Goal: Task Accomplishment & Management: Manage account settings

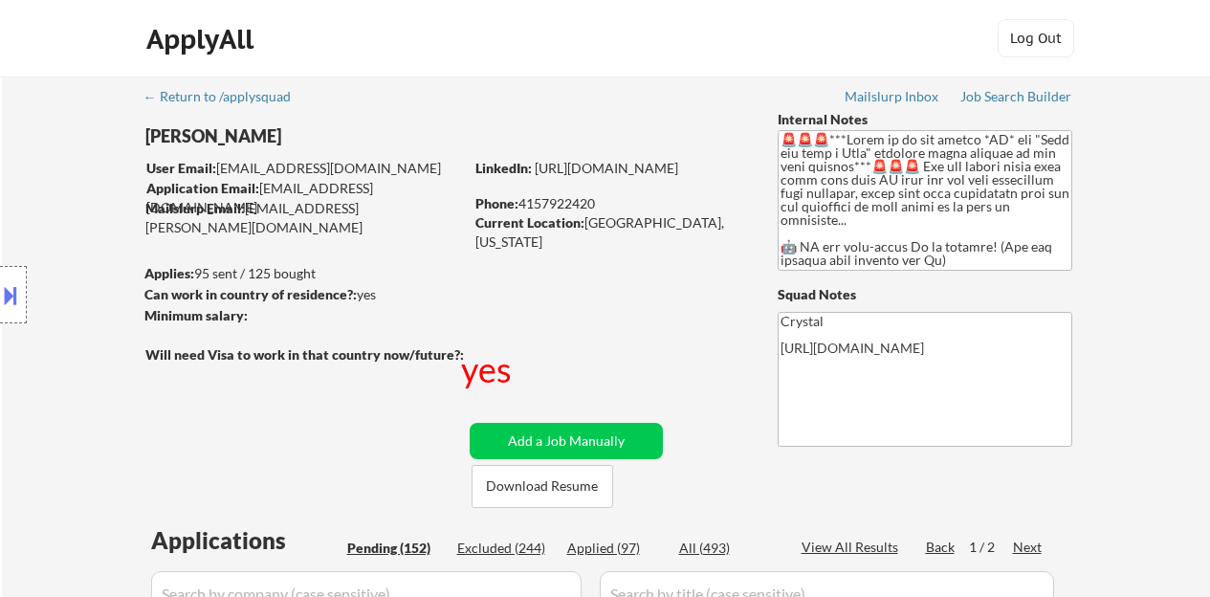
select select ""pending""
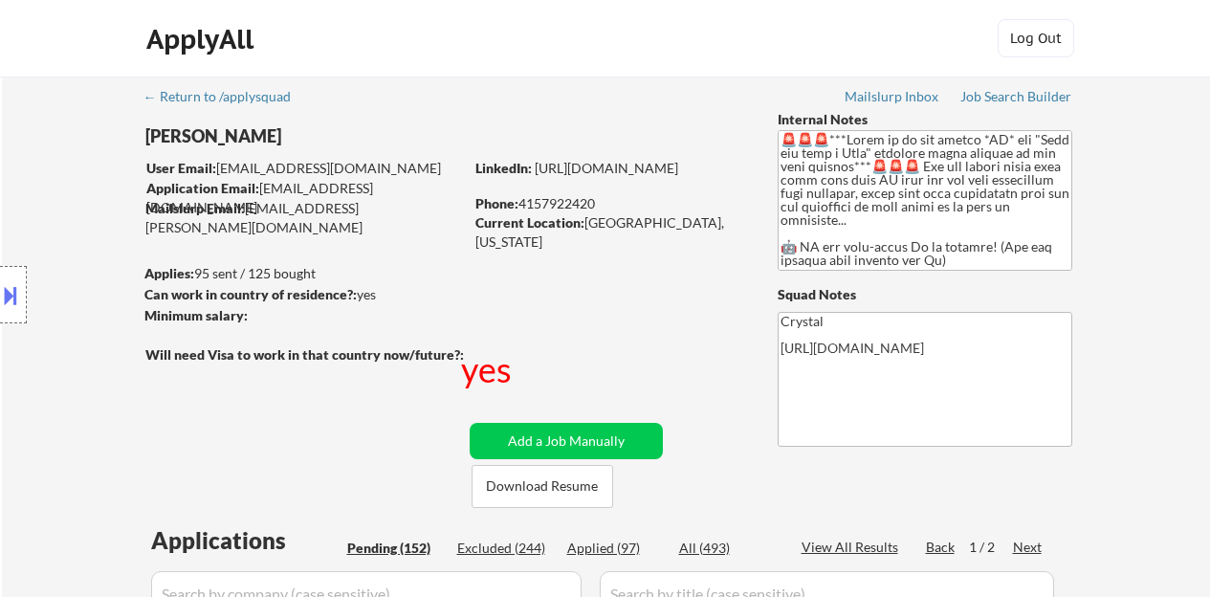
select select ""pending""
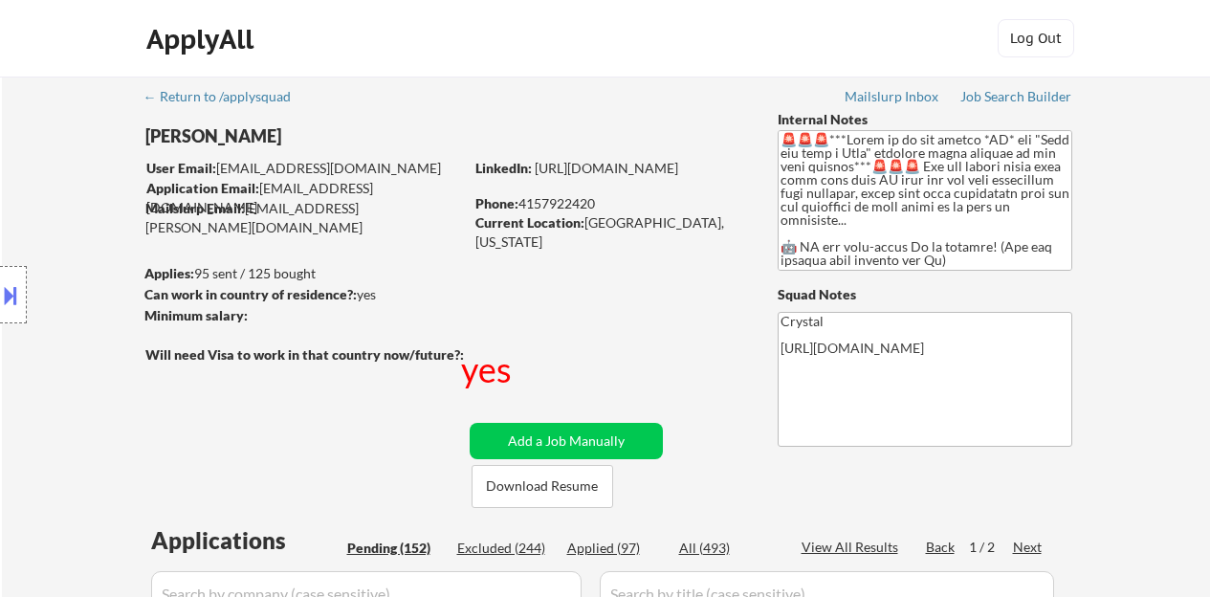
select select ""pending""
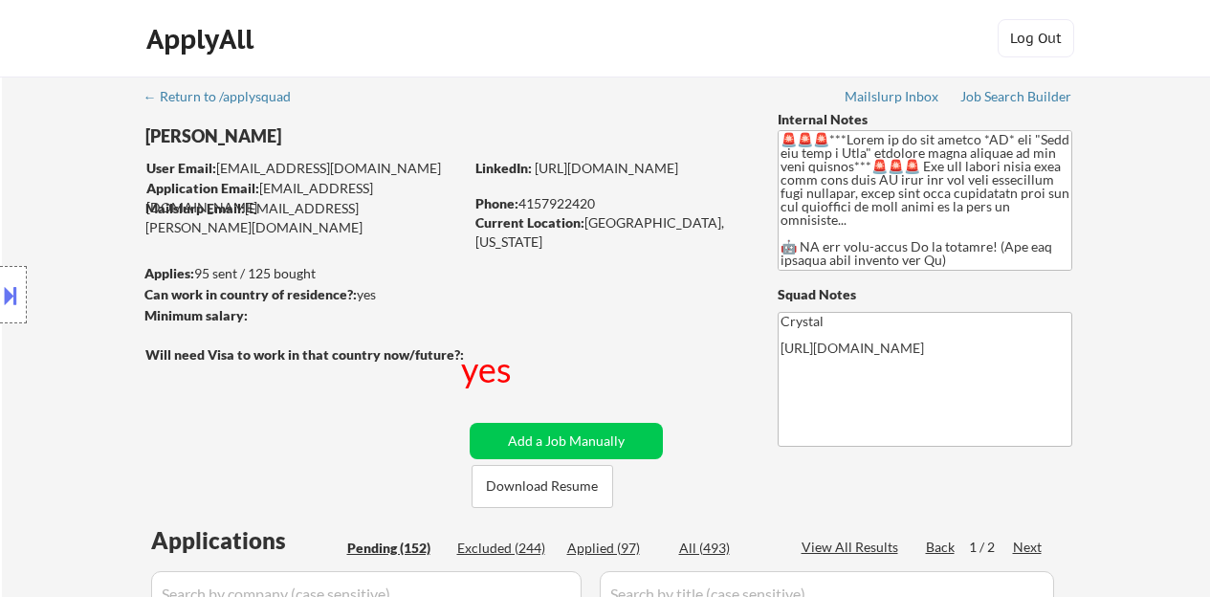
select select ""pending""
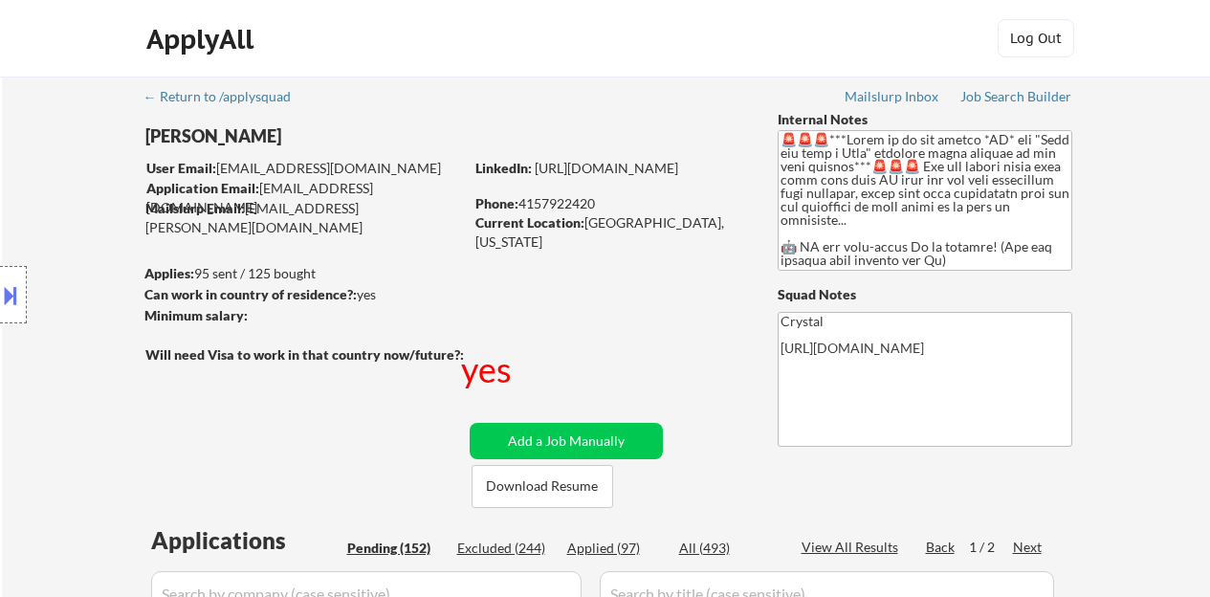
select select ""pending""
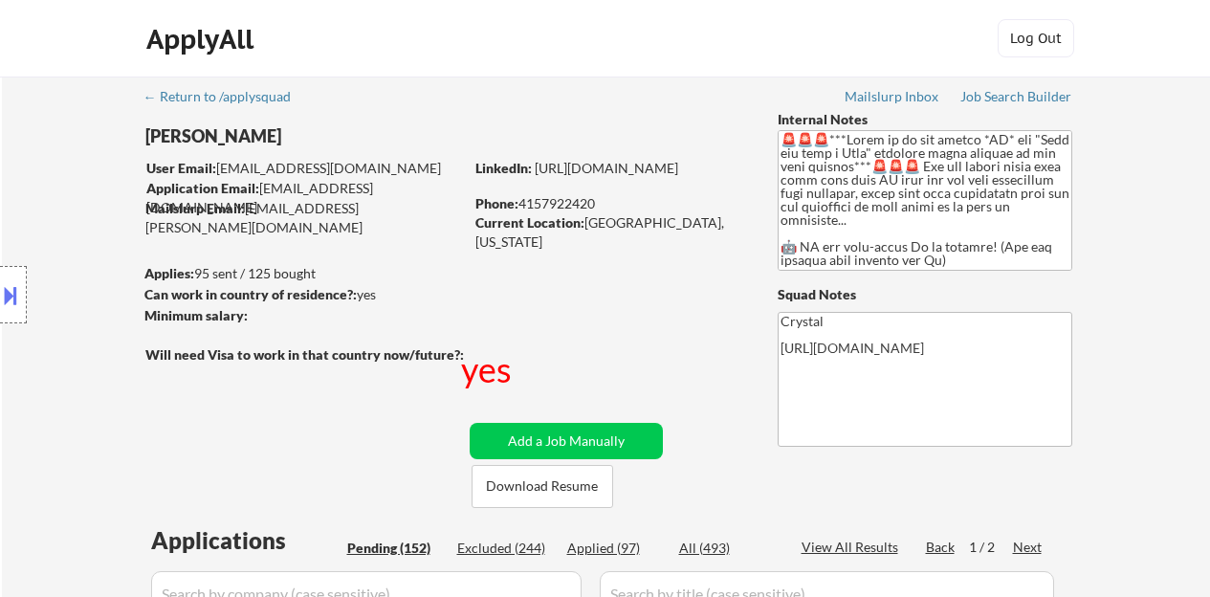
select select ""pending""
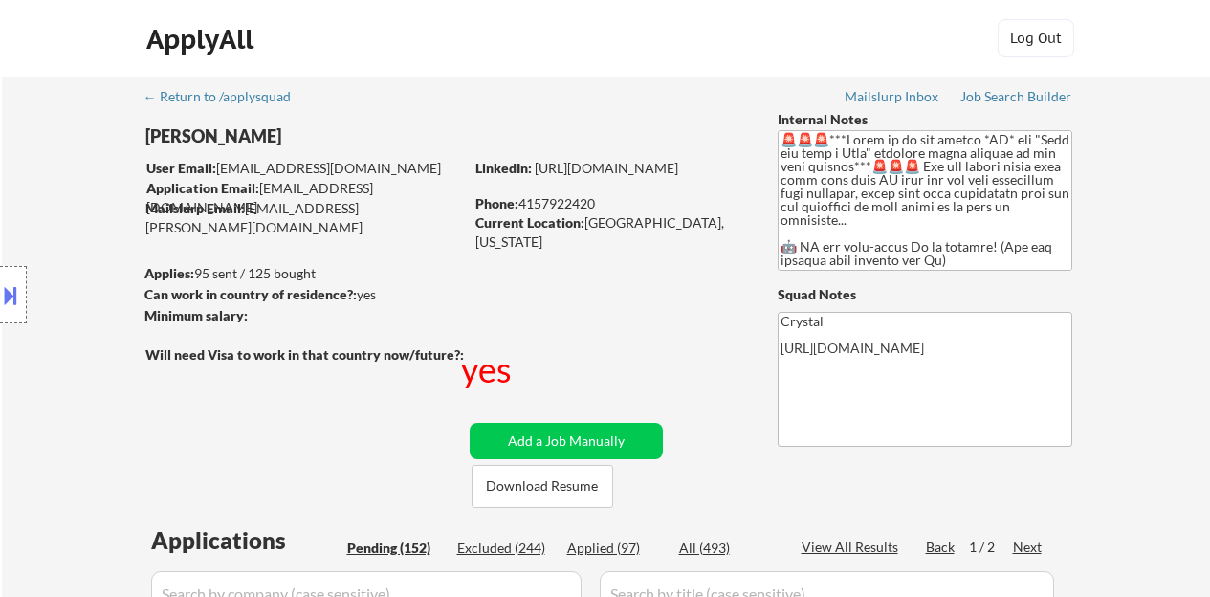
select select ""pending""
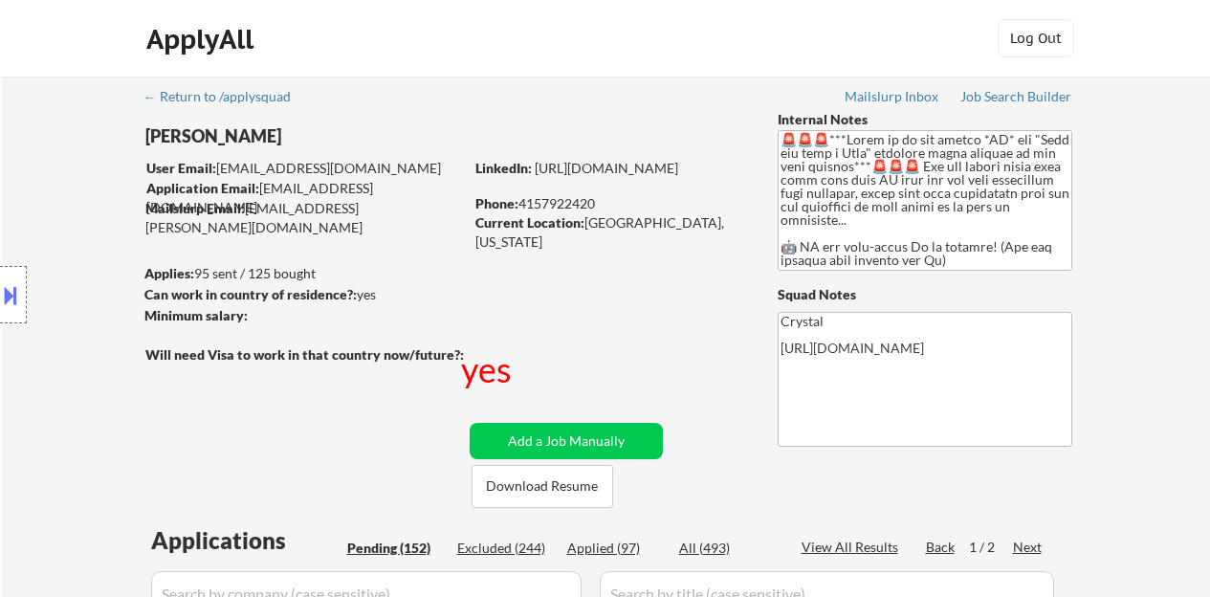
select select ""pending""
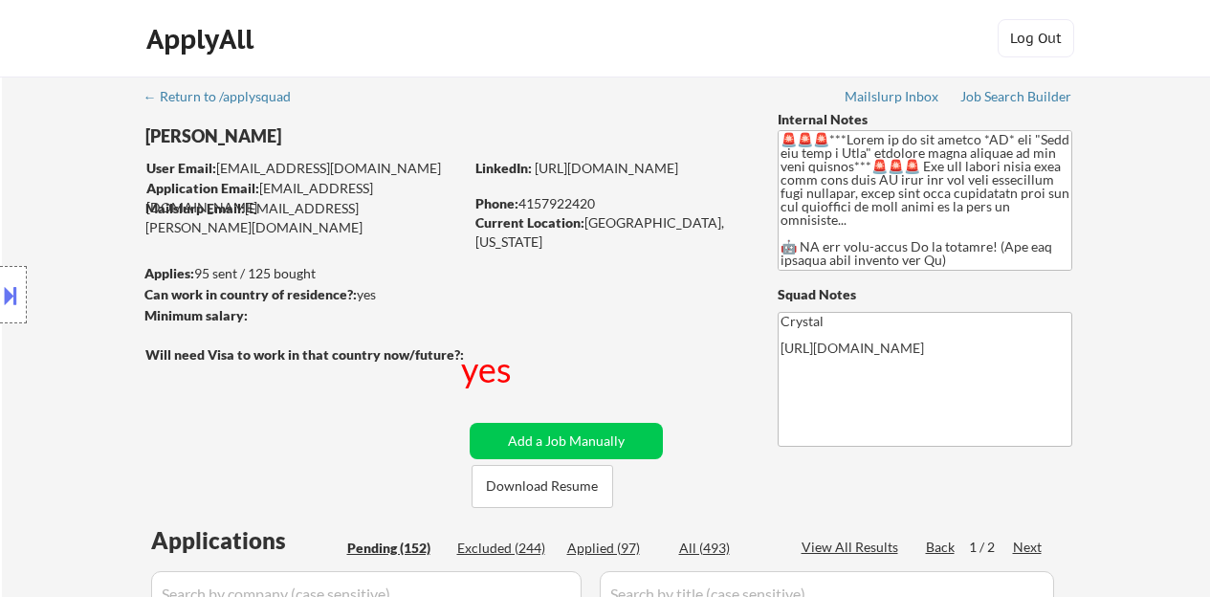
select select ""pending""
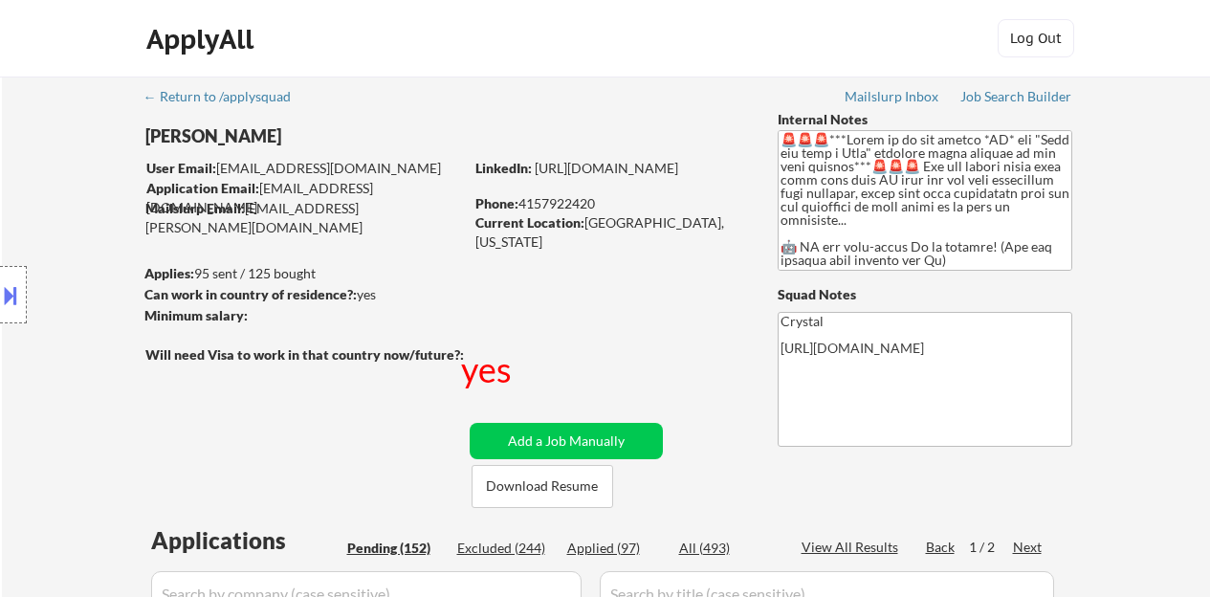
select select ""pending""
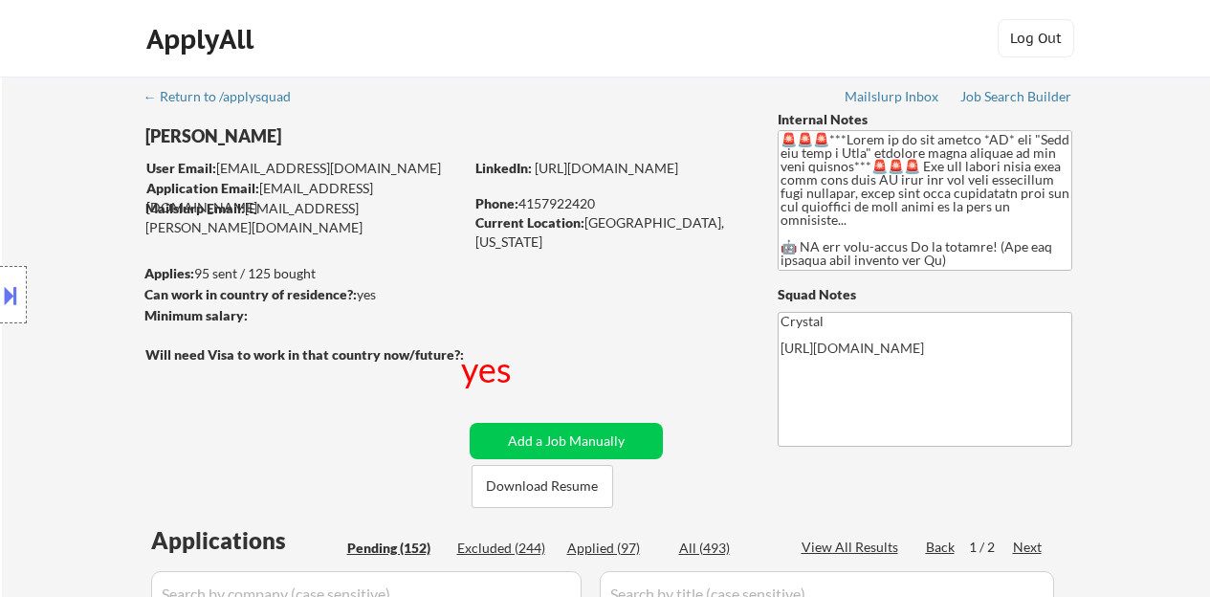
select select ""pending""
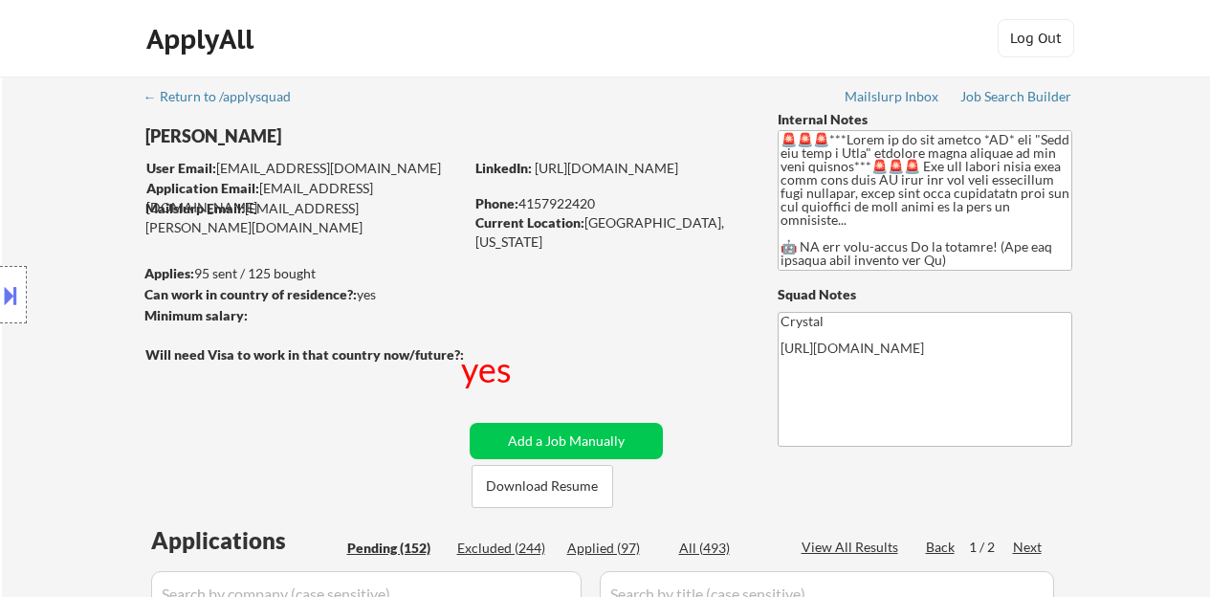
select select ""pending""
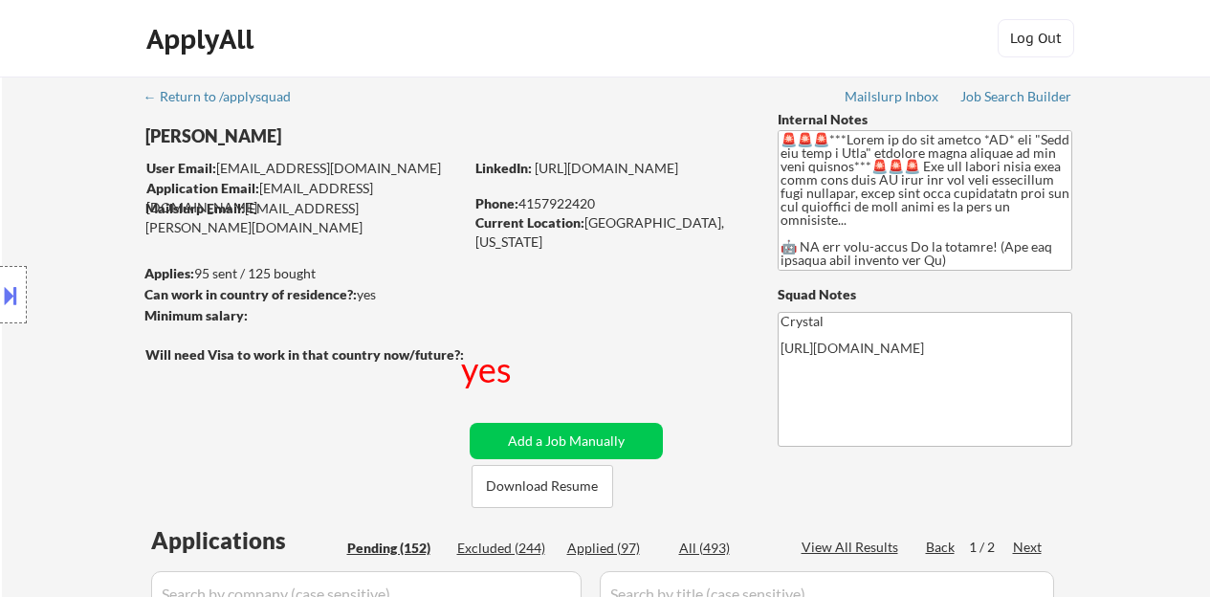
select select ""pending""
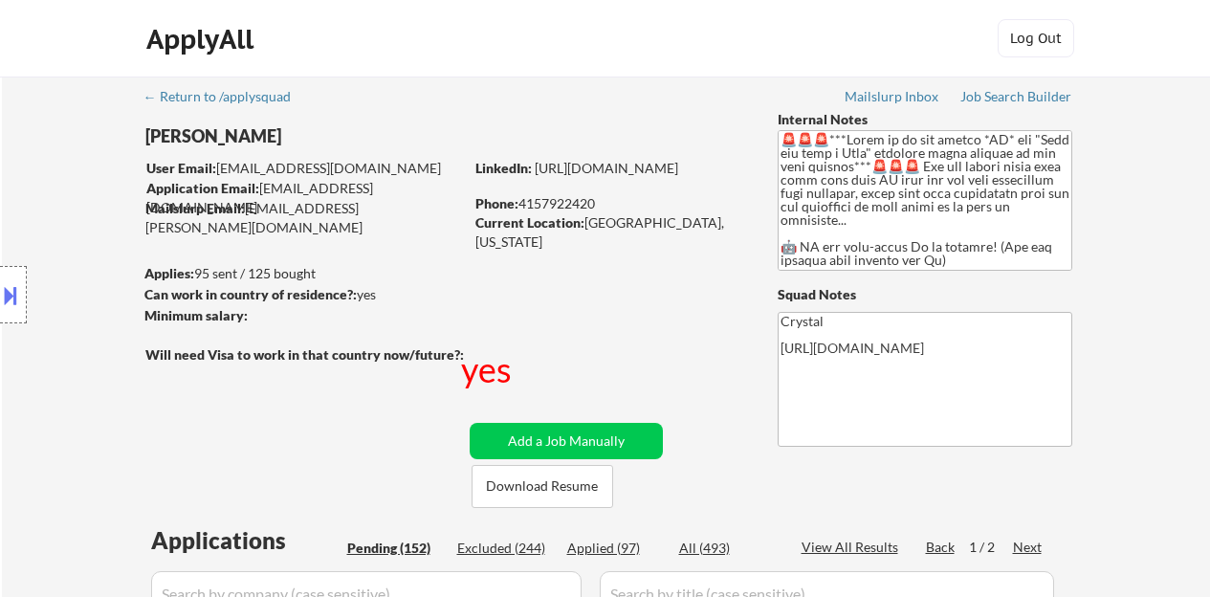
select select ""pending""
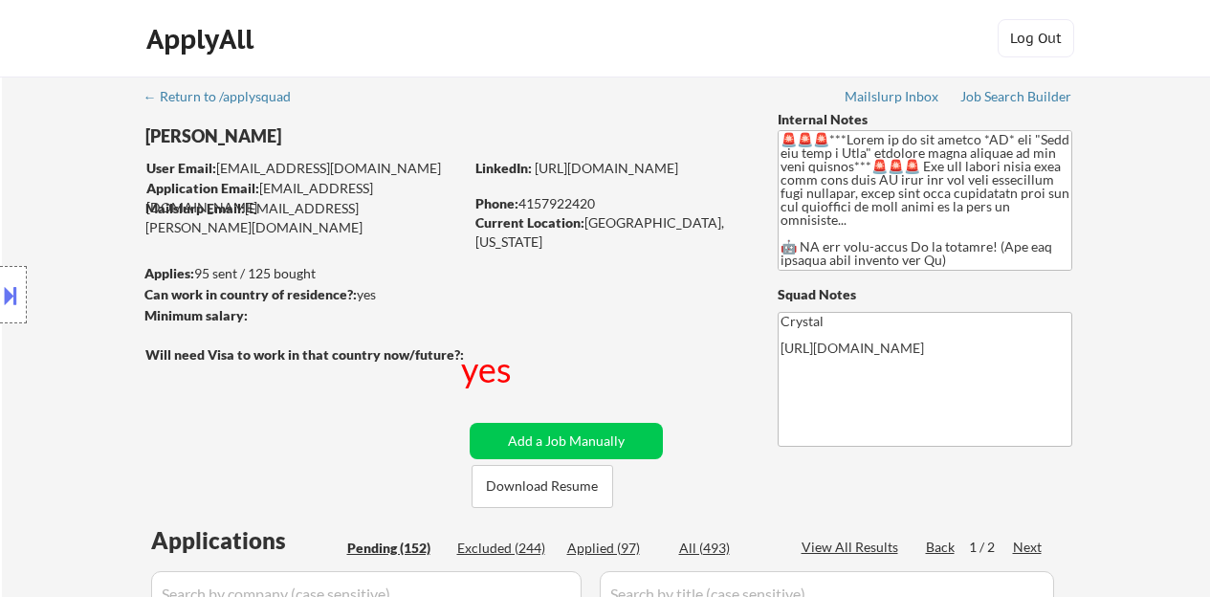
select select ""pending""
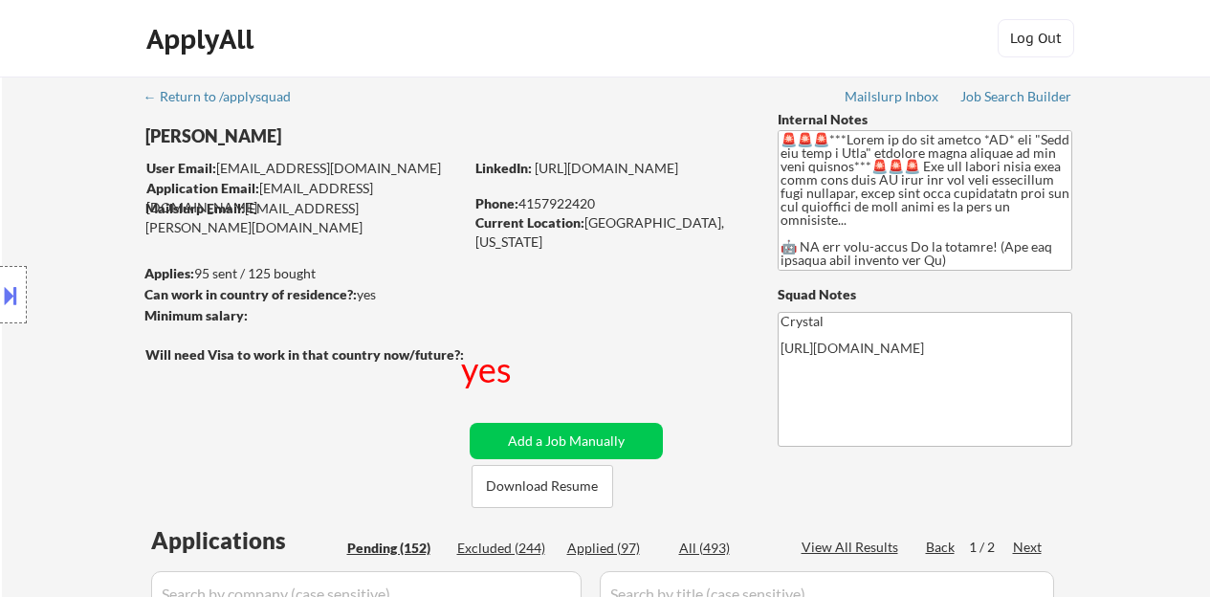
select select ""pending""
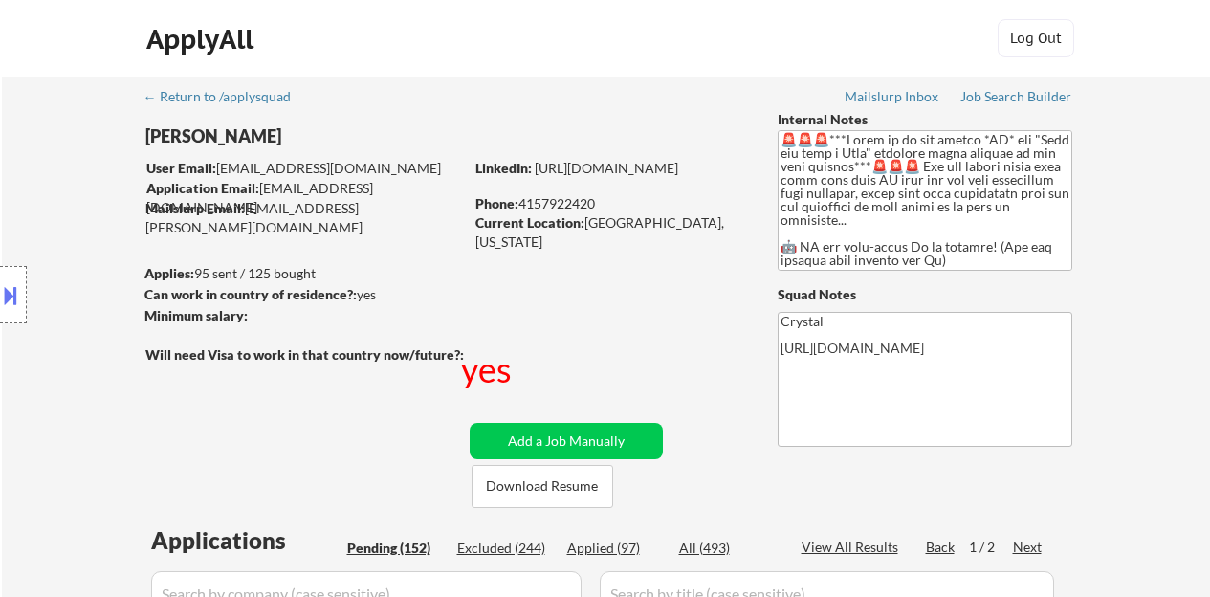
select select ""pending""
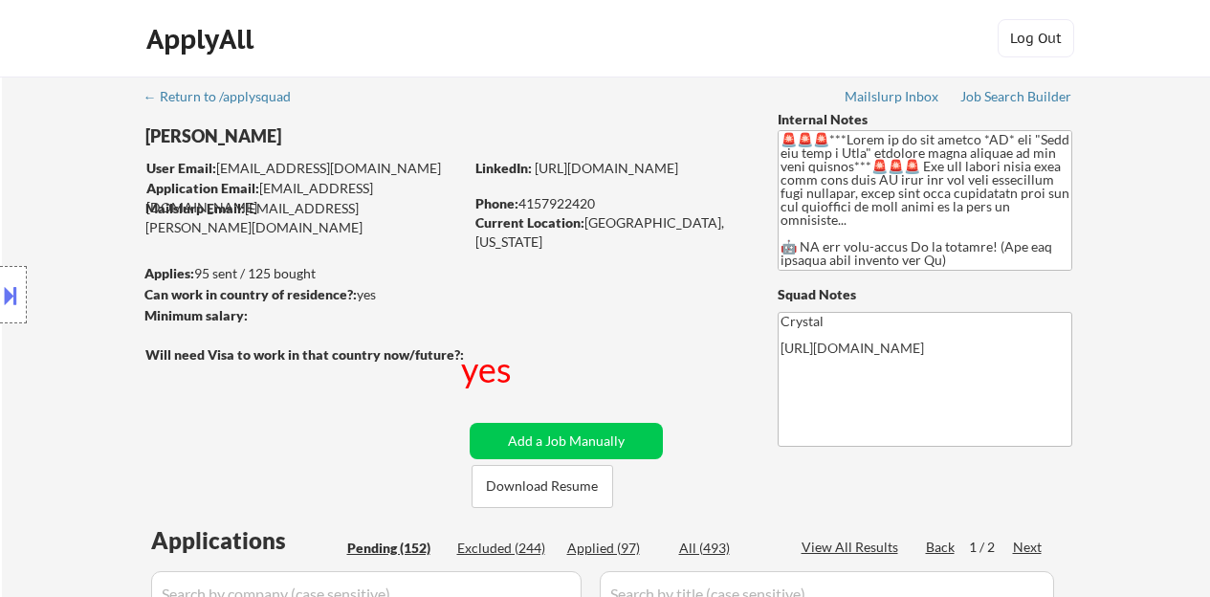
select select ""pending""
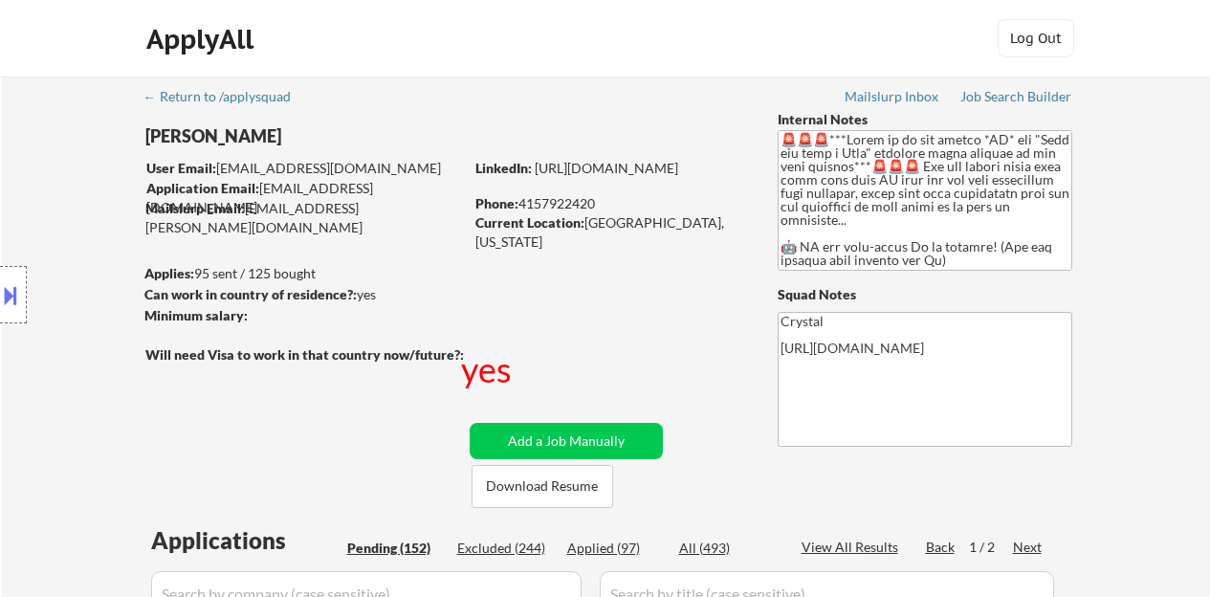
select select ""pending""
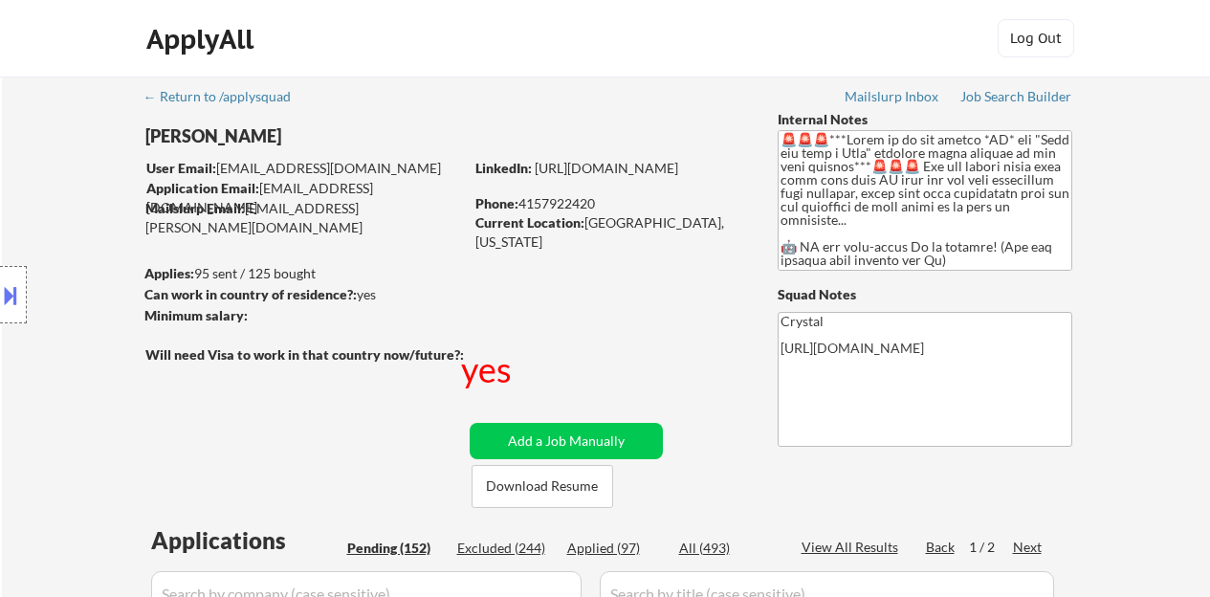
select select ""pending""
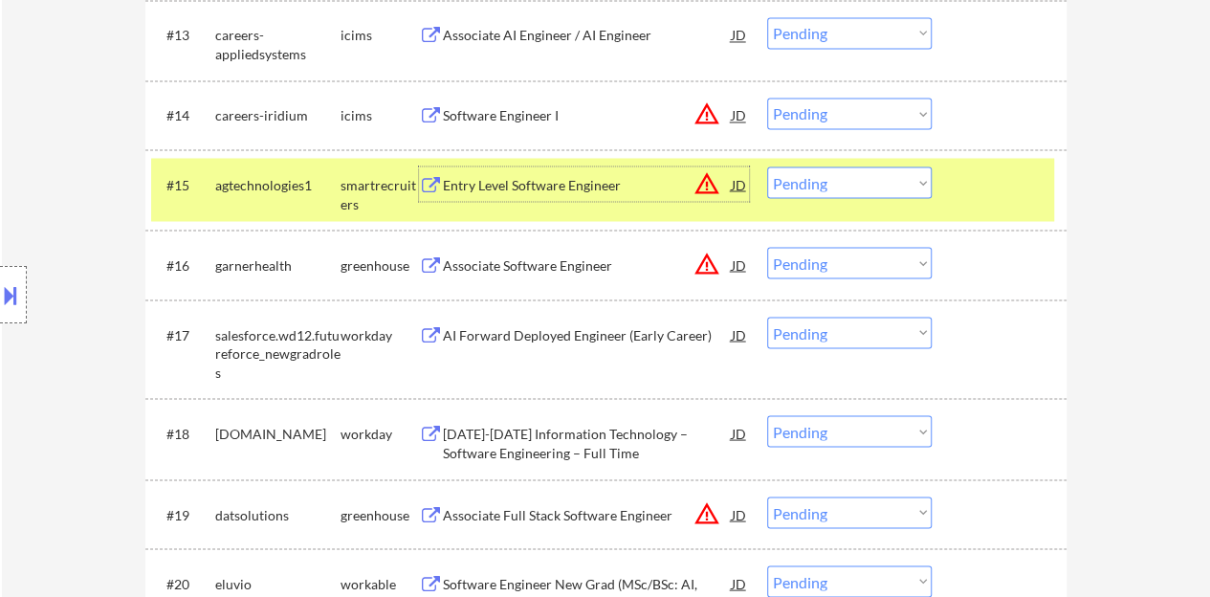
scroll to position [1530, 0]
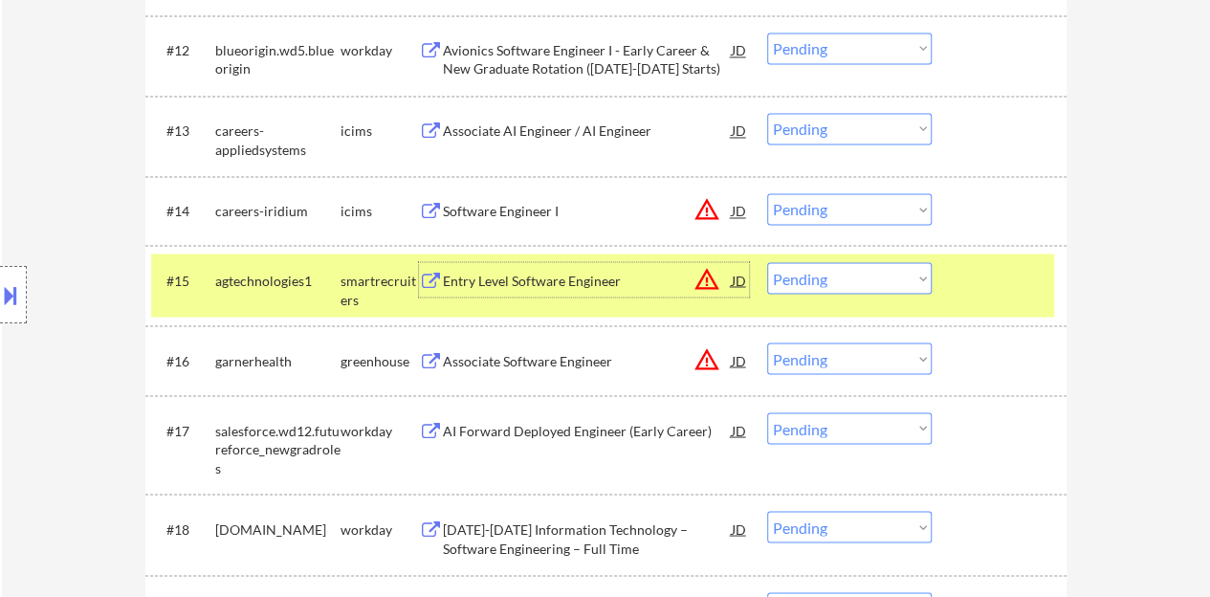
click at [909, 292] on select "Choose an option... Pending Applied Excluded (Questions) Excluded (Expired) Exc…" at bounding box center [849, 278] width 164 height 32
click at [767, 262] on select "Choose an option... Pending Applied Excluded (Questions) Excluded (Expired) Exc…" at bounding box center [849, 278] width 164 height 32
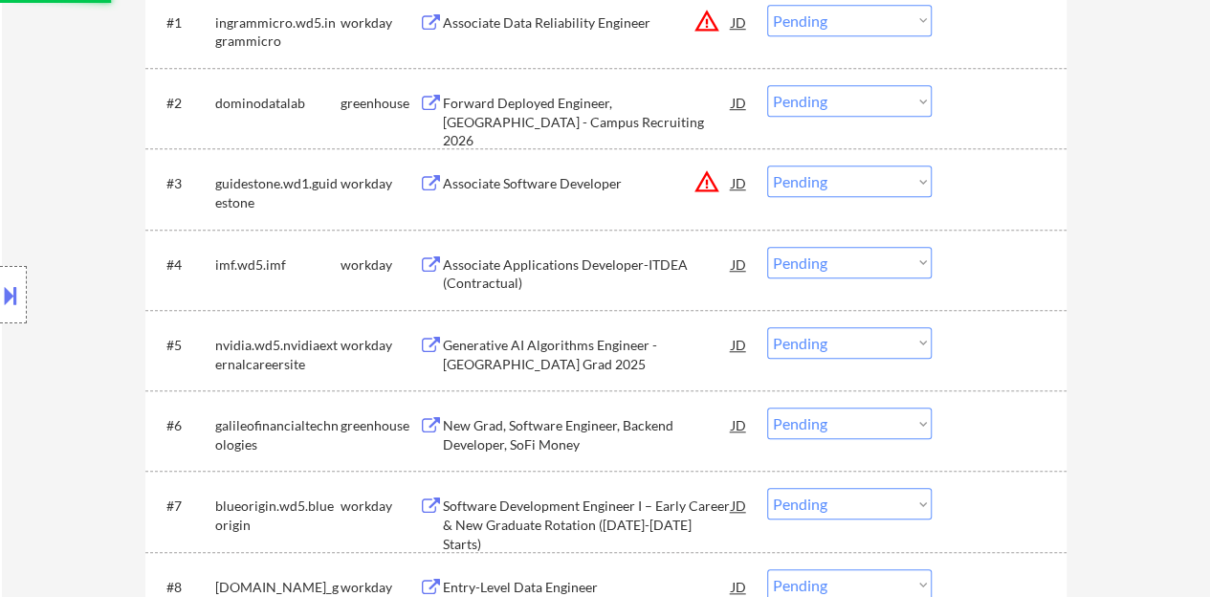
scroll to position [379, 0]
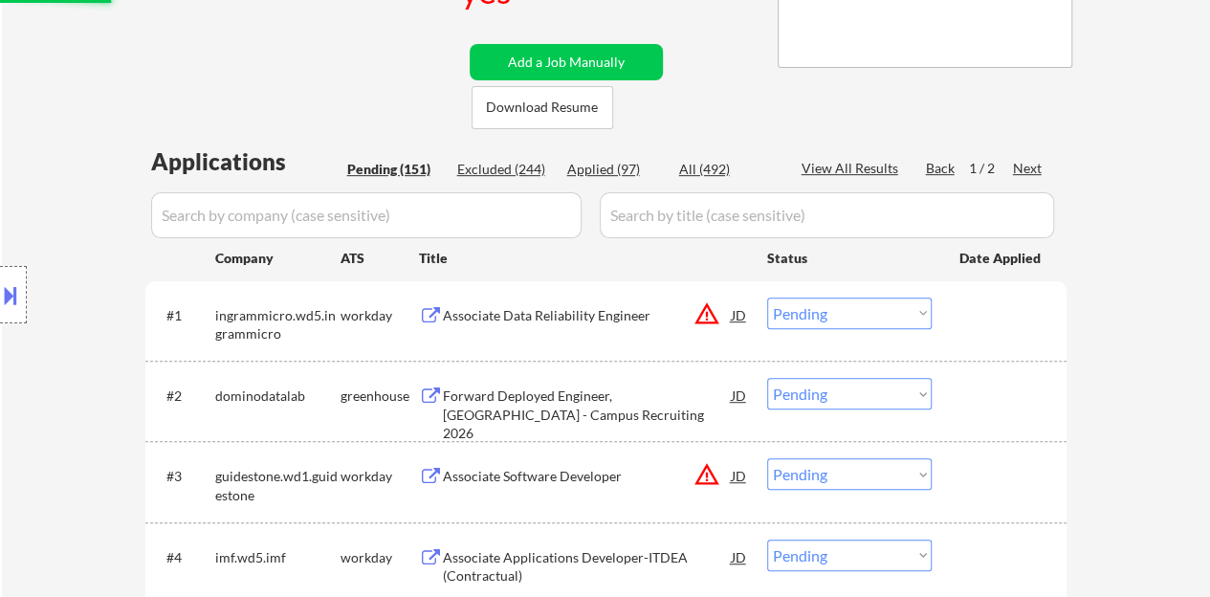
select select ""pending""
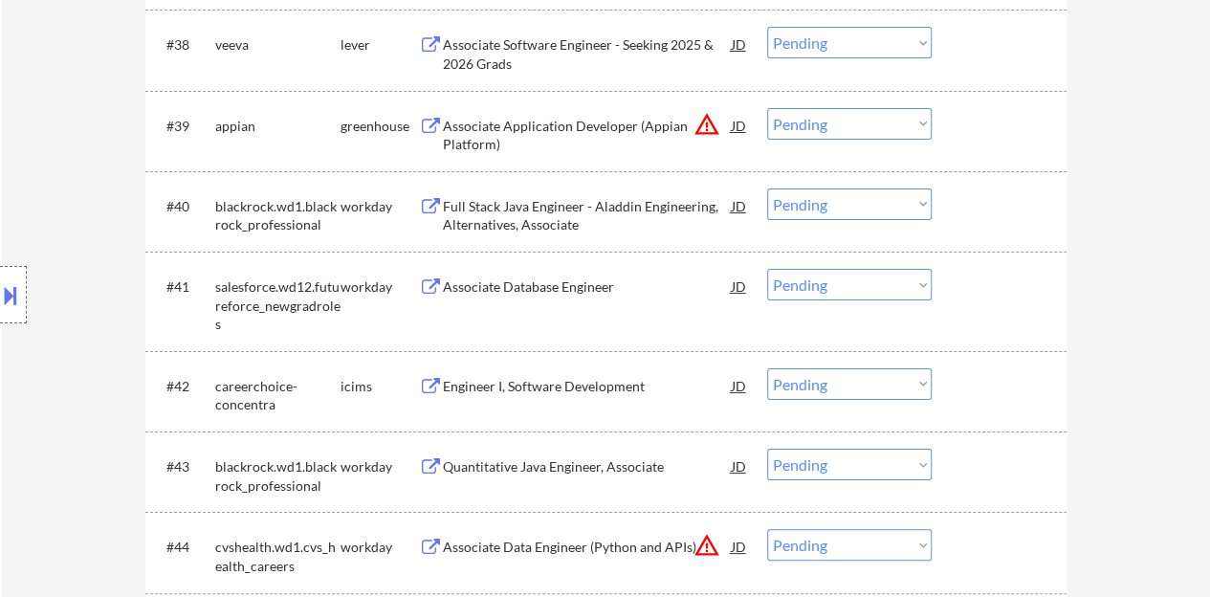
scroll to position [3460, 0]
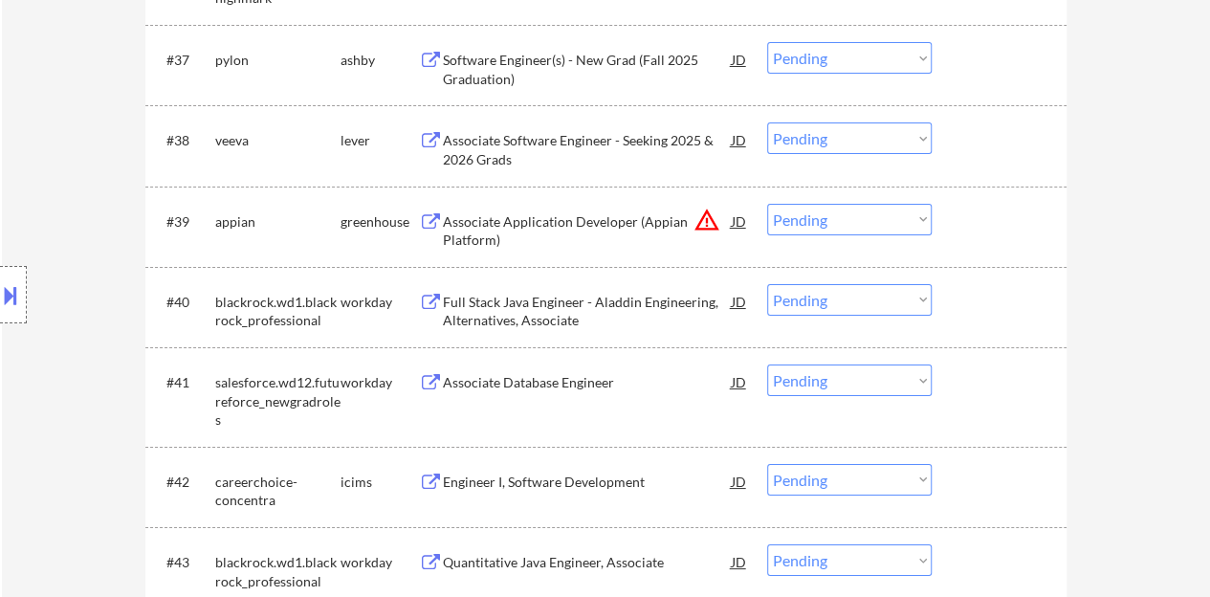
click at [577, 224] on div "Associate Application Developer (Appian Platform)" at bounding box center [587, 230] width 289 height 37
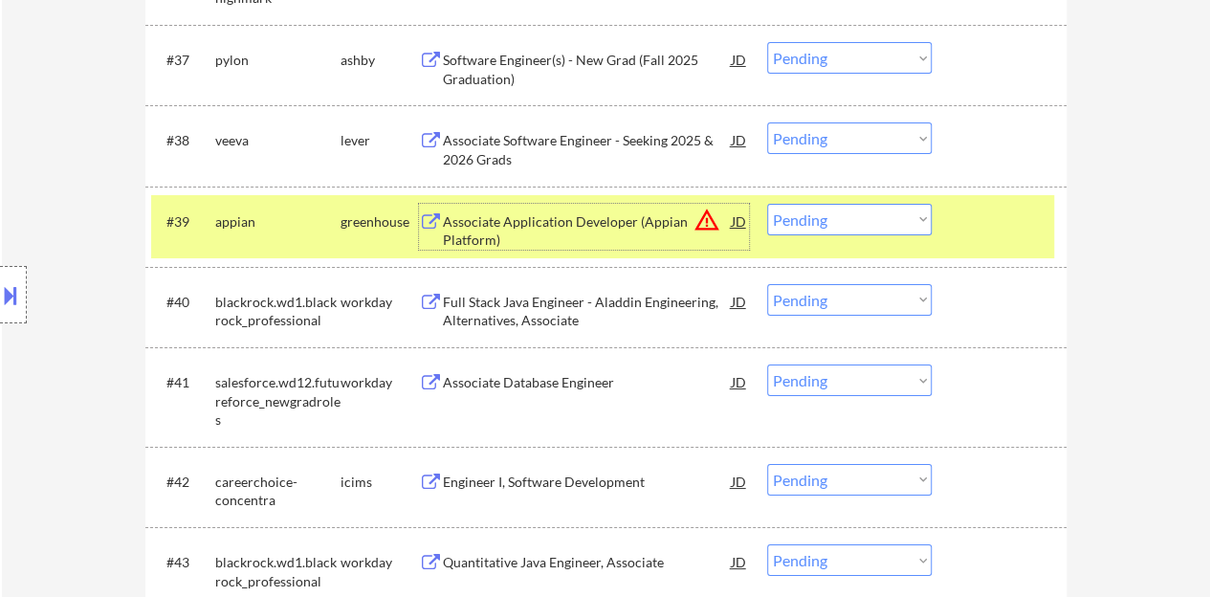
click at [890, 204] on select "Choose an option... Pending Applied Excluded (Questions) Excluded (Expired) Exc…" at bounding box center [849, 220] width 164 height 32
click at [767, 204] on select "Choose an option... Pending Applied Excluded (Questions) Excluded (Expired) Exc…" at bounding box center [849, 220] width 164 height 32
select select ""pending""
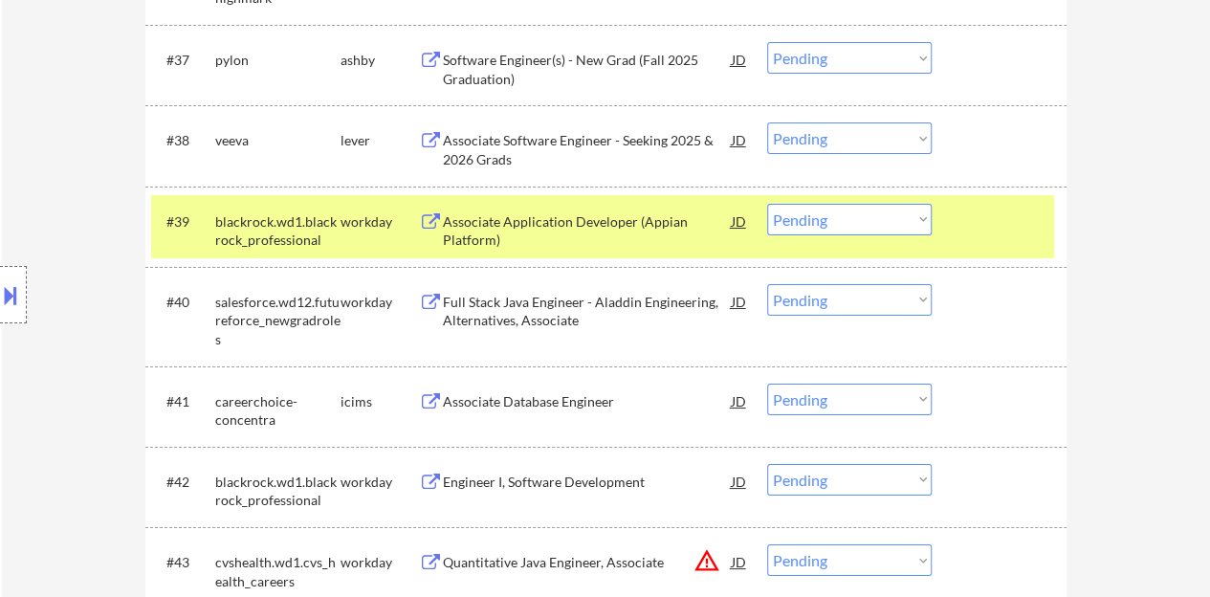
click at [982, 229] on div at bounding box center [1001, 221] width 84 height 34
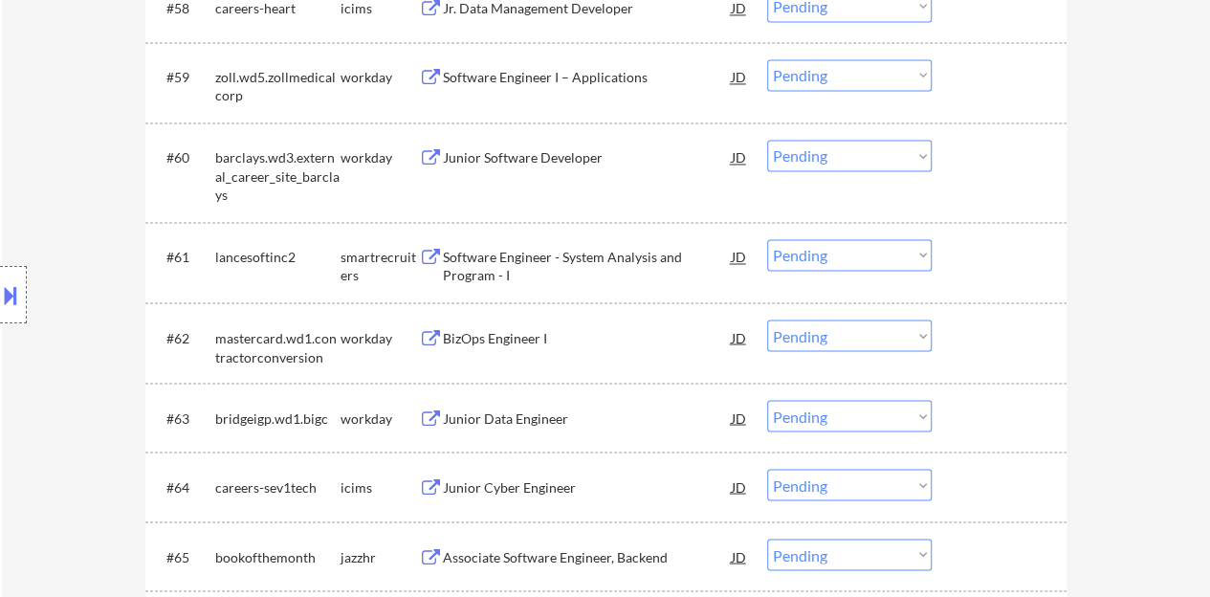
scroll to position [5181, 0]
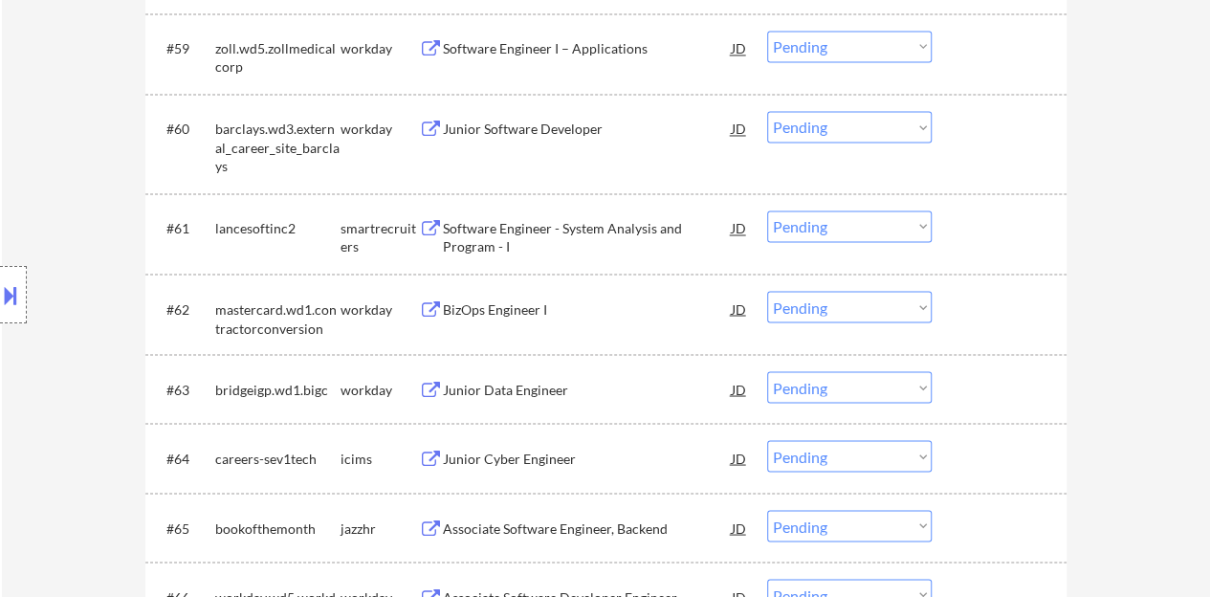
click at [489, 222] on div "Software Engineer - System Analysis and Program - I" at bounding box center [587, 237] width 289 height 37
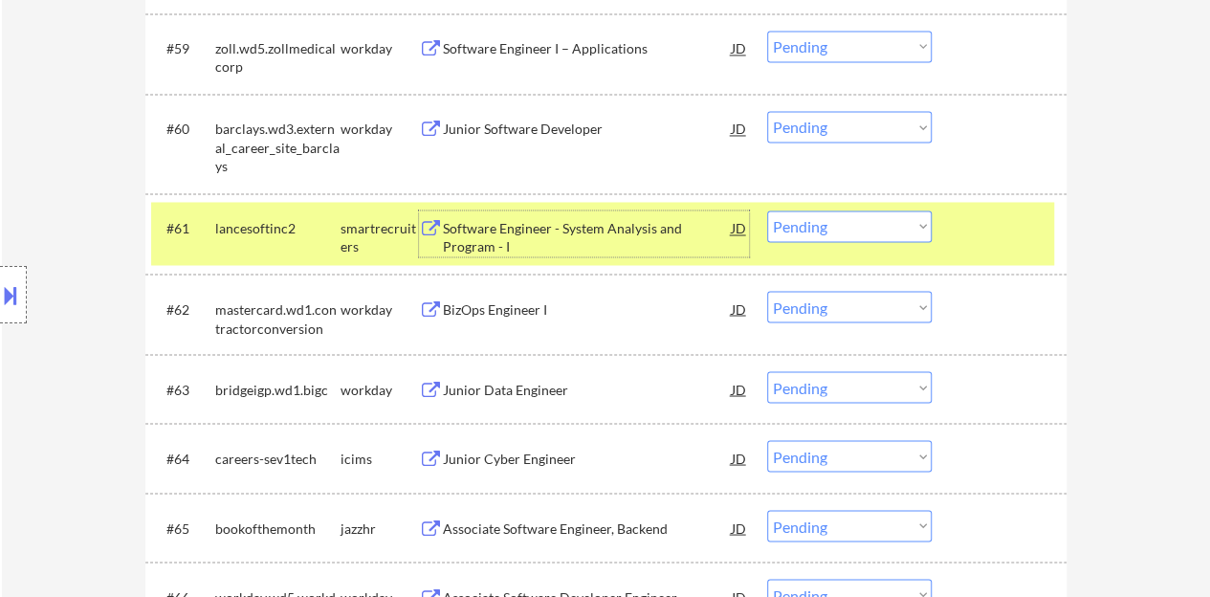
drag, startPoint x: 851, startPoint y: 222, endPoint x: 860, endPoint y: 239, distance: 19.2
click at [855, 224] on select "Choose an option... Pending Applied Excluded (Questions) Excluded (Expired) Exc…" at bounding box center [849, 226] width 164 height 32
click at [767, 210] on select "Choose an option... Pending Applied Excluded (Questions) Excluded (Expired) Exc…" at bounding box center [849, 226] width 164 height 32
select select ""pending""
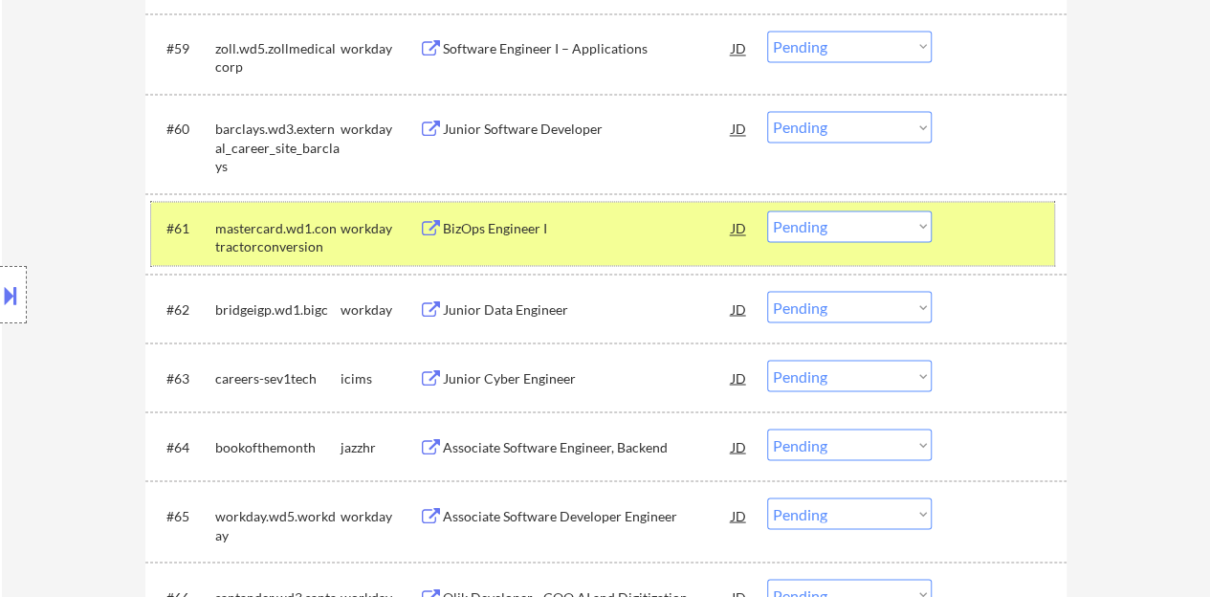
click at [1016, 229] on div at bounding box center [1001, 227] width 84 height 34
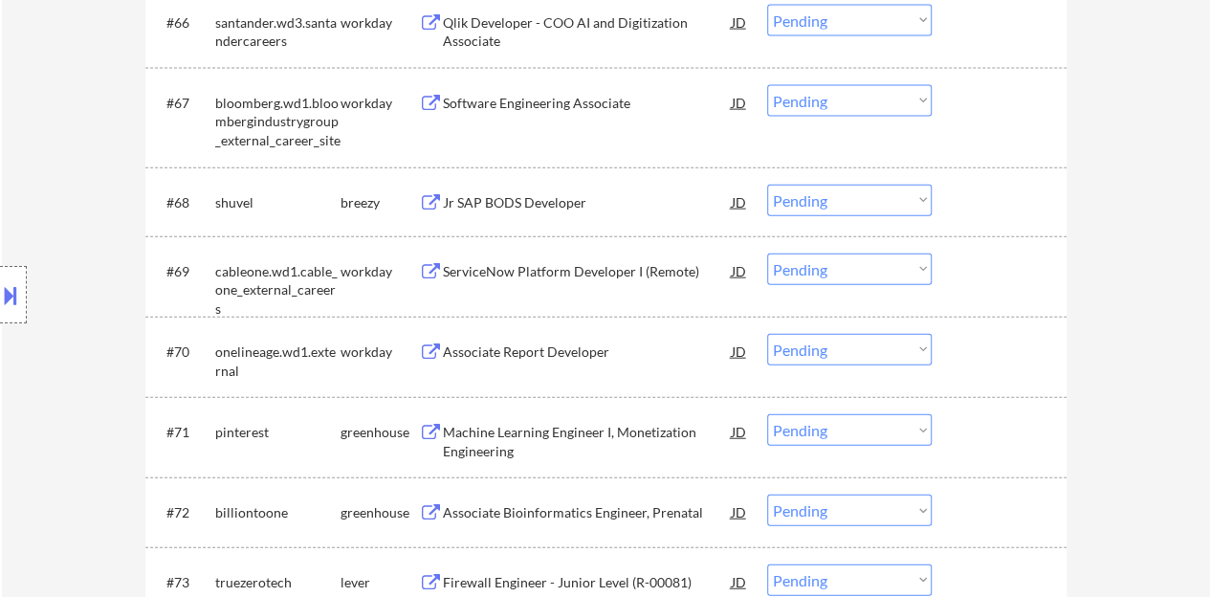
scroll to position [5946, 0]
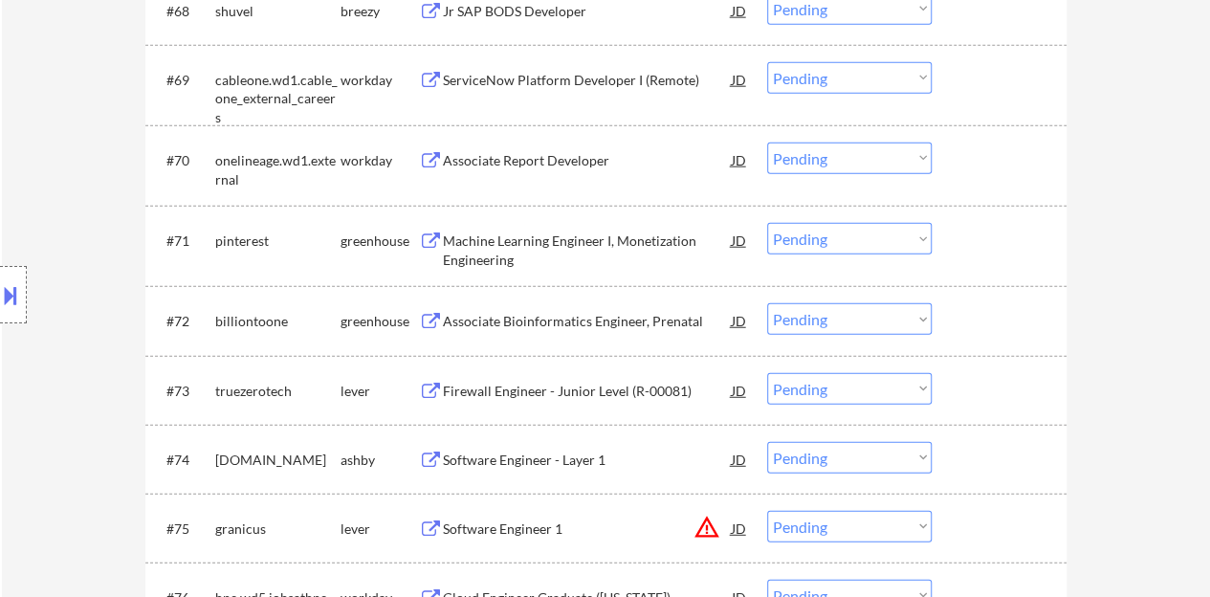
click at [546, 228] on div "Machine Learning Engineer I, Monetization Engineering" at bounding box center [587, 246] width 289 height 46
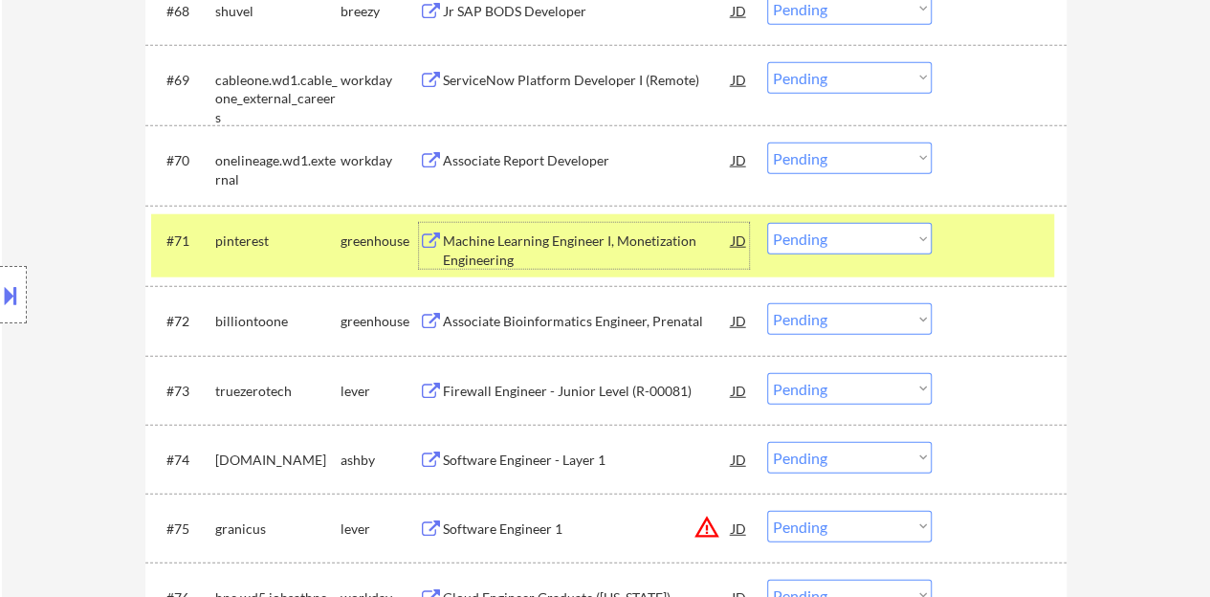
click at [845, 242] on select "Choose an option... Pending Applied Excluded (Questions) Excluded (Expired) Exc…" at bounding box center [849, 239] width 164 height 32
click at [767, 223] on select "Choose an option... Pending Applied Excluded (Questions) Excluded (Expired) Exc…" at bounding box center [849, 239] width 164 height 32
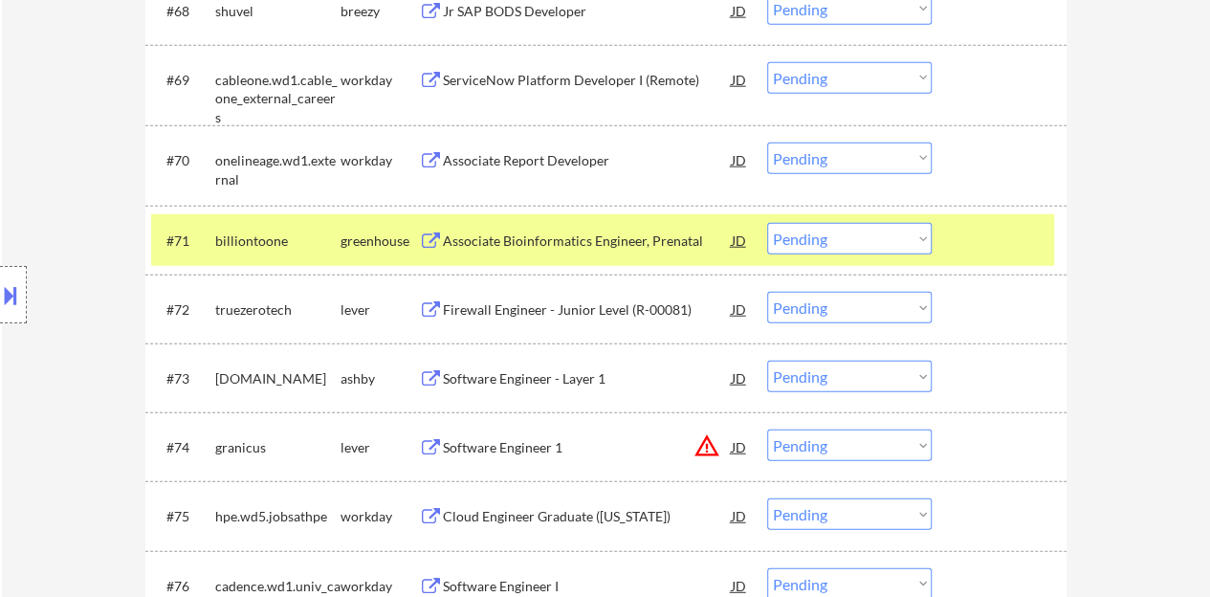
click at [648, 237] on div "Associate Bioinformatics Engineer, Prenatal" at bounding box center [587, 240] width 289 height 19
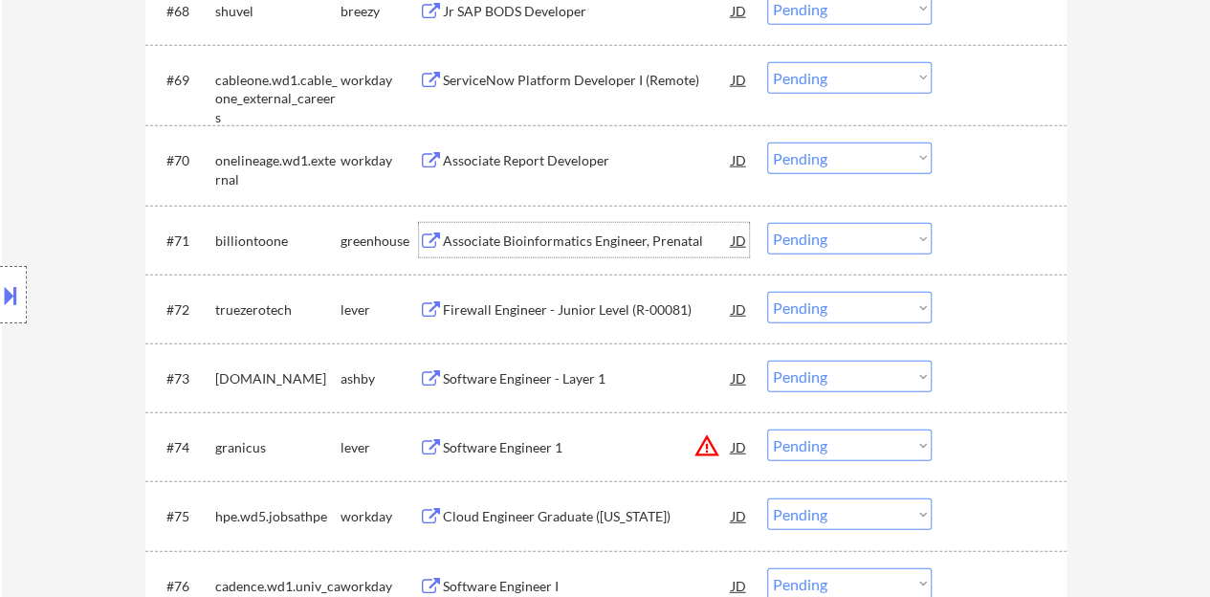
click at [1039, 248] on div at bounding box center [1001, 240] width 84 height 34
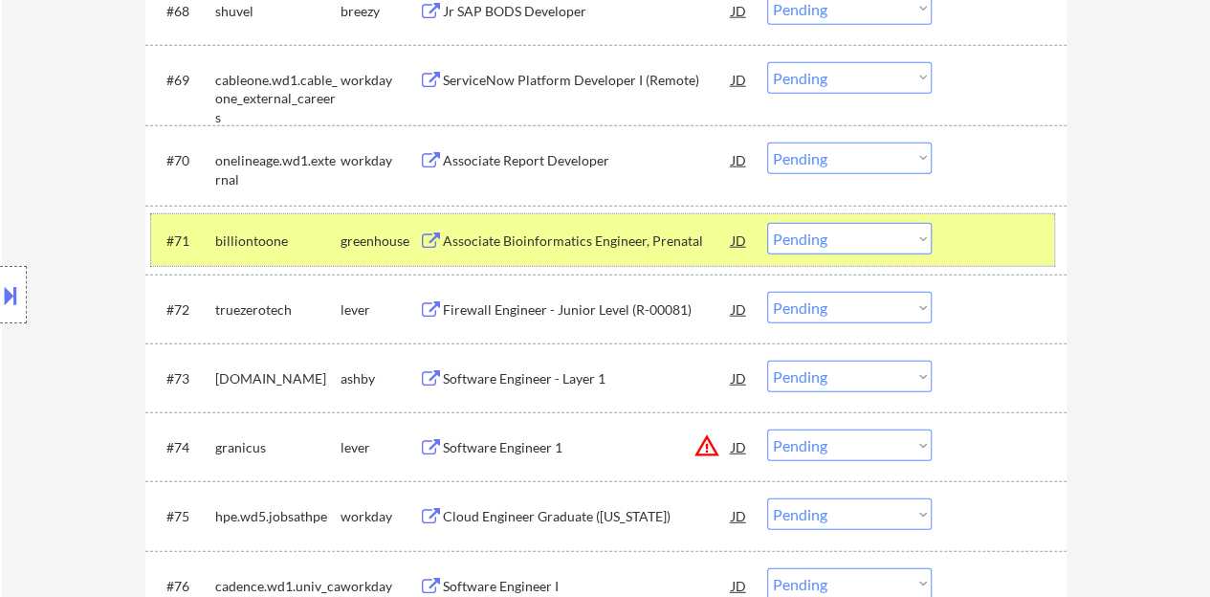
click at [843, 232] on select "Choose an option... Pending Applied Excluded (Questions) Excluded (Expired) Exc…" at bounding box center [849, 239] width 164 height 32
click at [767, 223] on select "Choose an option... Pending Applied Excluded (Questions) Excluded (Expired) Exc…" at bounding box center [849, 239] width 164 height 32
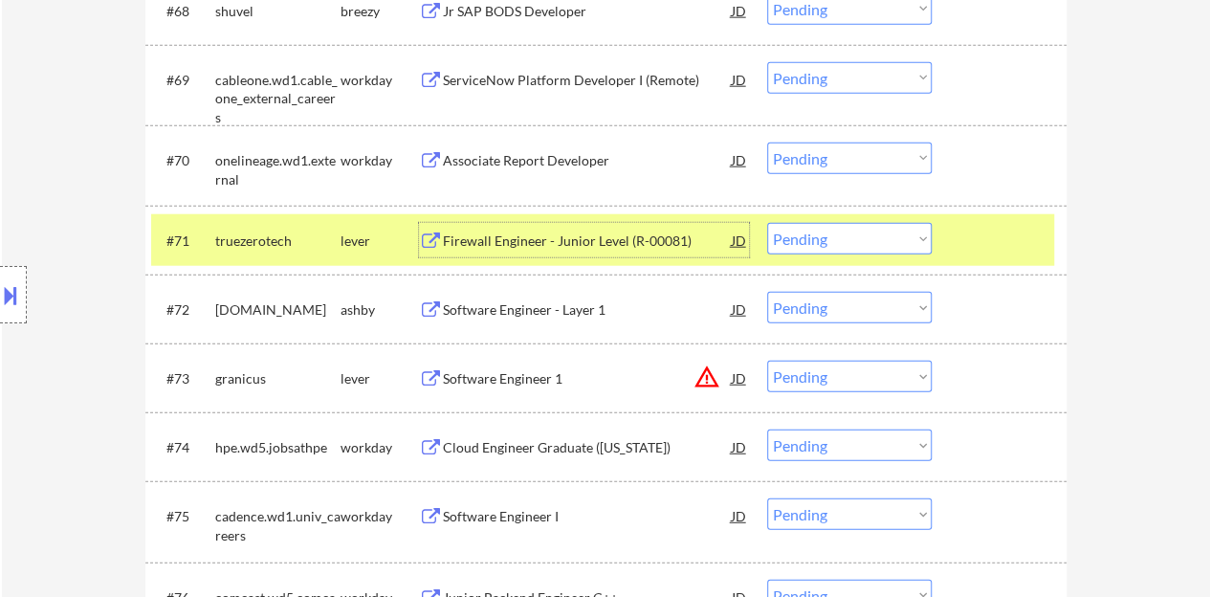
click at [612, 226] on div "Firewall Engineer - Junior Level (R-00081)" at bounding box center [587, 240] width 289 height 34
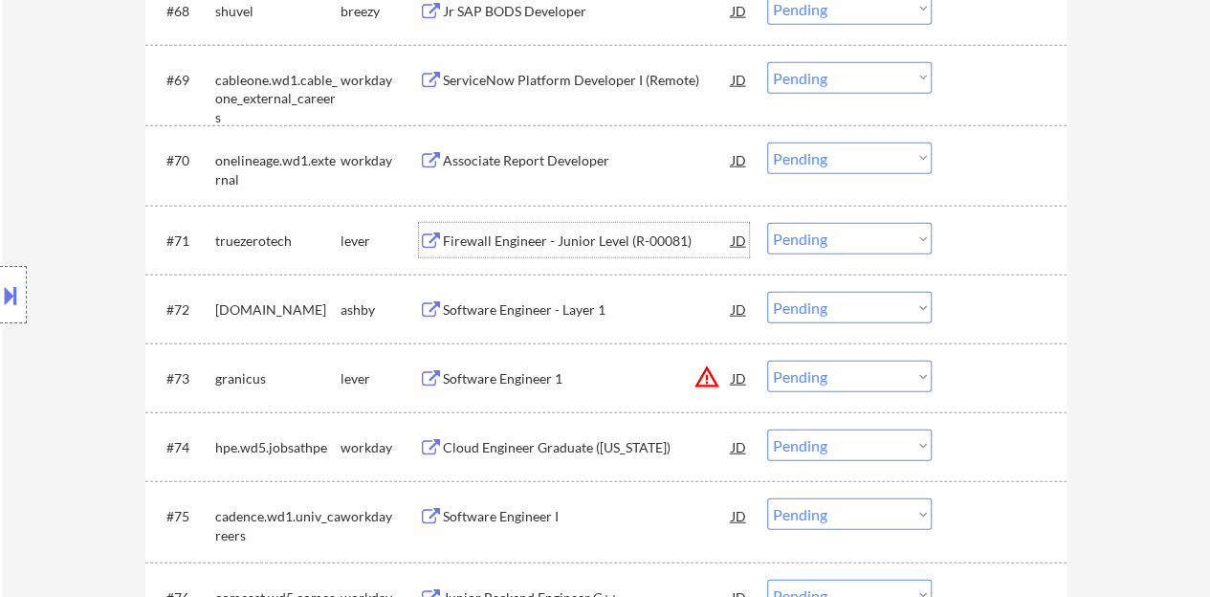
click at [992, 236] on div at bounding box center [1001, 240] width 84 height 34
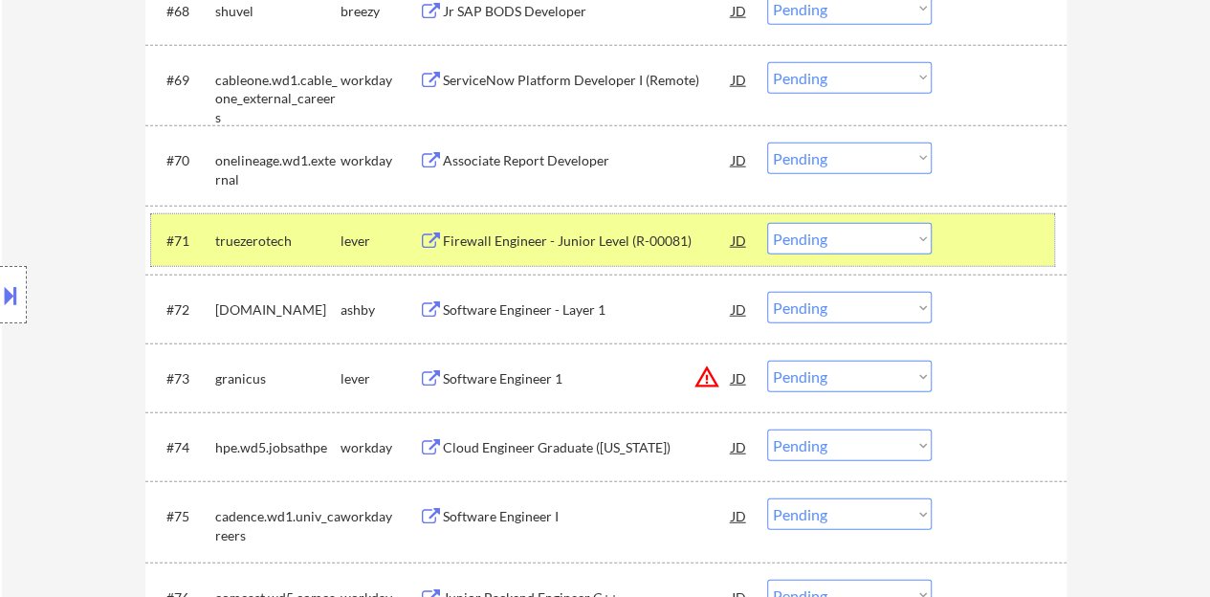
click at [861, 254] on div "#71 truezerotech lever Firewall Engineer - Junior Level (R-00081) JD Choose an …" at bounding box center [602, 240] width 903 height 52
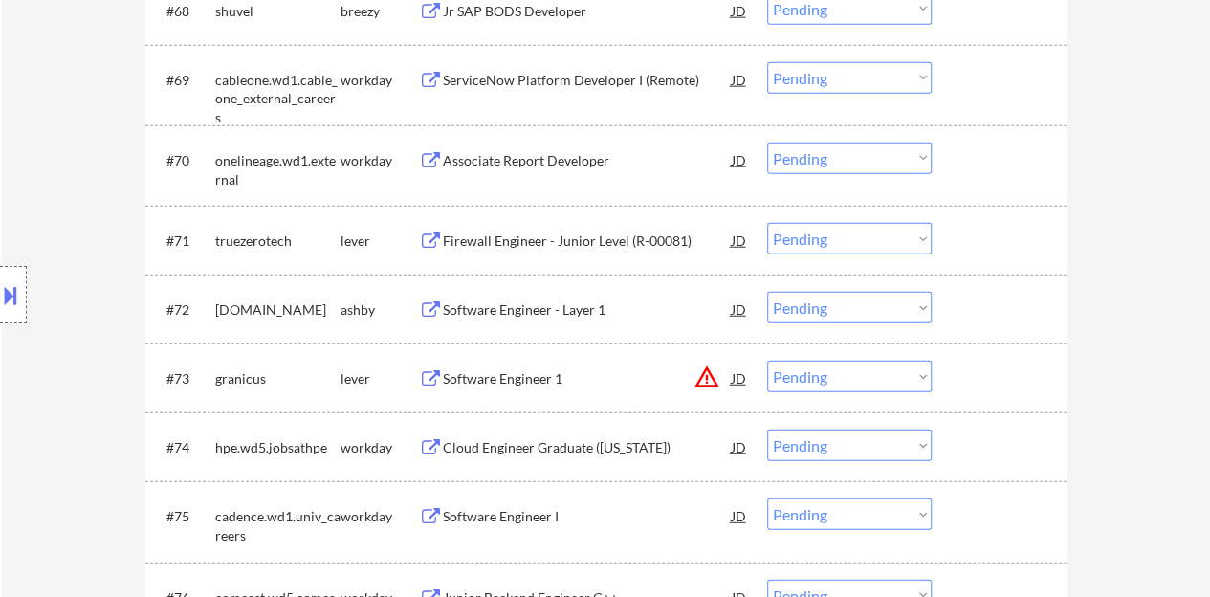
click at [851, 242] on select "Choose an option... Pending Applied Excluded (Questions) Excluded (Expired) Exc…" at bounding box center [849, 239] width 164 height 32
click at [767, 223] on select "Choose an option... Pending Applied Excluded (Questions) Excluded (Expired) Exc…" at bounding box center [849, 239] width 164 height 32
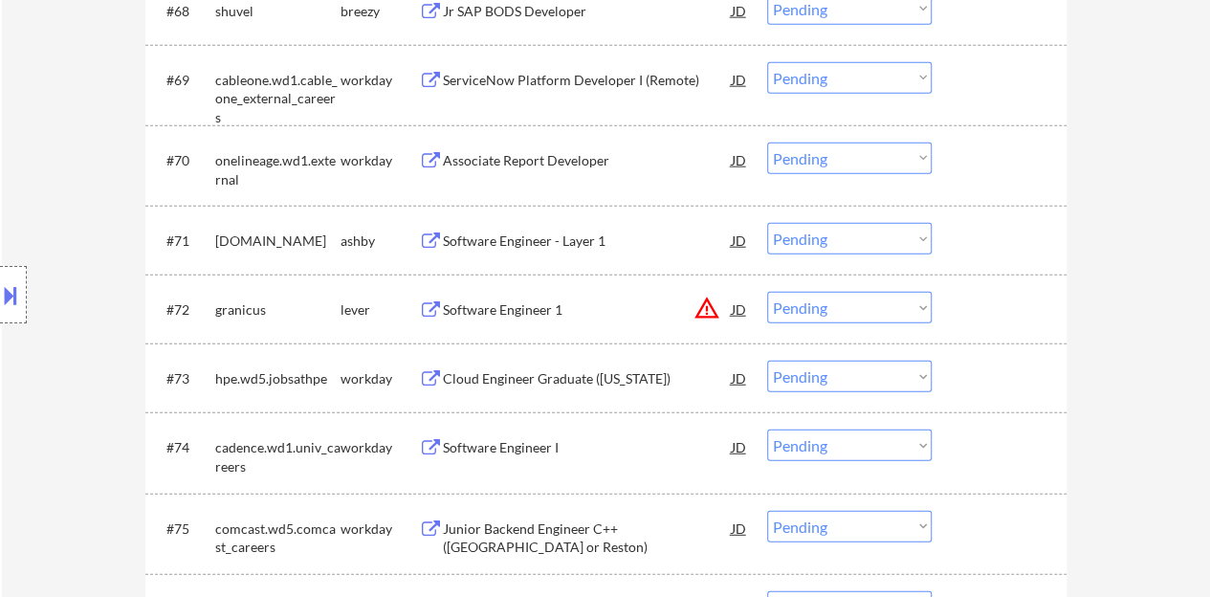
click at [565, 223] on div "Software Engineer - Layer 1" at bounding box center [587, 240] width 289 height 34
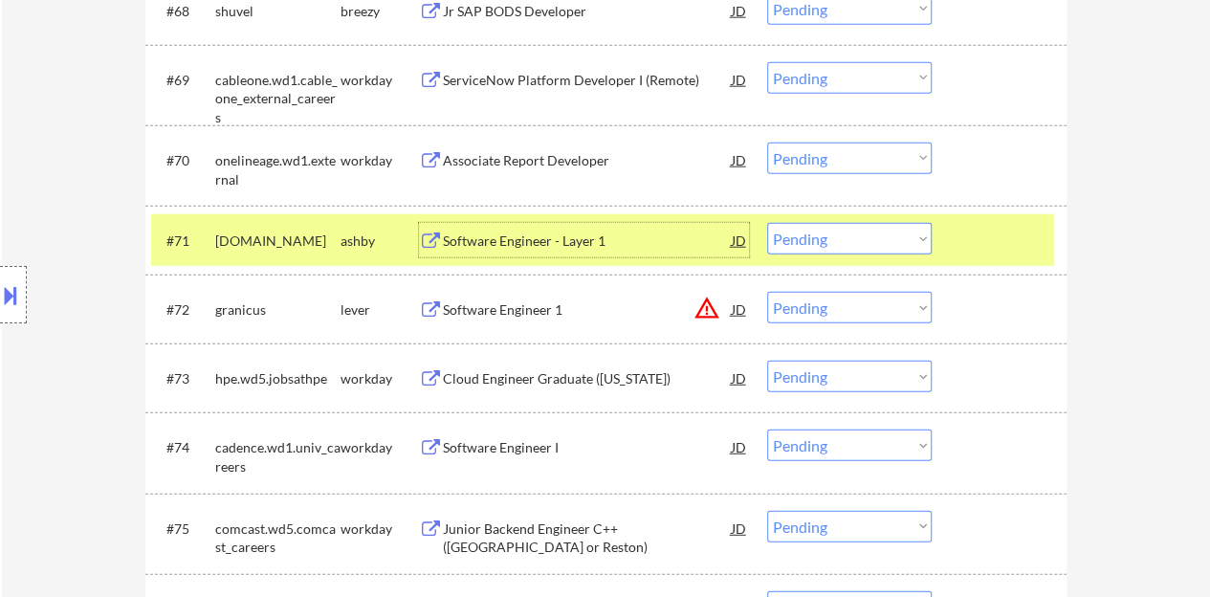
click at [876, 240] on select "Choose an option... Pending Applied Excluded (Questions) Excluded (Expired) Exc…" at bounding box center [849, 239] width 164 height 32
click at [767, 223] on select "Choose an option... Pending Applied Excluded (Questions) Excluded (Expired) Exc…" at bounding box center [849, 239] width 164 height 32
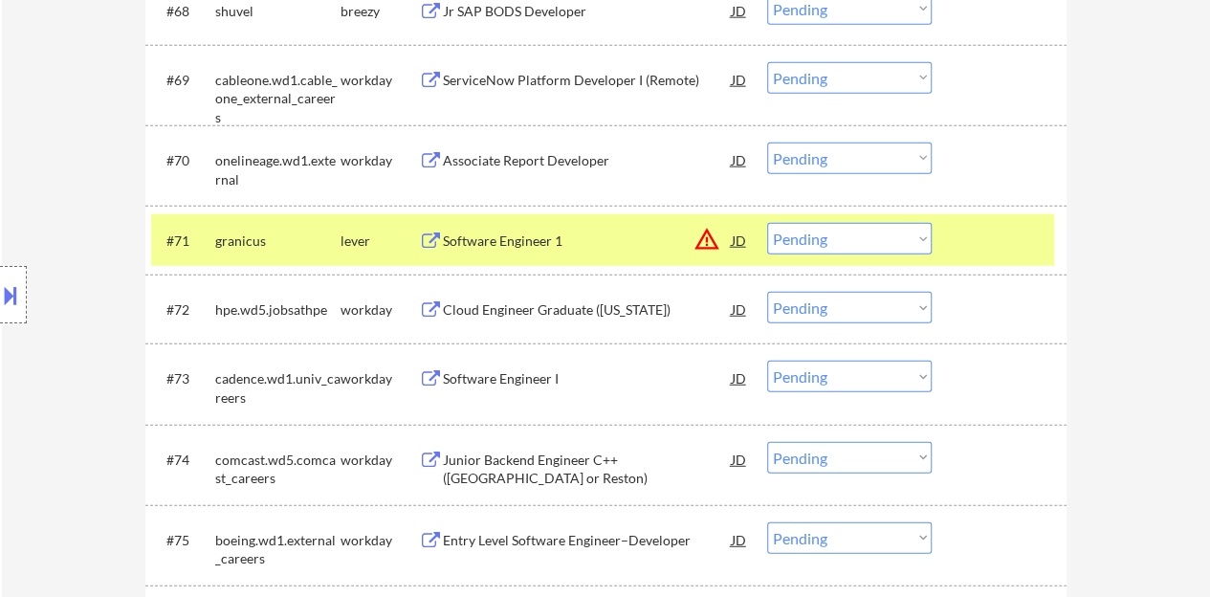
click at [568, 255] on div "Software Engineer 1" at bounding box center [587, 240] width 289 height 34
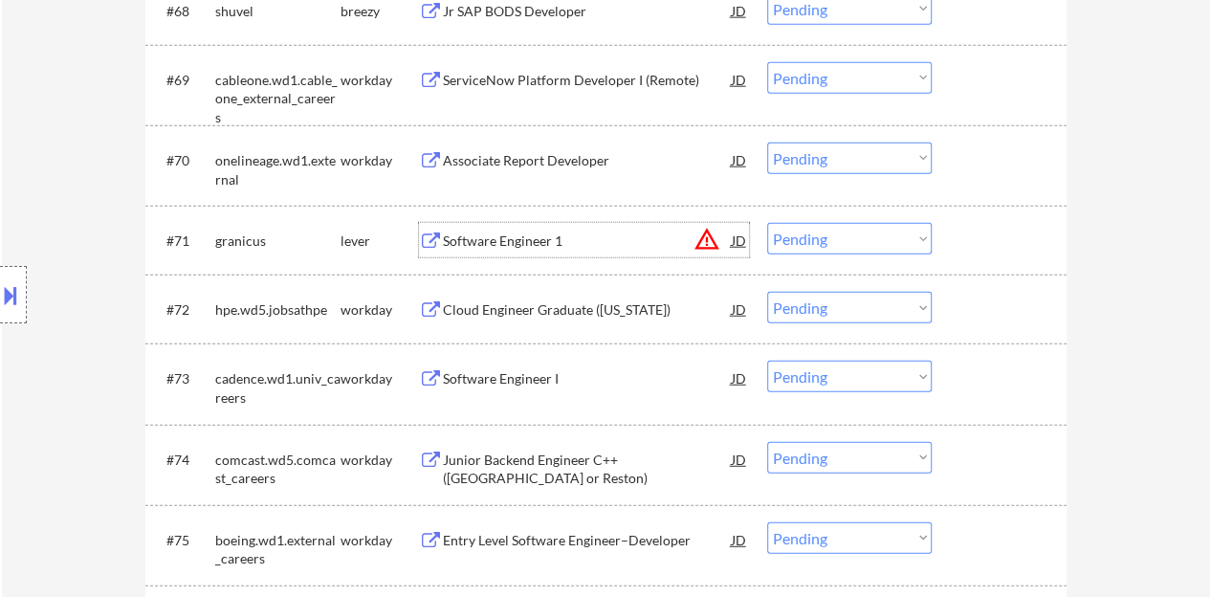
click at [988, 234] on div at bounding box center [1001, 240] width 84 height 34
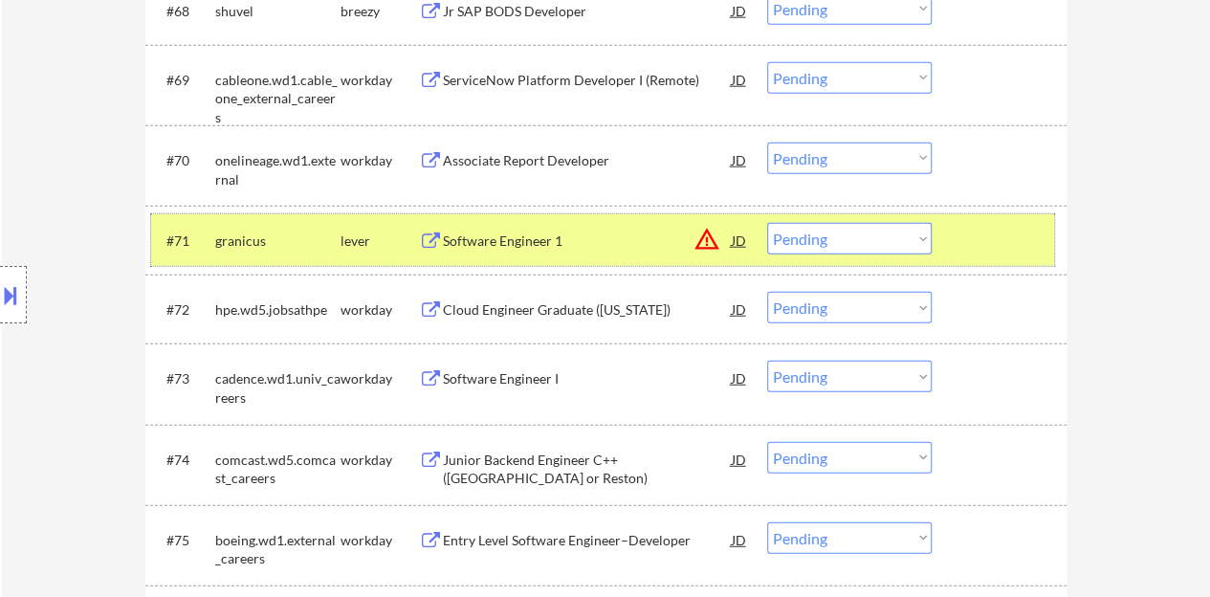
click at [809, 236] on select "Choose an option... Pending Applied Excluded (Questions) Excluded (Expired) Exc…" at bounding box center [849, 239] width 164 height 32
click at [767, 223] on select "Choose an option... Pending Applied Excluded (Questions) Excluded (Expired) Exc…" at bounding box center [849, 239] width 164 height 32
select select ""pending""
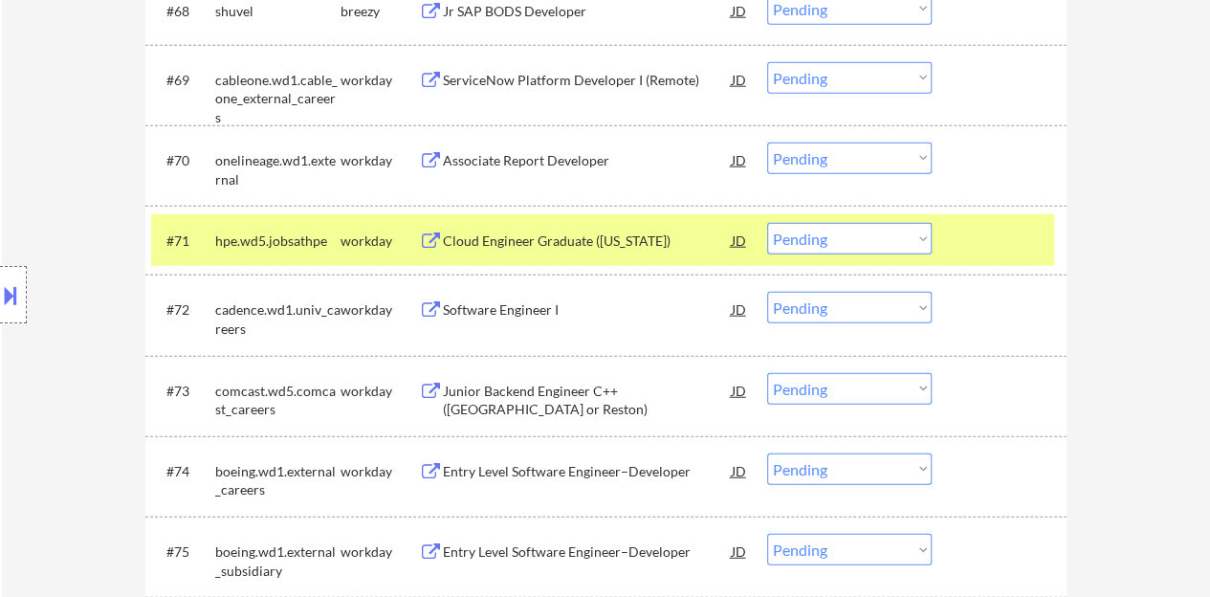
click at [998, 250] on div at bounding box center [1001, 240] width 84 height 34
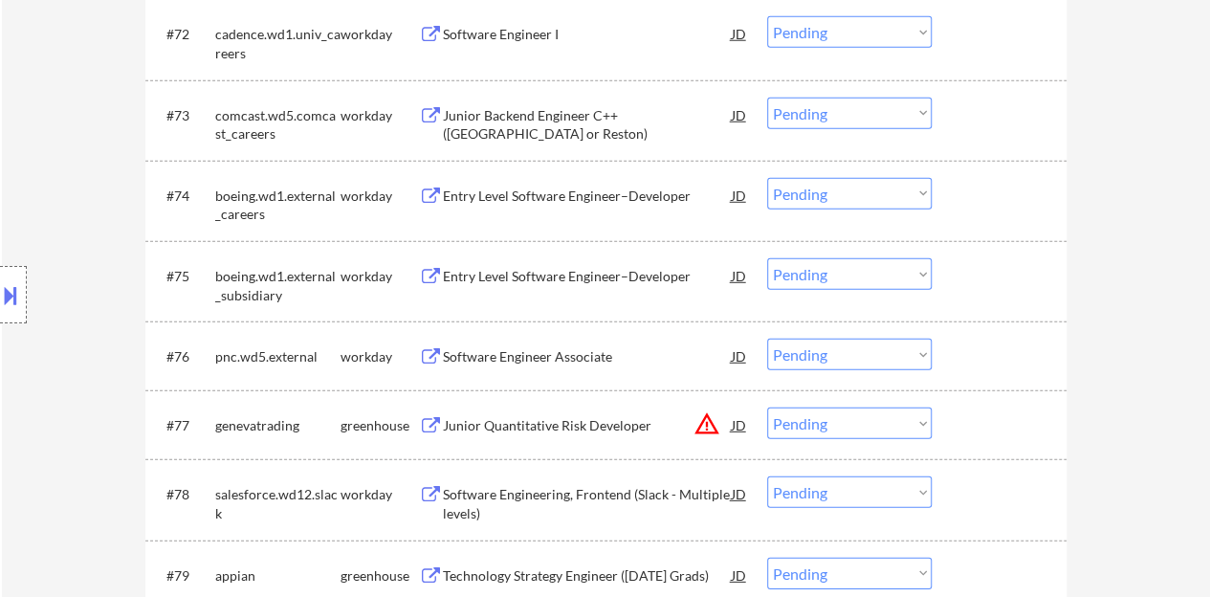
scroll to position [6329, 0]
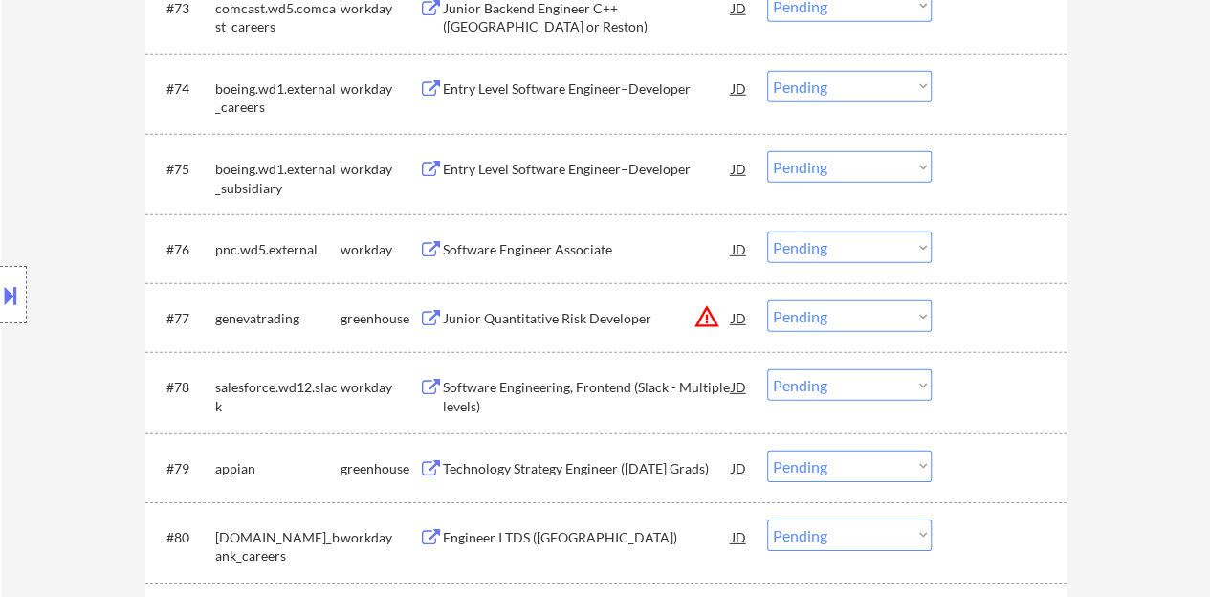
click at [566, 320] on div "Junior Quantitative Risk Developer" at bounding box center [587, 318] width 289 height 19
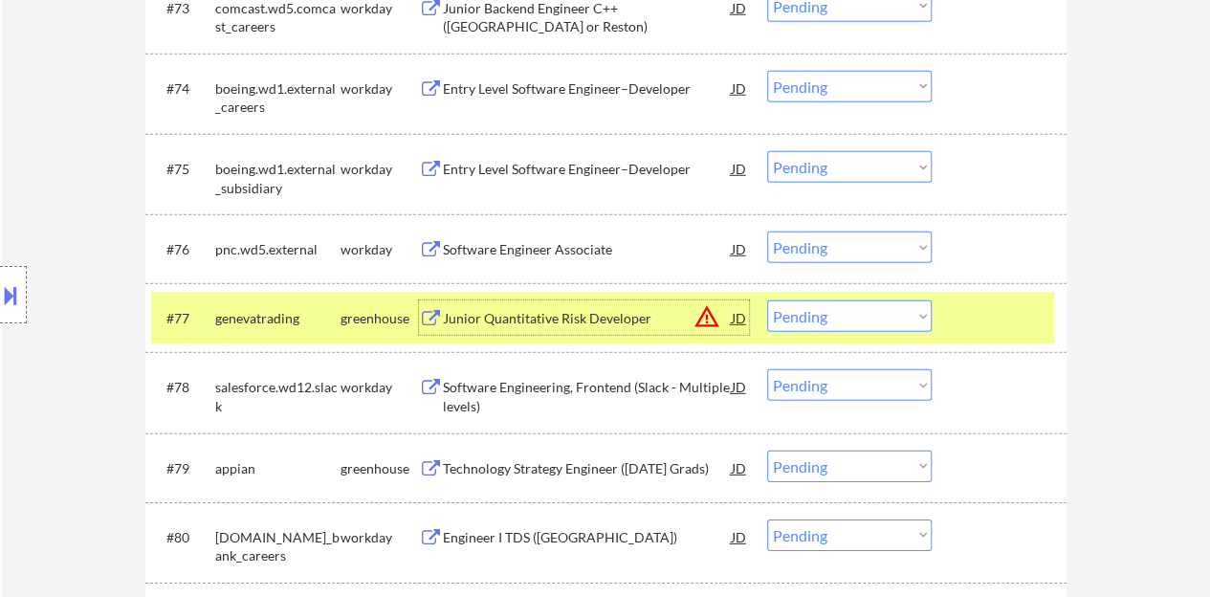
click at [881, 317] on select "Choose an option... Pending Applied Excluded (Questions) Excluded (Expired) Exc…" at bounding box center [849, 316] width 164 height 32
click at [767, 300] on select "Choose an option... Pending Applied Excluded (Questions) Excluded (Expired) Exc…" at bounding box center [849, 316] width 164 height 32
select select ""pending""
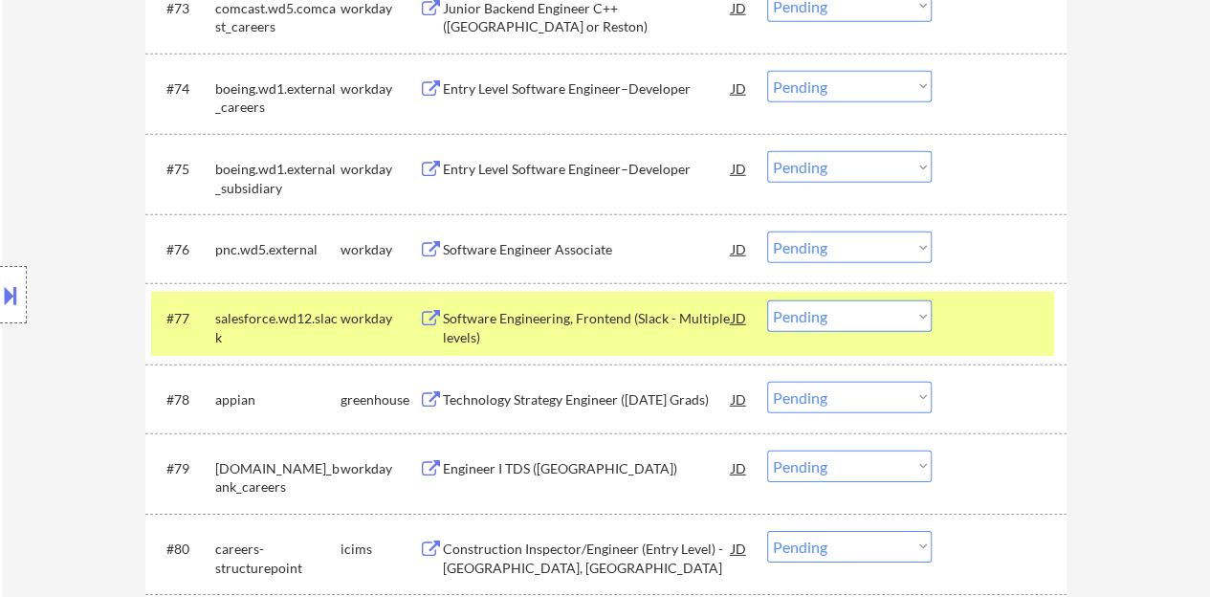
click at [980, 321] on div at bounding box center [1001, 317] width 84 height 34
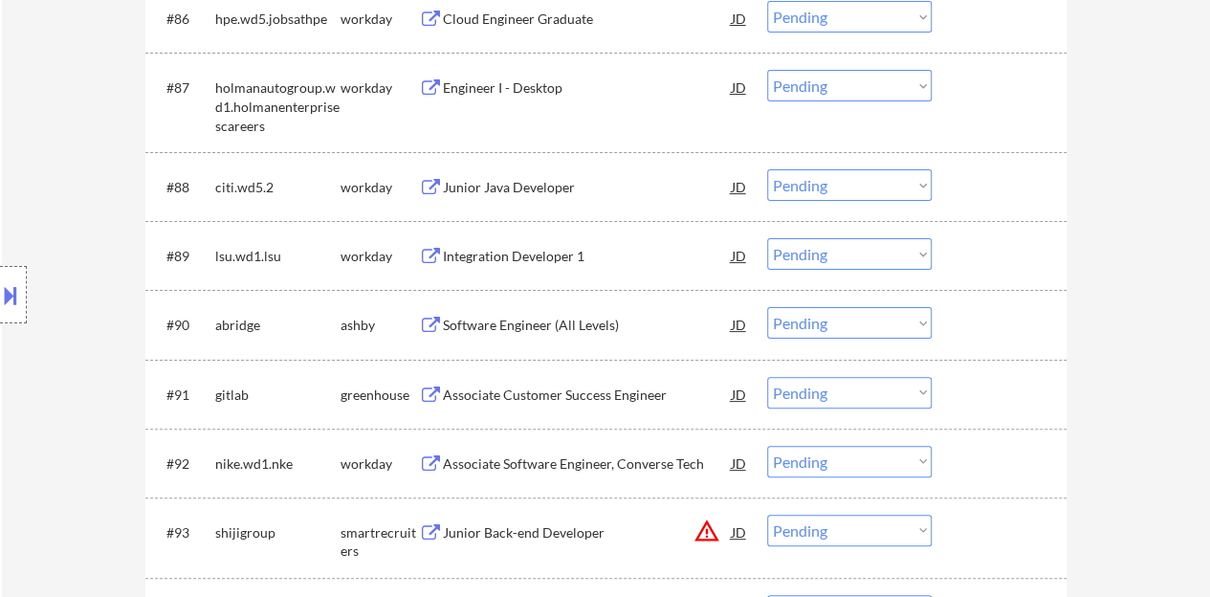
scroll to position [7381, 0]
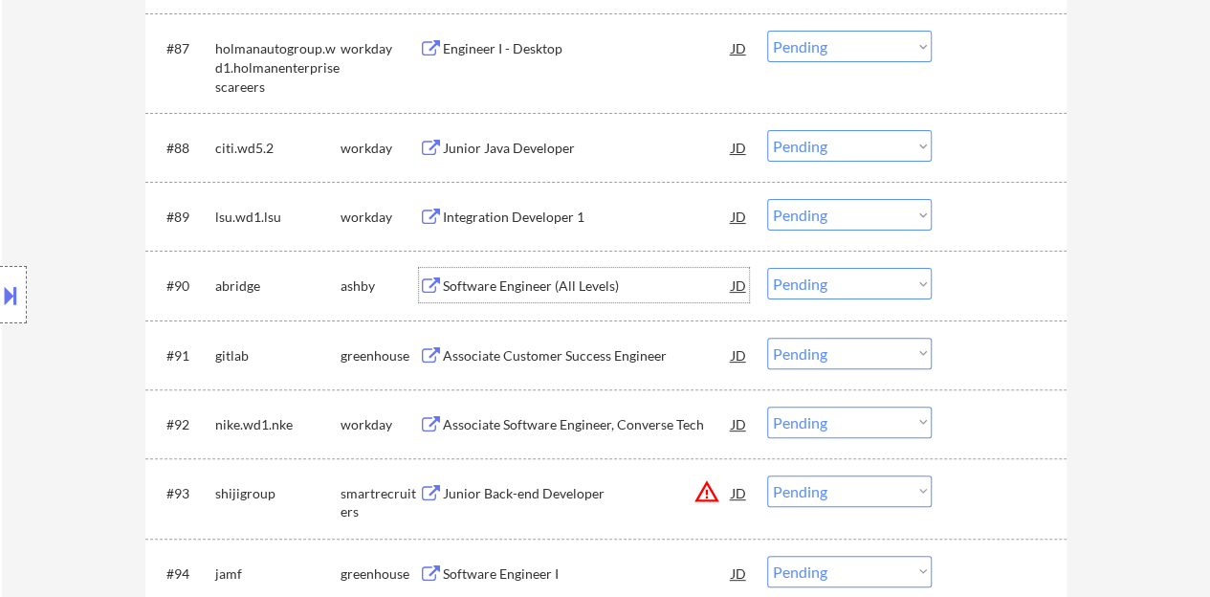
click at [553, 277] on div "Software Engineer (All Levels)" at bounding box center [587, 285] width 289 height 19
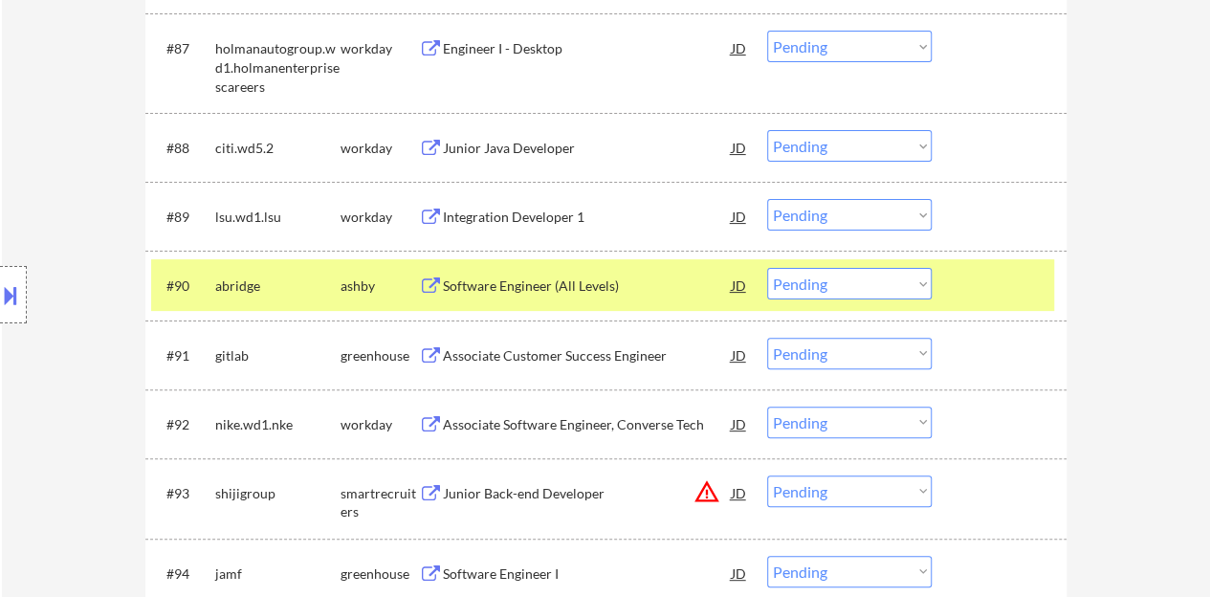
click at [858, 278] on select "Choose an option... Pending Applied Excluded (Questions) Excluded (Expired) Exc…" at bounding box center [849, 284] width 164 height 32
click at [1006, 283] on div at bounding box center [1001, 285] width 84 height 34
click at [1018, 288] on div at bounding box center [1001, 285] width 84 height 34
click at [956, 289] on div "#90 abridge [PERSON_NAME] Software Engineer (All Levels) JD warning_amber Choos…" at bounding box center [602, 285] width 903 height 52
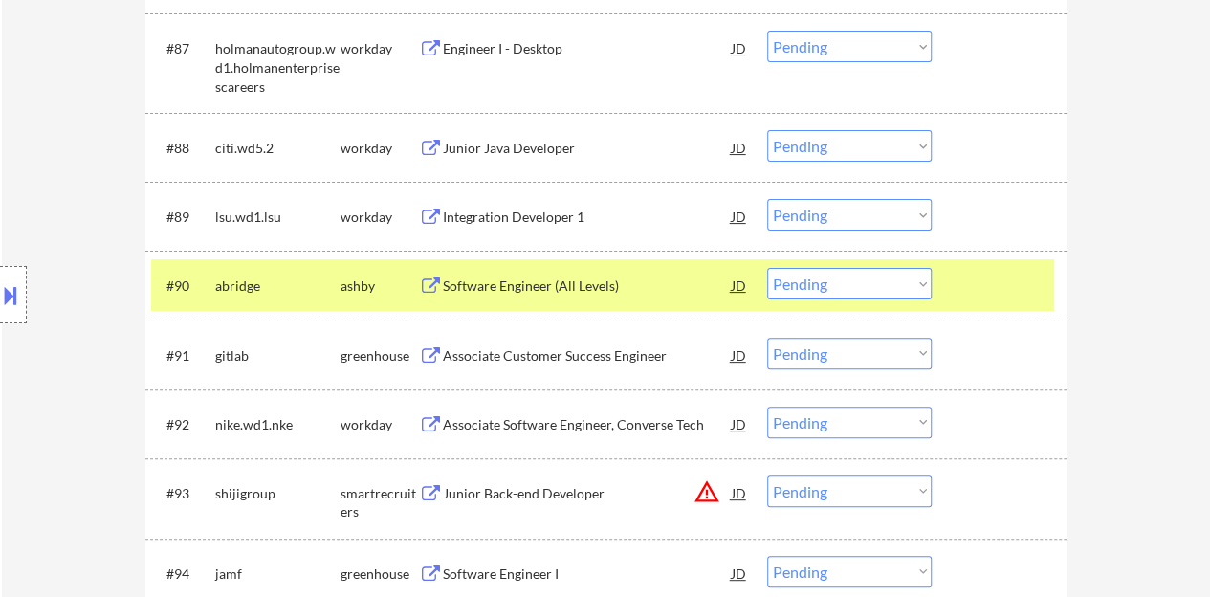
click at [623, 361] on div "Associate Customer Success Engineer" at bounding box center [587, 355] width 289 height 19
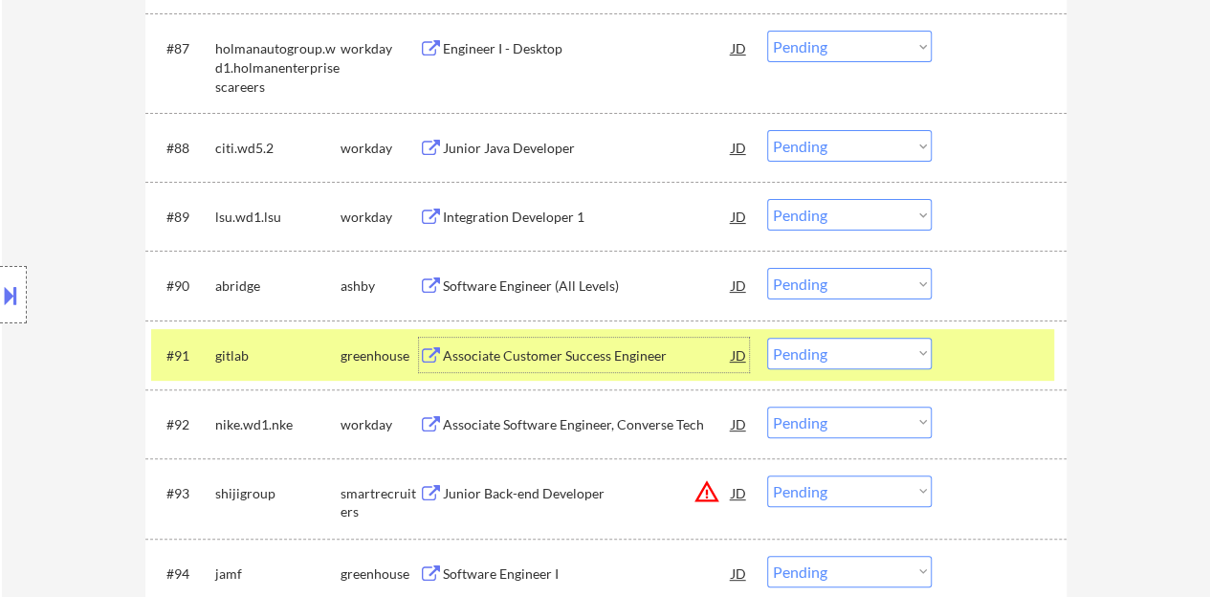
click at [843, 356] on select "Choose an option... Pending Applied Excluded (Questions) Excluded (Expired) Exc…" at bounding box center [849, 354] width 164 height 32
click at [767, 338] on select "Choose an option... Pending Applied Excluded (Questions) Excluded (Expired) Exc…" at bounding box center [849, 354] width 164 height 32
select select ""pending""
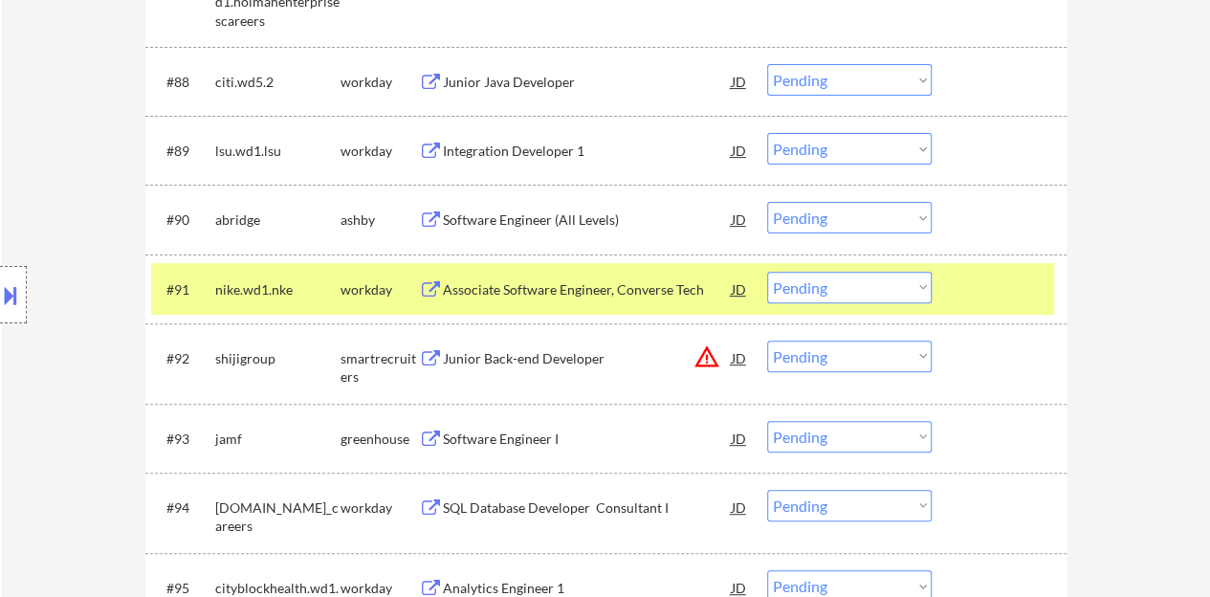
scroll to position [7476, 0]
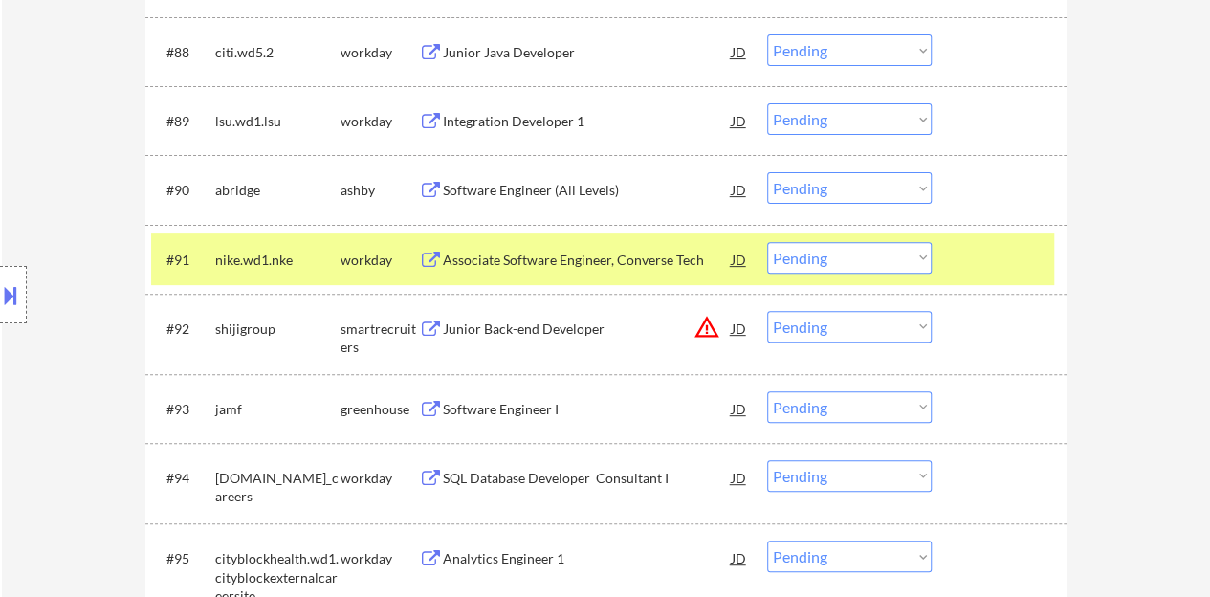
click at [1016, 244] on div at bounding box center [1001, 259] width 84 height 34
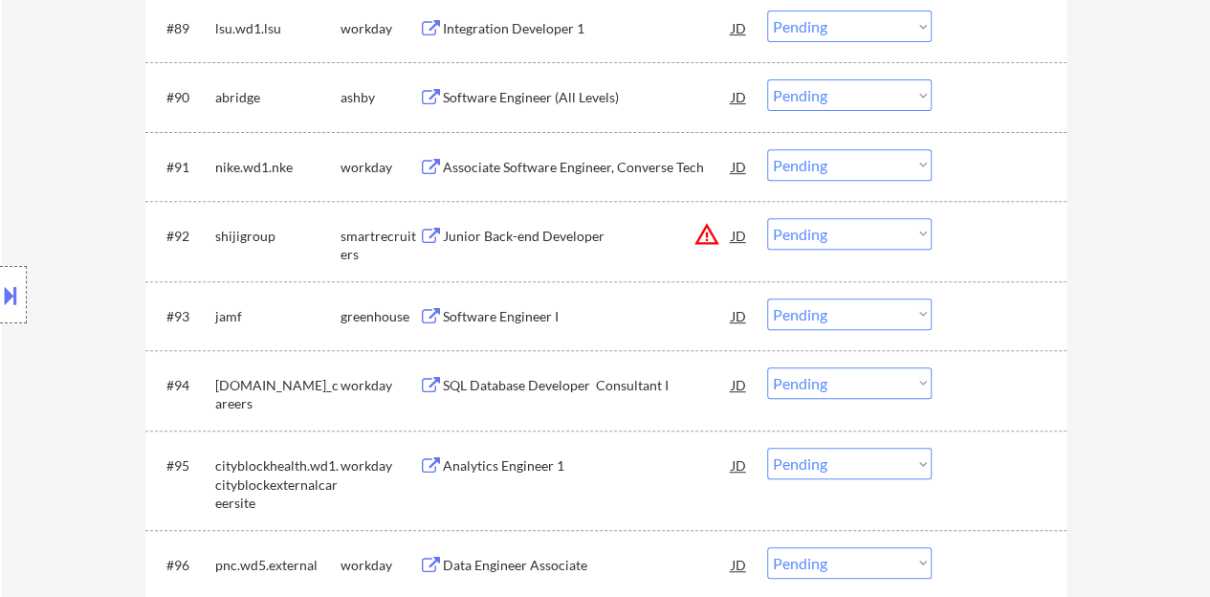
scroll to position [7667, 0]
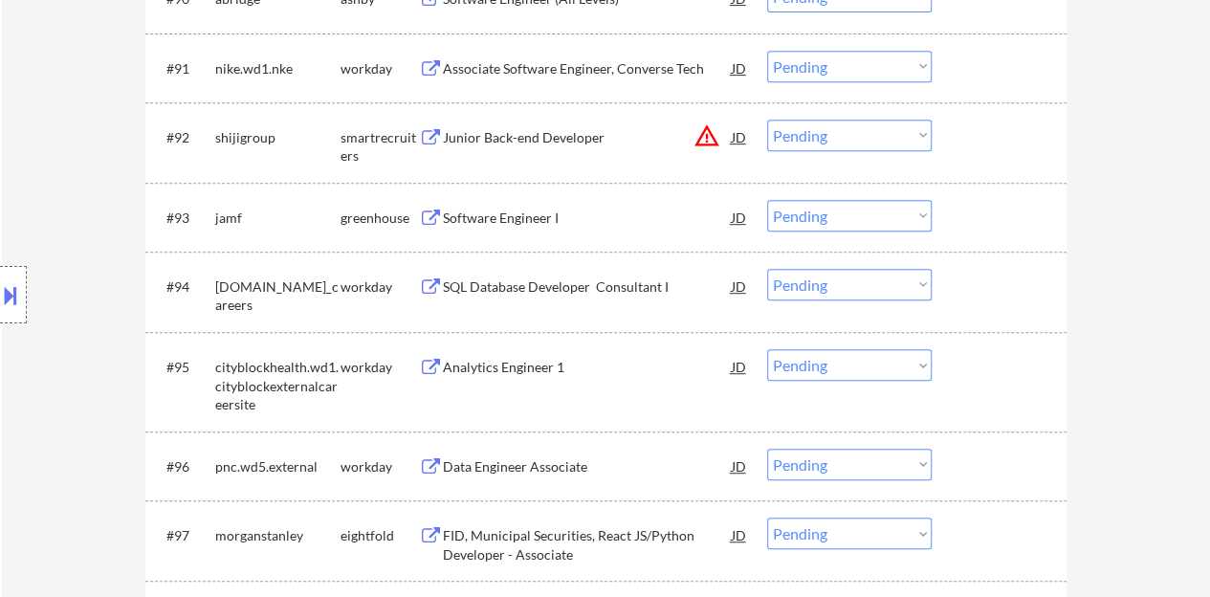
click at [507, 211] on div "Software Engineer I" at bounding box center [587, 217] width 289 height 19
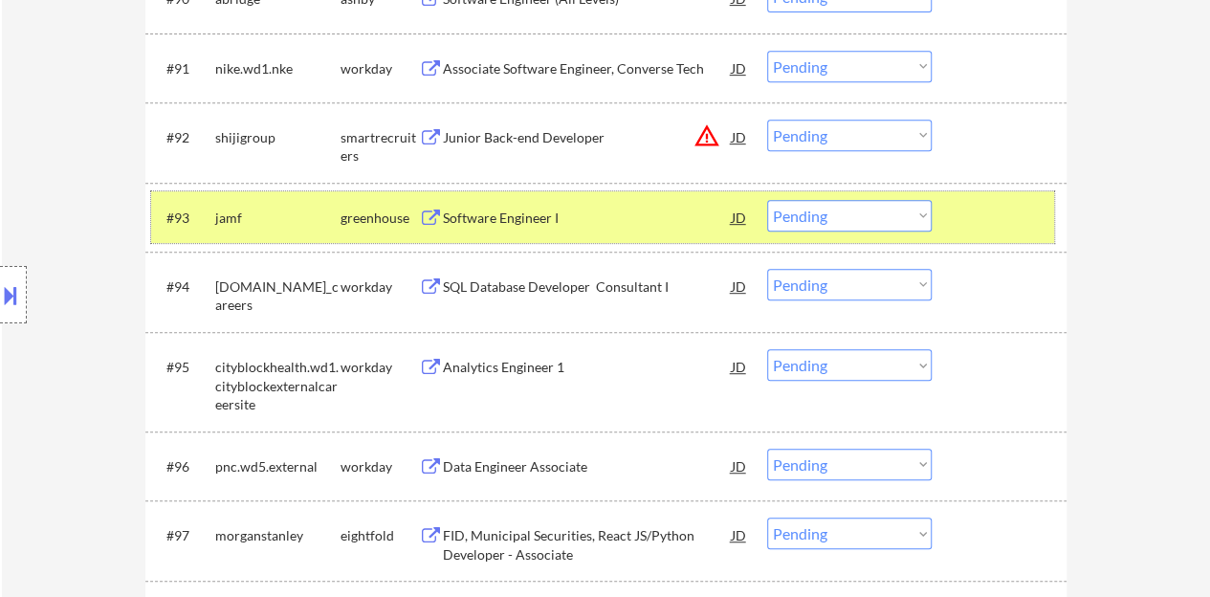
click at [864, 196] on div "#93 jamf greenhouse Software Engineer I JD warning_amber Choose an option... Pe…" at bounding box center [602, 217] width 903 height 52
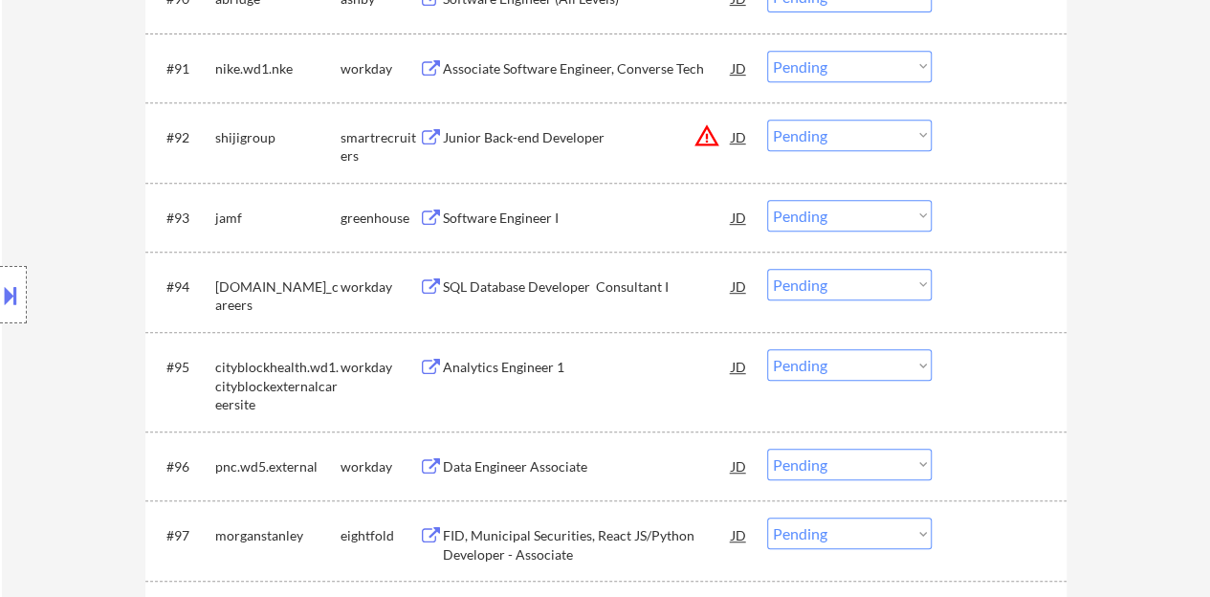
click at [867, 217] on select "Choose an option... Pending Applied Excluded (Questions) Excluded (Expired) Exc…" at bounding box center [849, 216] width 164 height 32
click at [767, 200] on select "Choose an option... Pending Applied Excluded (Questions) Excluded (Expired) Exc…" at bounding box center [849, 216] width 164 height 32
select select ""pending""
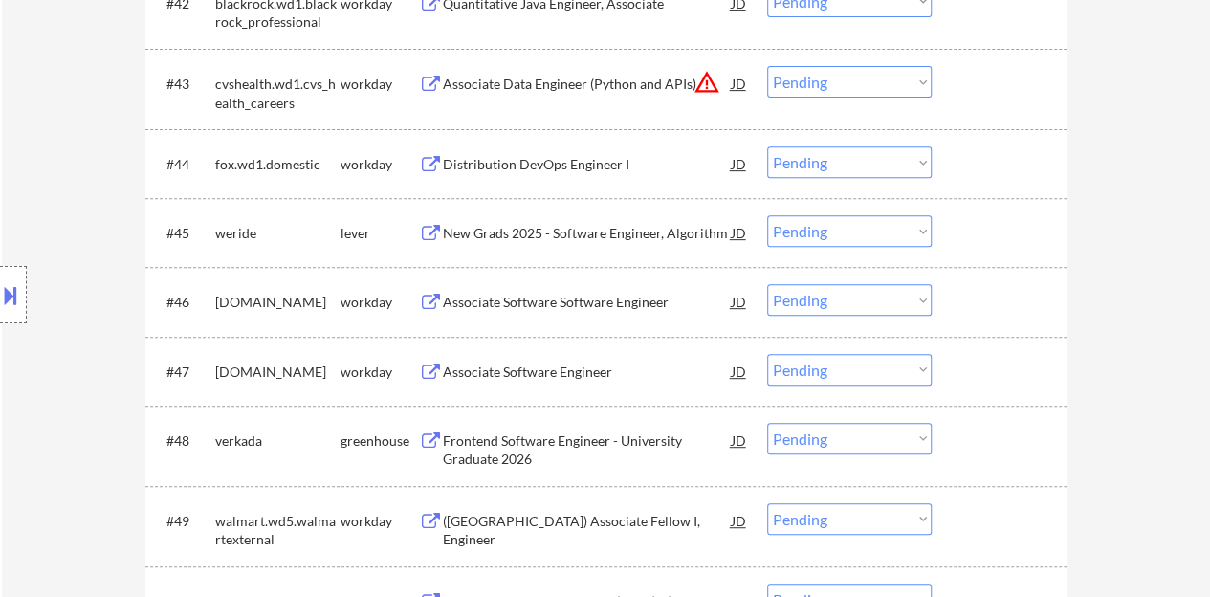
scroll to position [4034, 0]
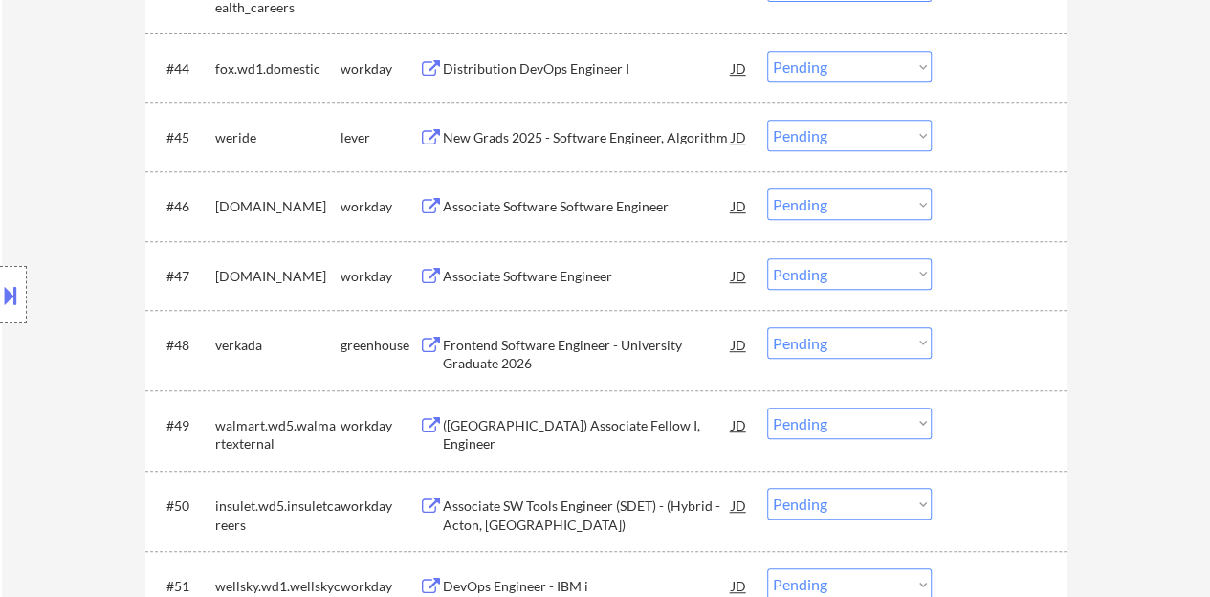
click at [566, 201] on div "Associate Software Software Engineer" at bounding box center [587, 206] width 289 height 19
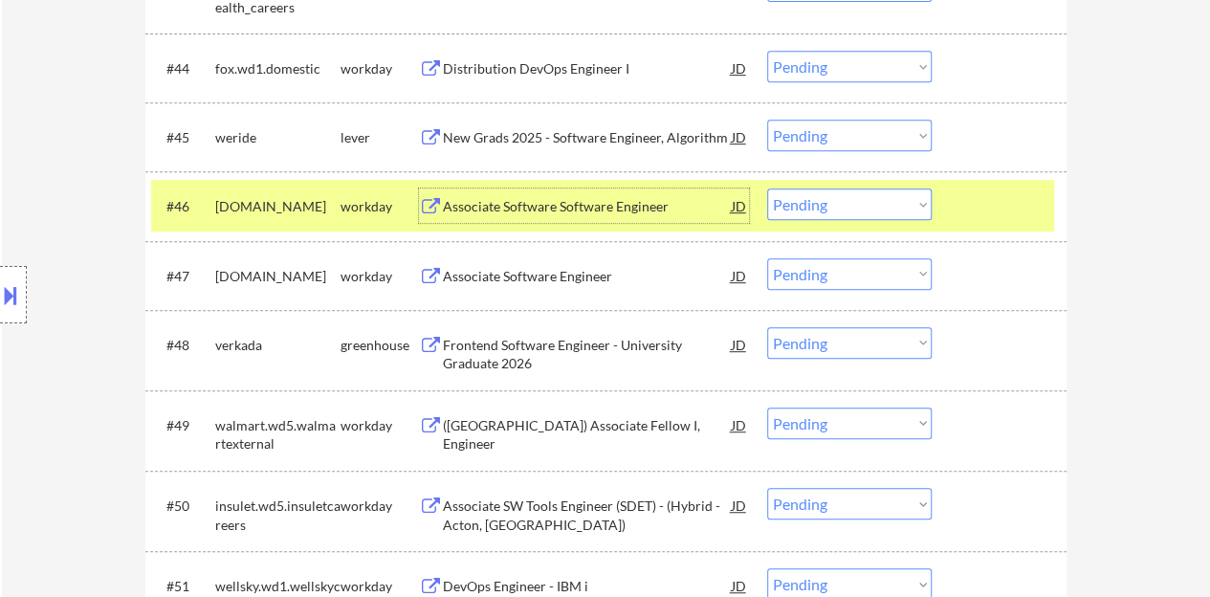
scroll to position [4129, 0]
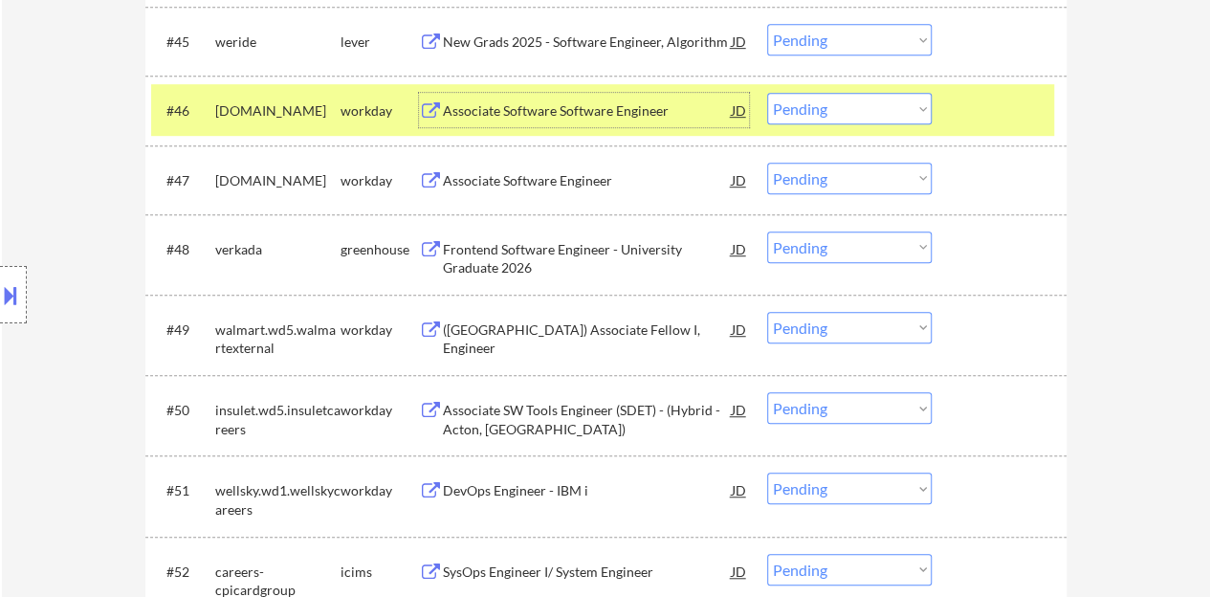
click at [823, 98] on select "Choose an option... Pending Applied Excluded (Questions) Excluded (Expired) Exc…" at bounding box center [849, 109] width 164 height 32
click at [767, 93] on select "Choose an option... Pending Applied Excluded (Questions) Excluded (Expired) Exc…" at bounding box center [849, 109] width 164 height 32
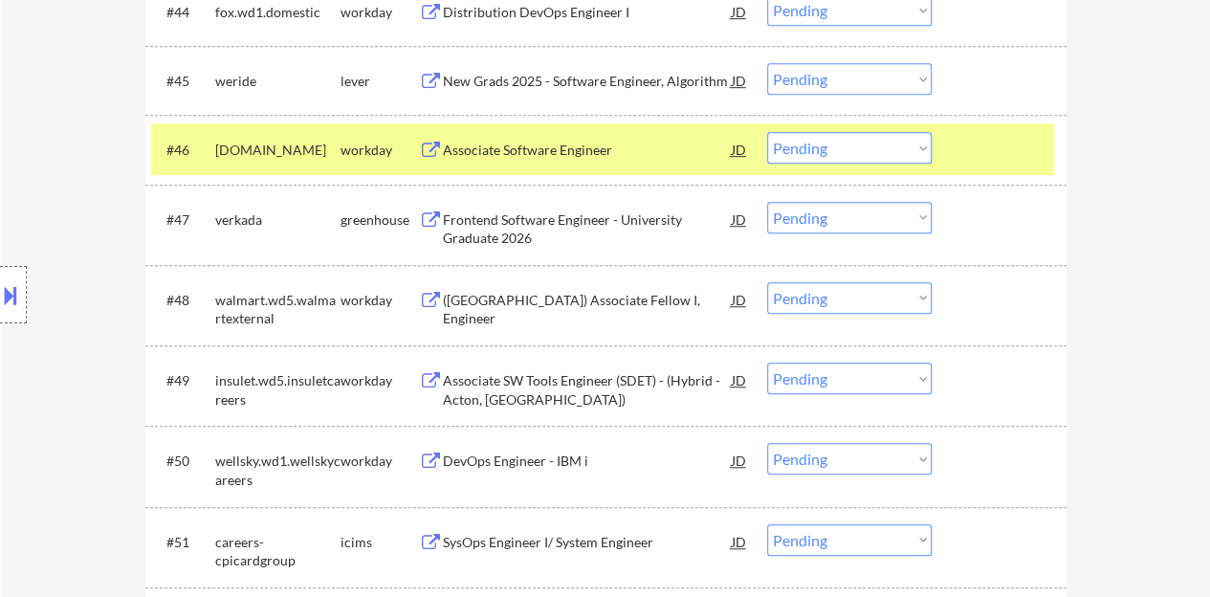
scroll to position [4034, 0]
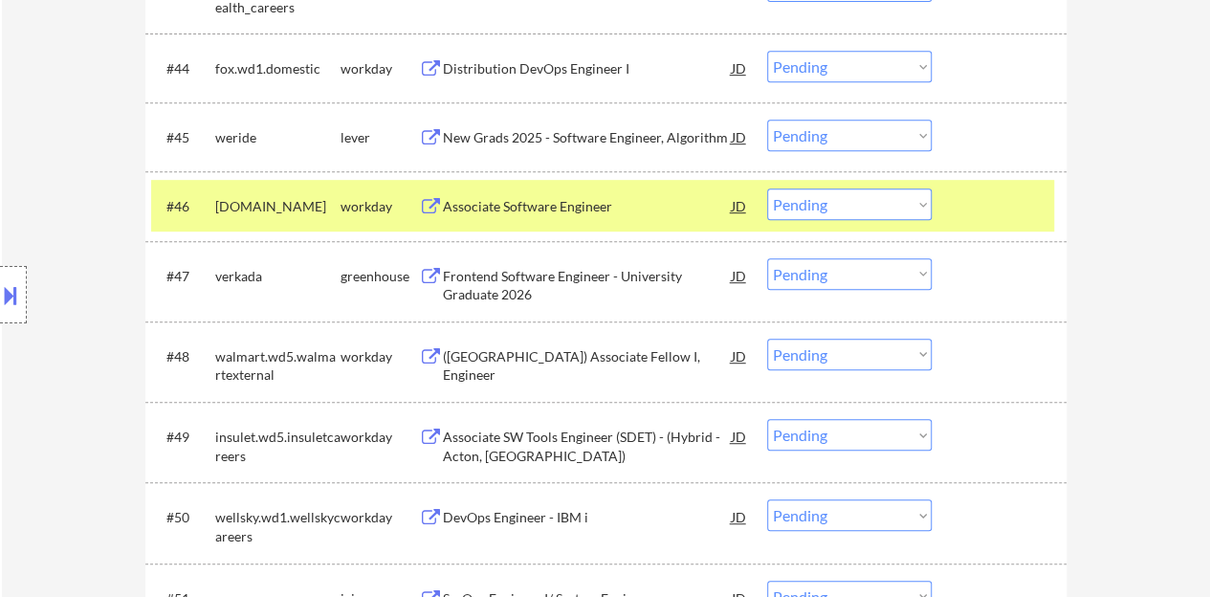
click at [504, 205] on div "Associate Software Engineer" at bounding box center [587, 206] width 289 height 19
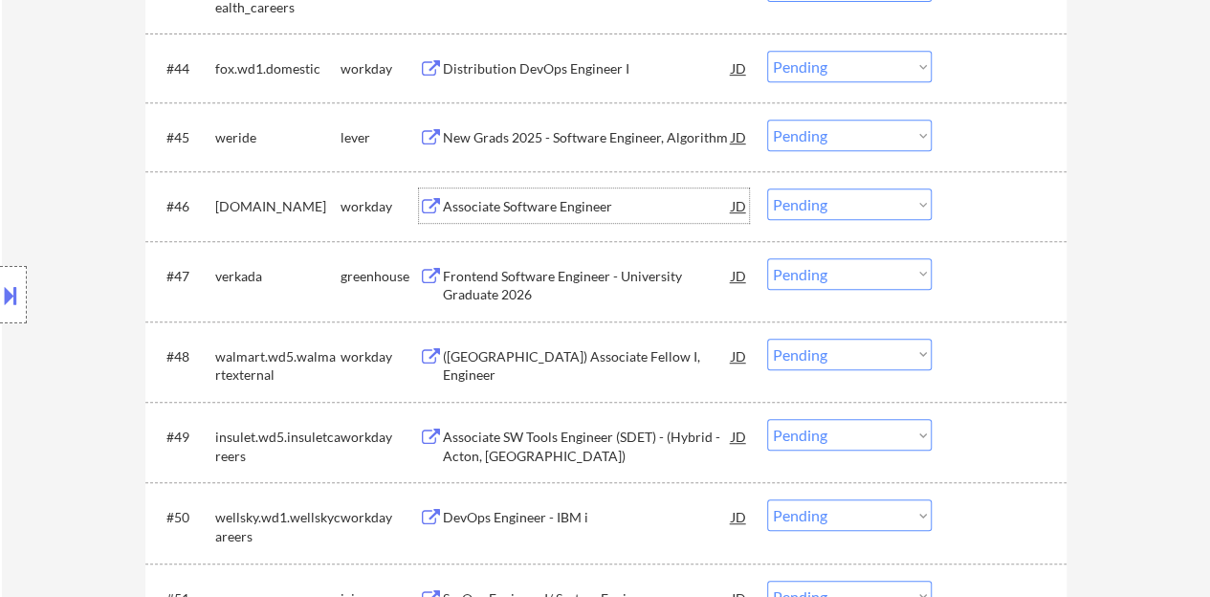
click at [1006, 221] on div at bounding box center [1001, 205] width 84 height 34
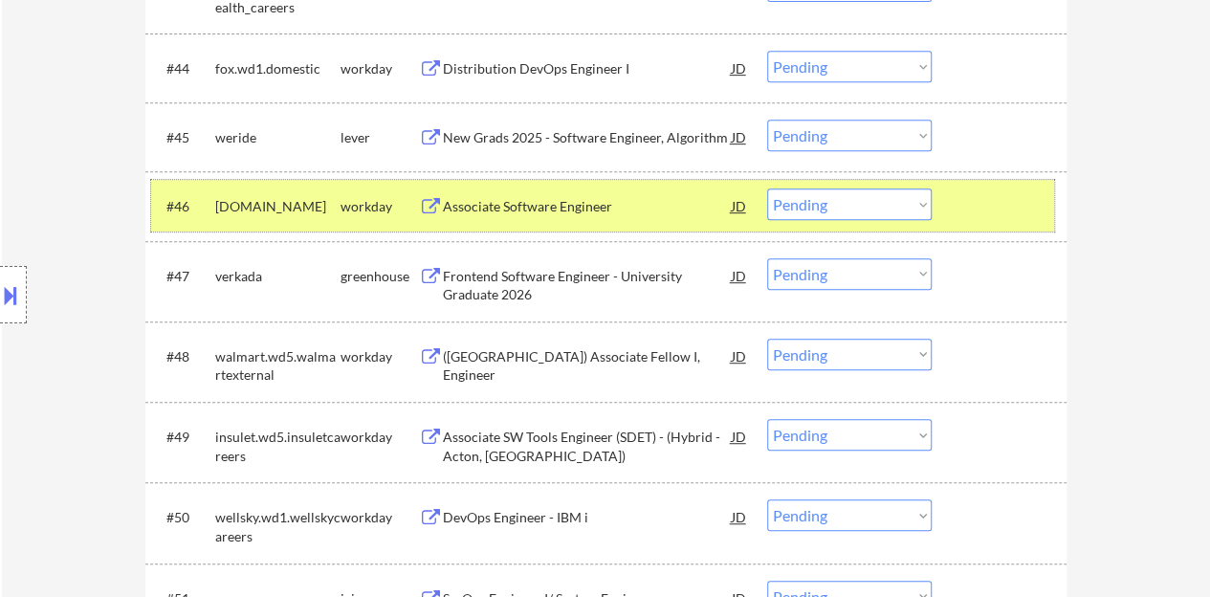
click at [843, 207] on select "Choose an option... Pending Applied Excluded (Questions) Excluded (Expired) Exc…" at bounding box center [849, 204] width 164 height 32
click at [767, 188] on select "Choose an option... Pending Applied Excluded (Questions) Excluded (Expired) Exc…" at bounding box center [849, 204] width 164 height 32
select select ""pending""
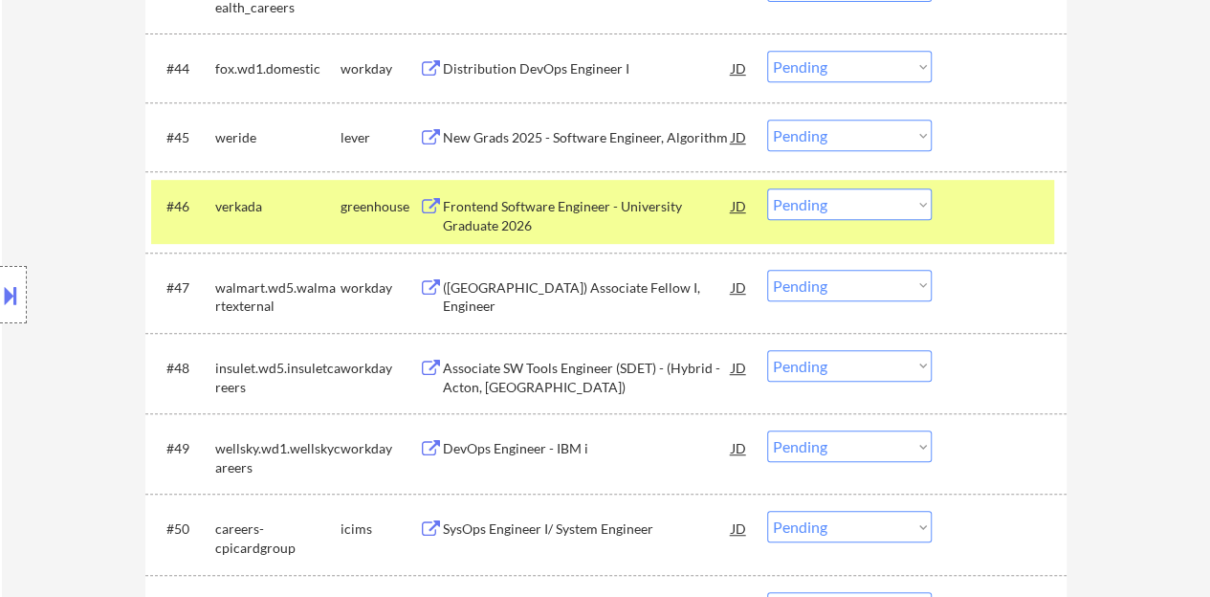
click at [1003, 208] on div at bounding box center [1001, 205] width 84 height 34
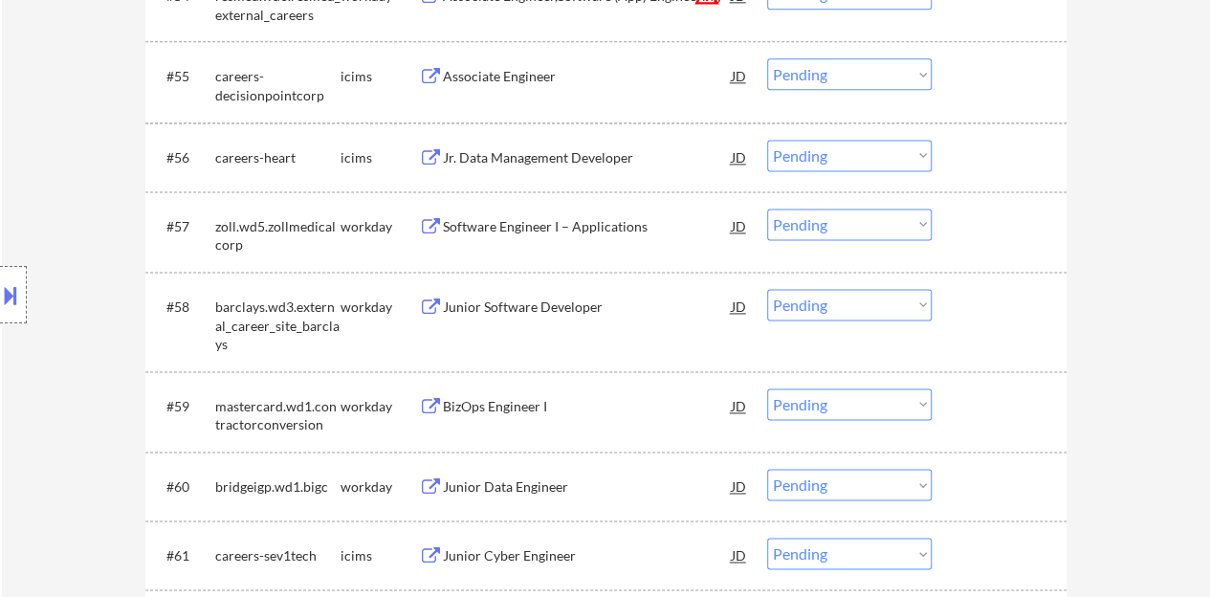
scroll to position [4894, 0]
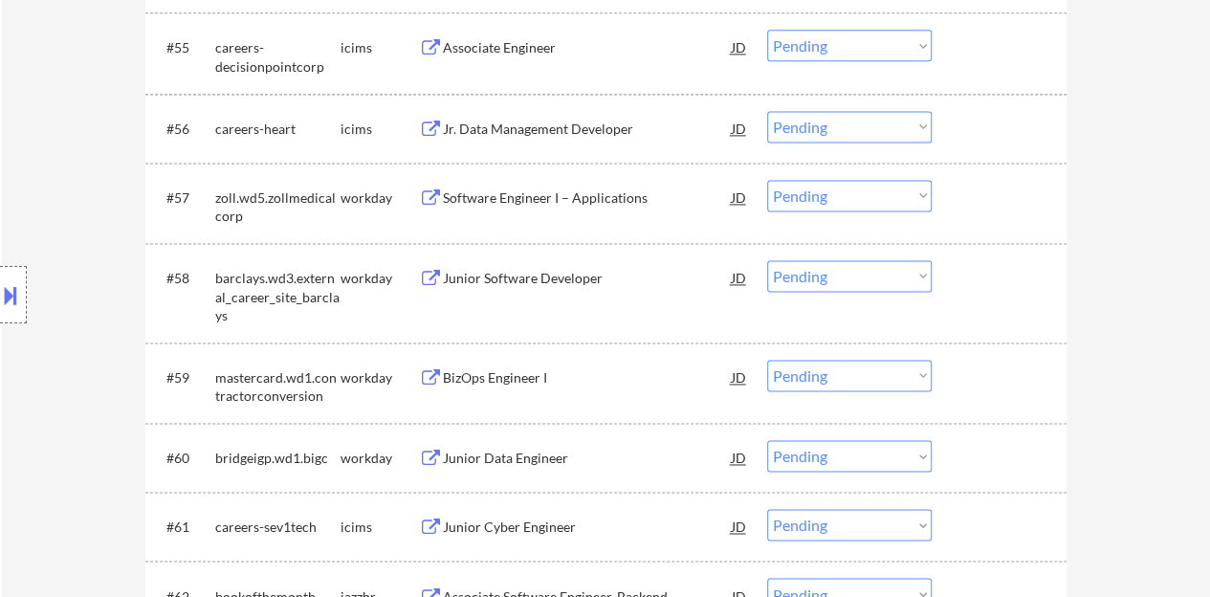
click at [472, 274] on div "Junior Software Developer" at bounding box center [587, 278] width 289 height 19
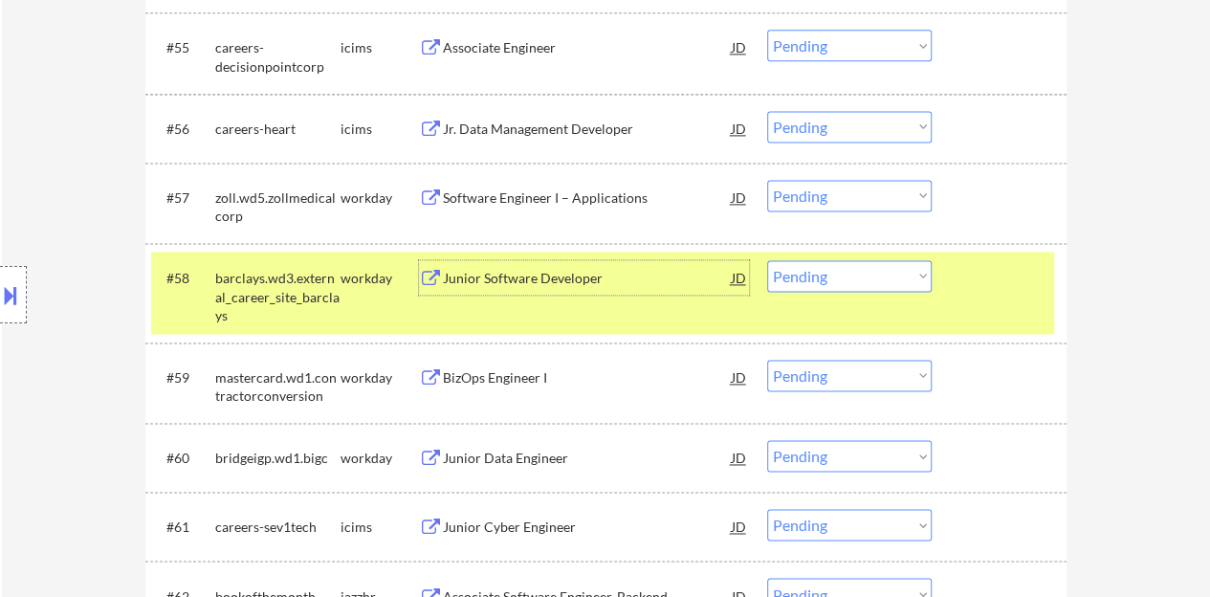
click at [847, 271] on select "Choose an option... Pending Applied Excluded (Questions) Excluded (Expired) Exc…" at bounding box center [849, 276] width 164 height 32
click at [767, 260] on select "Choose an option... Pending Applied Excluded (Questions) Excluded (Expired) Exc…" at bounding box center [849, 276] width 164 height 32
select select ""pending""
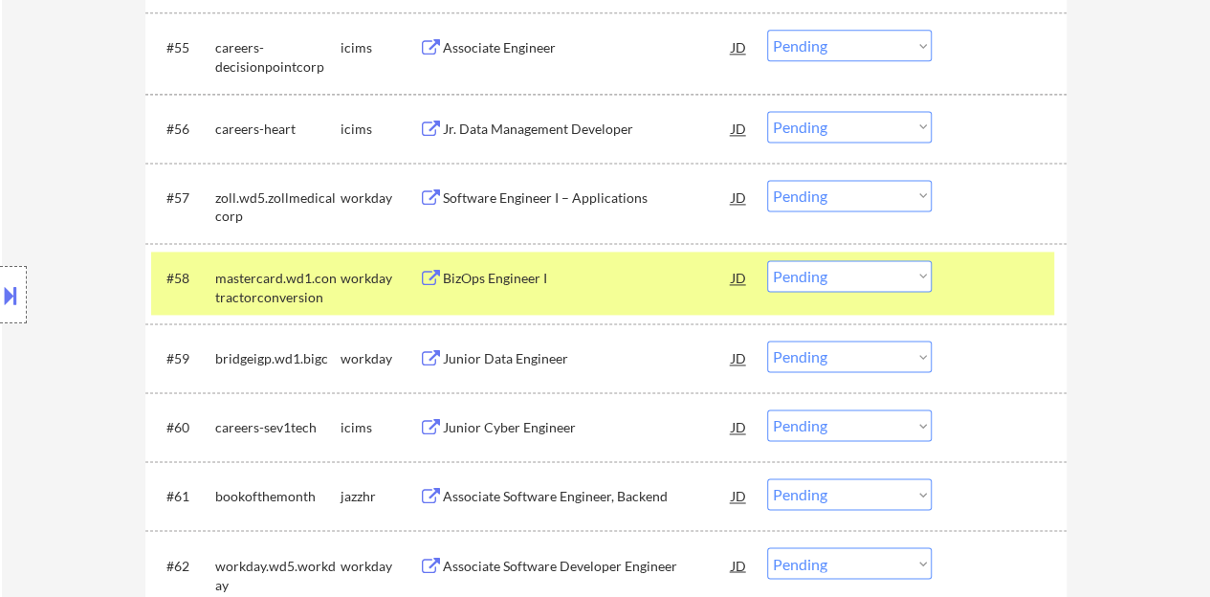
click at [536, 284] on div "BizOps Engineer I" at bounding box center [587, 278] width 289 height 19
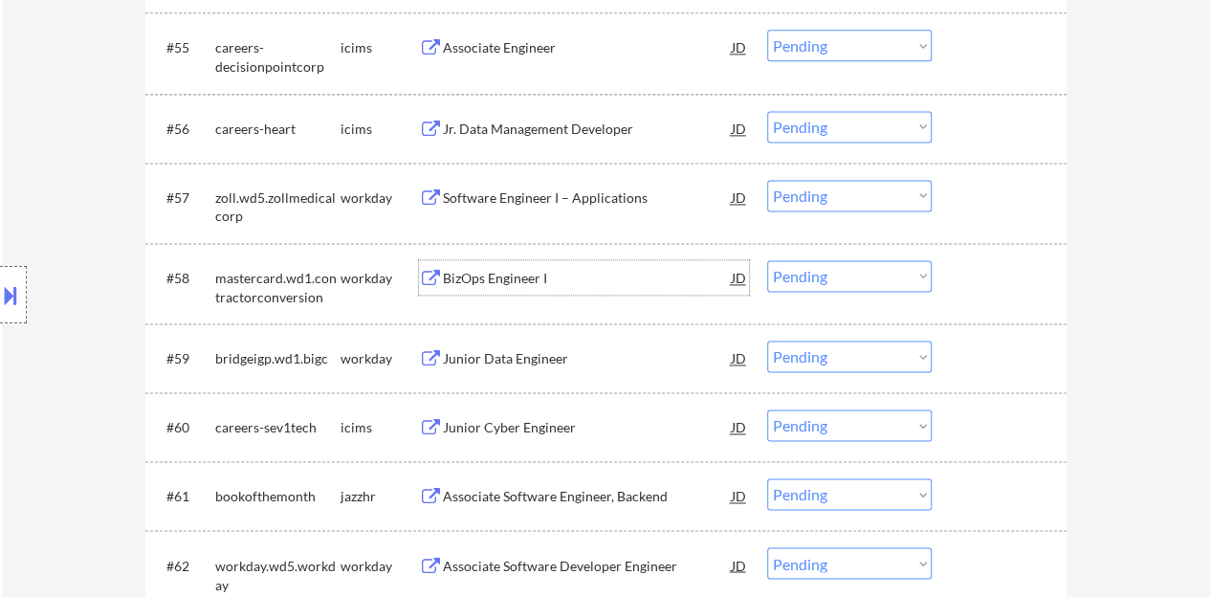
click at [977, 278] on div at bounding box center [1001, 277] width 84 height 34
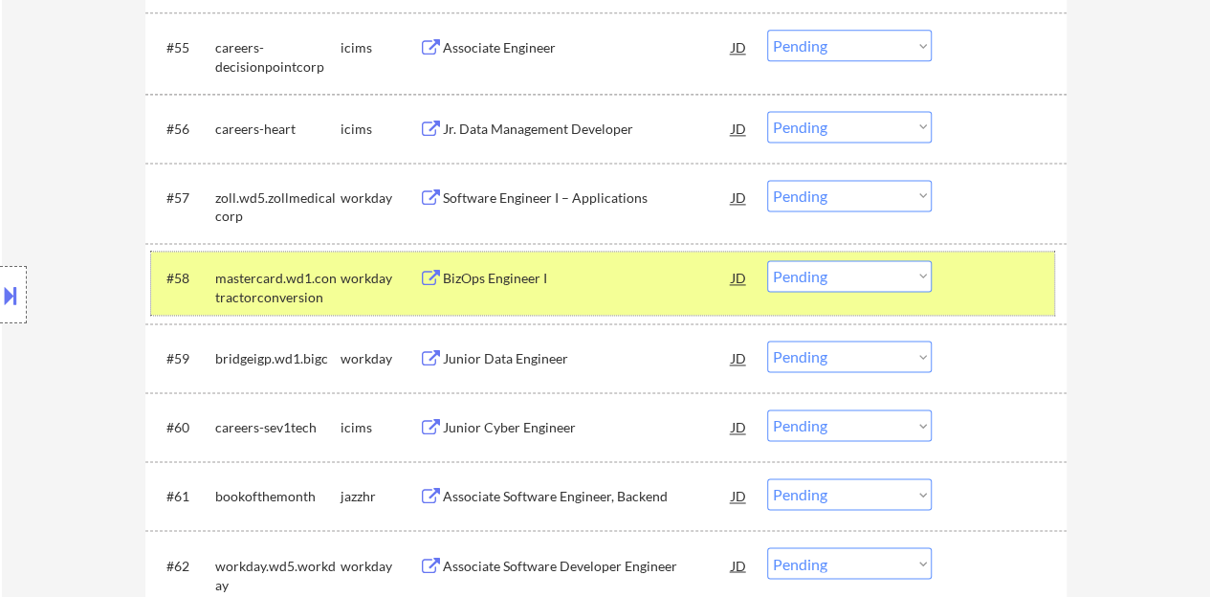
drag, startPoint x: 1028, startPoint y: 301, endPoint x: 792, endPoint y: 322, distance: 237.1
click at [1027, 301] on div "#58 mastercard.wd1.contractorconversion workday BizOps Engineer I JD warning_am…" at bounding box center [602, 283] width 903 height 63
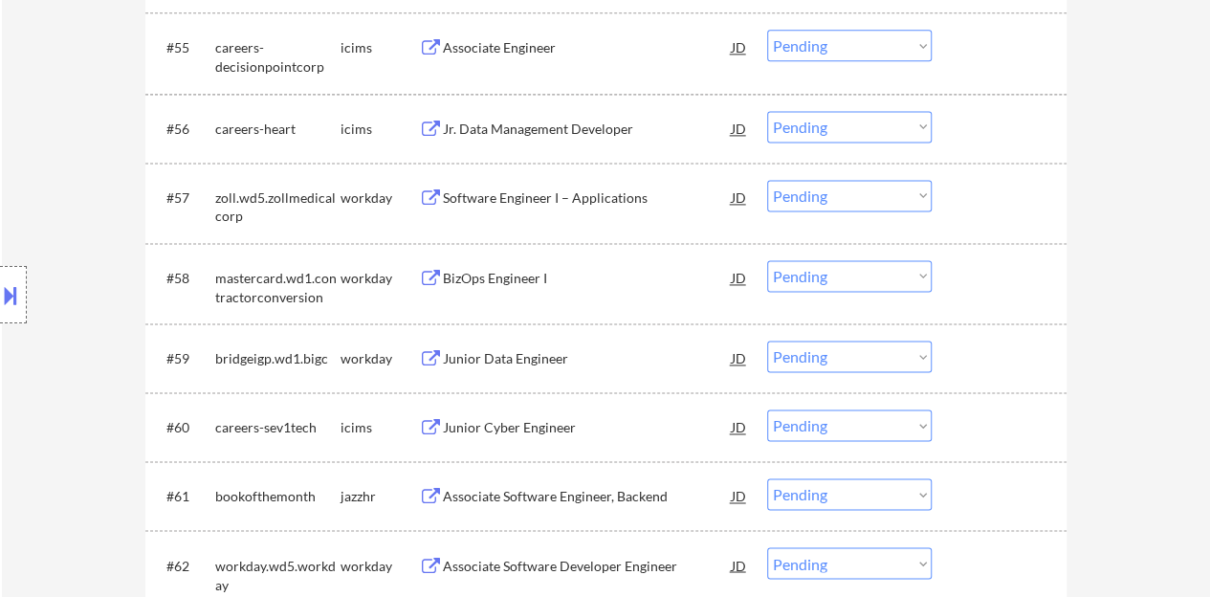
click at [545, 355] on div "Junior Data Engineer" at bounding box center [587, 358] width 289 height 19
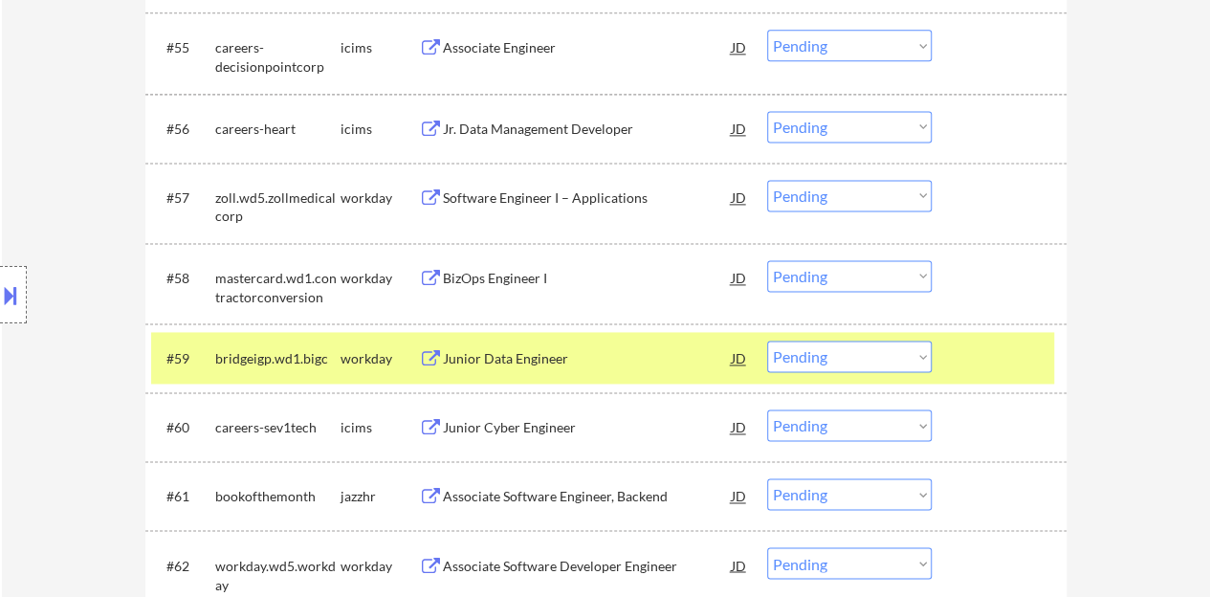
click at [808, 347] on select "Choose an option... Pending Applied Excluded (Questions) Excluded (Expired) Exc…" at bounding box center [849, 356] width 164 height 32
click at [767, 340] on select "Choose an option... Pending Applied Excluded (Questions) Excluded (Expired) Exc…" at bounding box center [849, 356] width 164 height 32
select select ""pending""
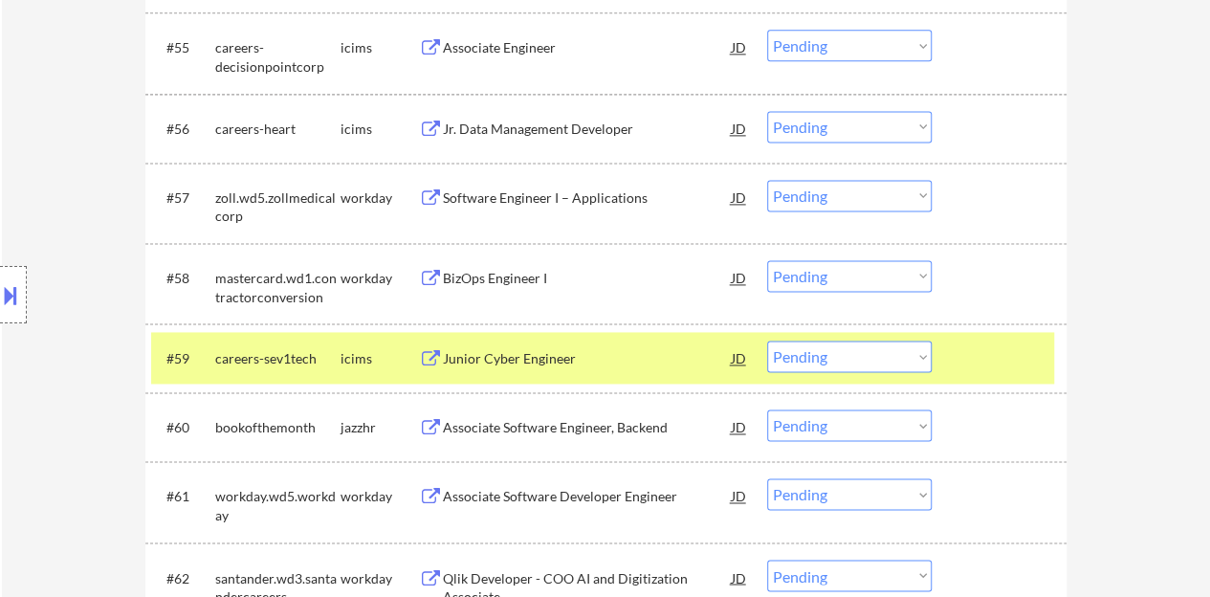
drag, startPoint x: 991, startPoint y: 361, endPoint x: 968, endPoint y: 352, distance: 24.5
click at [991, 361] on div at bounding box center [1001, 357] width 84 height 34
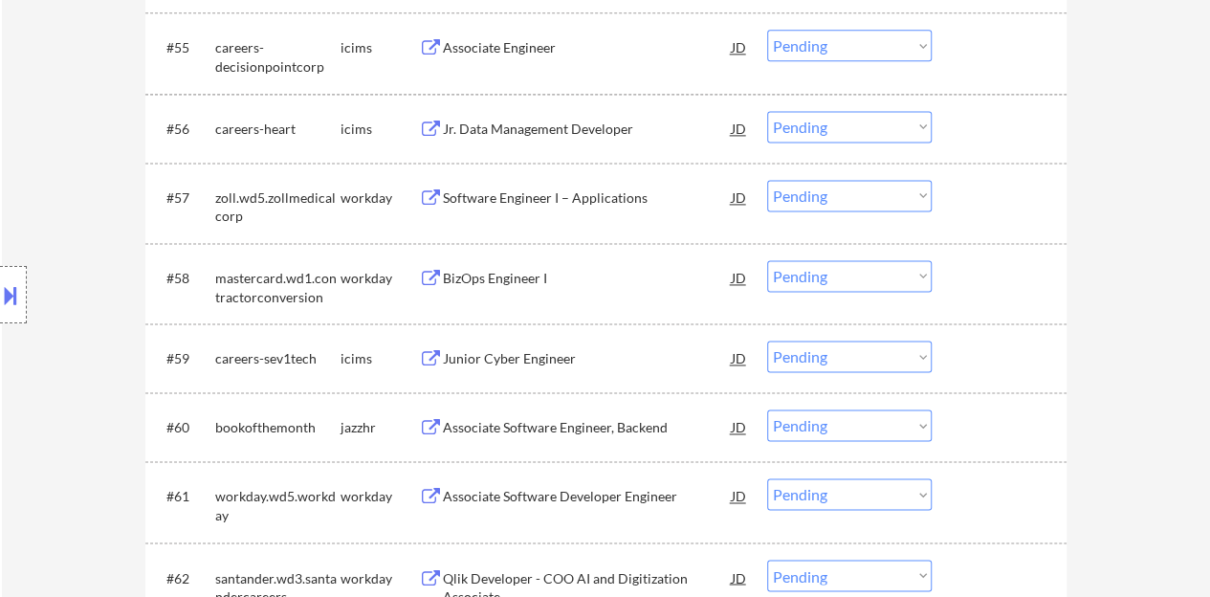
click at [597, 192] on div "Software Engineer I – Applications" at bounding box center [587, 197] width 289 height 19
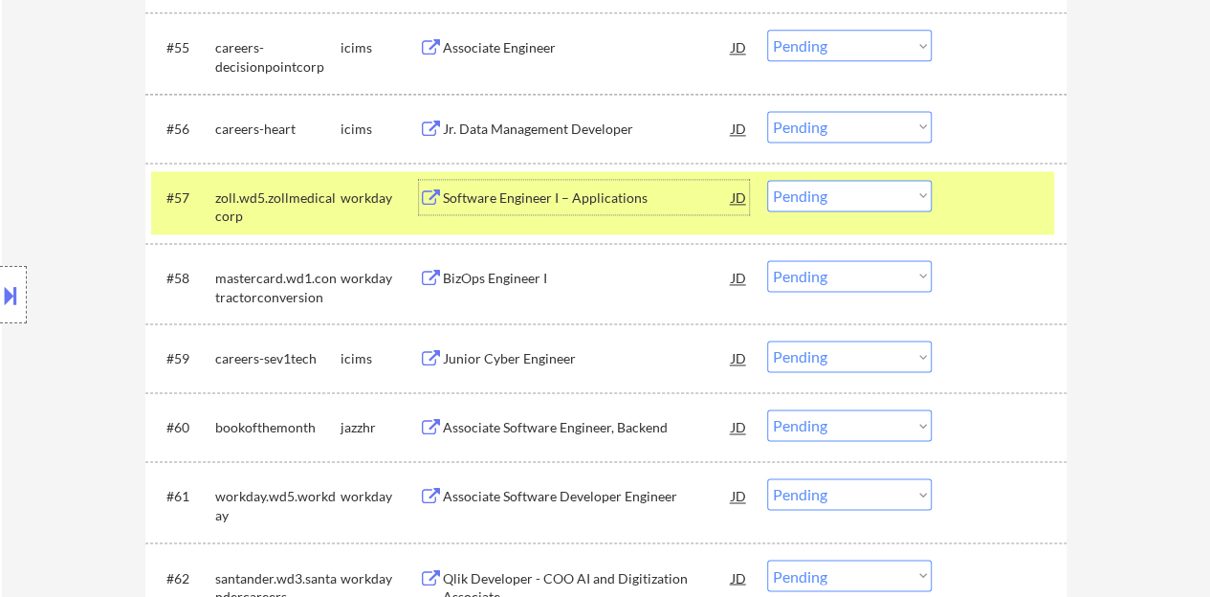
click at [828, 185] on select "Choose an option... Pending Applied Excluded (Questions) Excluded (Expired) Exc…" at bounding box center [849, 196] width 164 height 32
click at [767, 180] on select "Choose an option... Pending Applied Excluded (Questions) Excluded (Expired) Exc…" at bounding box center [849, 196] width 164 height 32
select select ""pending""
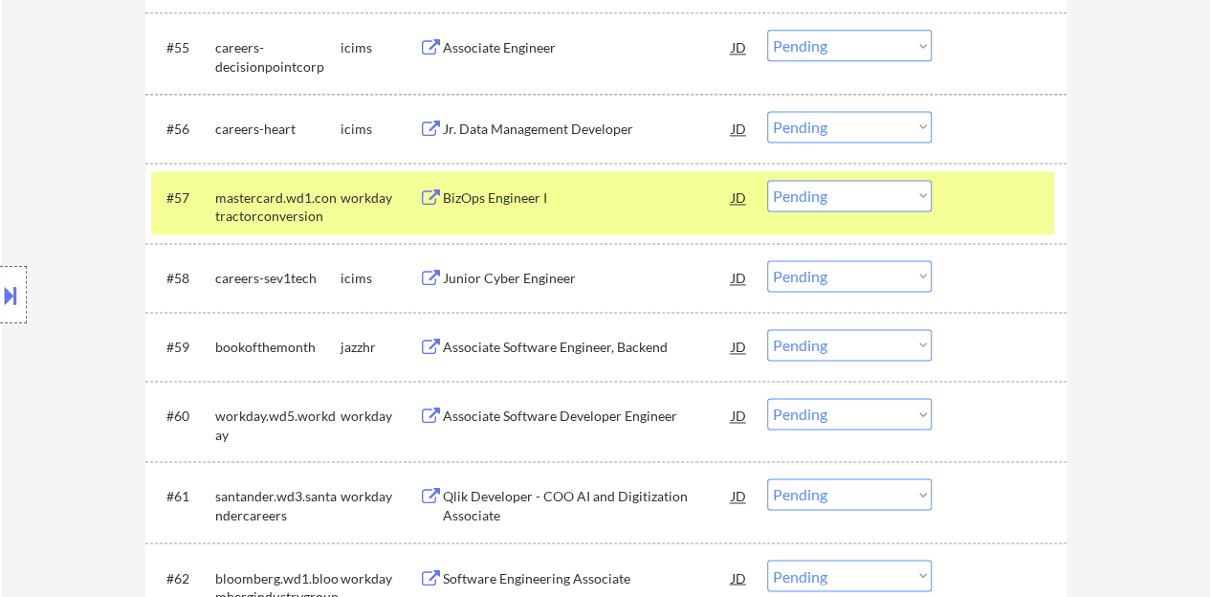
click at [493, 200] on div "BizOps Engineer I" at bounding box center [587, 197] width 289 height 19
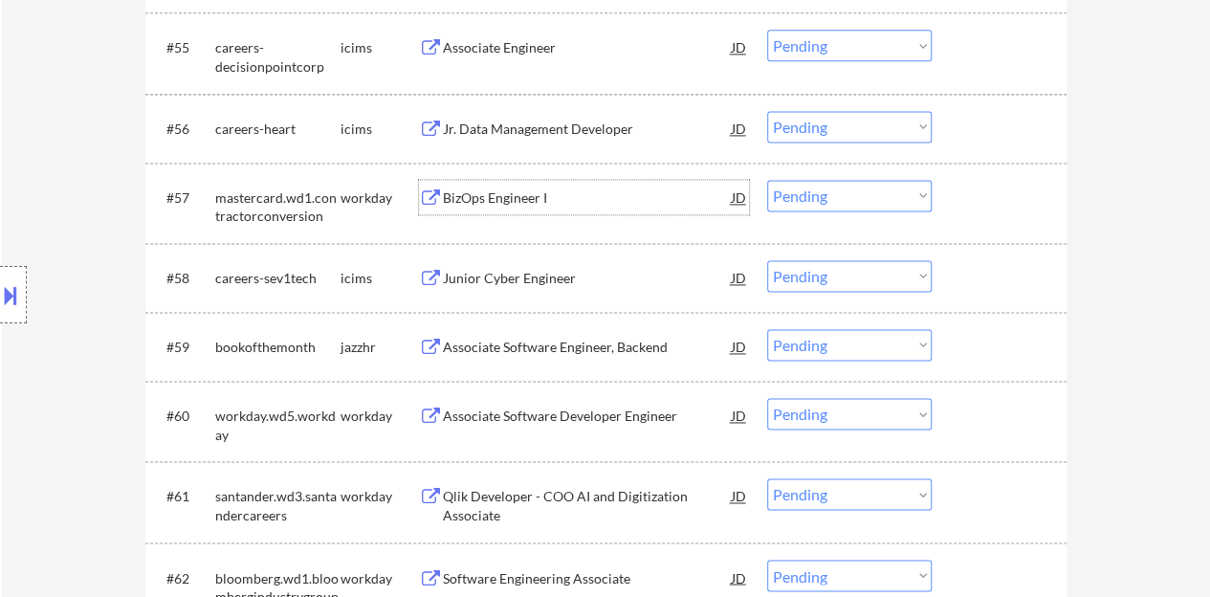
click at [1003, 209] on div at bounding box center [1001, 197] width 84 height 34
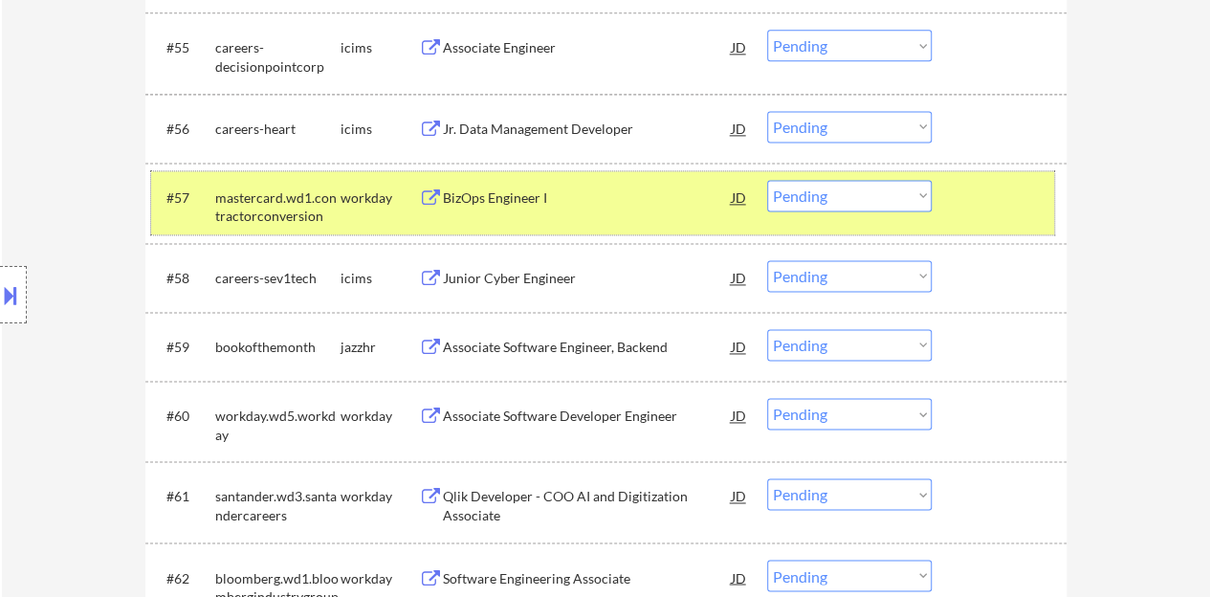
click at [996, 198] on div at bounding box center [1001, 197] width 84 height 34
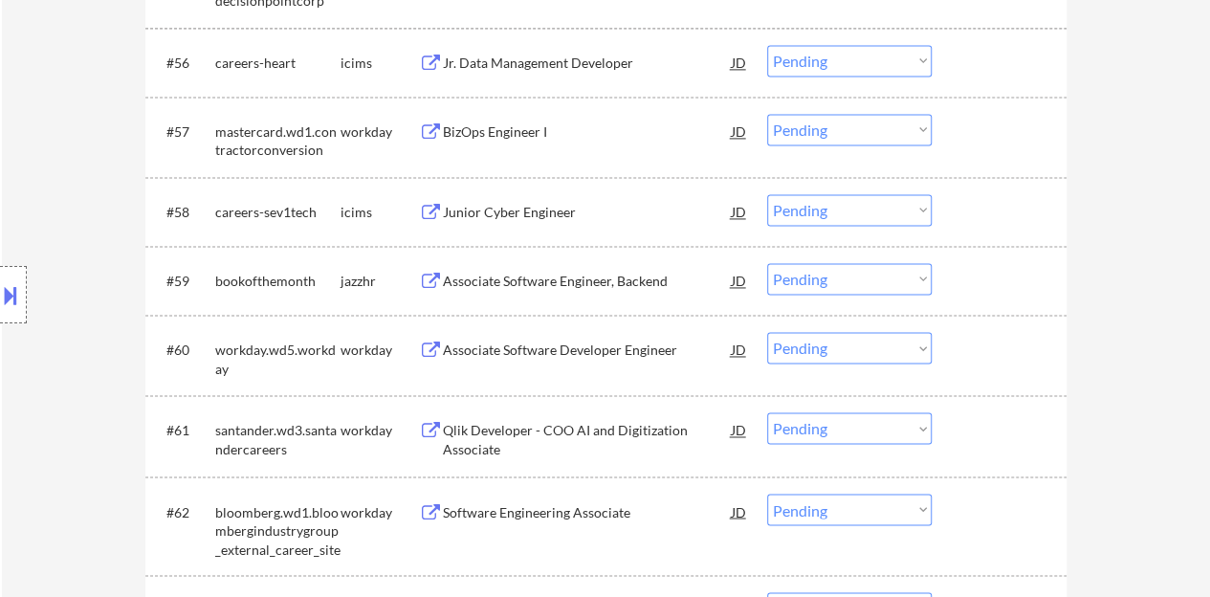
scroll to position [4990, 0]
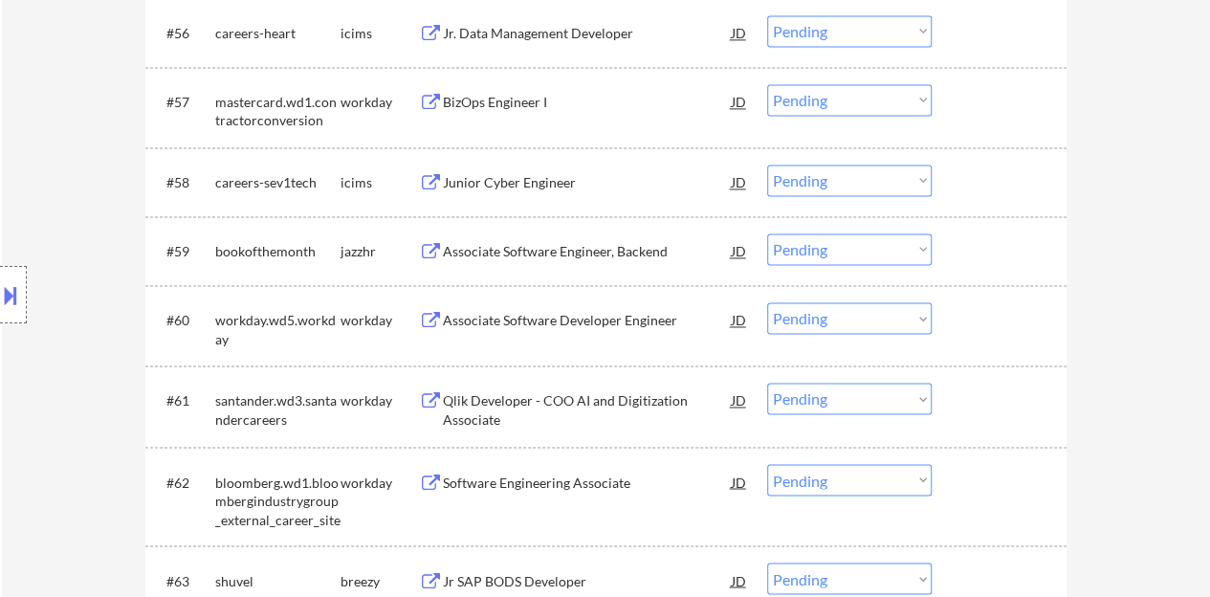
click at [608, 263] on div "Associate Software Engineer, Backend" at bounding box center [587, 250] width 289 height 34
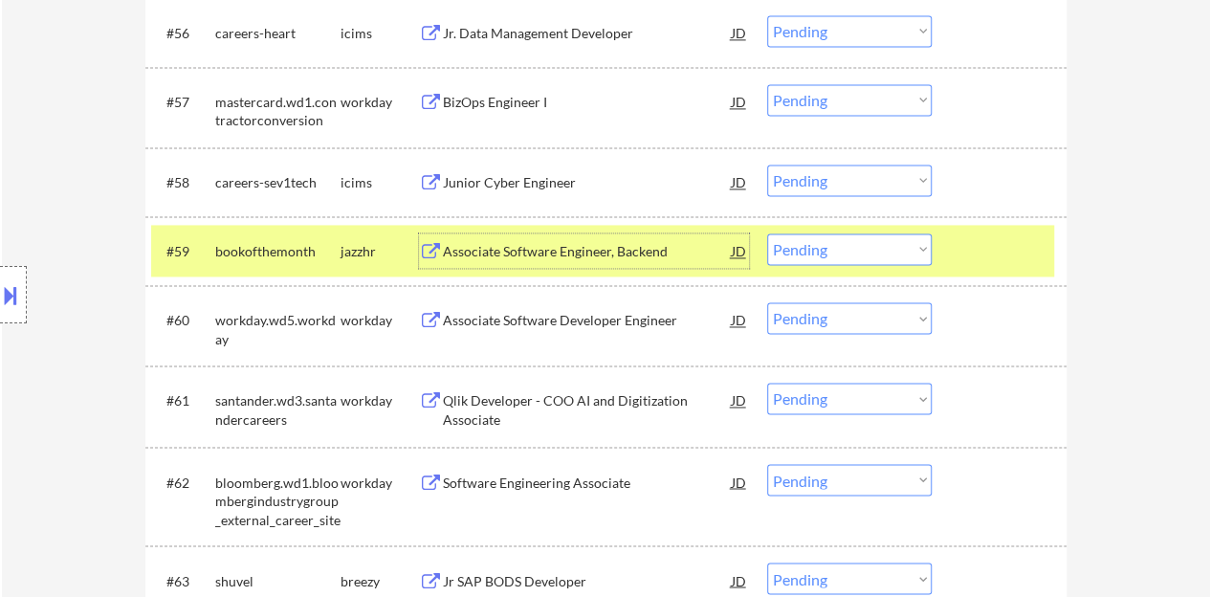
click at [894, 238] on select "Choose an option... Pending Applied Excluded (Questions) Excluded (Expired) Exc…" at bounding box center [849, 249] width 164 height 32
click at [767, 233] on select "Choose an option... Pending Applied Excluded (Questions) Excluded (Expired) Exc…" at bounding box center [849, 249] width 164 height 32
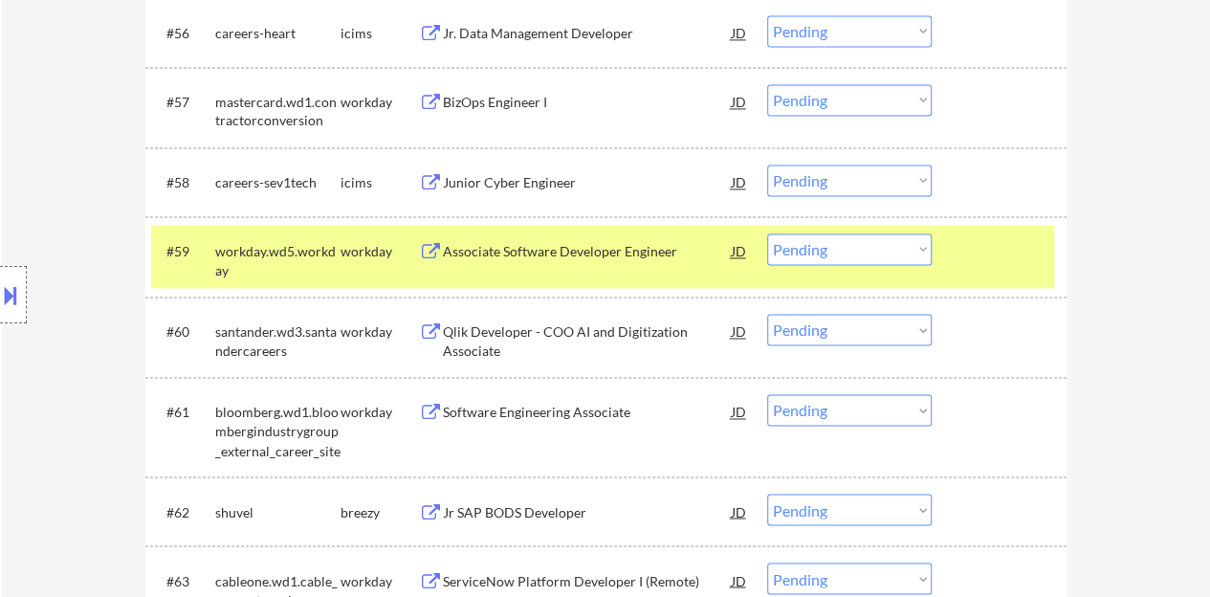
click at [566, 252] on div "Associate Software Developer Engineer" at bounding box center [587, 251] width 289 height 19
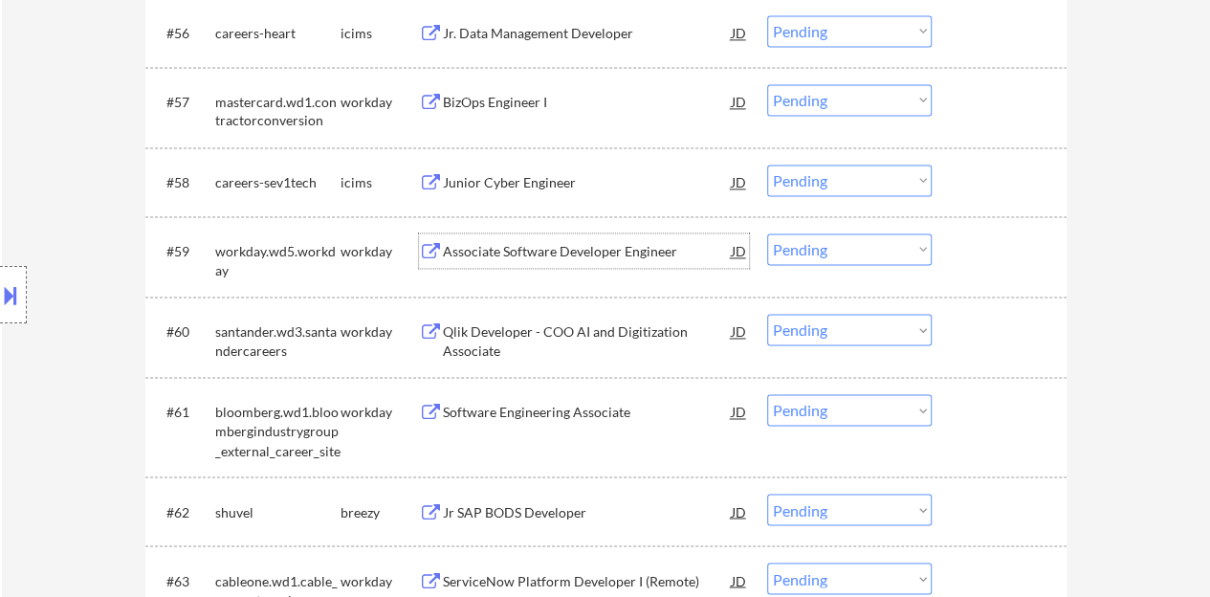
click at [1012, 245] on div at bounding box center [1001, 250] width 84 height 34
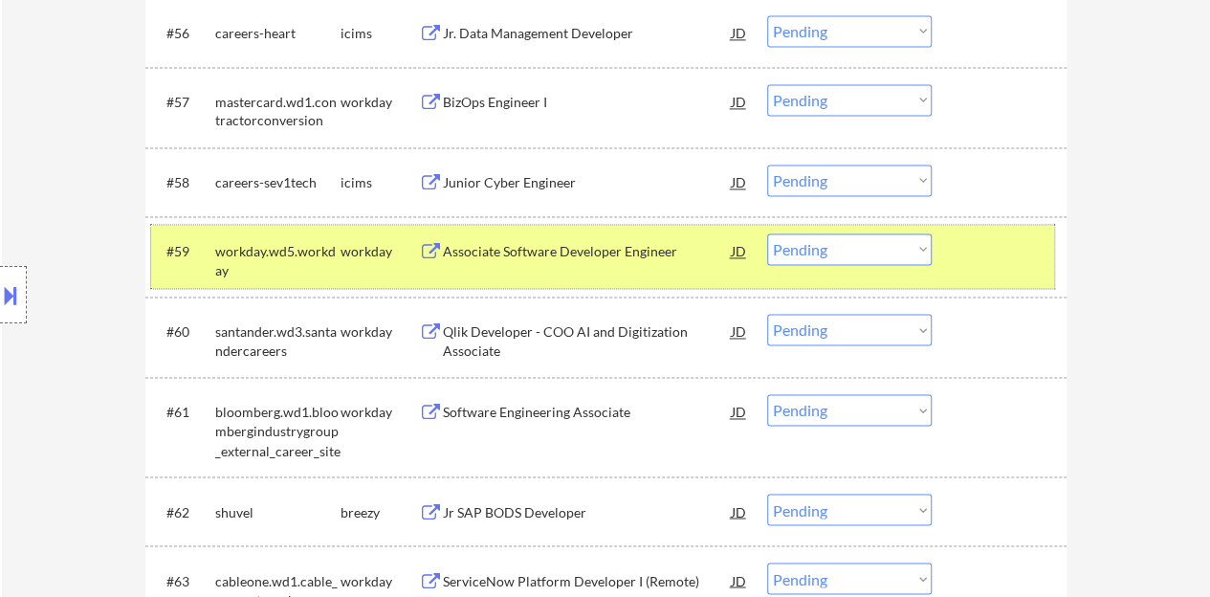
click at [808, 257] on select "Choose an option... Pending Applied Excluded (Questions) Excluded (Expired) Exc…" at bounding box center [849, 249] width 164 height 32
click at [767, 233] on select "Choose an option... Pending Applied Excluded (Questions) Excluded (Expired) Exc…" at bounding box center [849, 249] width 164 height 32
select select ""pending""
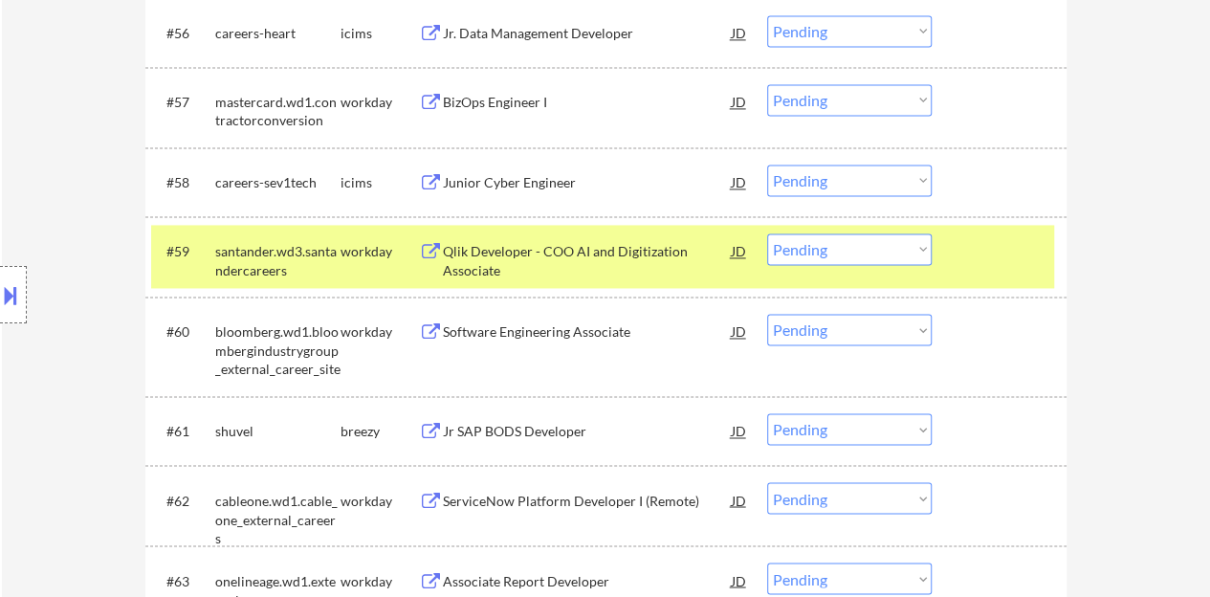
click at [961, 254] on div at bounding box center [1001, 250] width 84 height 34
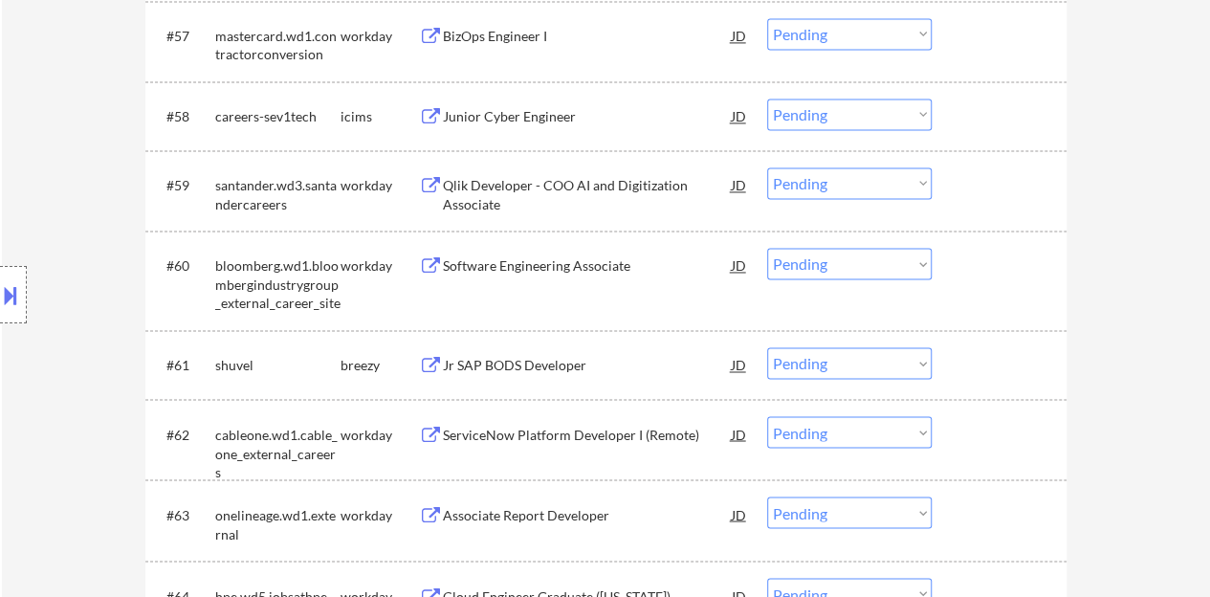
scroll to position [5085, 0]
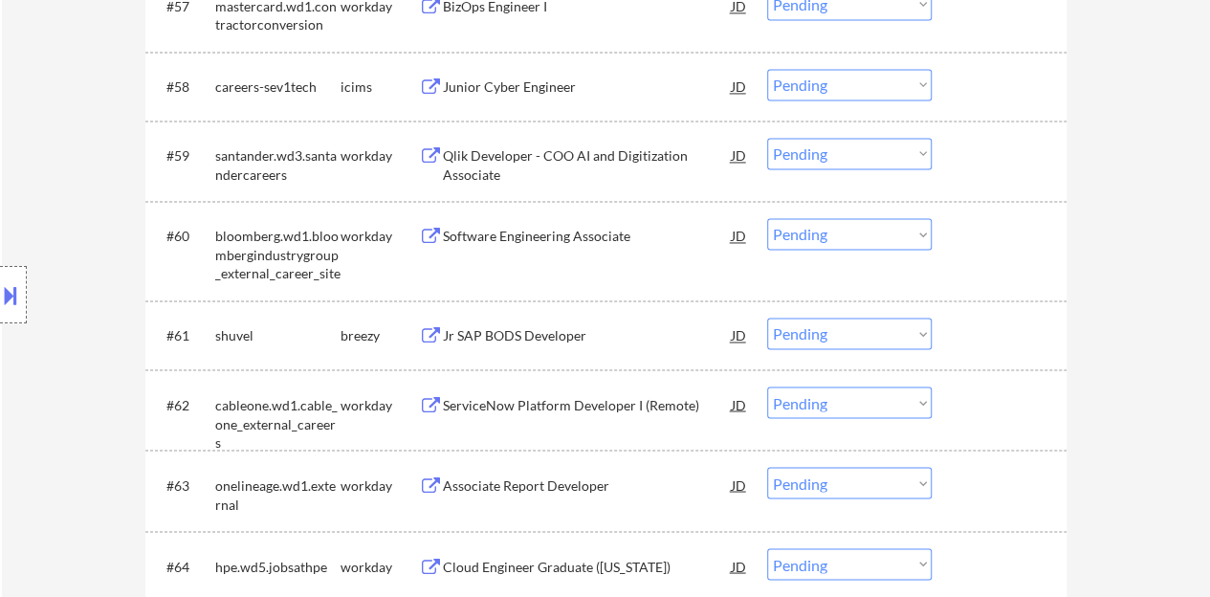
click at [574, 236] on div "Software Engineering Associate" at bounding box center [587, 236] width 289 height 19
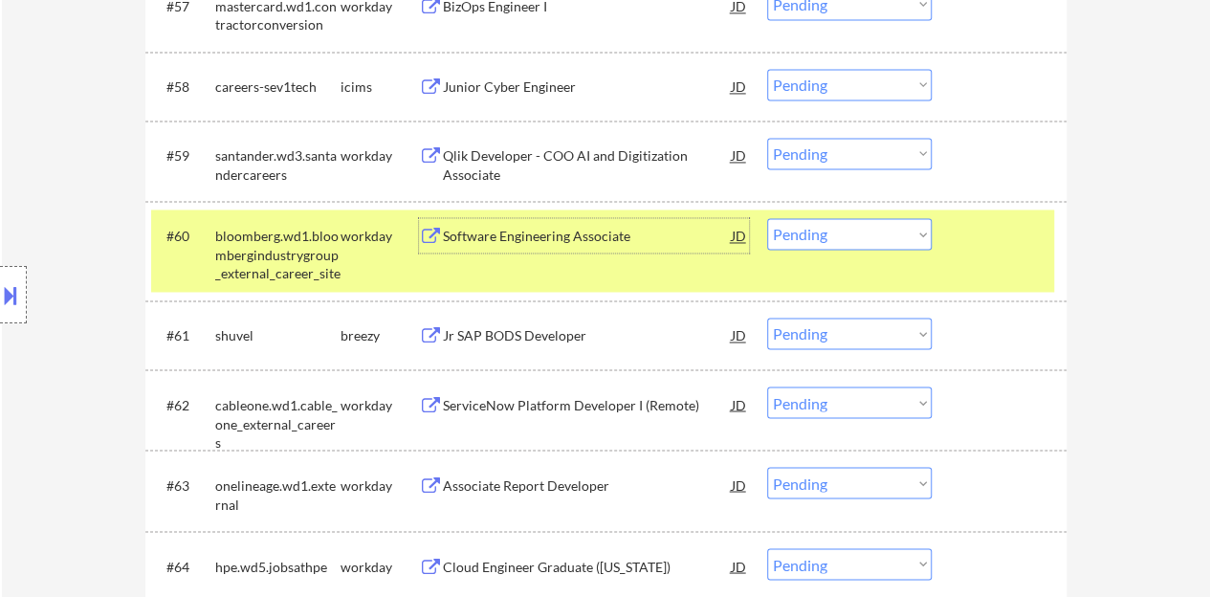
click at [893, 239] on select "Choose an option... Pending Applied Excluded (Questions) Excluded (Expired) Exc…" at bounding box center [849, 234] width 164 height 32
click at [767, 218] on select "Choose an option... Pending Applied Excluded (Questions) Excluded (Expired) Exc…" at bounding box center [849, 234] width 164 height 32
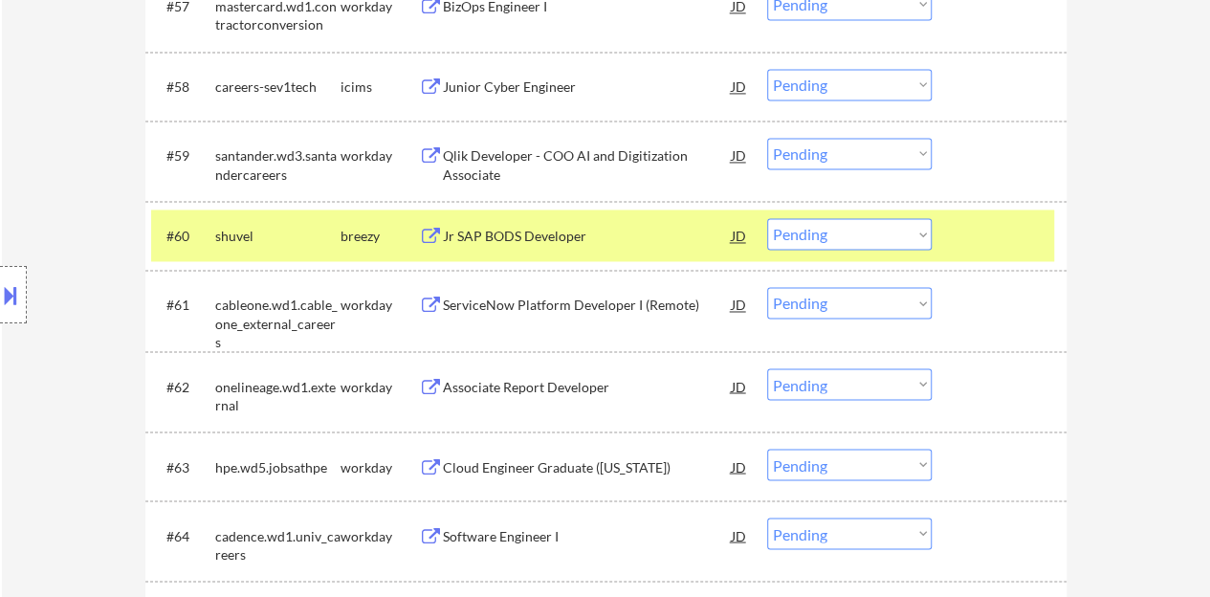
click at [509, 222] on div "Jr SAP BODS Developer" at bounding box center [587, 235] width 289 height 34
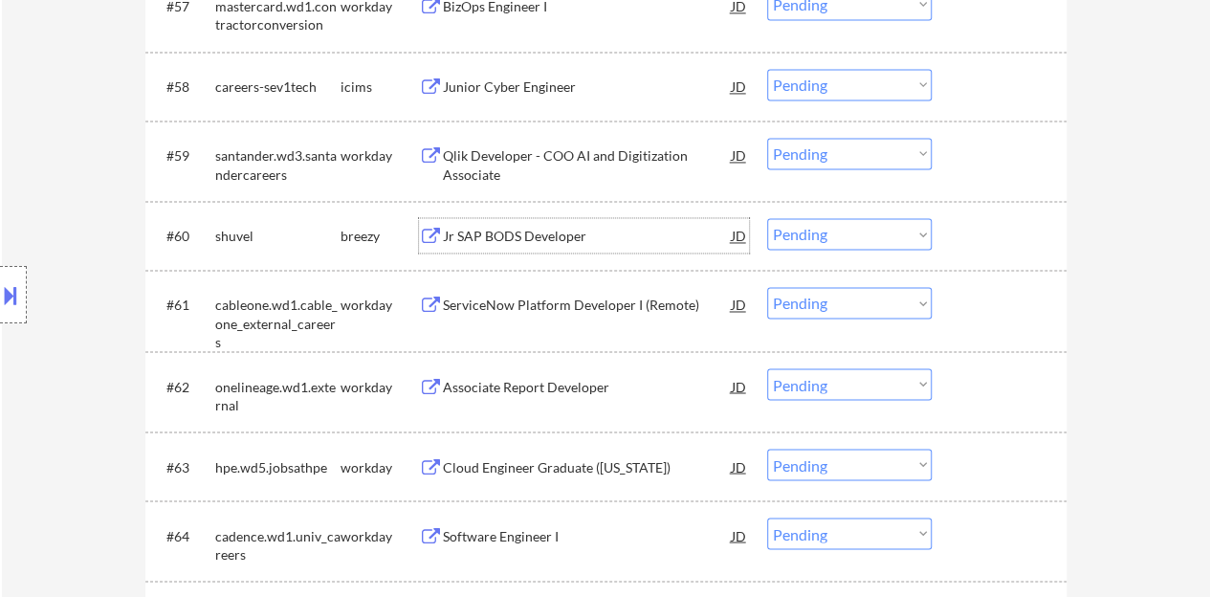
click at [983, 248] on div at bounding box center [1001, 235] width 84 height 34
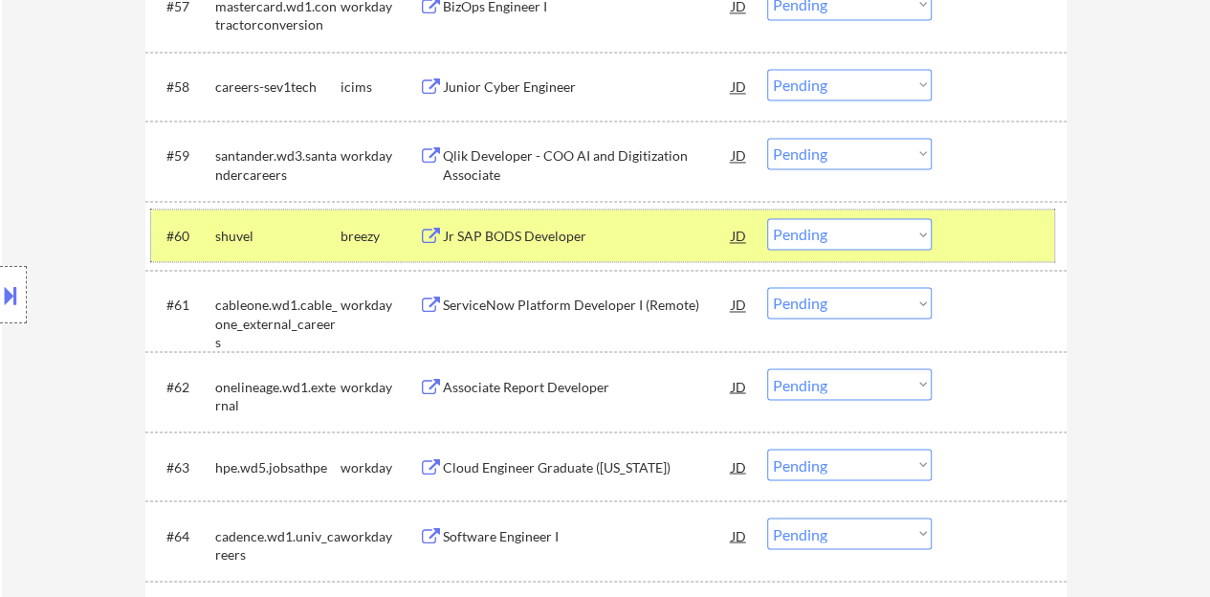
click at [871, 229] on select "Choose an option... Pending Applied Excluded (Questions) Excluded (Expired) Exc…" at bounding box center [849, 234] width 164 height 32
click at [767, 218] on select "Choose an option... Pending Applied Excluded (Questions) Excluded (Expired) Exc…" at bounding box center [849, 234] width 164 height 32
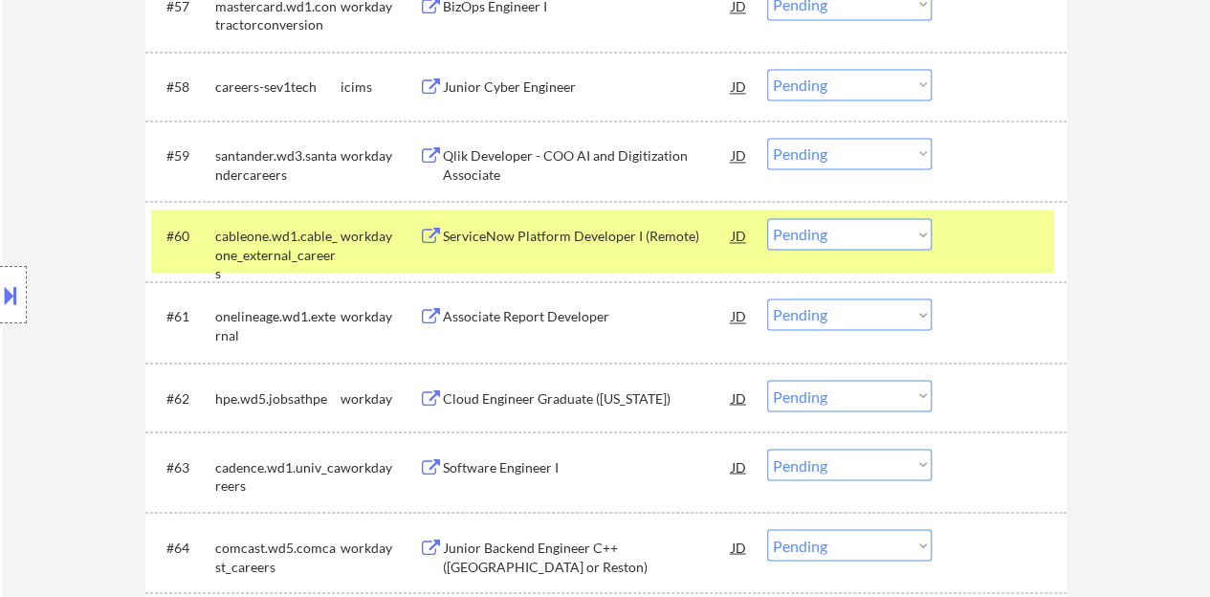
click at [666, 242] on div "ServiceNow Platform Developer I (Remote)" at bounding box center [587, 236] width 289 height 19
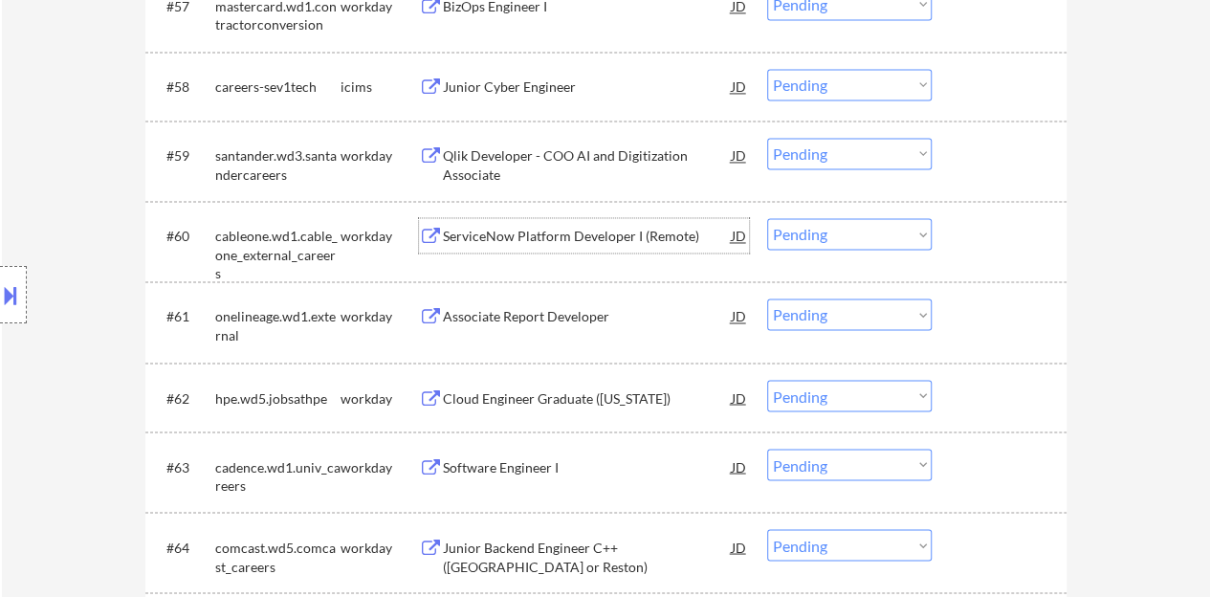
click at [988, 227] on div at bounding box center [1001, 235] width 84 height 34
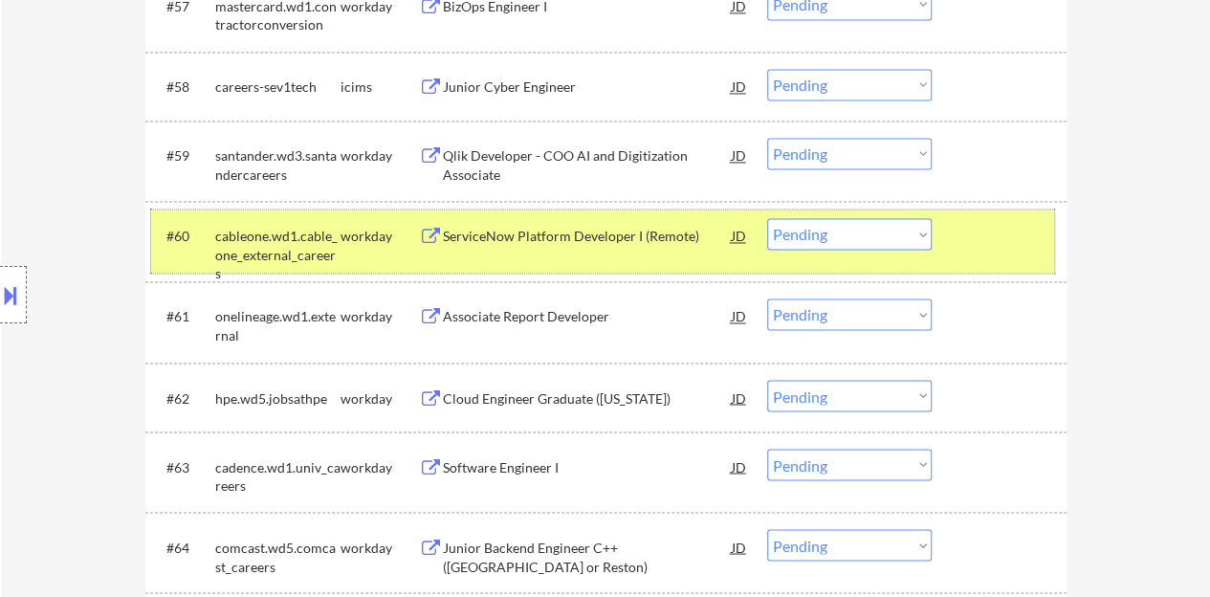
click at [840, 236] on select "Choose an option... Pending Applied Excluded (Questions) Excluded (Expired) Exc…" at bounding box center [849, 234] width 164 height 32
click at [767, 218] on select "Choose an option... Pending Applied Excluded (Questions) Excluded (Expired) Exc…" at bounding box center [849, 234] width 164 height 32
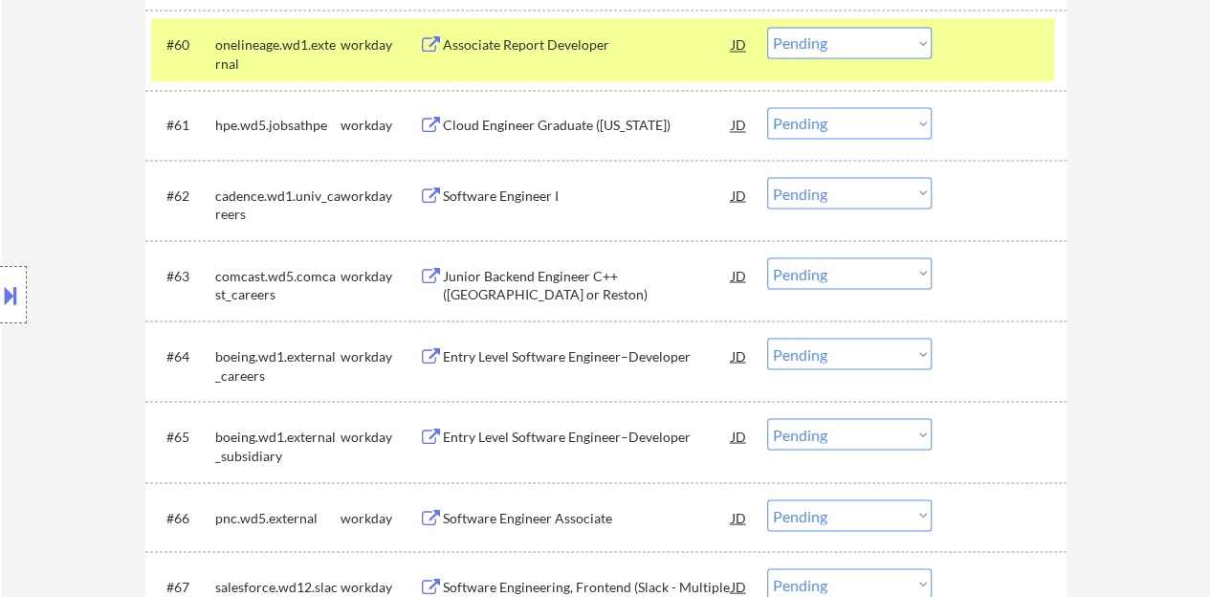
scroll to position [4990, 0]
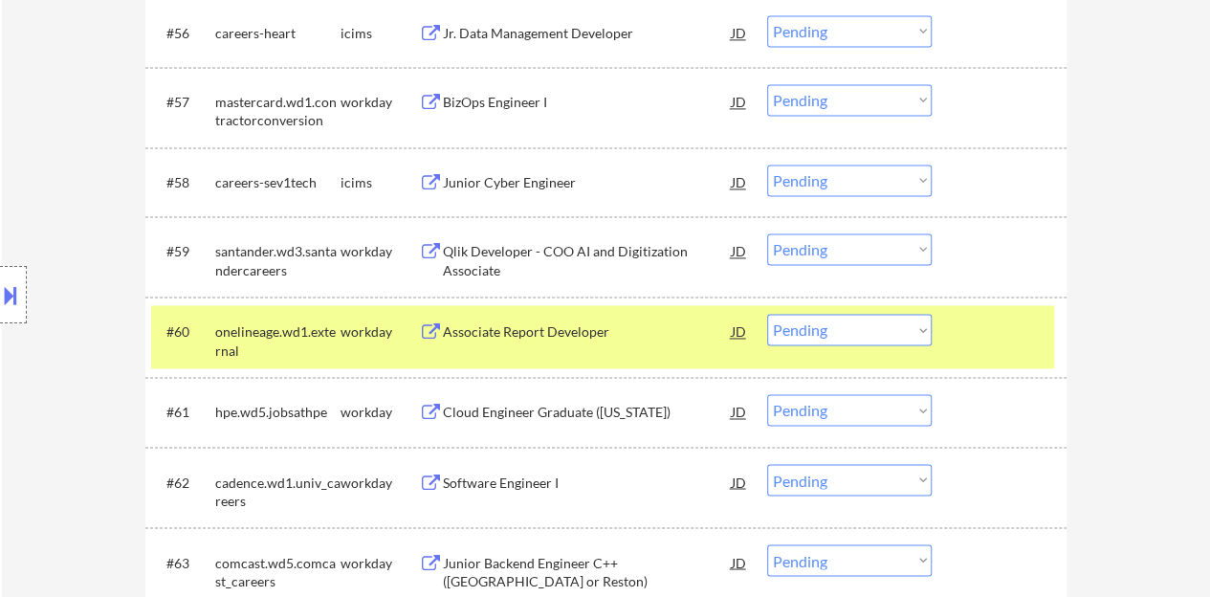
click at [543, 329] on div "Associate Report Developer" at bounding box center [587, 331] width 289 height 19
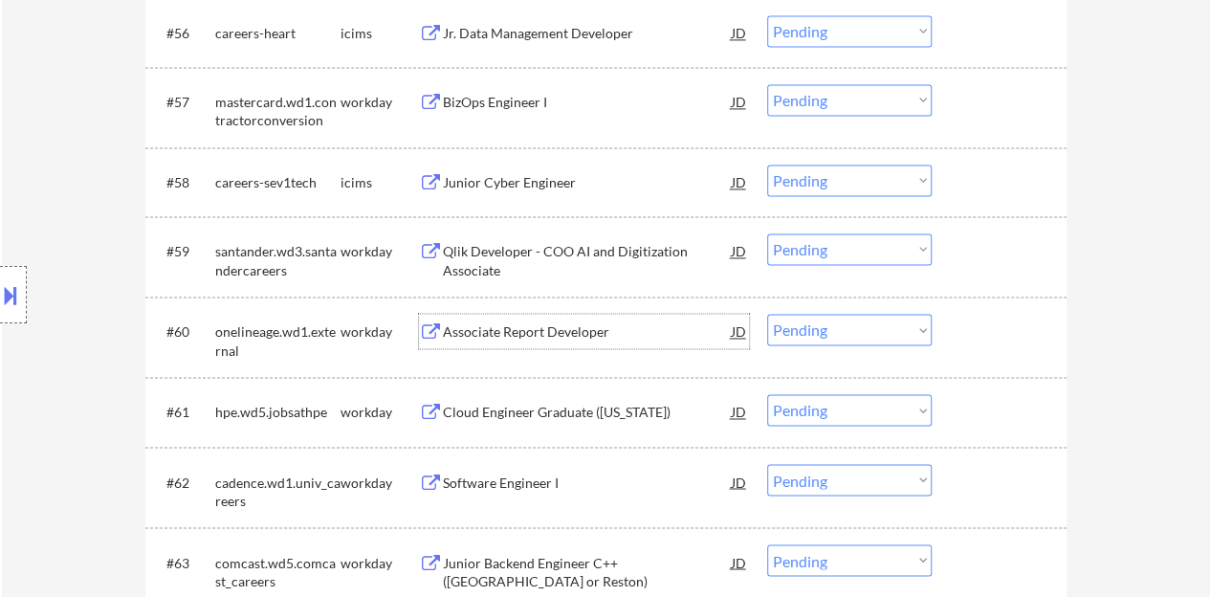
click at [1034, 348] on div "#60 onelineage.wd1.external workday Associate Report Developer JD warning_amber…" at bounding box center [602, 336] width 903 height 63
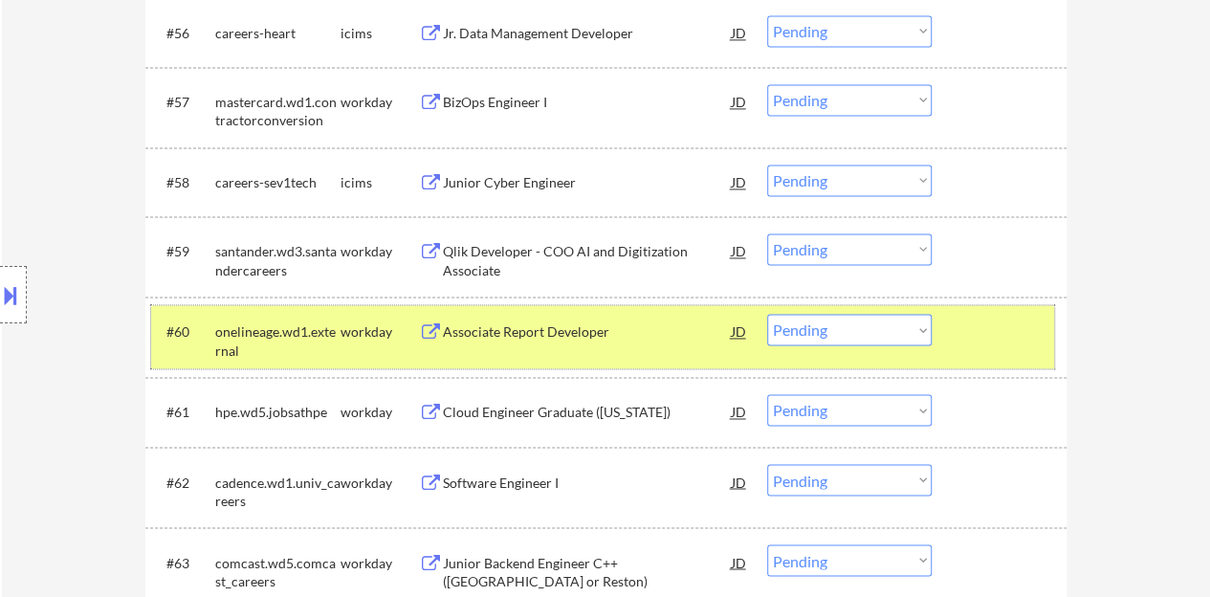
click at [866, 334] on select "Choose an option... Pending Applied Excluded (Questions) Excluded (Expired) Exc…" at bounding box center [849, 330] width 164 height 32
click at [767, 314] on select "Choose an option... Pending Applied Excluded (Questions) Excluded (Expired) Exc…" at bounding box center [849, 330] width 164 height 32
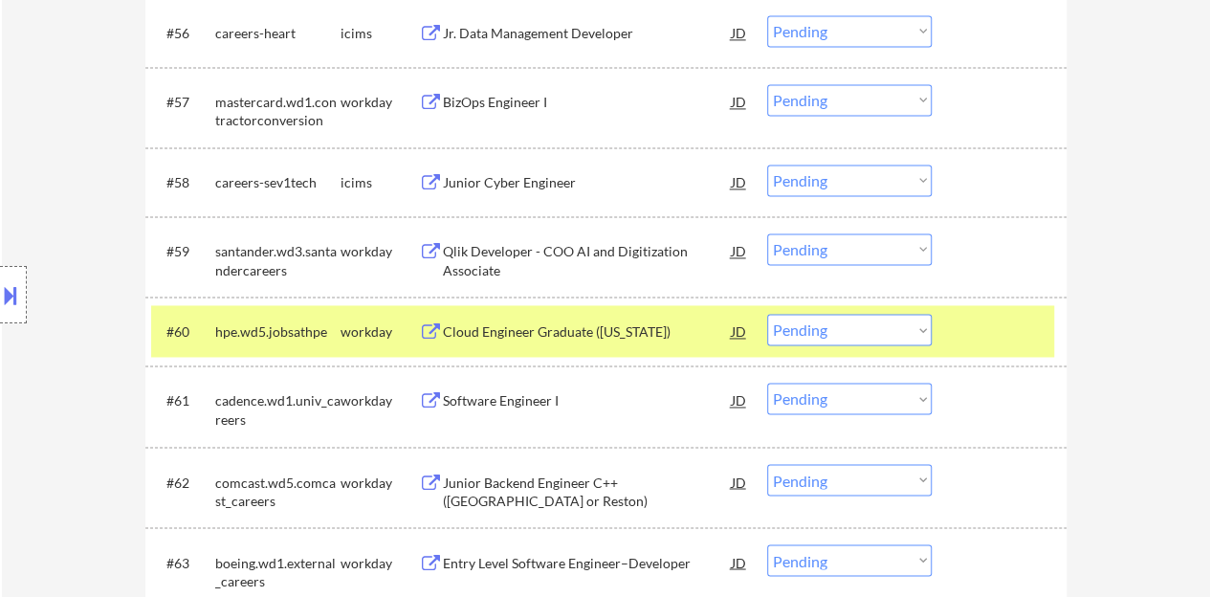
click at [596, 312] on div "#60 hpe.wd5.jobsathpe workday Cloud Engineer Graduate ([US_STATE]) JD warning_a…" at bounding box center [602, 331] width 903 height 52
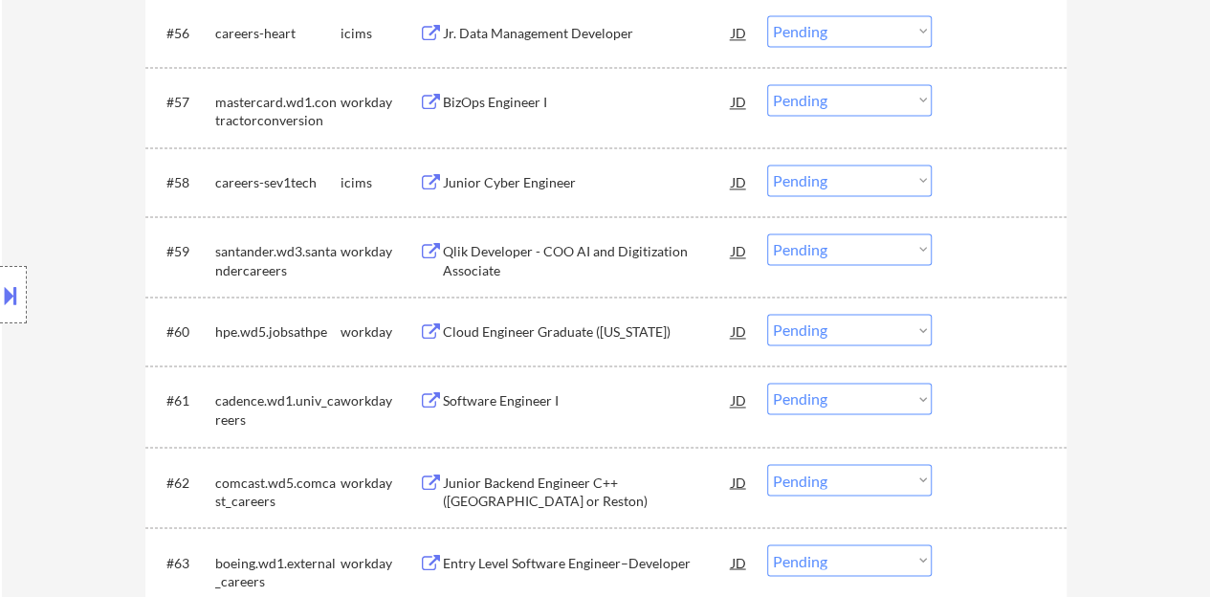
click at [627, 338] on div "Cloud Engineer Graduate ([US_STATE])" at bounding box center [587, 331] width 289 height 19
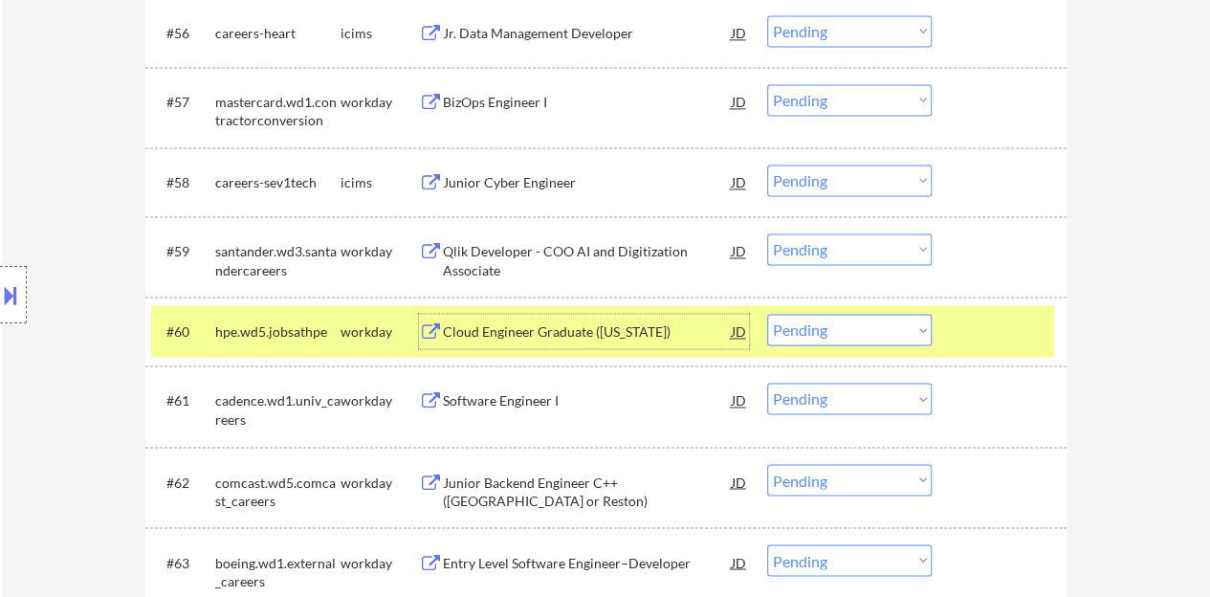
click at [866, 325] on select "Choose an option... Pending Applied Excluded (Questions) Excluded (Expired) Exc…" at bounding box center [849, 330] width 164 height 32
click at [767, 314] on select "Choose an option... Pending Applied Excluded (Questions) Excluded (Expired) Exc…" at bounding box center [849, 330] width 164 height 32
select select ""pending""
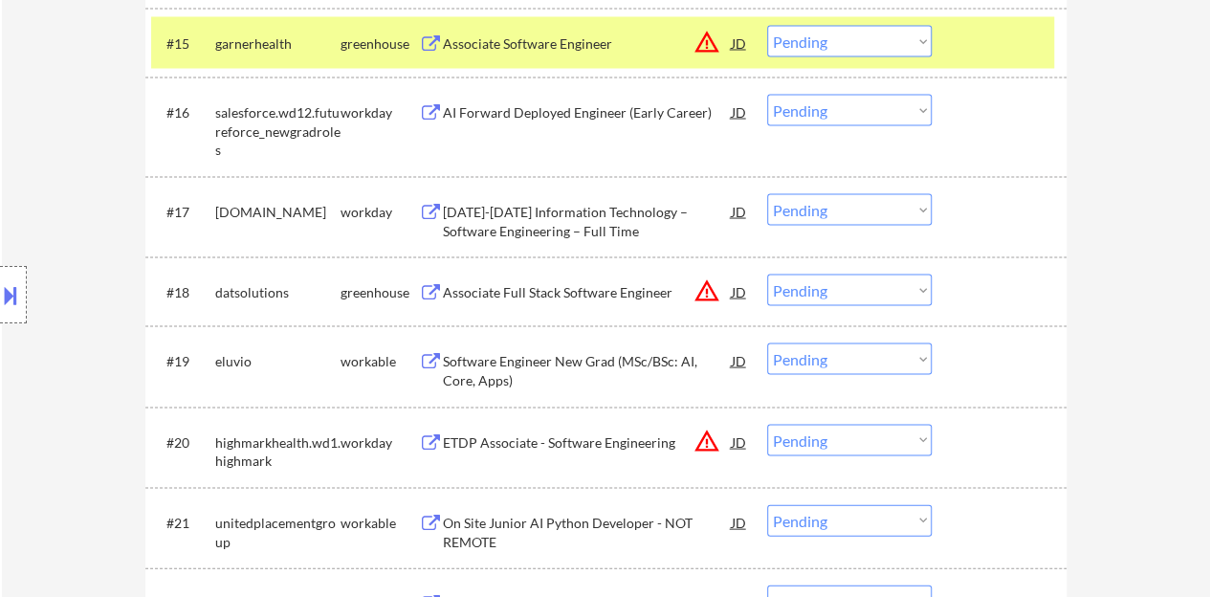
scroll to position [1540, 0]
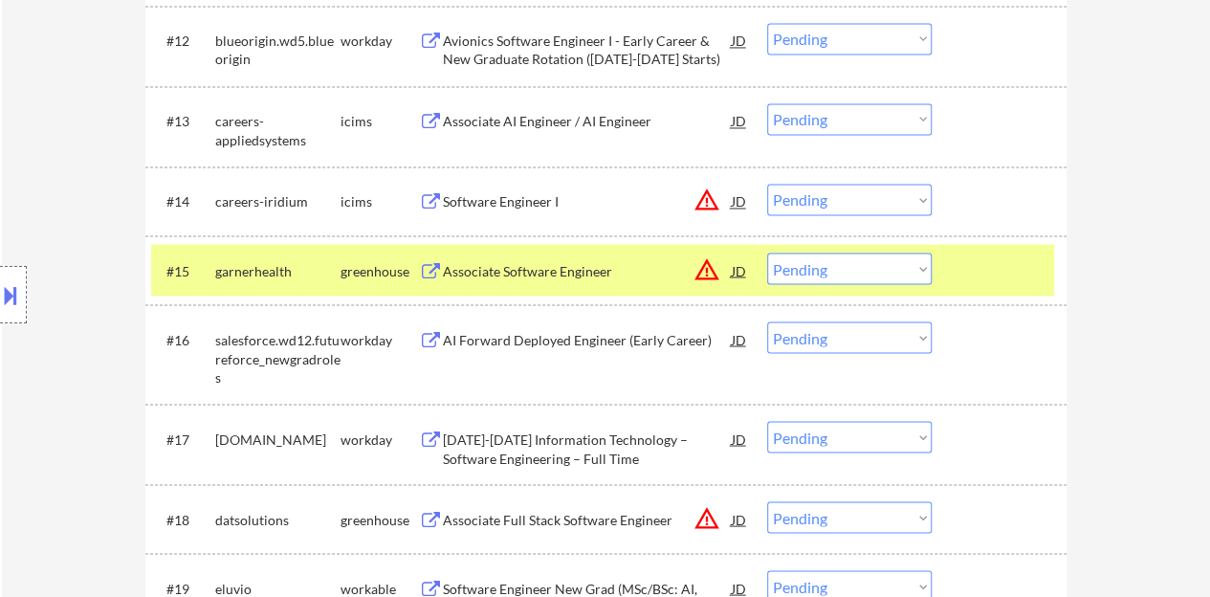
click at [939, 295] on div "#15 garnerhealth greenhouse Associate Software Engineer JD warning_amber Choose…" at bounding box center [602, 270] width 903 height 52
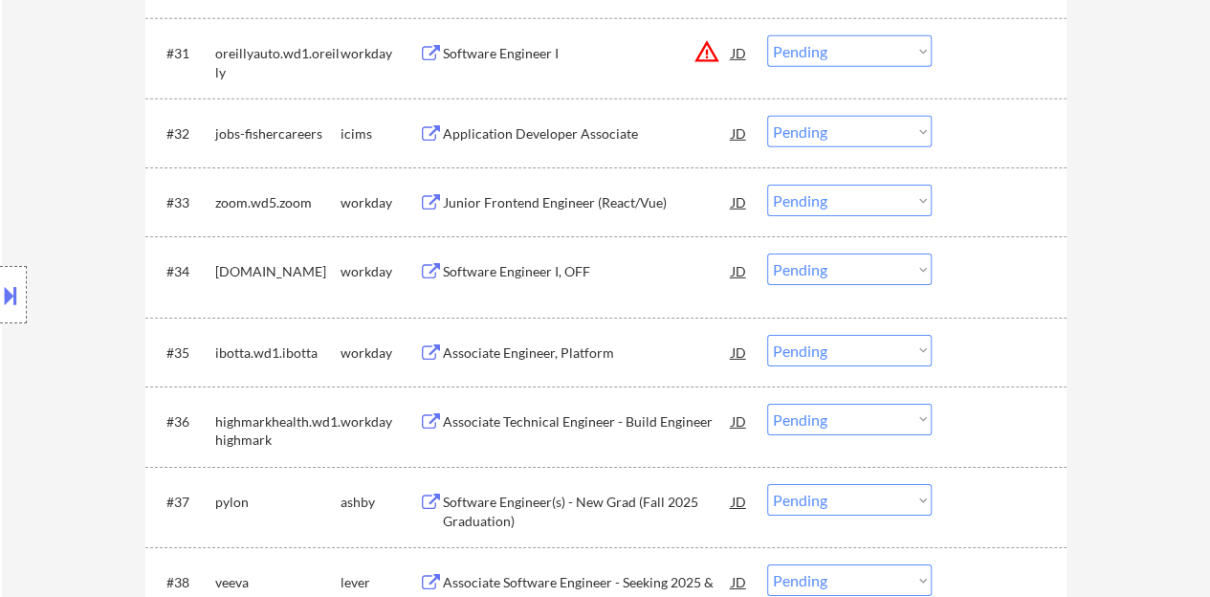
scroll to position [3035, 0]
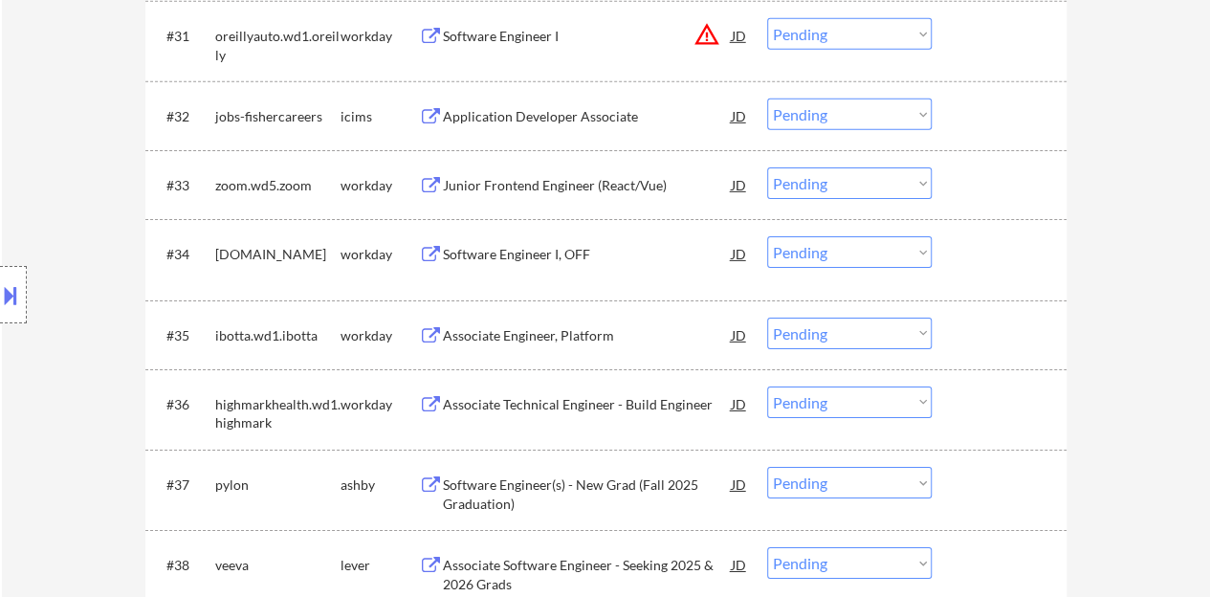
click at [534, 257] on div "Software Engineer I, OFF" at bounding box center [587, 254] width 289 height 19
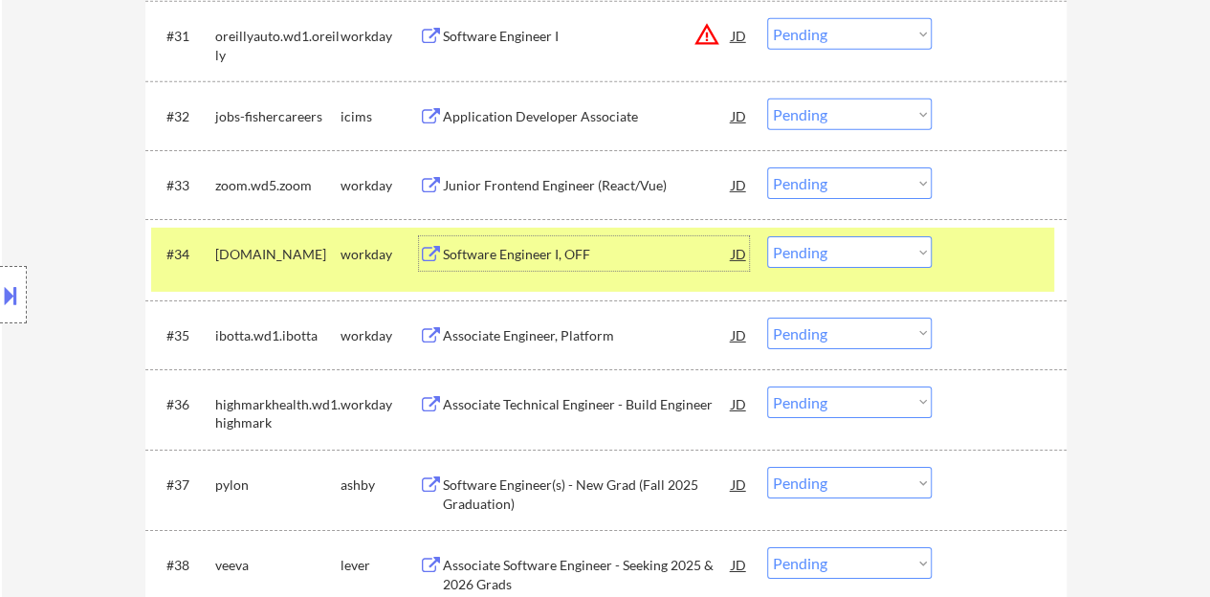
click at [873, 252] on select "Choose an option... Pending Applied Excluded (Questions) Excluded (Expired) Exc…" at bounding box center [849, 252] width 164 height 32
click at [767, 236] on select "Choose an option... Pending Applied Excluded (Questions) Excluded (Expired) Exc…" at bounding box center [849, 252] width 164 height 32
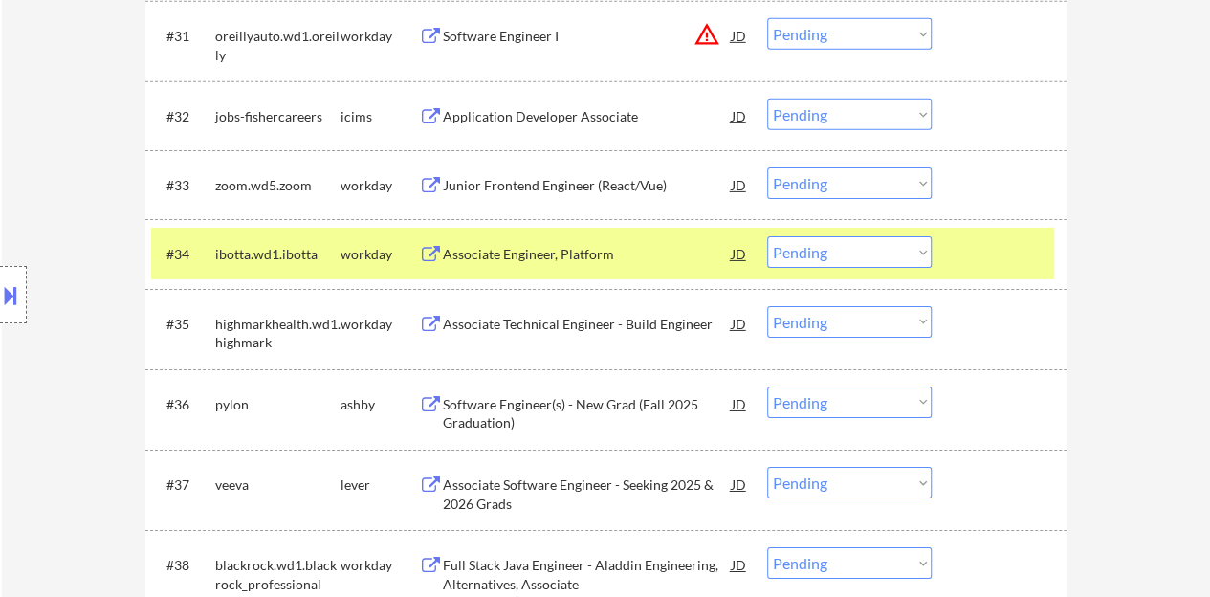
click at [536, 250] on div "Associate Engineer, Platform" at bounding box center [587, 254] width 289 height 19
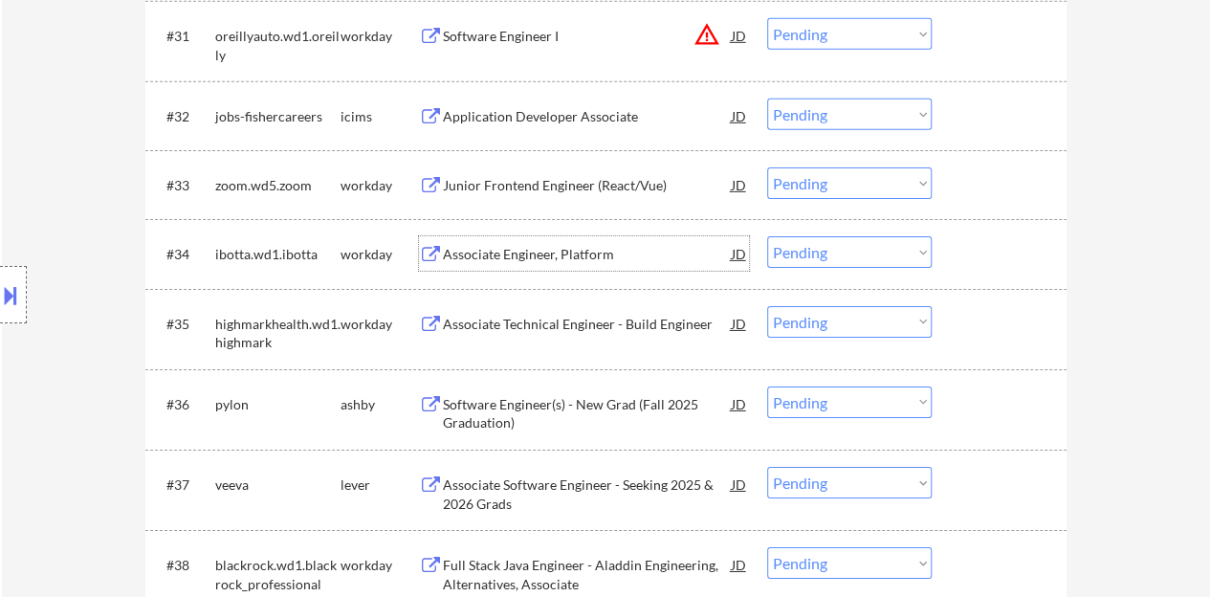
click at [1006, 271] on div "#34 ibotta.wd1.ibotta workday Associate Engineer, Platform JD warning_amber Cho…" at bounding box center [602, 254] width 903 height 52
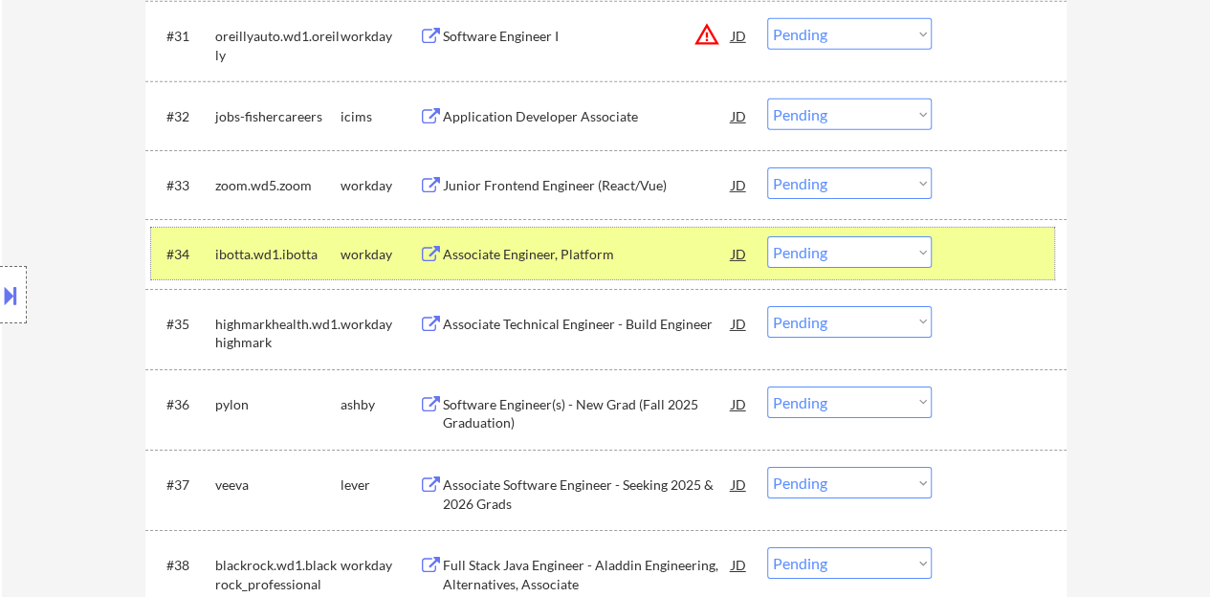
click at [828, 246] on select "Choose an option... Pending Applied Excluded (Questions) Excluded (Expired) Exc…" at bounding box center [849, 252] width 164 height 32
click at [767, 236] on select "Choose an option... Pending Applied Excluded (Questions) Excluded (Expired) Exc…" at bounding box center [849, 252] width 164 height 32
select select ""pending""
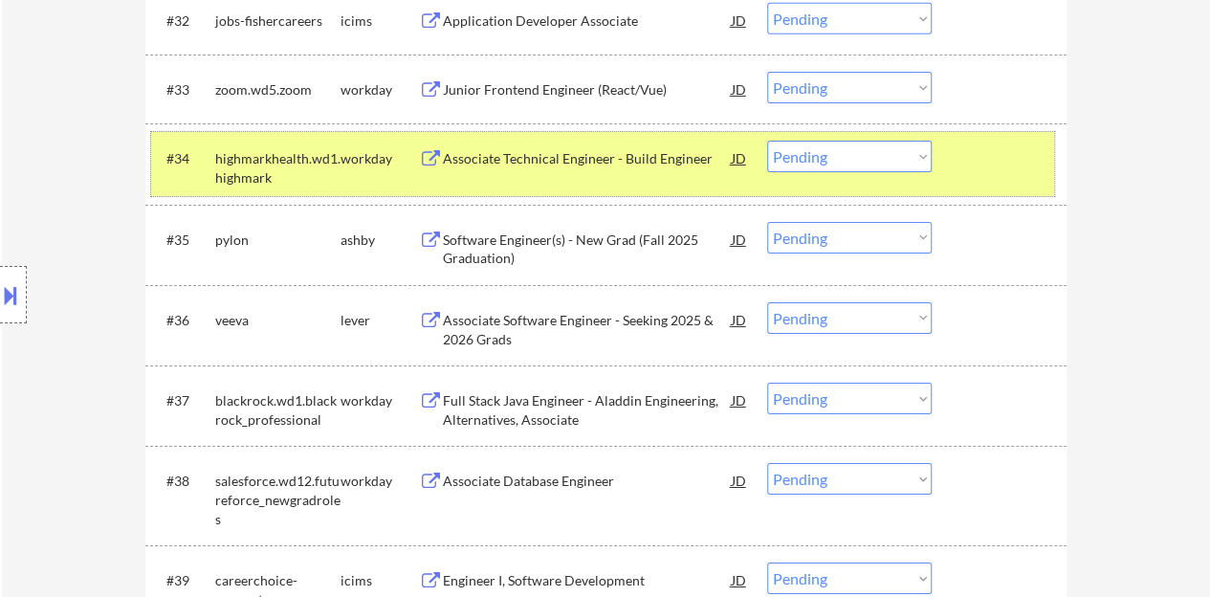
click at [1013, 176] on div "#34 highmarkhealth.wd1.highmark workday Associate Technical Engineer - Build En…" at bounding box center [602, 163] width 903 height 63
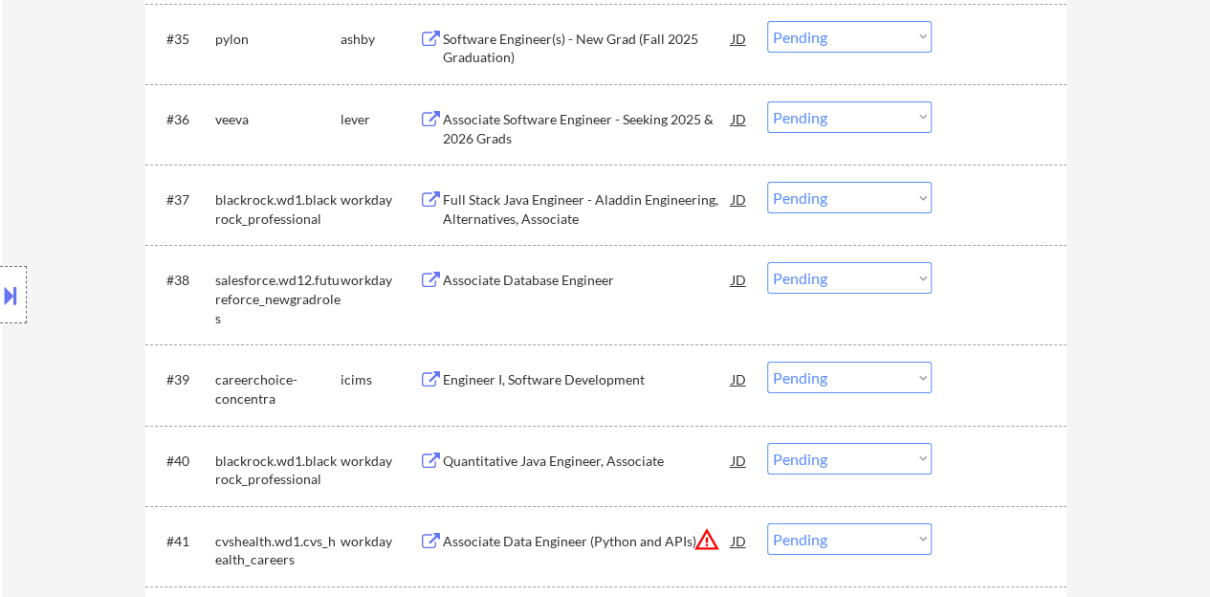
scroll to position [3418, 0]
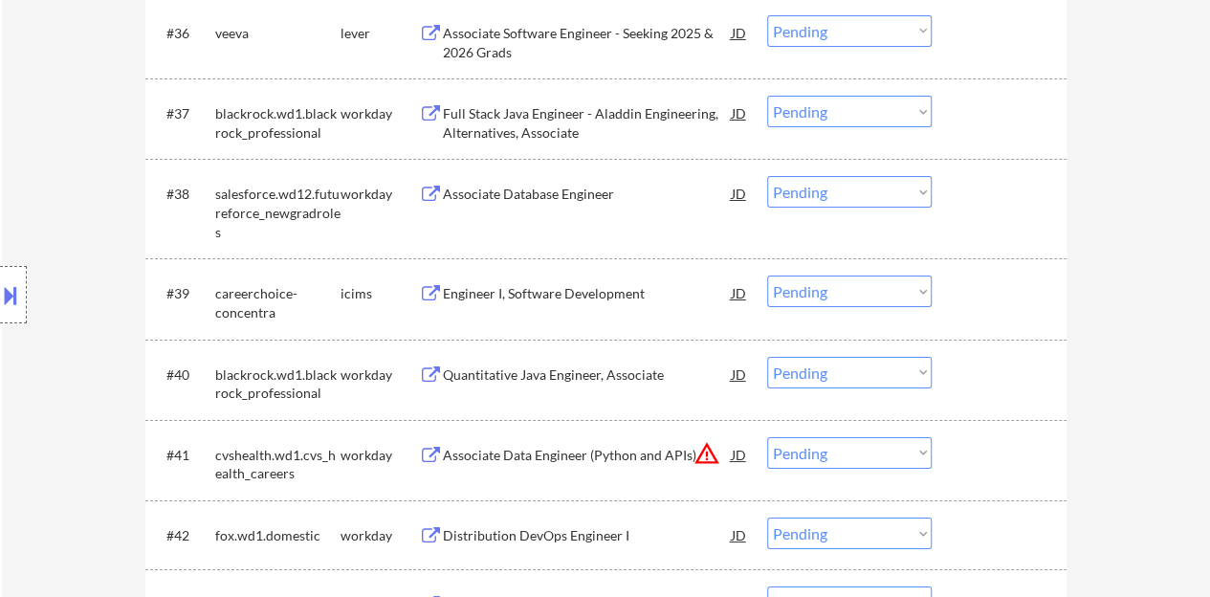
click at [562, 194] on div "Associate Database Engineer" at bounding box center [587, 194] width 289 height 19
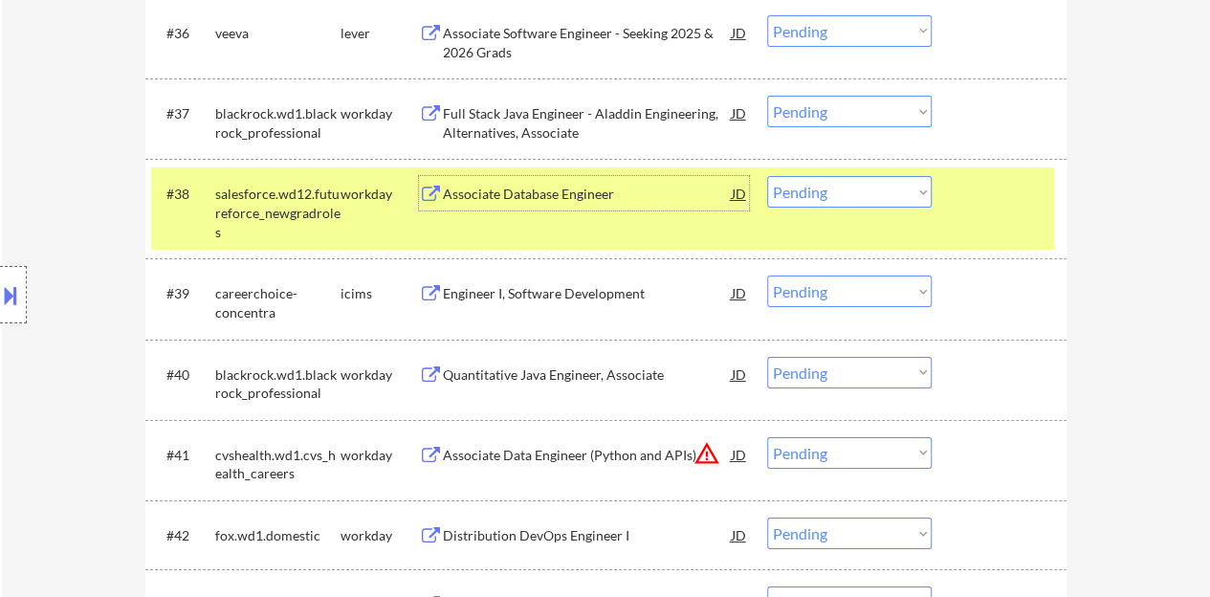
click at [845, 192] on select "Choose an option... Pending Applied Excluded (Questions) Excluded (Expired) Exc…" at bounding box center [849, 192] width 164 height 32
click at [767, 176] on select "Choose an option... Pending Applied Excluded (Questions) Excluded (Expired) Exc…" at bounding box center [849, 192] width 164 height 32
select select ""pending""
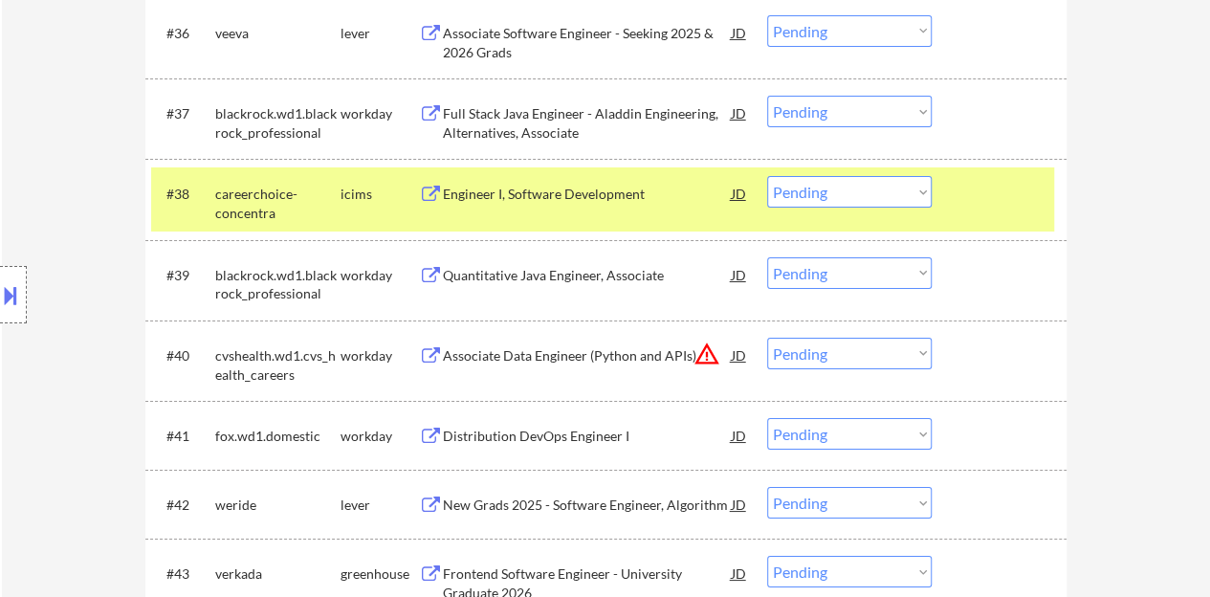
click at [1004, 184] on div at bounding box center [1001, 193] width 84 height 34
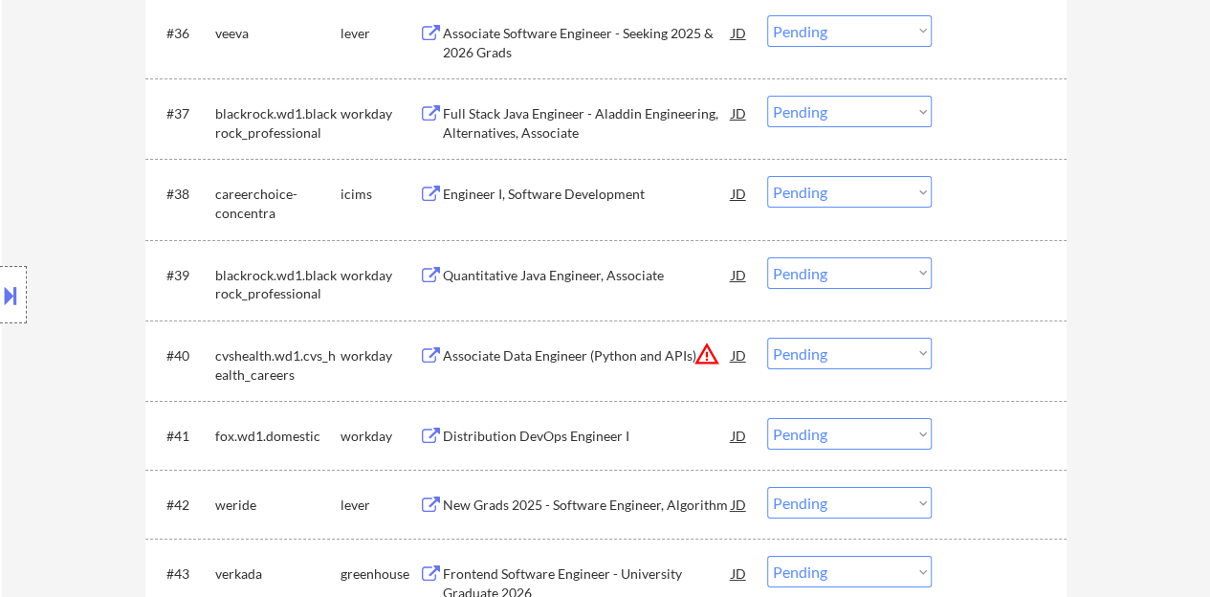
scroll to position [3513, 0]
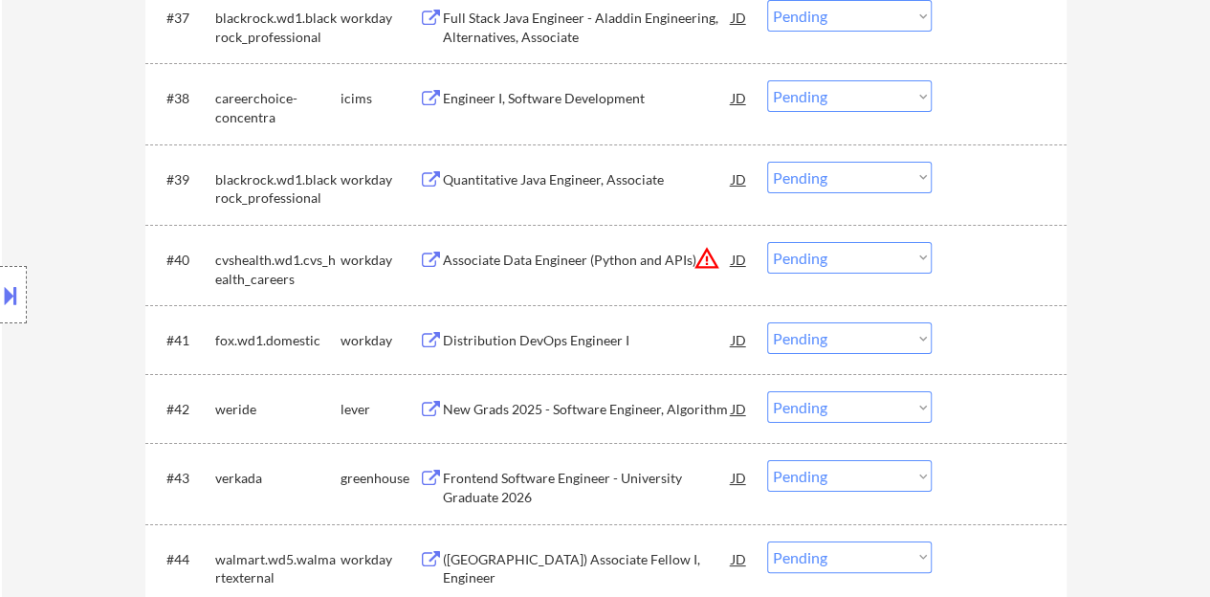
click at [637, 186] on div "Quantitative Java Engineer, Associate" at bounding box center [587, 179] width 289 height 19
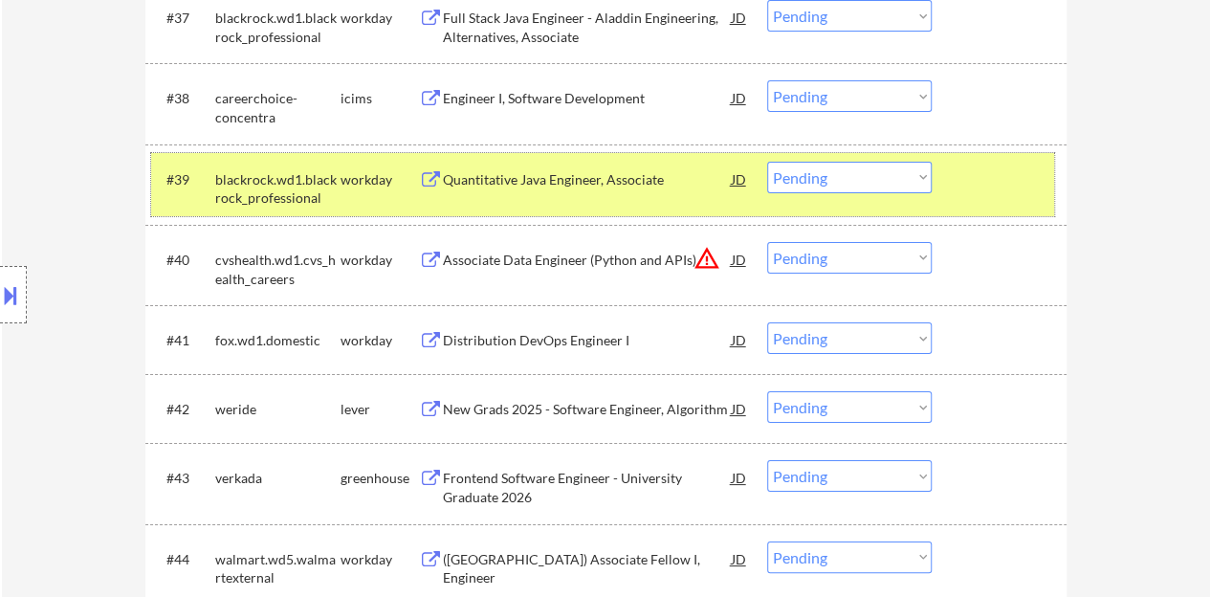
click at [898, 155] on div "#39 blackrock.wd1.blackrock_professional workday Quantitative Java Engineer, As…" at bounding box center [602, 184] width 903 height 63
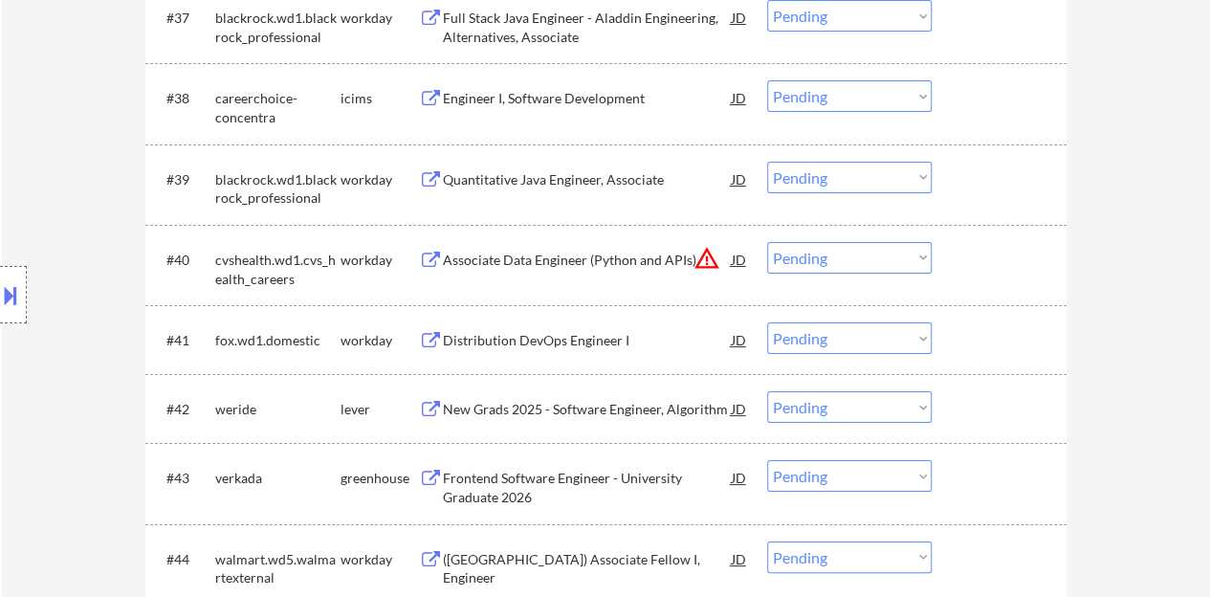
click at [902, 179] on select "Choose an option... Pending Applied Excluded (Questions) Excluded (Expired) Exc…" at bounding box center [849, 178] width 164 height 32
click at [767, 162] on select "Choose an option... Pending Applied Excluded (Questions) Excluded (Expired) Exc…" at bounding box center [849, 178] width 164 height 32
select select ""pending""
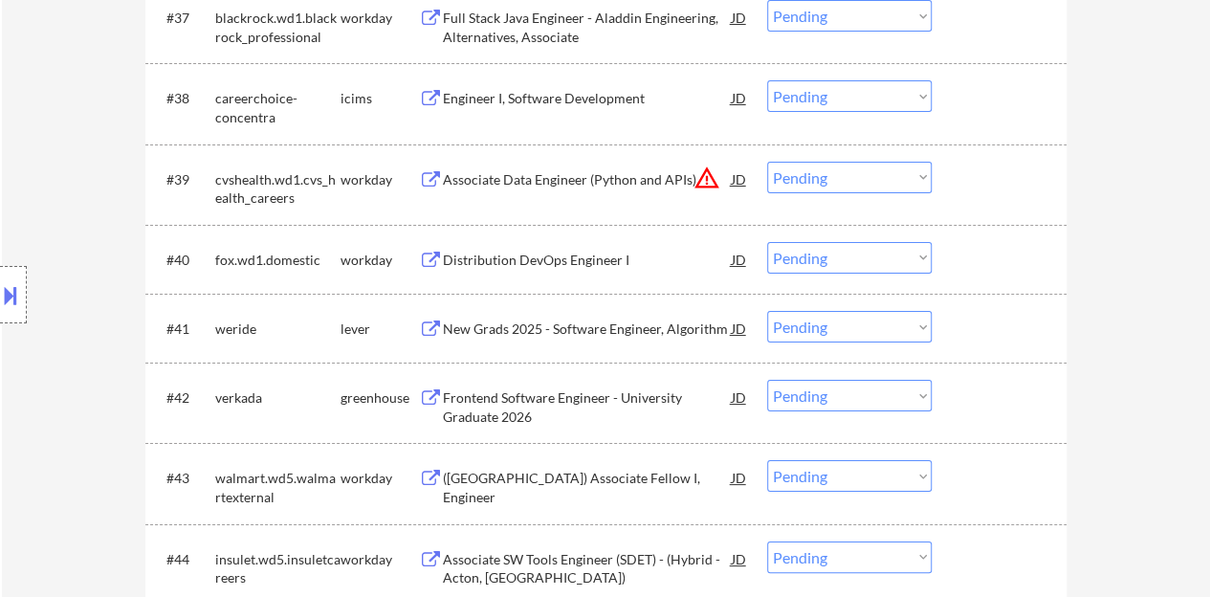
click at [605, 247] on div "Distribution DevOps Engineer I" at bounding box center [587, 259] width 289 height 34
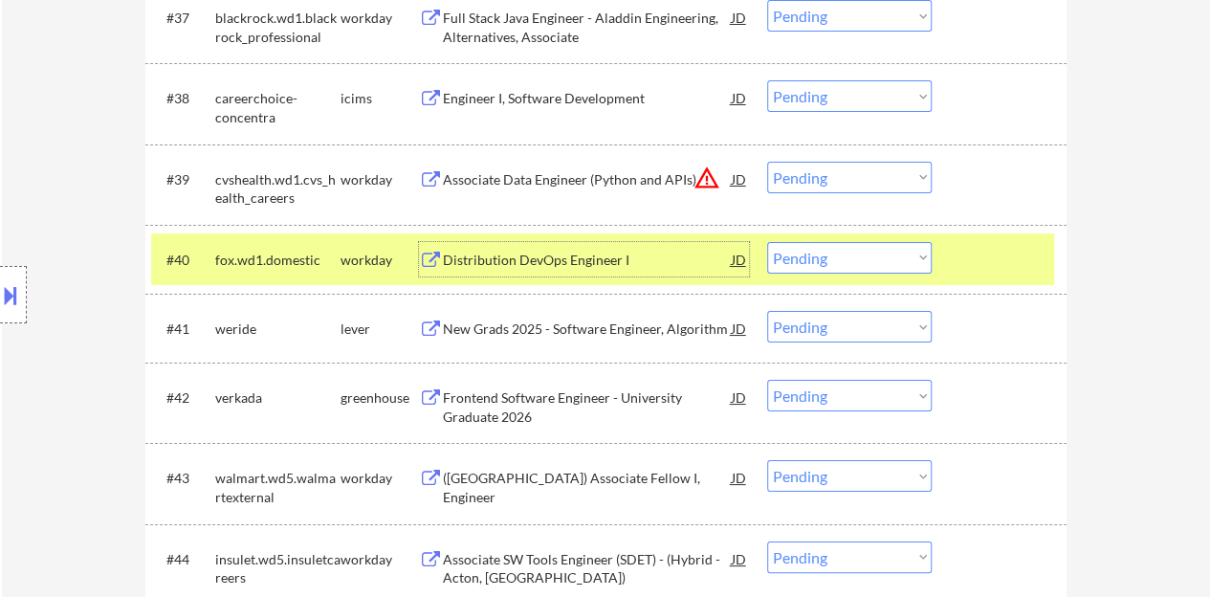
click at [878, 256] on select "Choose an option... Pending Applied Excluded (Questions) Excluded (Expired) Exc…" at bounding box center [849, 258] width 164 height 32
click at [767, 242] on select "Choose an option... Pending Applied Excluded (Questions) Excluded (Expired) Exc…" at bounding box center [849, 258] width 164 height 32
select select ""pending""
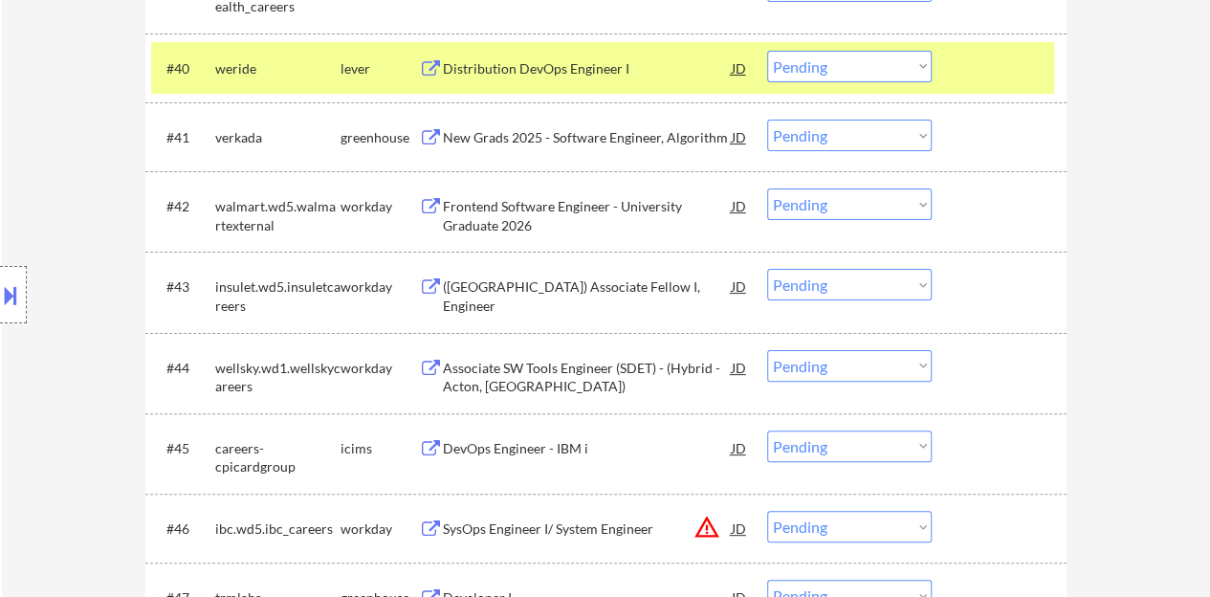
scroll to position [3609, 0]
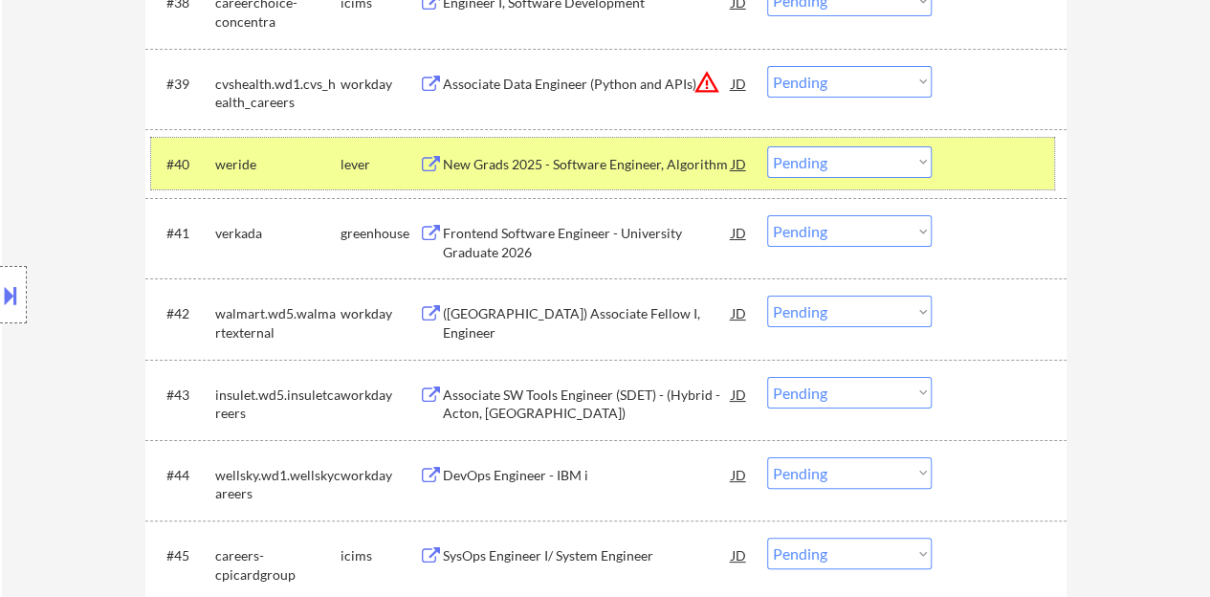
click at [986, 164] on div at bounding box center [1001, 163] width 84 height 34
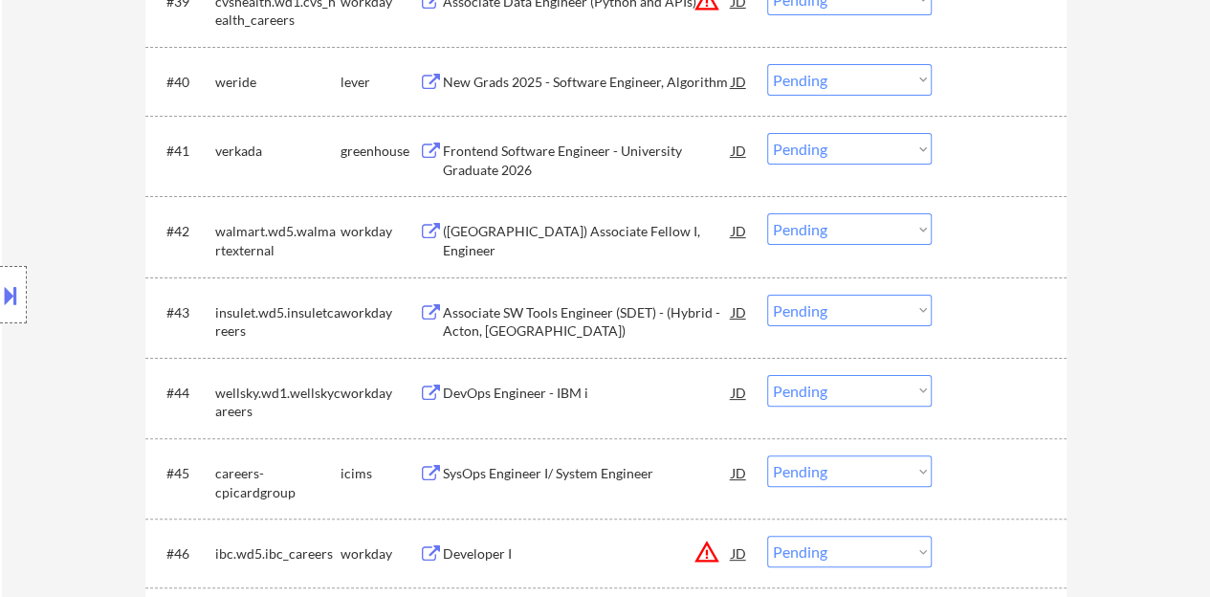
scroll to position [3705, 0]
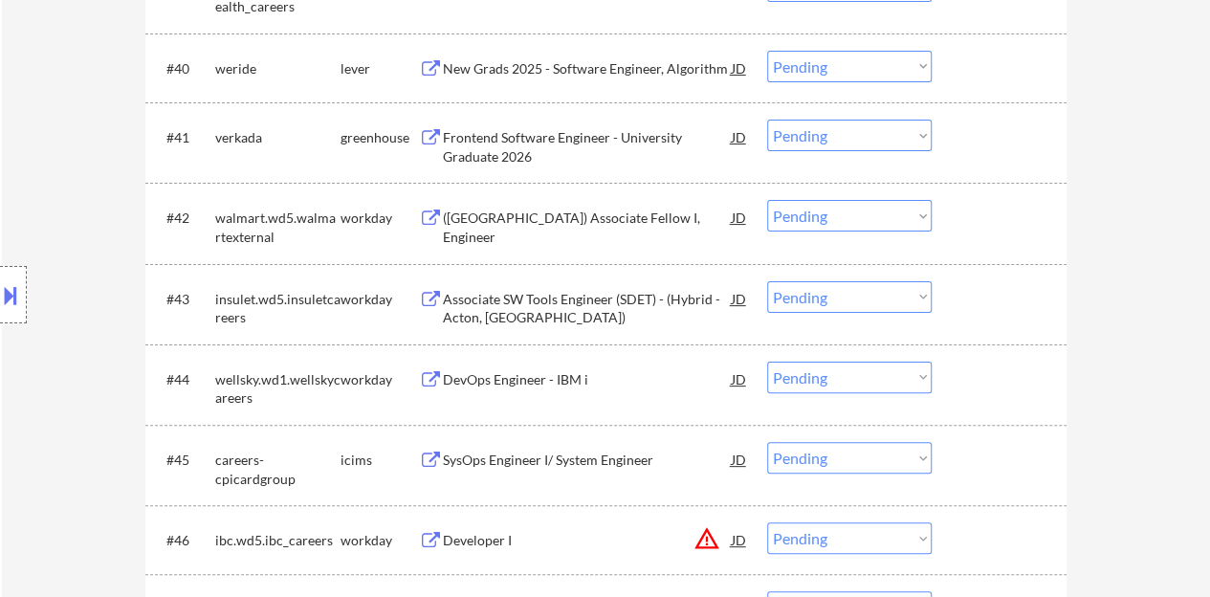
click at [550, 217] on div "([GEOGRAPHIC_DATA]) Associate Fellow I, Engineer" at bounding box center [587, 226] width 289 height 37
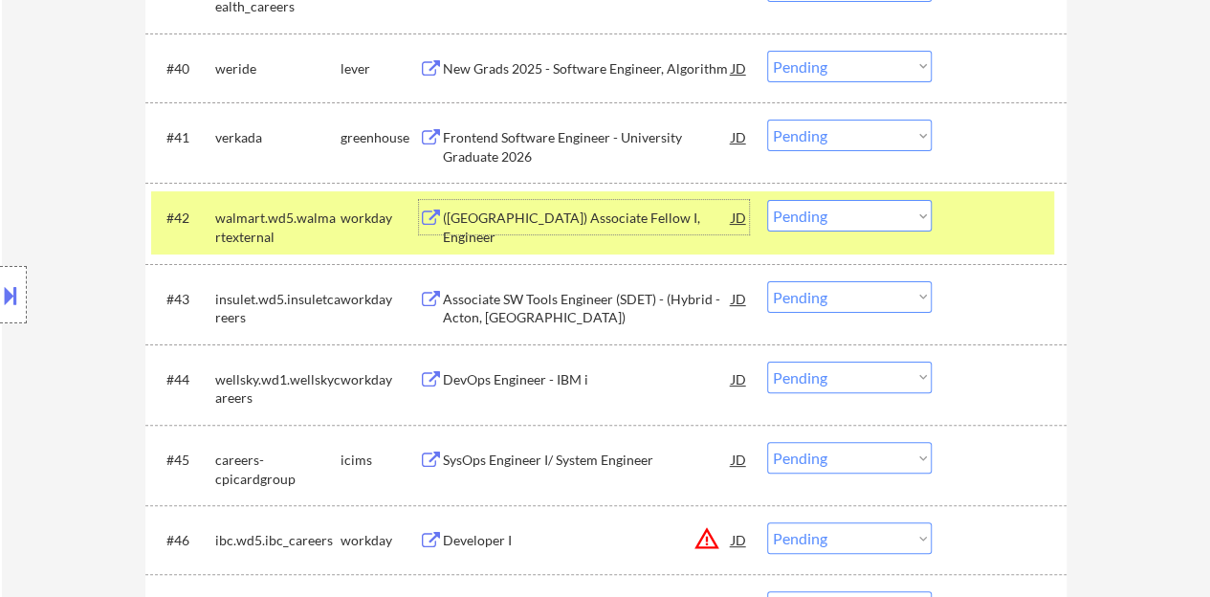
click at [825, 225] on select "Choose an option... Pending Applied Excluded (Questions) Excluded (Expired) Exc…" at bounding box center [849, 216] width 164 height 32
click at [767, 200] on select "Choose an option... Pending Applied Excluded (Questions) Excluded (Expired) Exc…" at bounding box center [849, 216] width 164 height 32
select select ""pending""
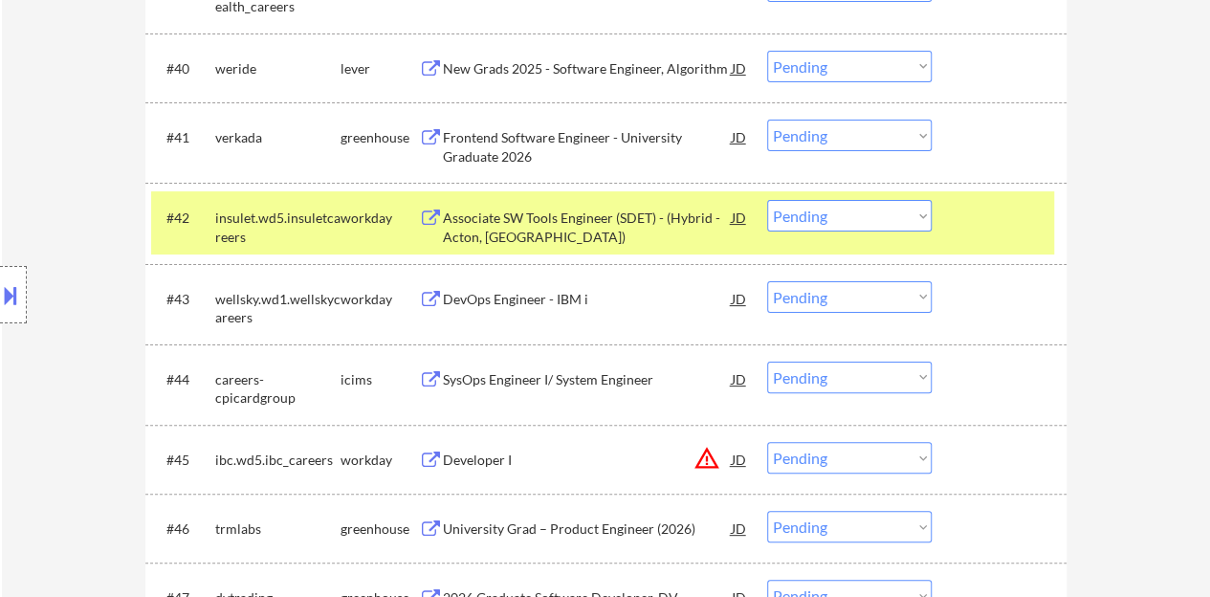
click at [982, 202] on div at bounding box center [1001, 217] width 84 height 34
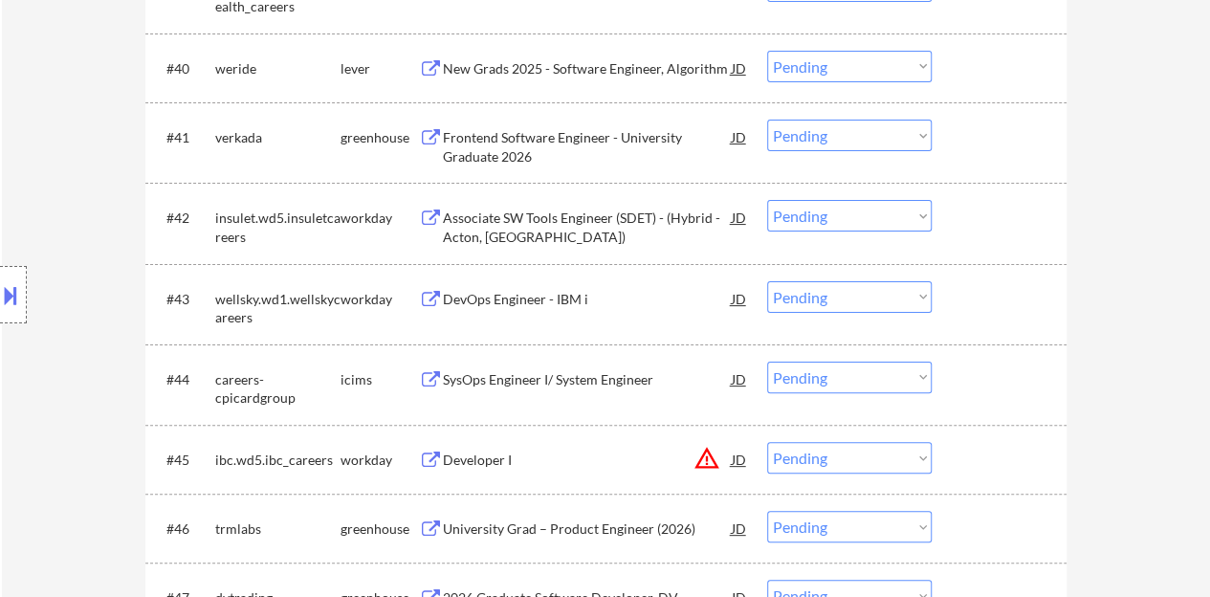
click at [536, 305] on div "DevOps Engineer - IBM i" at bounding box center [587, 299] width 289 height 19
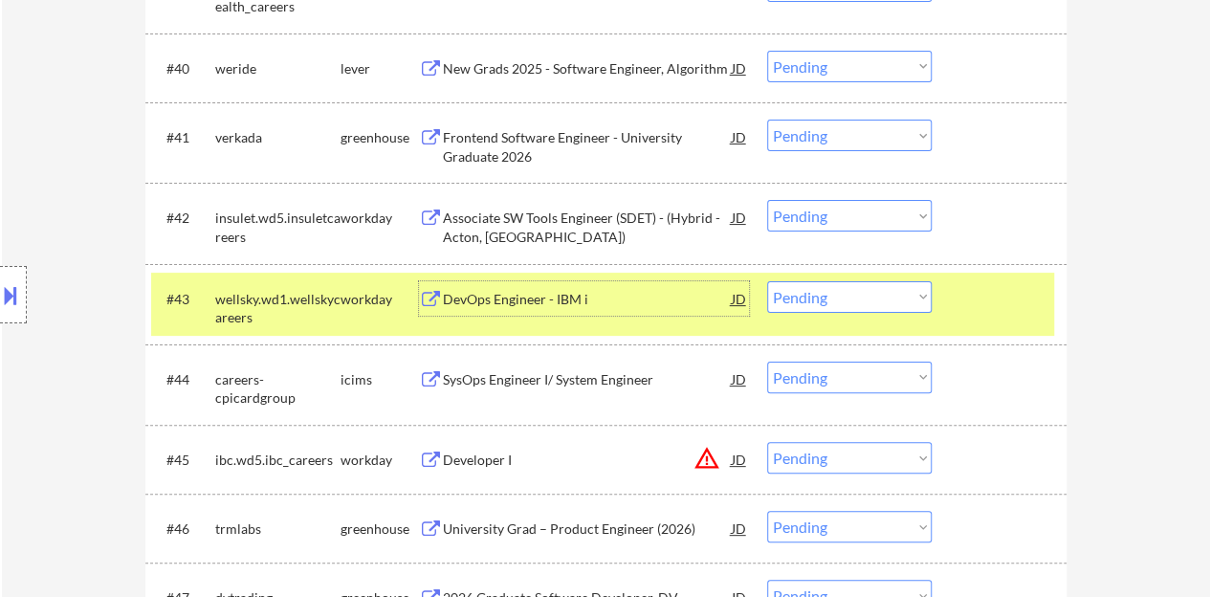
click at [873, 295] on select "Choose an option... Pending Applied Excluded (Questions) Excluded (Expired) Exc…" at bounding box center [849, 297] width 164 height 32
click at [767, 281] on select "Choose an option... Pending Applied Excluded (Questions) Excluded (Expired) Exc…" at bounding box center [849, 297] width 164 height 32
select select ""pending""
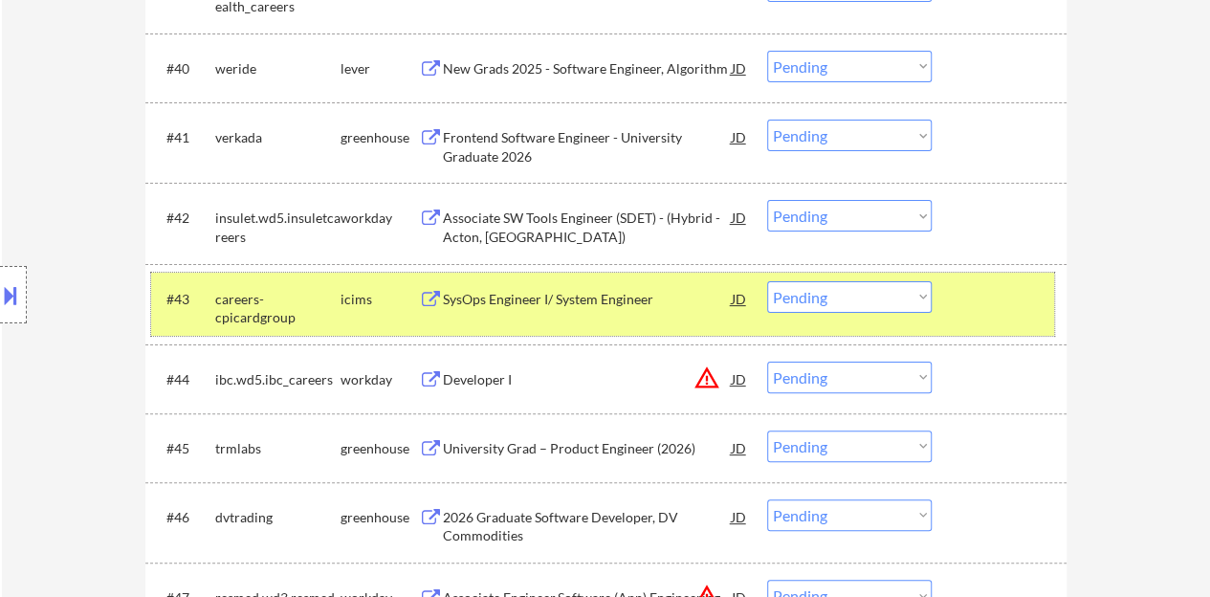
click at [968, 309] on div at bounding box center [1001, 298] width 84 height 34
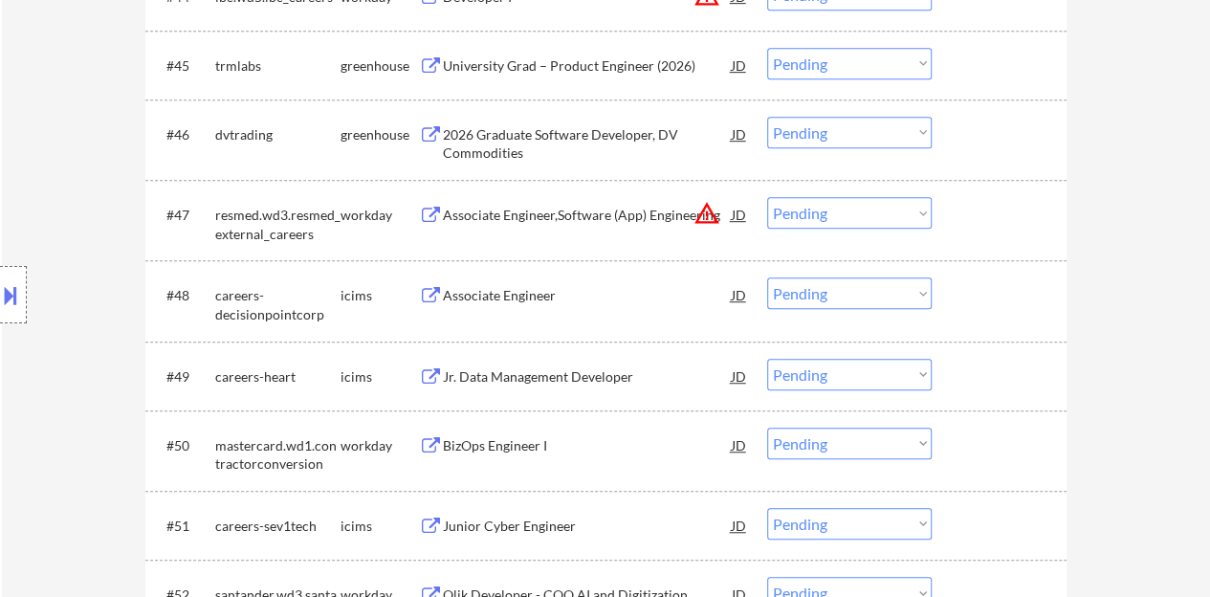
scroll to position [4183, 0]
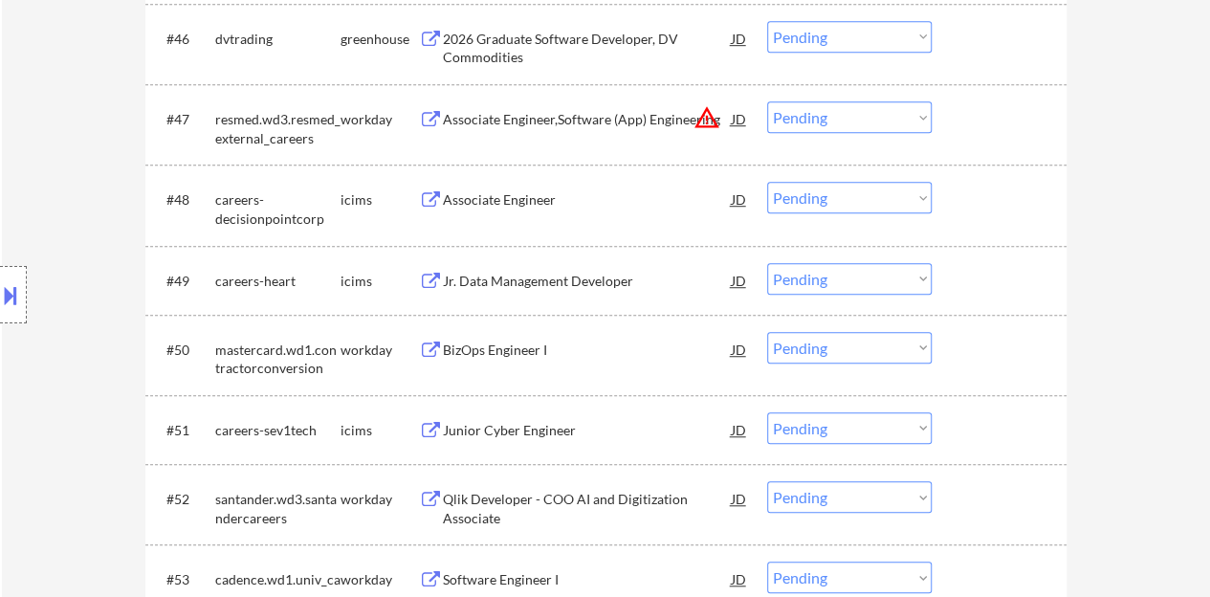
click at [532, 338] on div "BizOps Engineer I" at bounding box center [587, 349] width 289 height 34
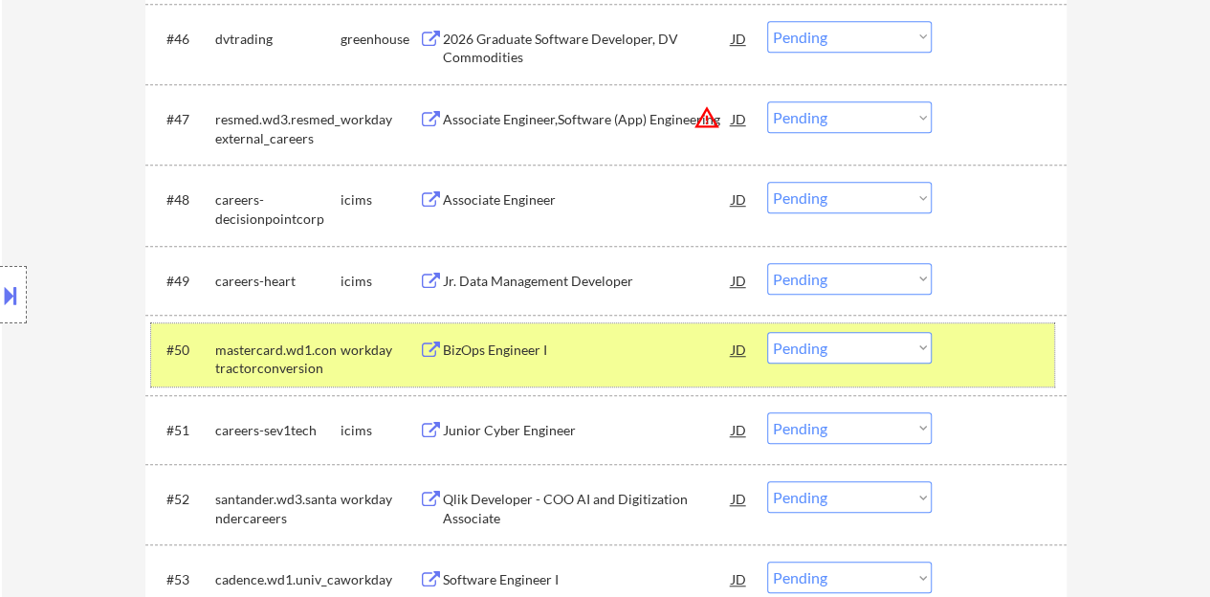
click at [987, 345] on div at bounding box center [1001, 349] width 84 height 34
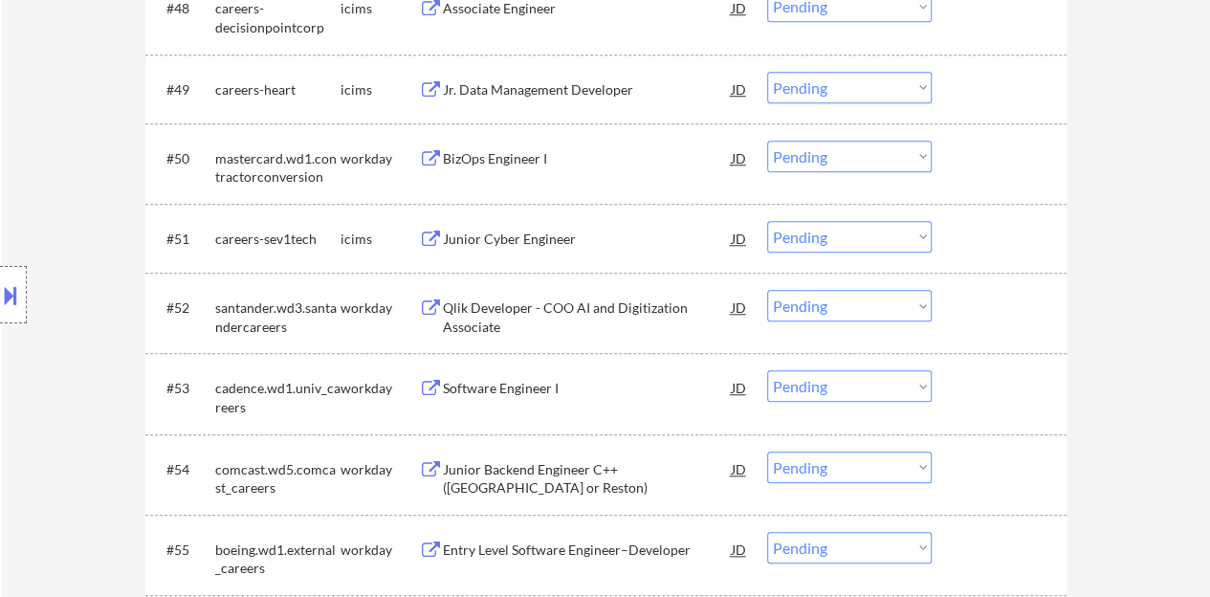
scroll to position [4470, 0]
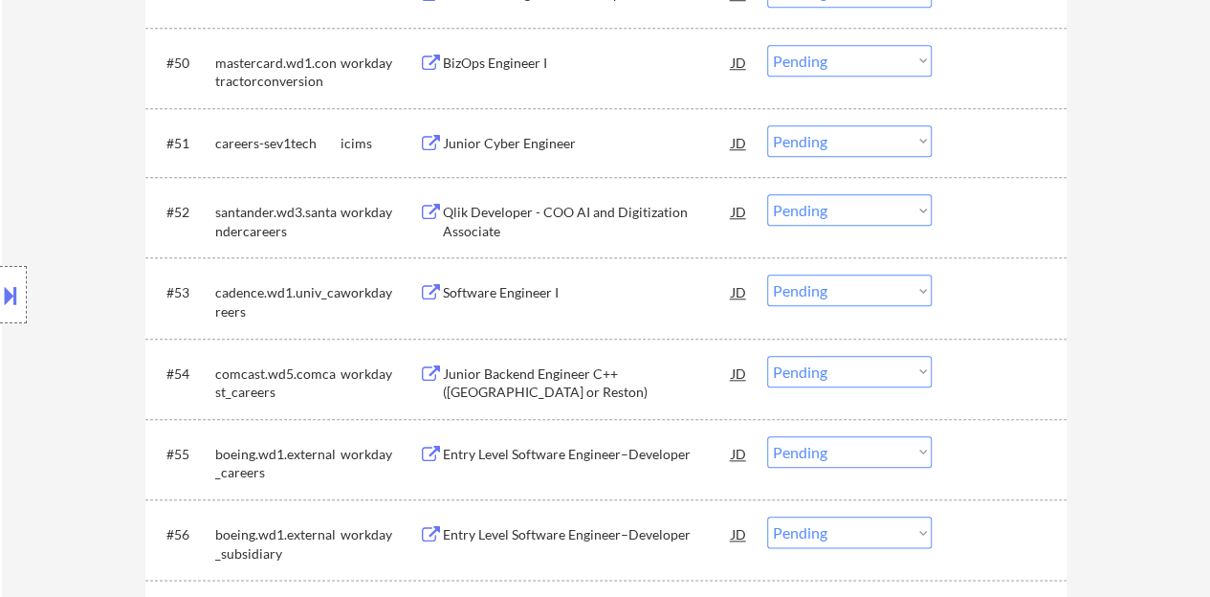
click at [543, 285] on div "Software Engineer I" at bounding box center [587, 292] width 289 height 19
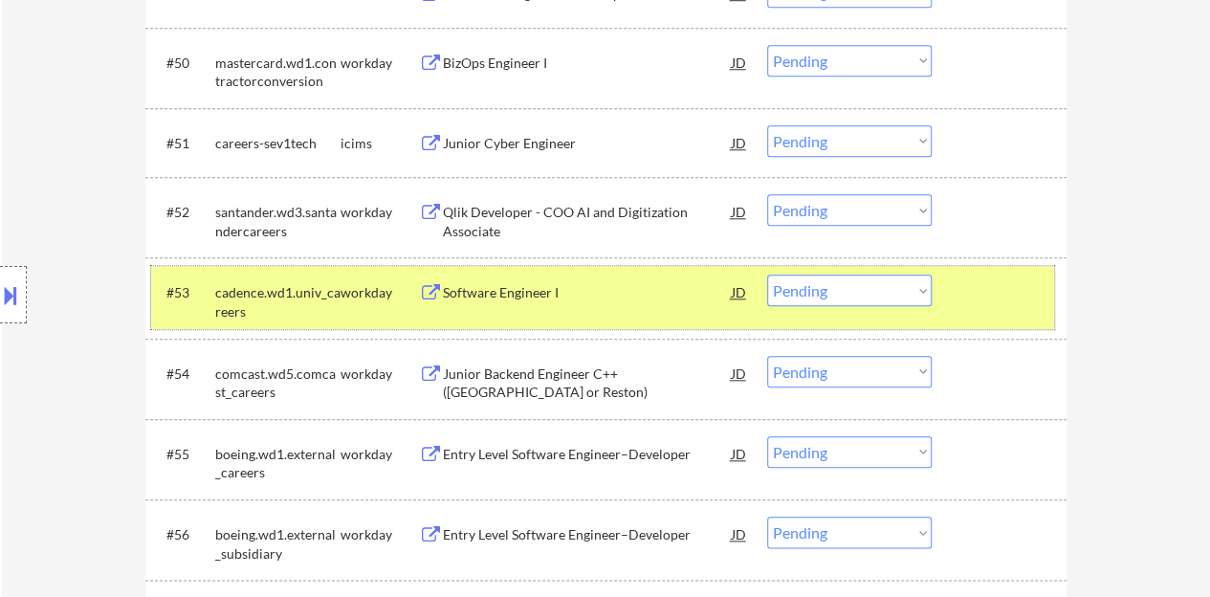
click at [884, 271] on div "#53 cadence.wd1.univ_careers workday Software Engineer I JD warning_amber Choos…" at bounding box center [602, 297] width 903 height 63
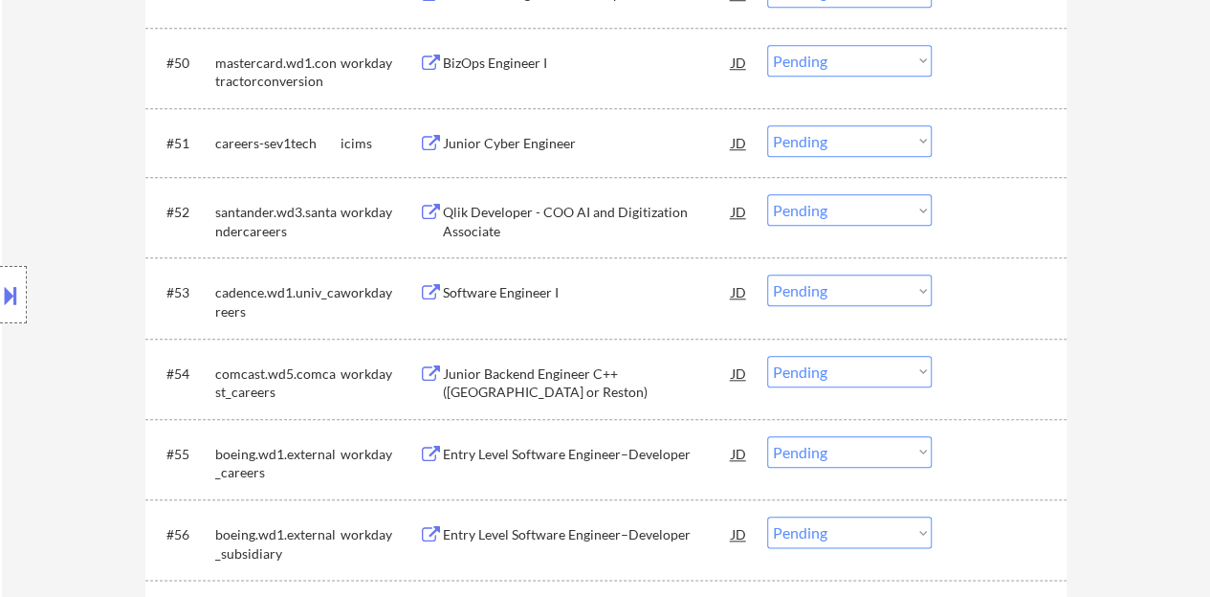
click at [886, 294] on select "Choose an option... Pending Applied Excluded (Questions) Excluded (Expired) Exc…" at bounding box center [849, 290] width 164 height 32
click at [767, 274] on select "Choose an option... Pending Applied Excluded (Questions) Excluded (Expired) Exc…" at bounding box center [849, 290] width 164 height 32
select select ""pending""
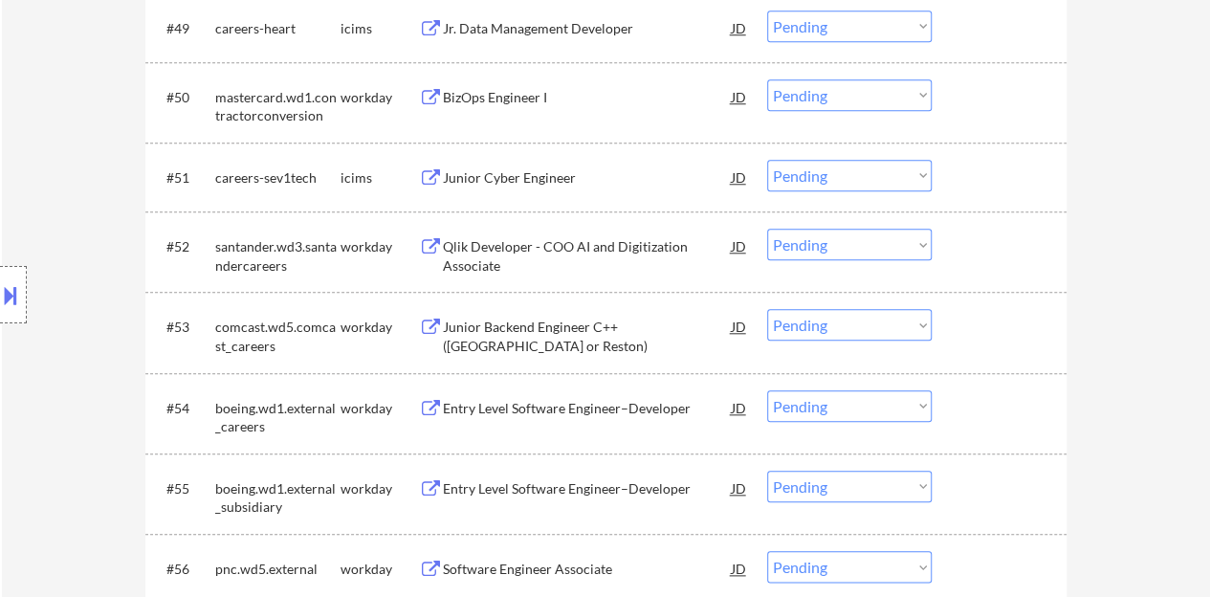
scroll to position [4531, 0]
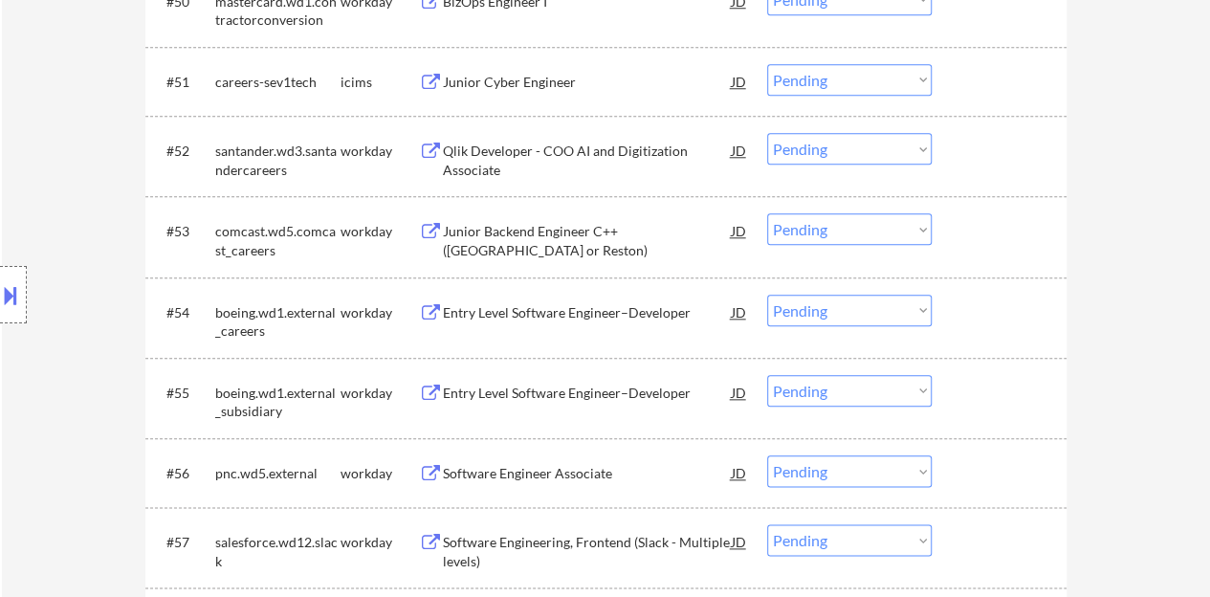
click at [509, 312] on div "Entry Level Software Engineer–Developer" at bounding box center [587, 312] width 289 height 19
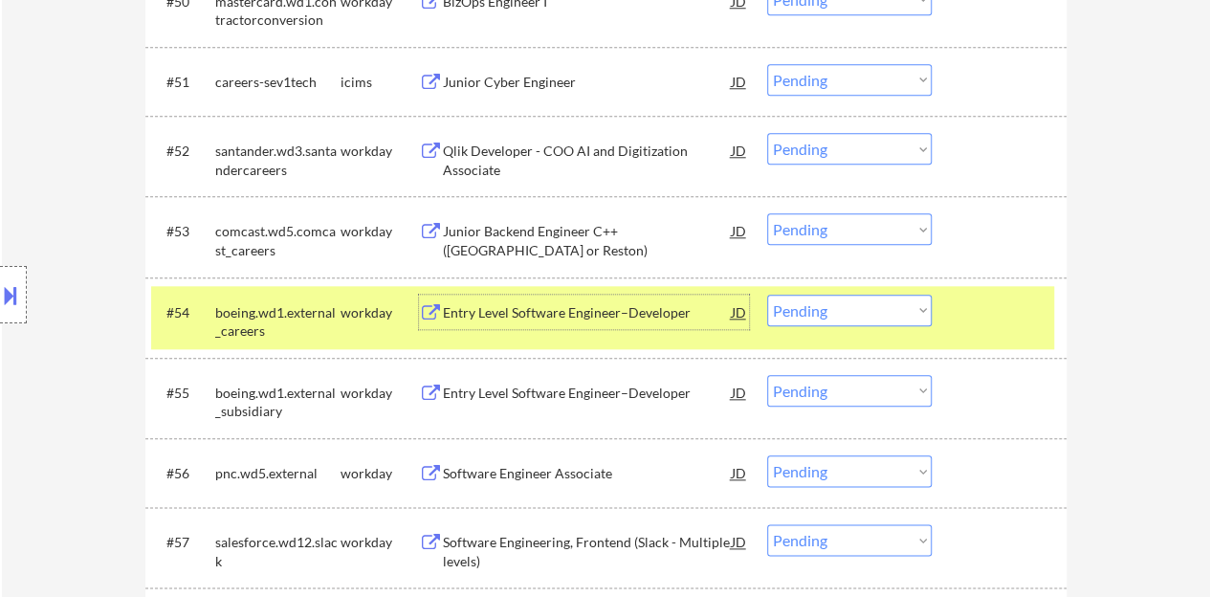
click at [863, 317] on select "Choose an option... Pending Applied Excluded (Questions) Excluded (Expired) Exc…" at bounding box center [849, 311] width 164 height 32
click at [767, 295] on select "Choose an option... Pending Applied Excluded (Questions) Excluded (Expired) Exc…" at bounding box center [849, 311] width 164 height 32
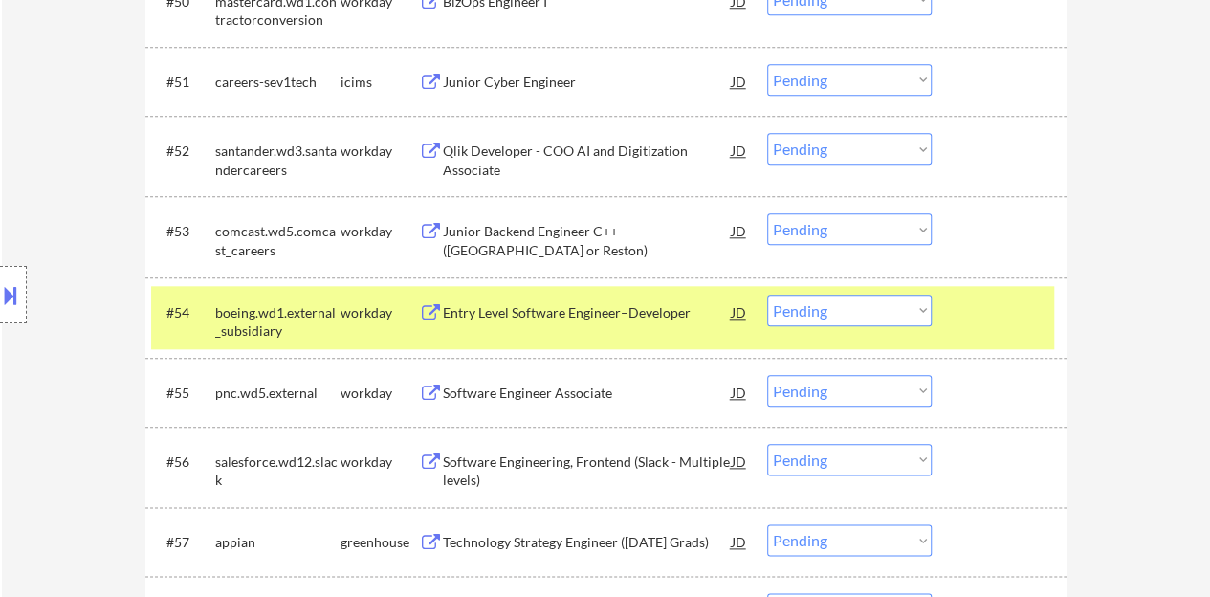
click at [658, 305] on div "Entry Level Software Engineer–Developer" at bounding box center [587, 312] width 289 height 19
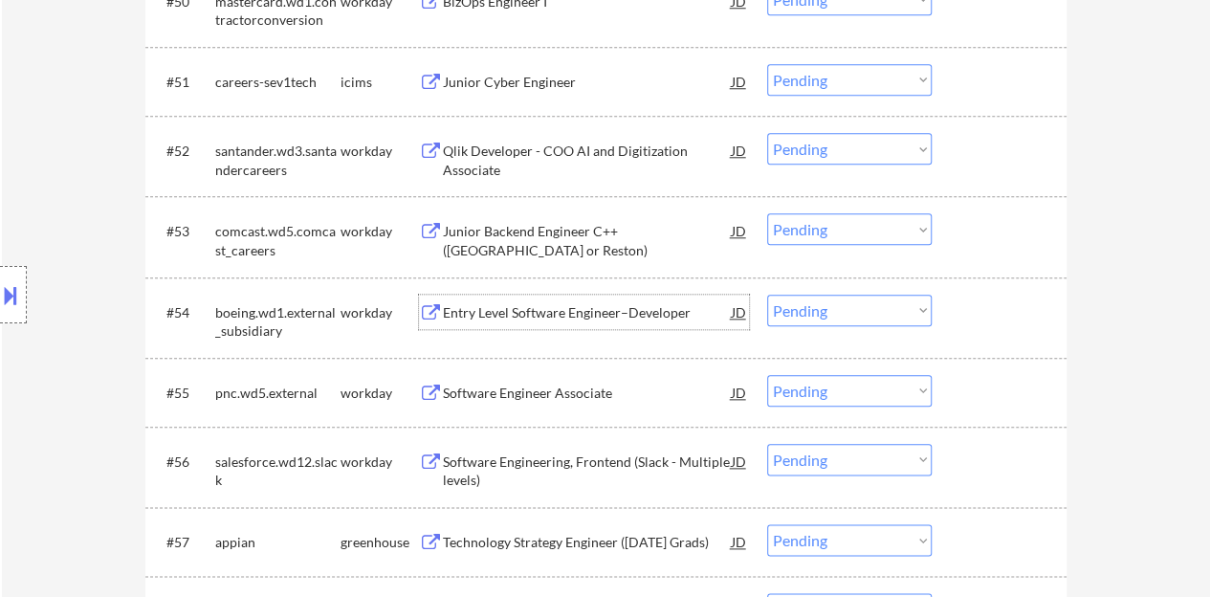
click at [1010, 304] on div at bounding box center [1001, 312] width 84 height 34
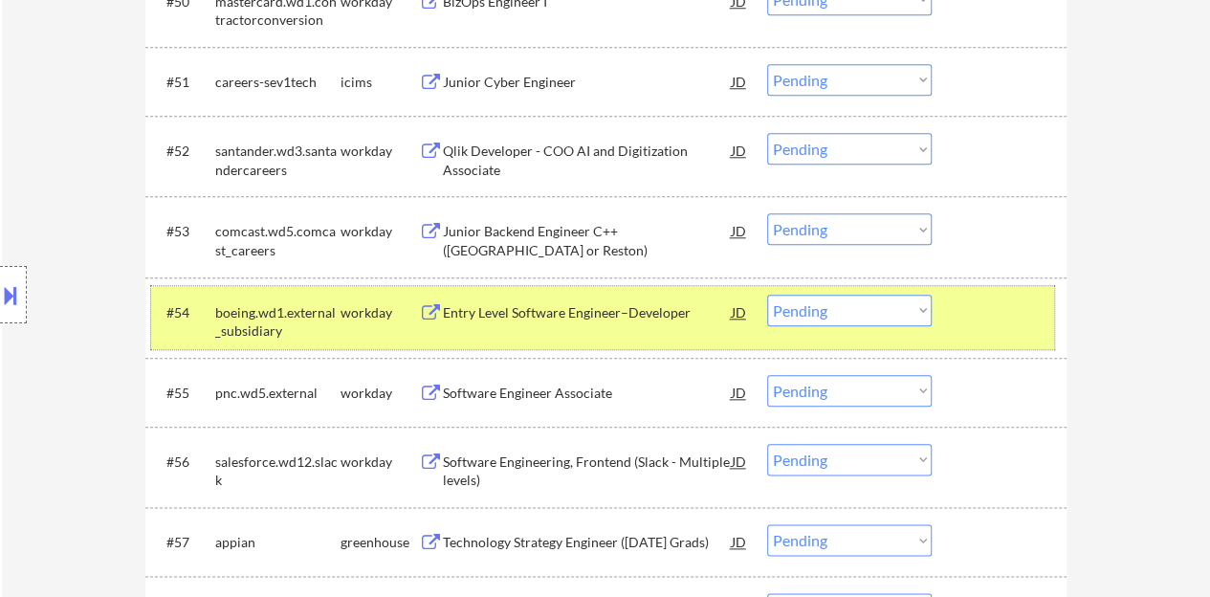
click at [878, 305] on select "Choose an option... Pending Applied Excluded (Questions) Excluded (Expired) Exc…" at bounding box center [849, 311] width 164 height 32
click at [767, 295] on select "Choose an option... Pending Applied Excluded (Questions) Excluded (Expired) Exc…" at bounding box center [849, 311] width 164 height 32
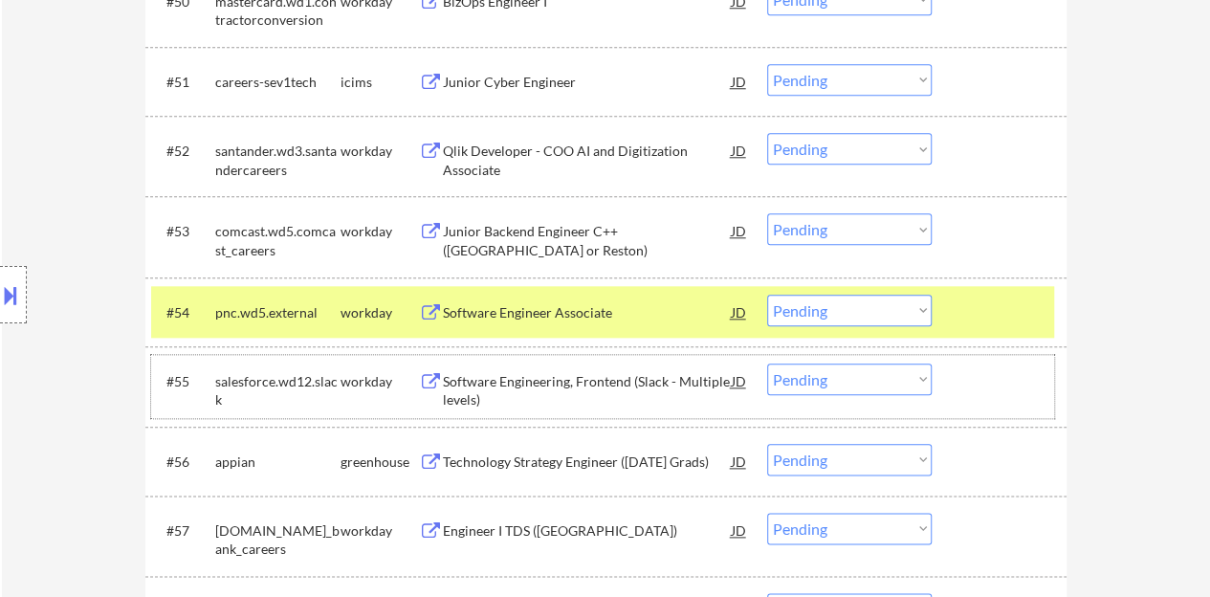
click at [543, 298] on div "Software Engineer Associate" at bounding box center [587, 312] width 289 height 34
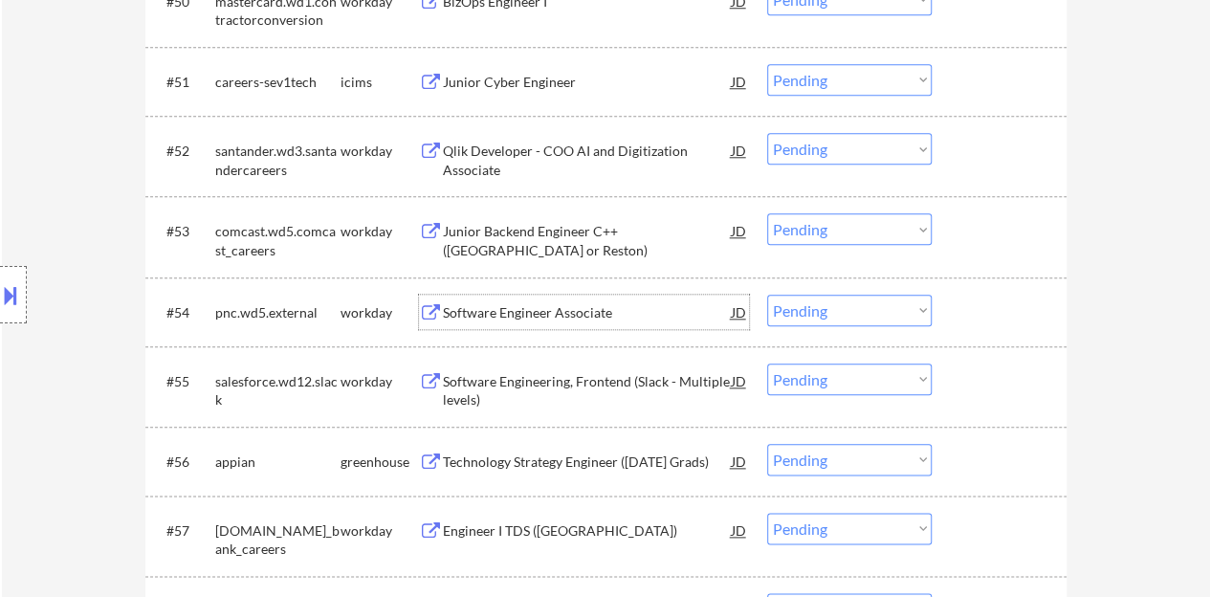
click at [1036, 309] on div at bounding box center [1001, 312] width 84 height 34
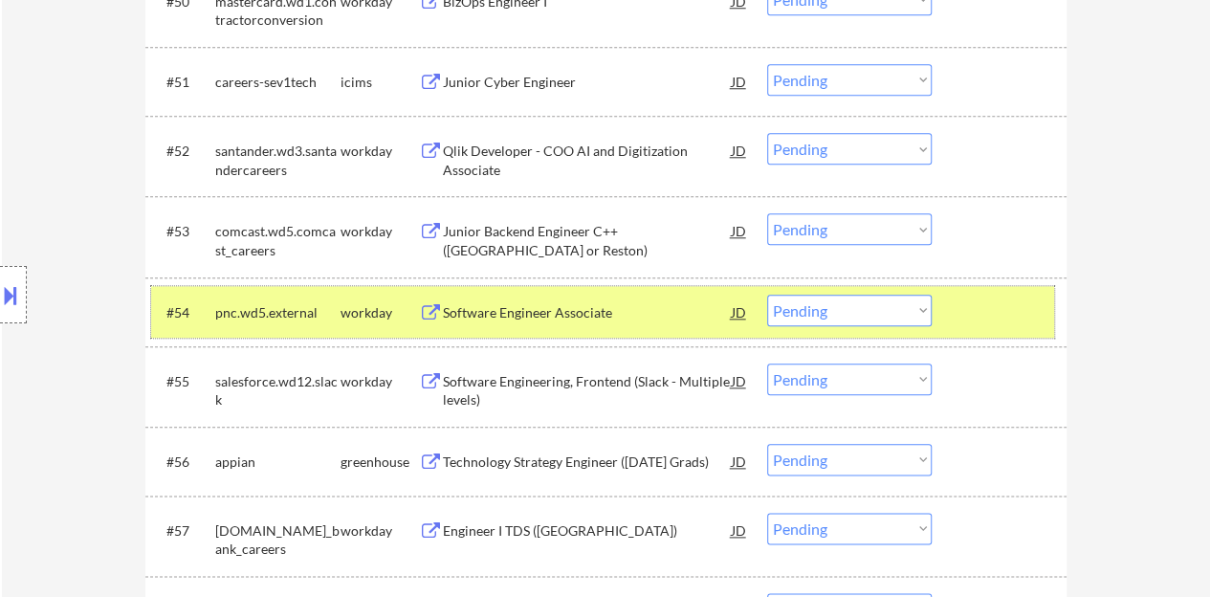
click at [851, 302] on select "Choose an option... Pending Applied Excluded (Questions) Excluded (Expired) Exc…" at bounding box center [849, 311] width 164 height 32
click at [767, 295] on select "Choose an option... Pending Applied Excluded (Questions) Excluded (Expired) Exc…" at bounding box center [849, 311] width 164 height 32
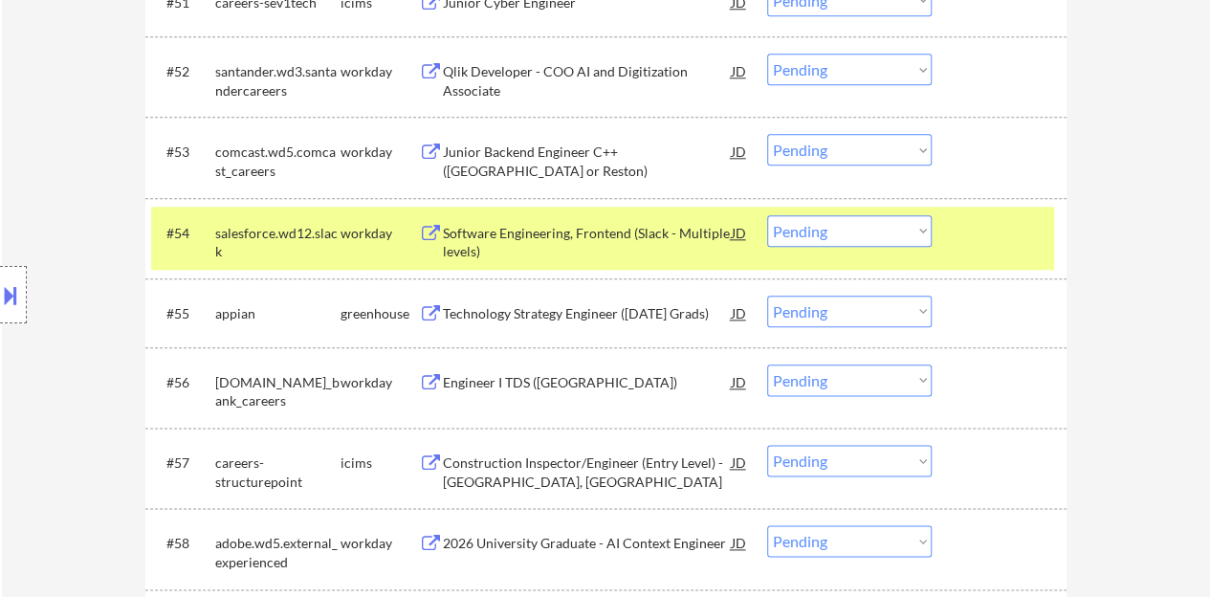
scroll to position [4626, 0]
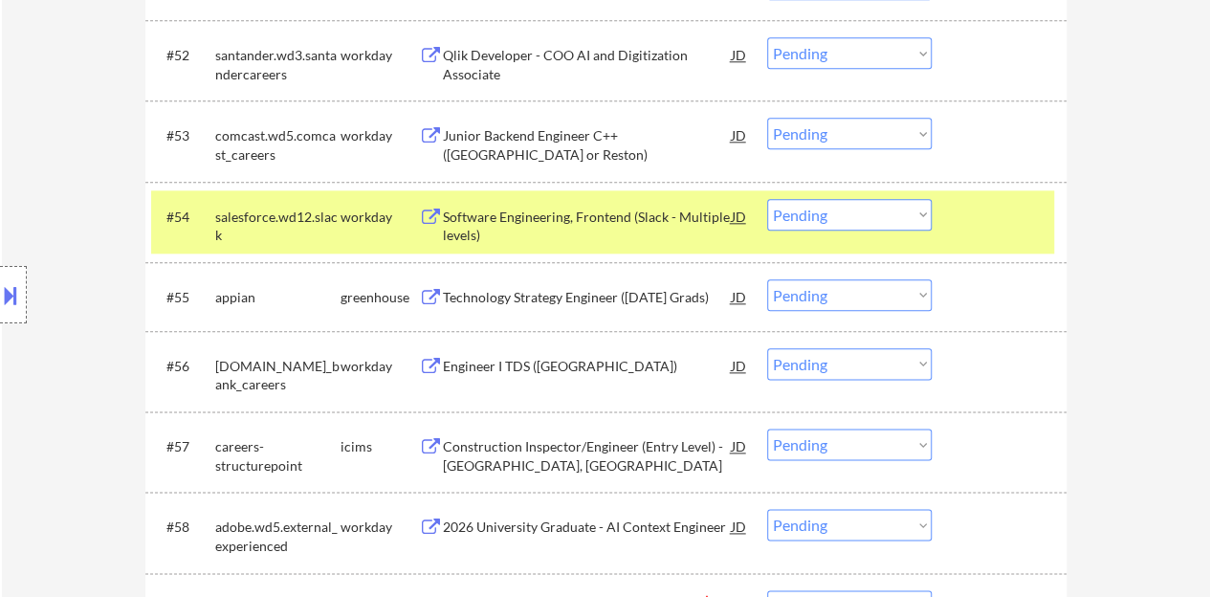
click at [982, 220] on div at bounding box center [1001, 216] width 84 height 34
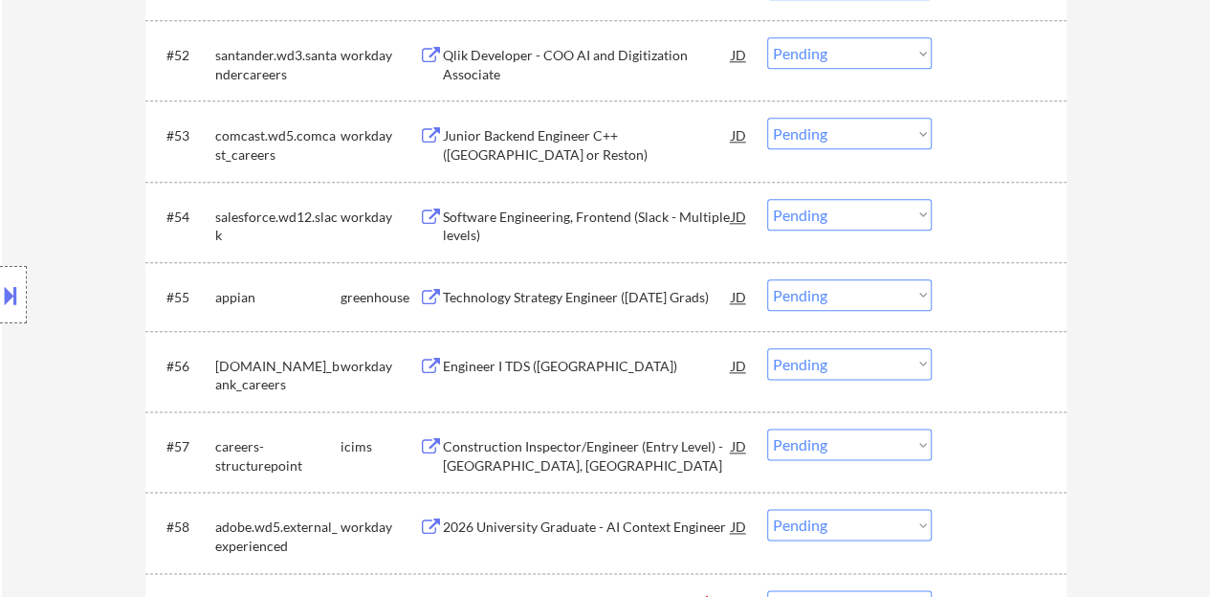
click at [573, 219] on div "Software Engineering, Frontend (Slack - Multiple levels)" at bounding box center [587, 226] width 289 height 37
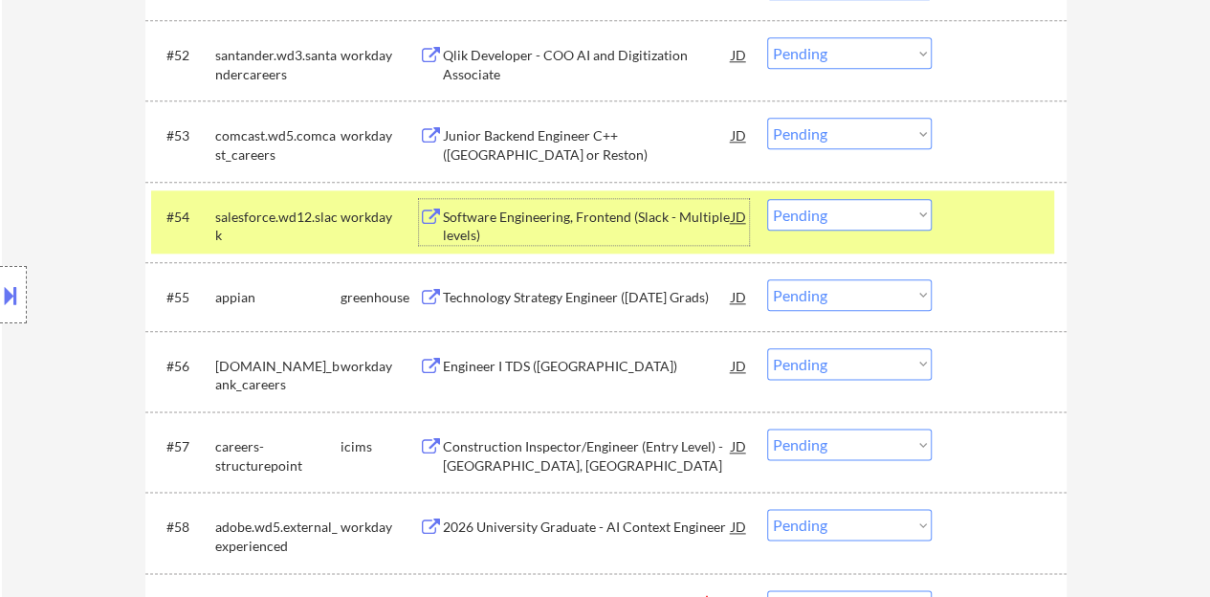
click at [822, 202] on select "Choose an option... Pending Applied Excluded (Questions) Excluded (Expired) Exc…" at bounding box center [849, 215] width 164 height 32
click at [767, 199] on select "Choose an option... Pending Applied Excluded (Questions) Excluded (Expired) Exc…" at bounding box center [849, 215] width 164 height 32
select select ""pending""
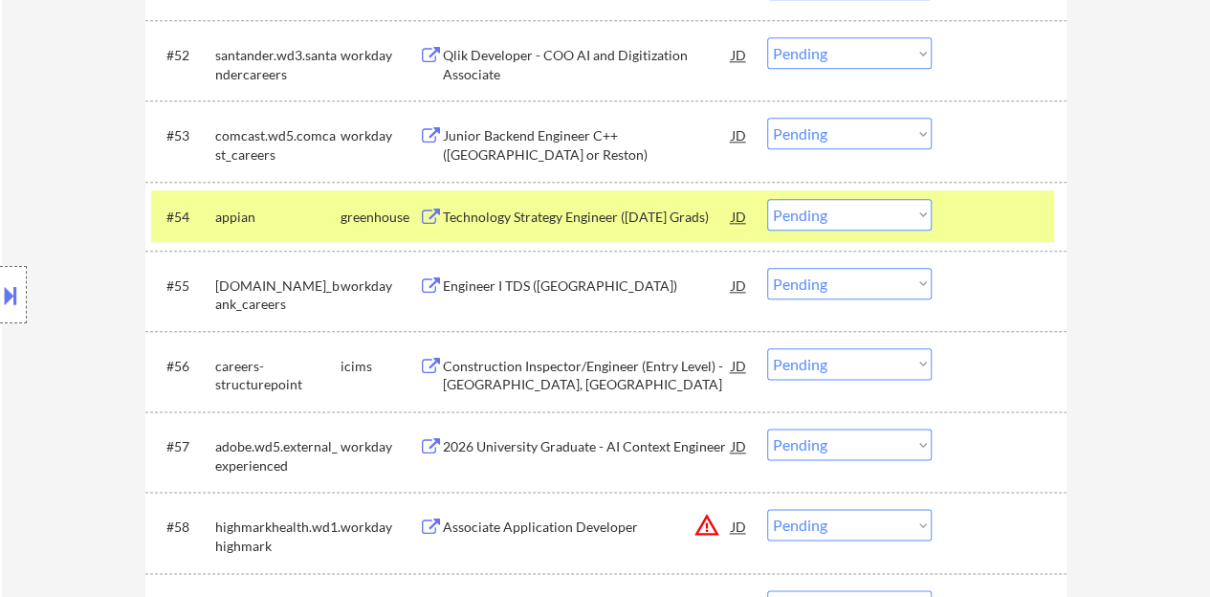
click at [1004, 215] on div at bounding box center [1001, 216] width 84 height 34
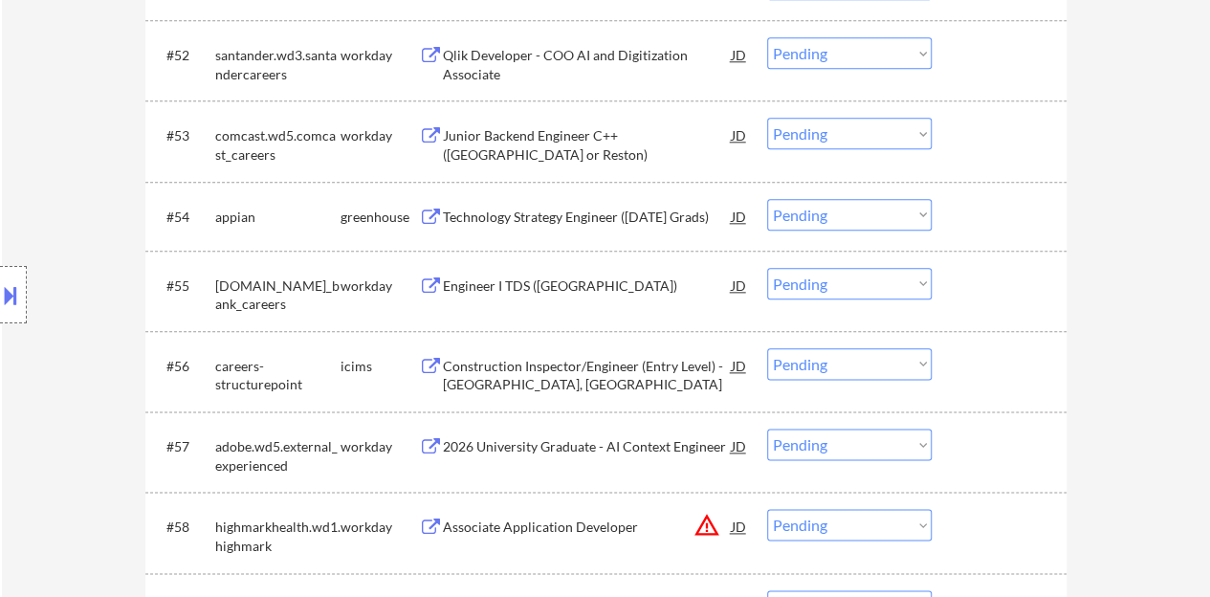
click at [551, 285] on div "Engineer I TDS ([GEOGRAPHIC_DATA])" at bounding box center [587, 285] width 289 height 19
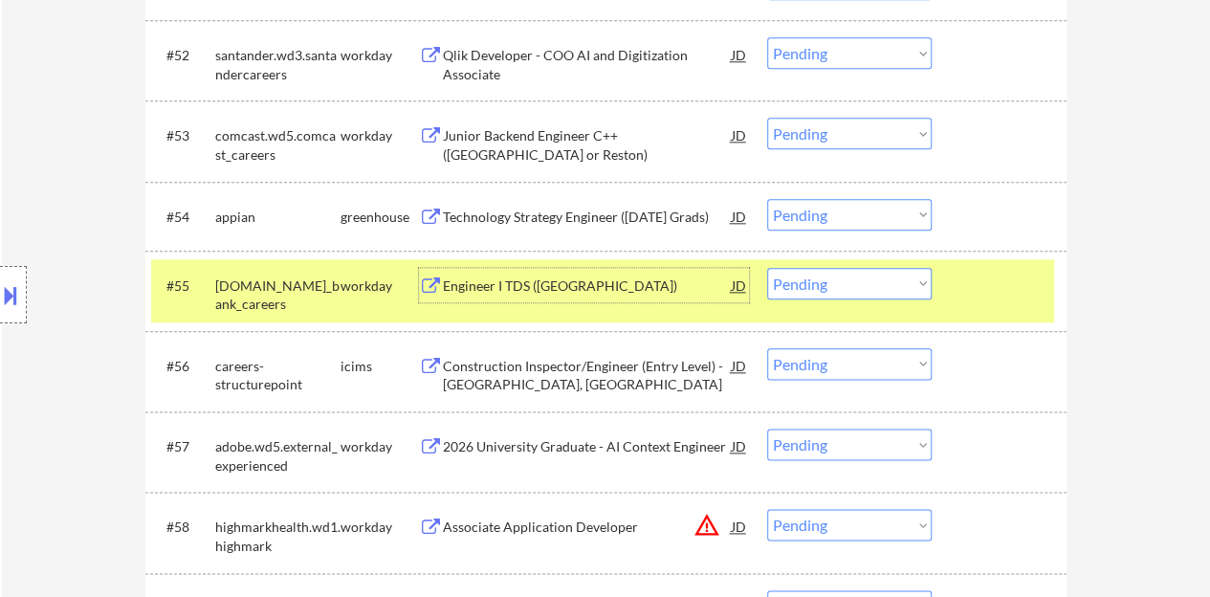
click at [851, 274] on select "Choose an option... Pending Applied Excluded (Questions) Excluded (Expired) Exc…" at bounding box center [849, 284] width 164 height 32
click at [767, 268] on select "Choose an option... Pending Applied Excluded (Questions) Excluded (Expired) Exc…" at bounding box center [849, 284] width 164 height 32
select select ""pending""
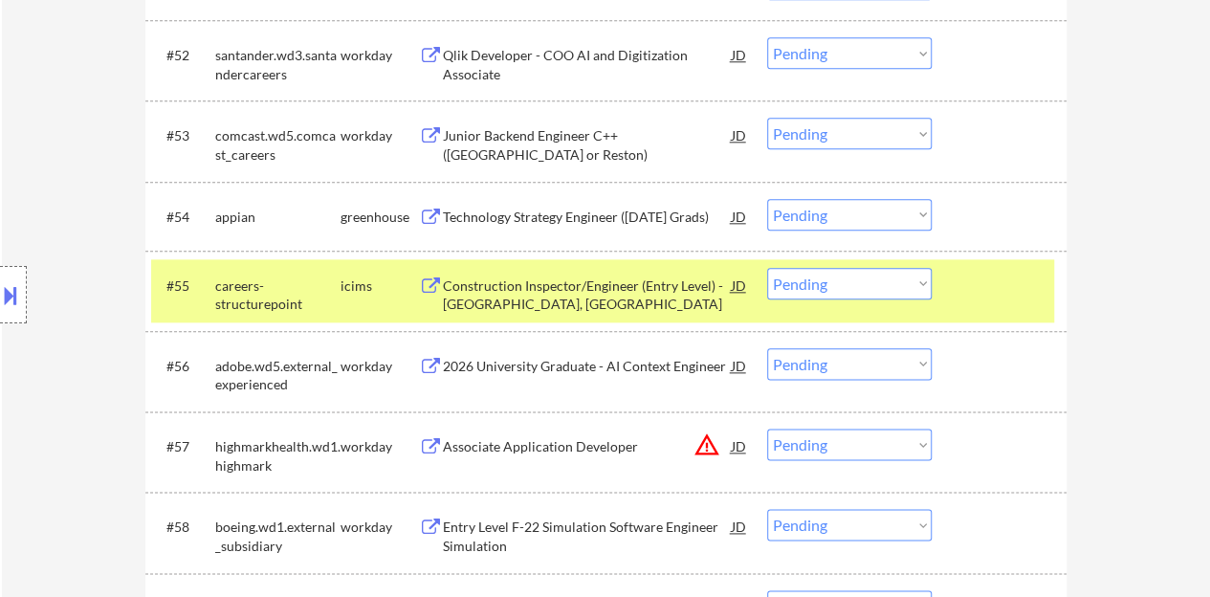
click at [985, 292] on div at bounding box center [1001, 285] width 84 height 34
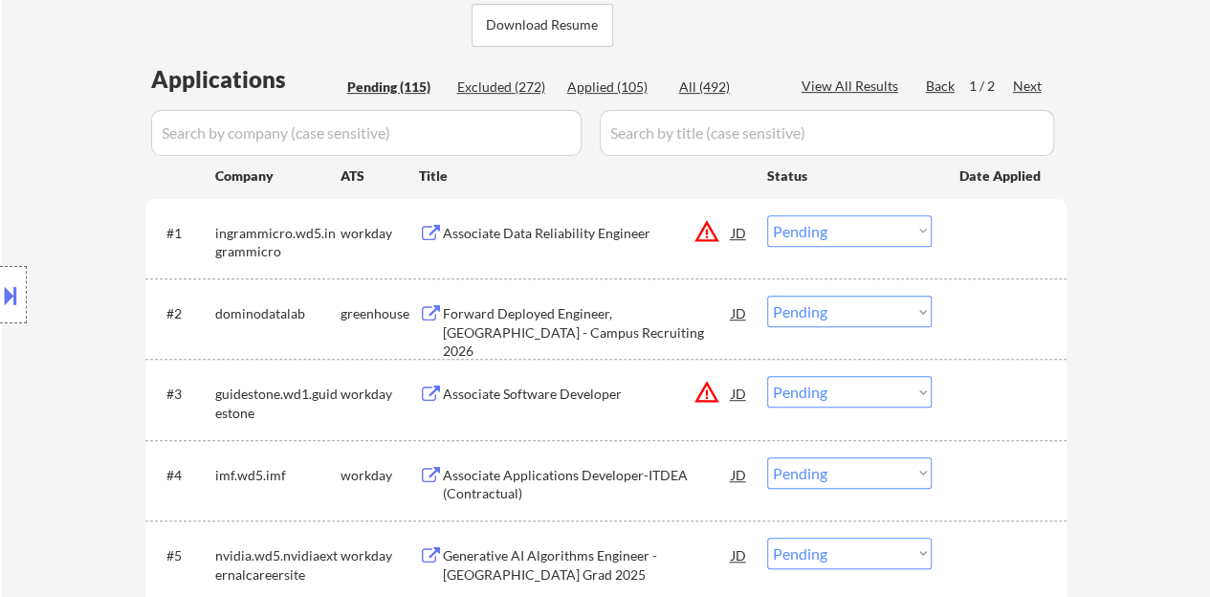
scroll to position [159, 0]
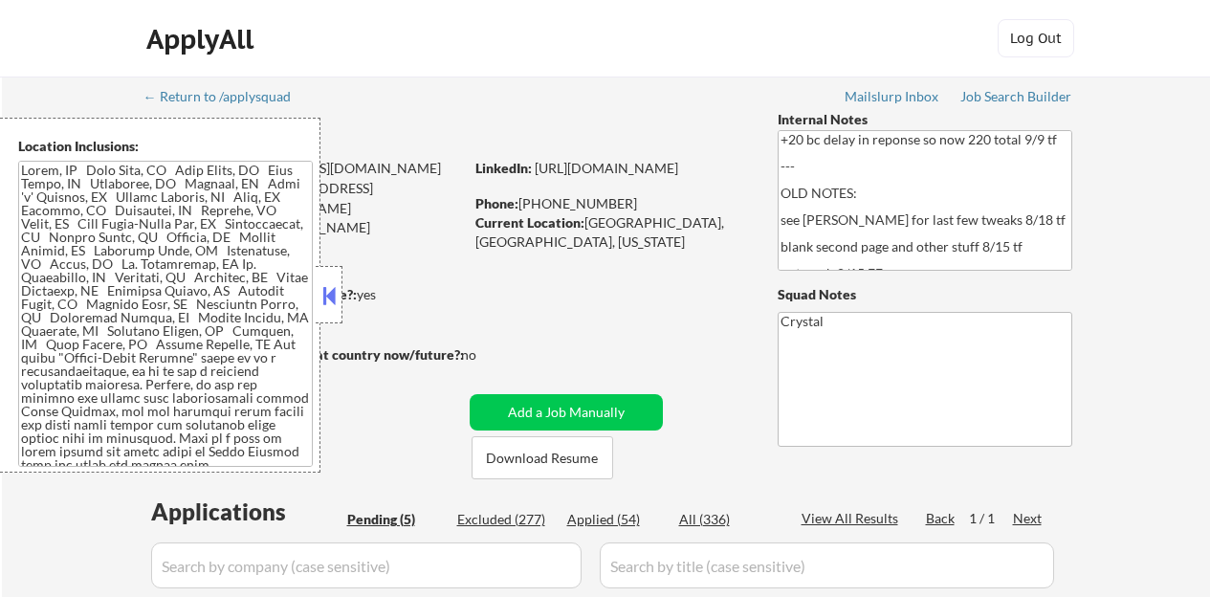
select select ""pending""
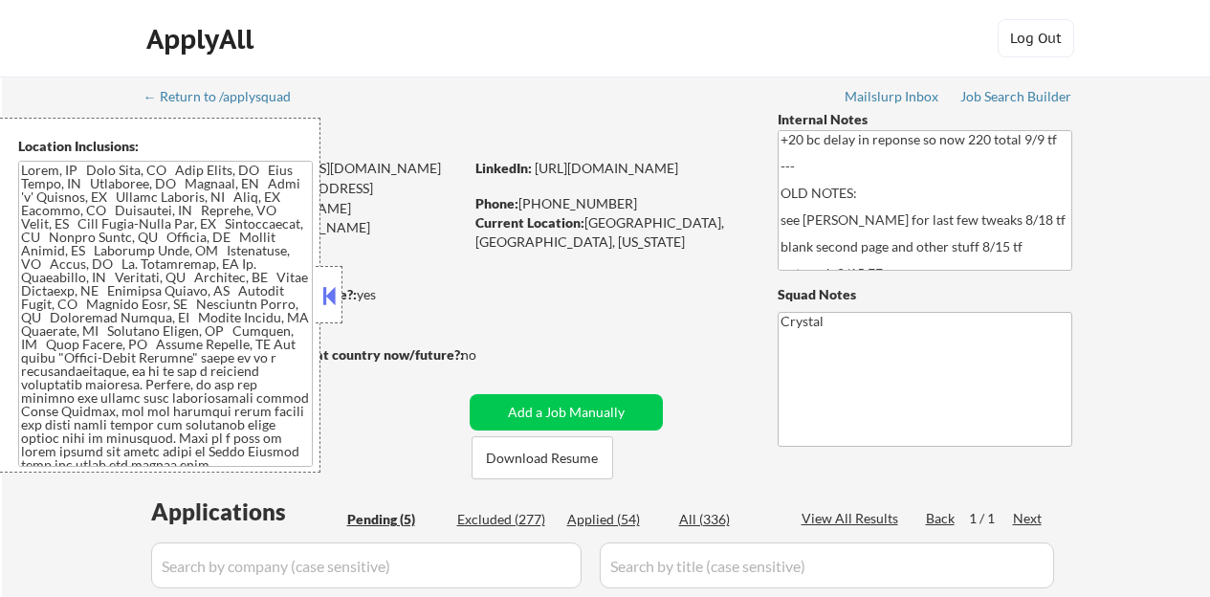
scroll to position [287, 0]
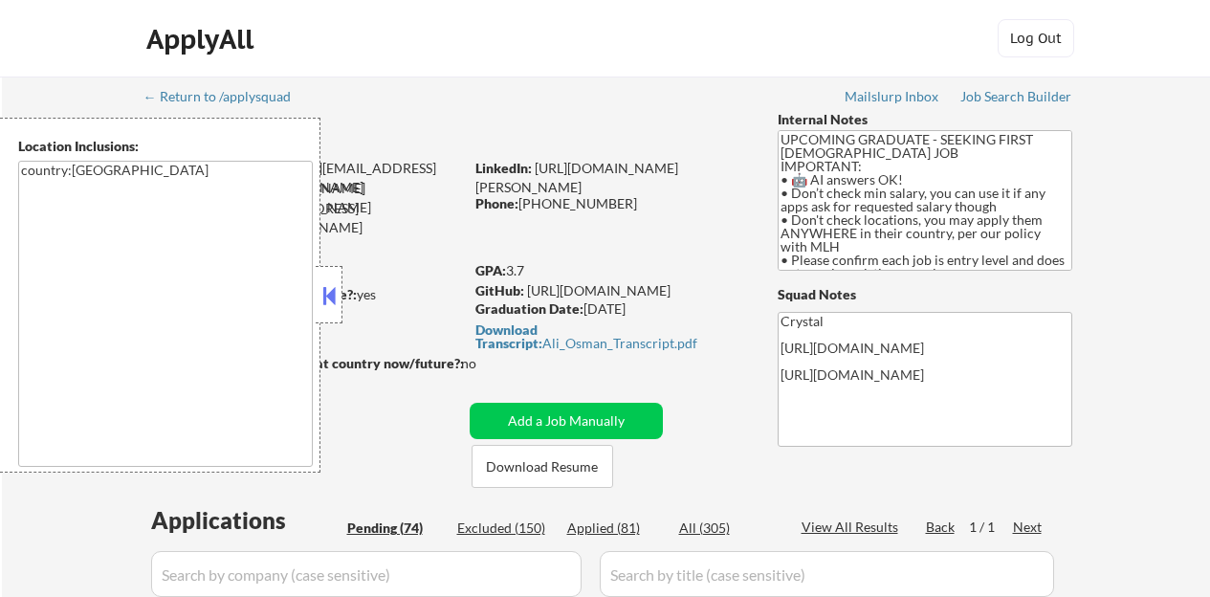
select select ""pending""
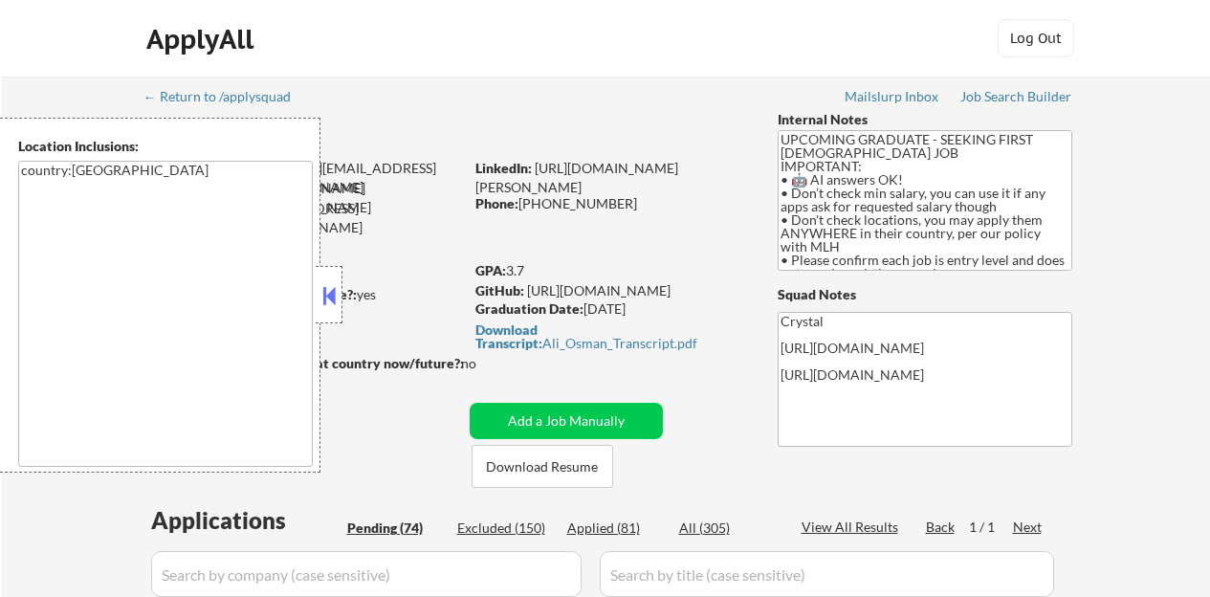
select select ""pending""
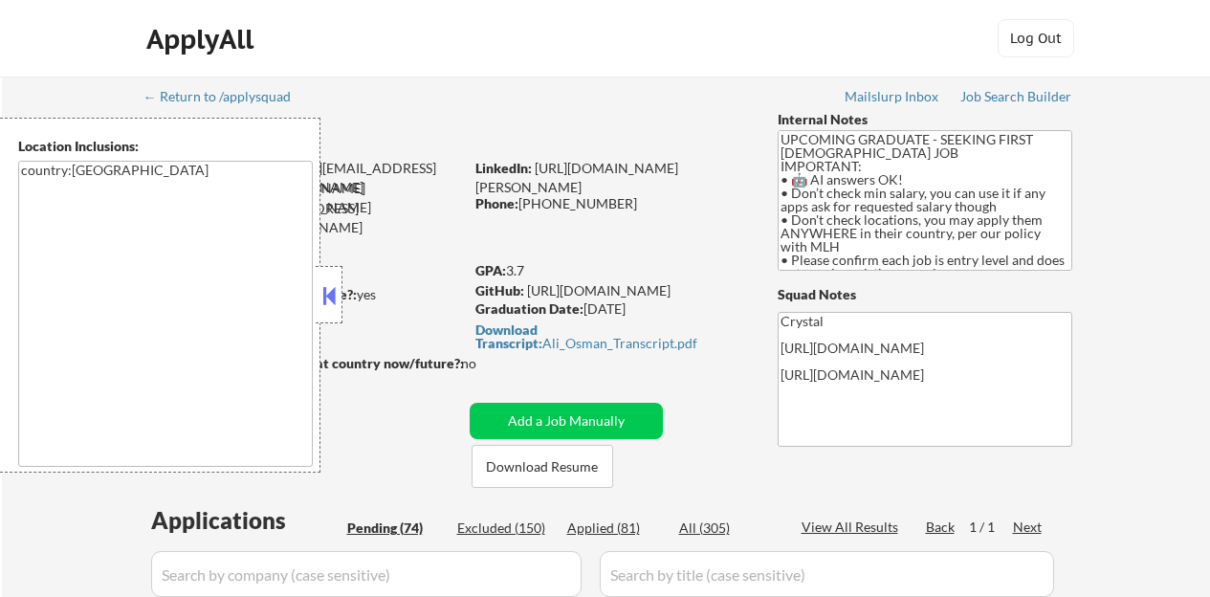
select select ""pending""
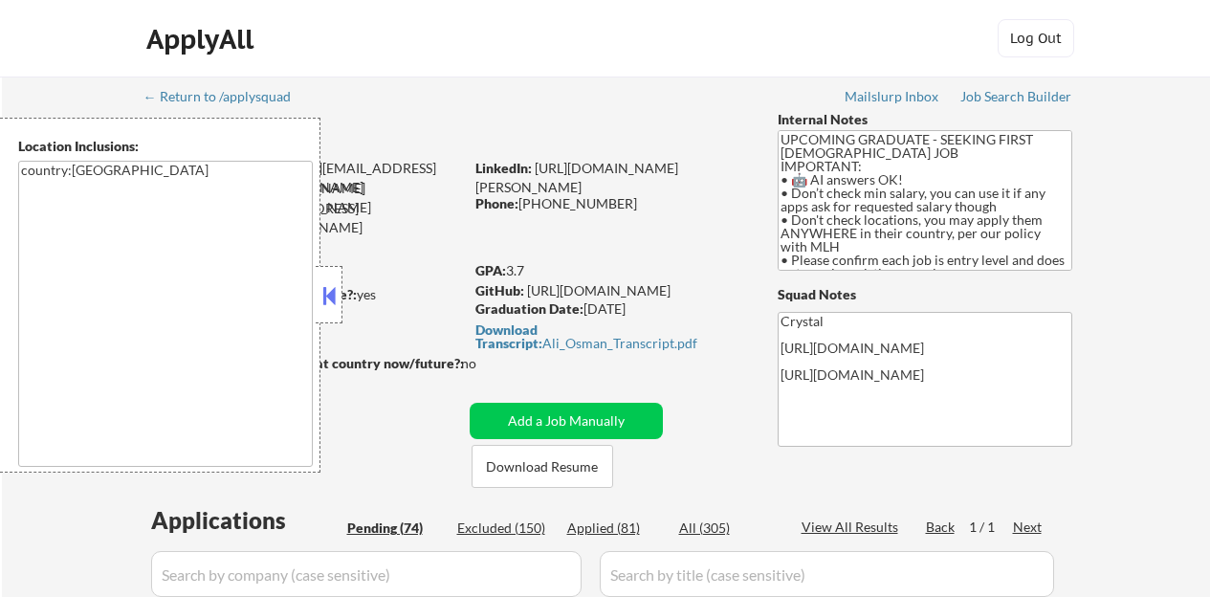
select select ""pending""
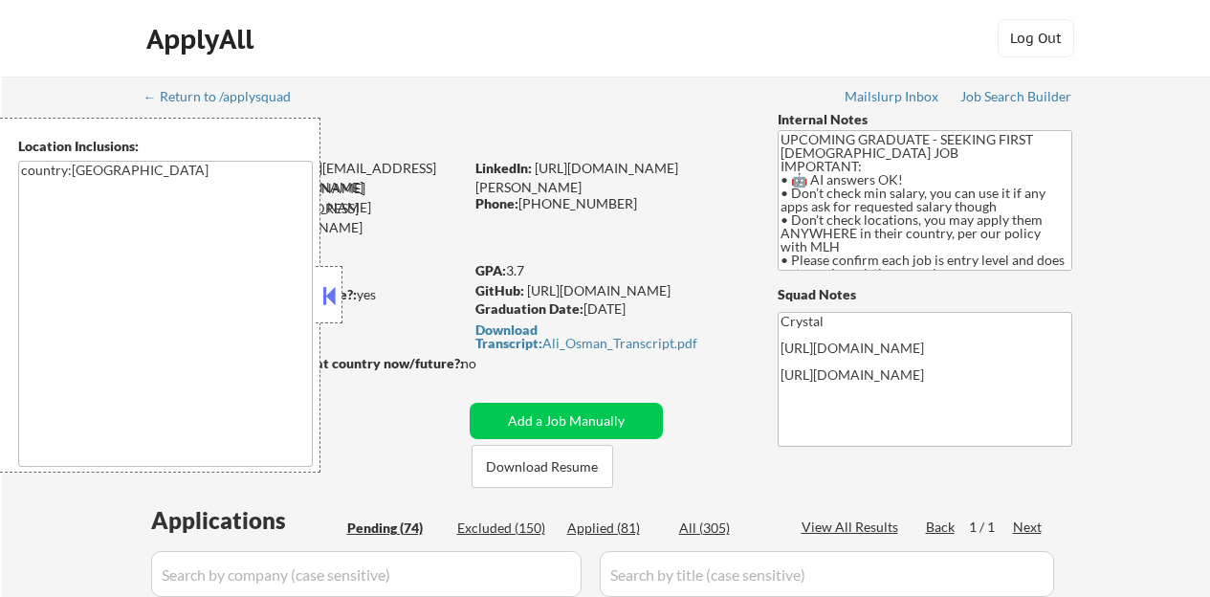
select select ""pending""
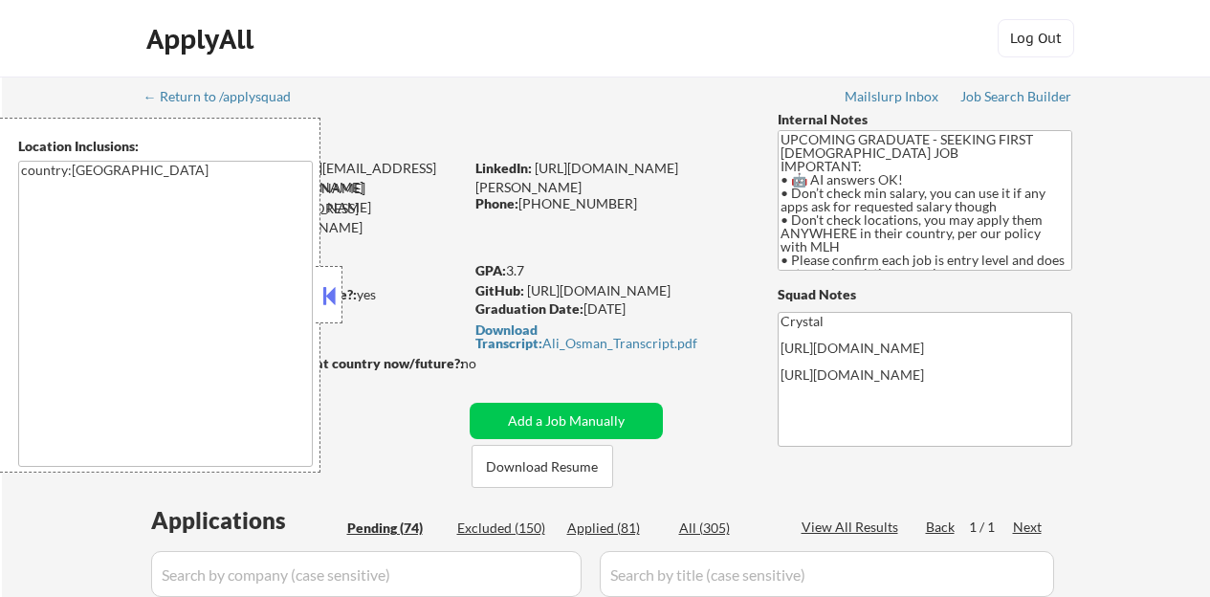
select select ""pending""
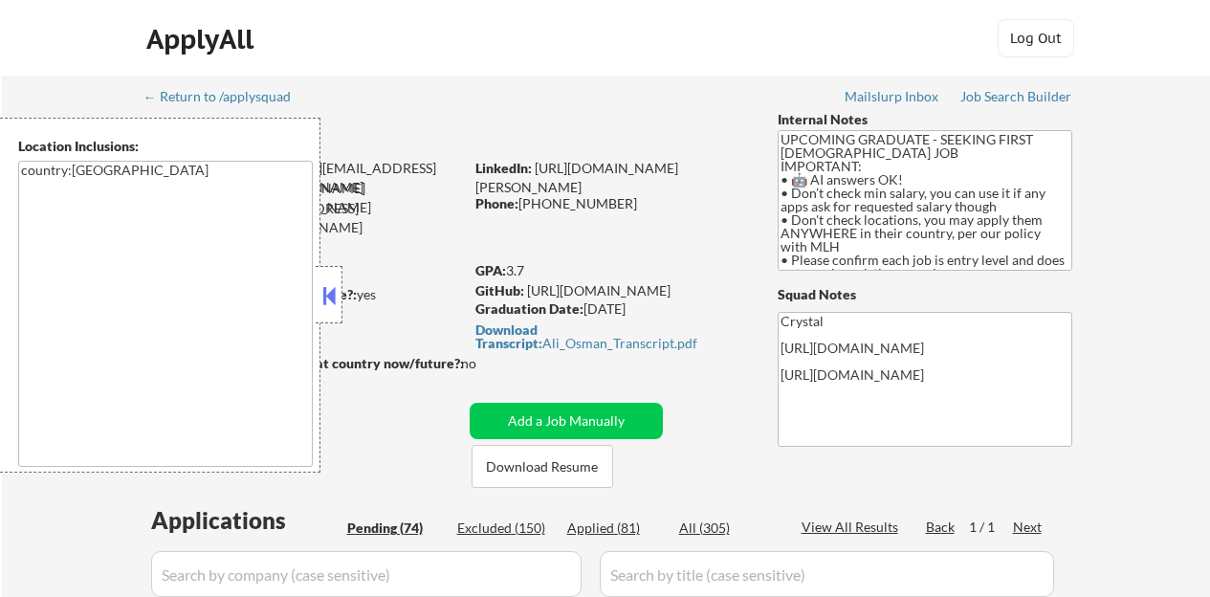
select select ""pending""
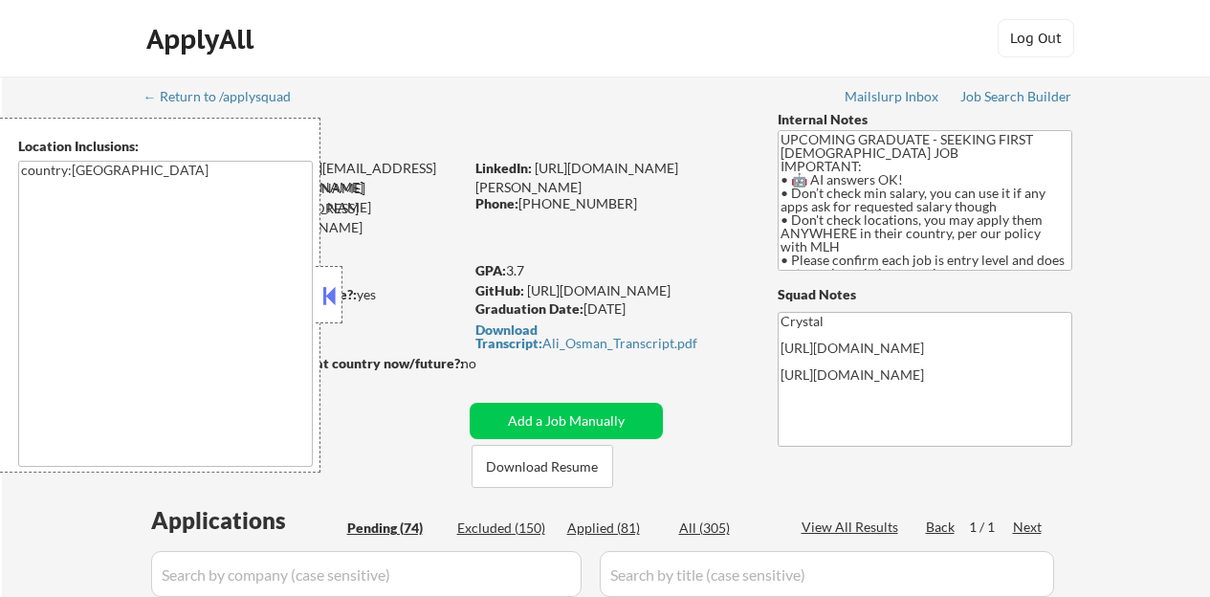
select select ""pending""
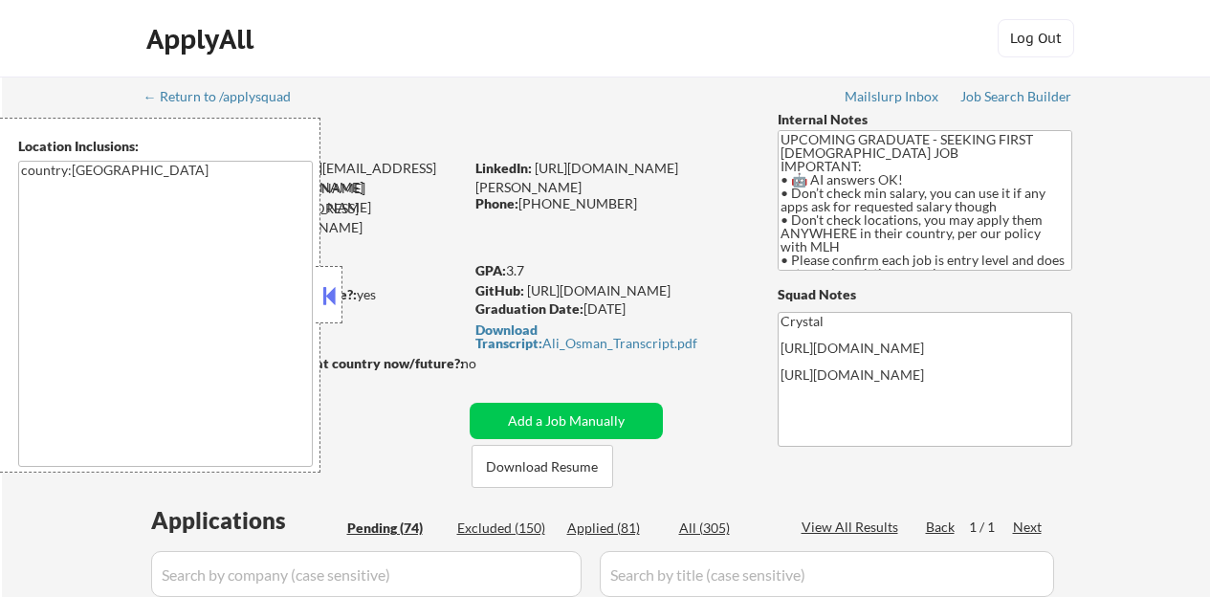
select select ""pending""
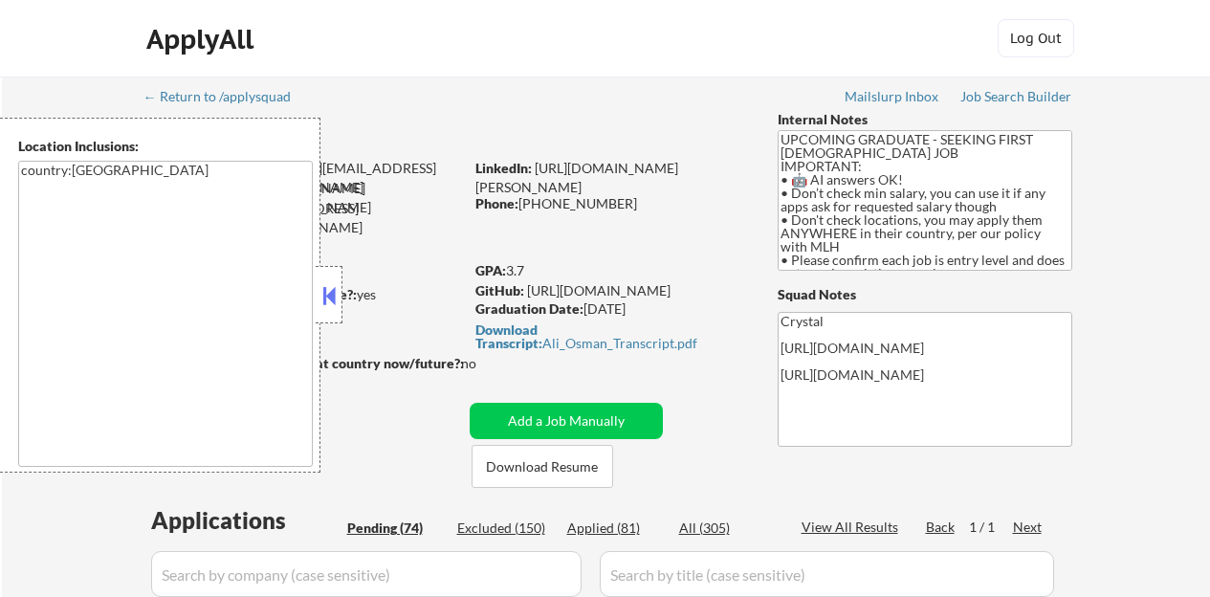
select select ""pending""
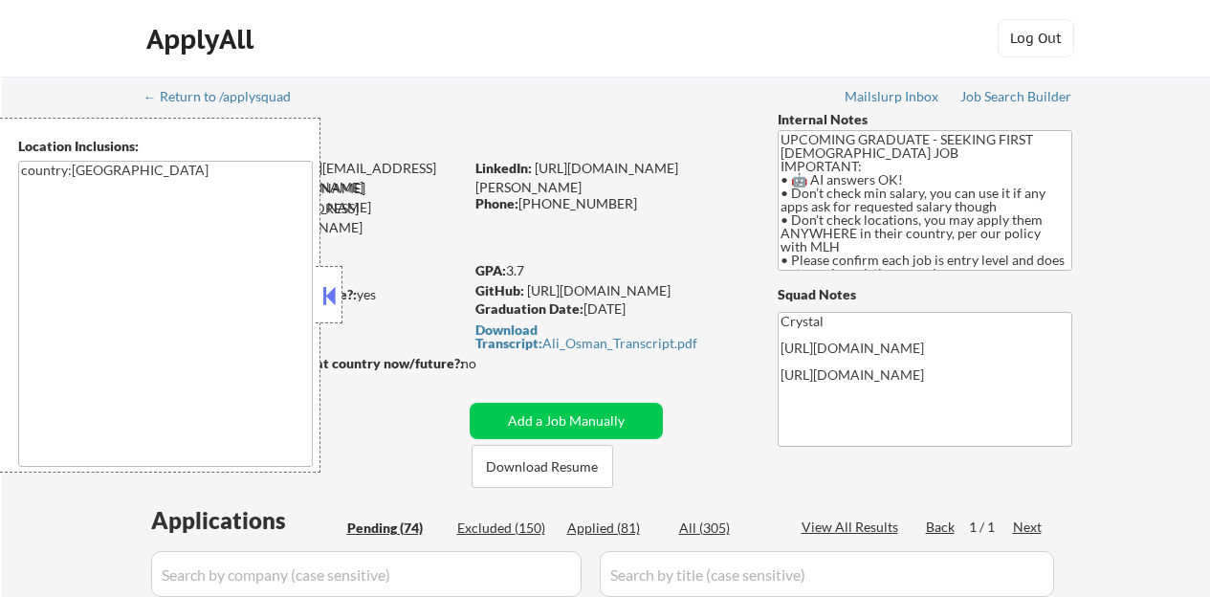
select select ""pending""
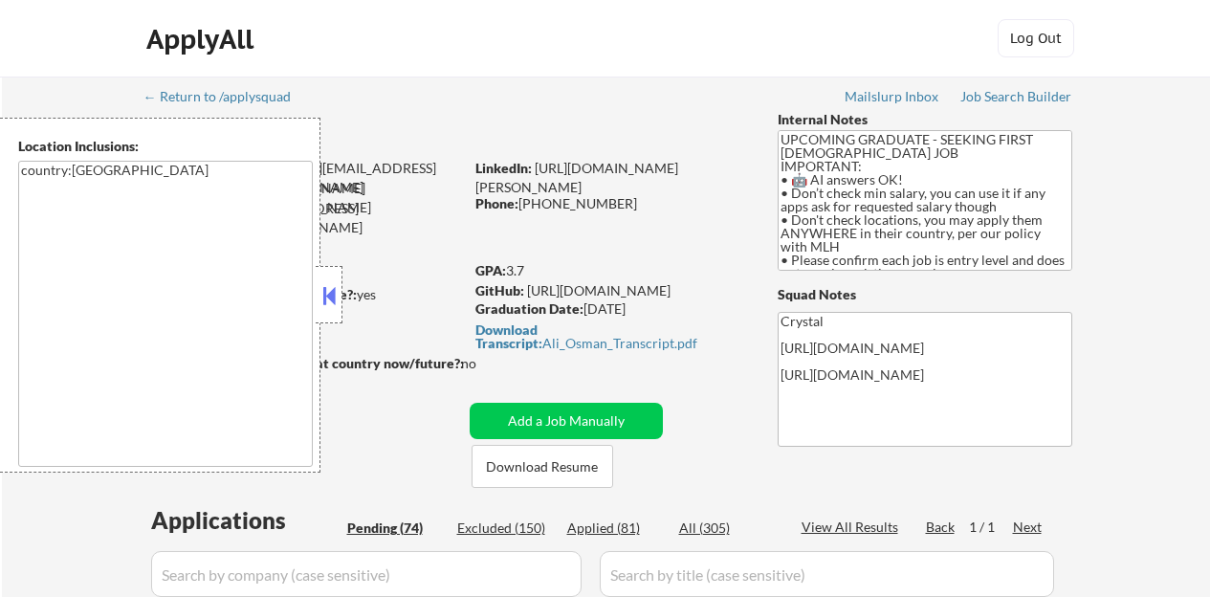
select select ""pending""
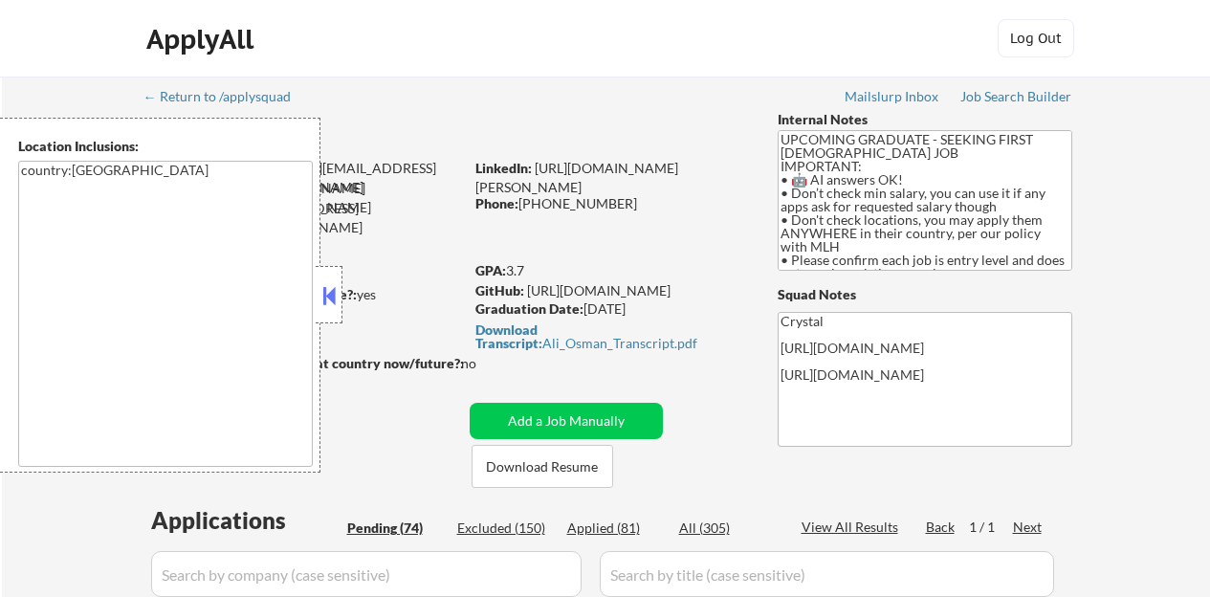
select select ""pending""
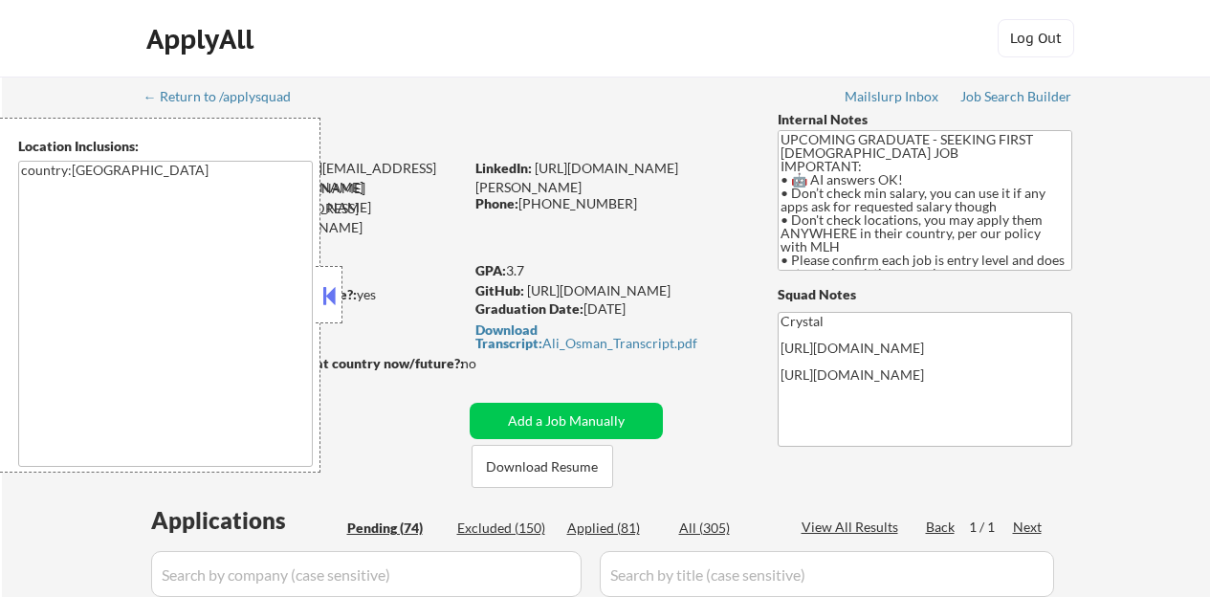
select select ""pending""
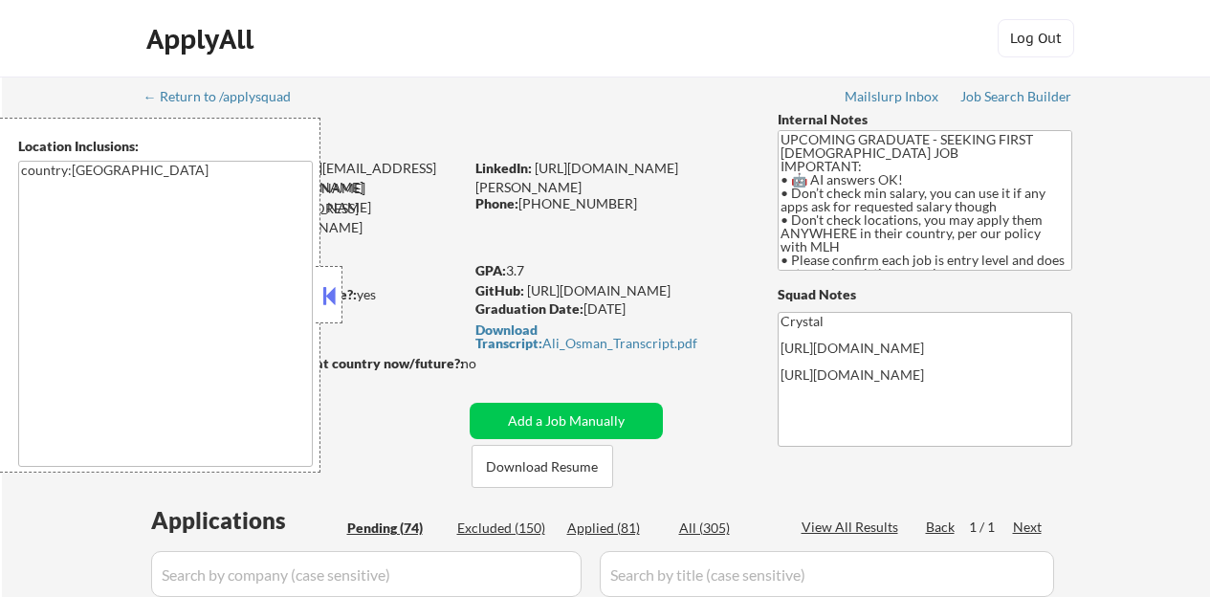
select select ""pending""
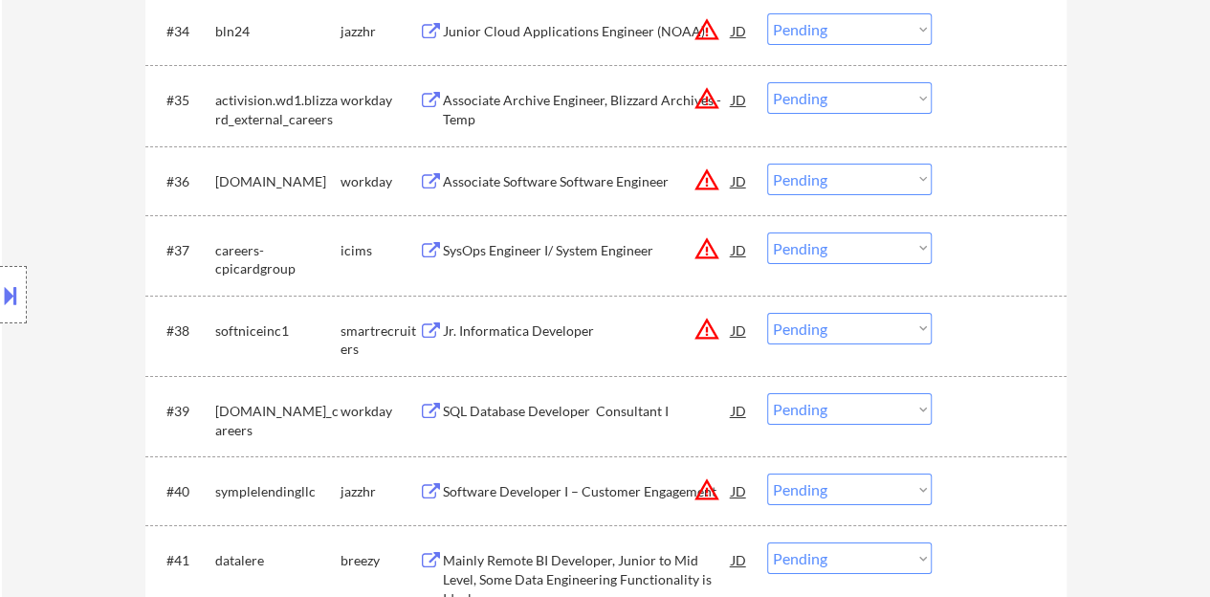
scroll to position [3251, 0]
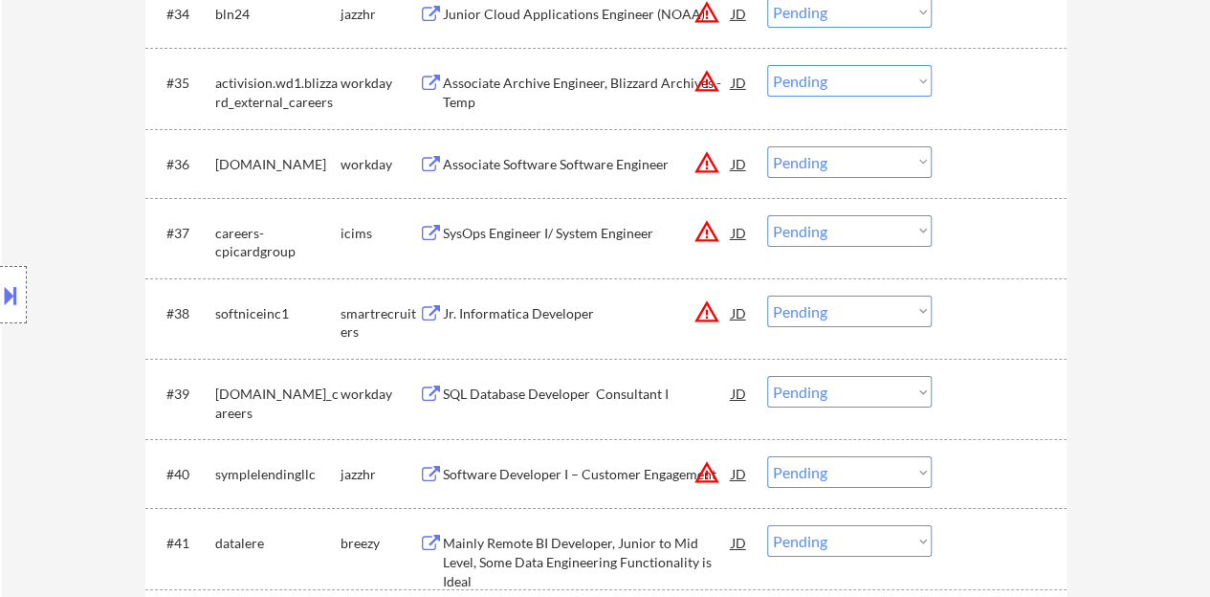
click at [539, 313] on div "Jr. Informatica Developer" at bounding box center [587, 313] width 289 height 19
click at [824, 302] on select "Choose an option... Pending Applied Excluded (Questions) Excluded (Expired) Exc…" at bounding box center [849, 311] width 164 height 32
click at [767, 295] on select "Choose an option... Pending Applied Excluded (Questions) Excluded (Expired) Exc…" at bounding box center [849, 311] width 164 height 32
select select ""pending""
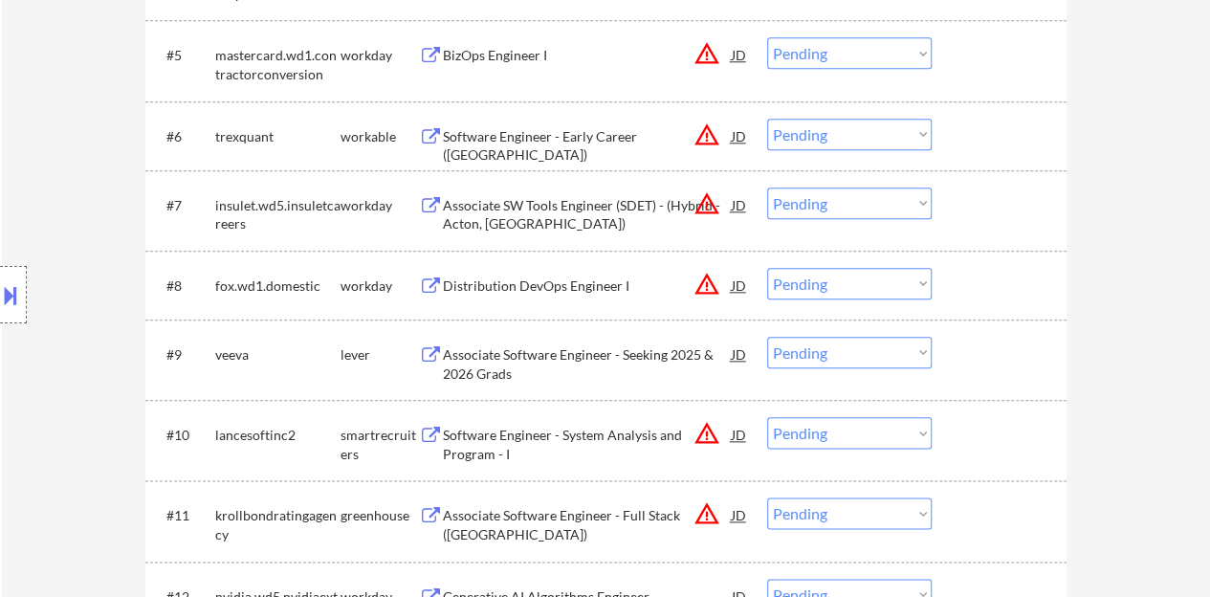
scroll to position [956, 0]
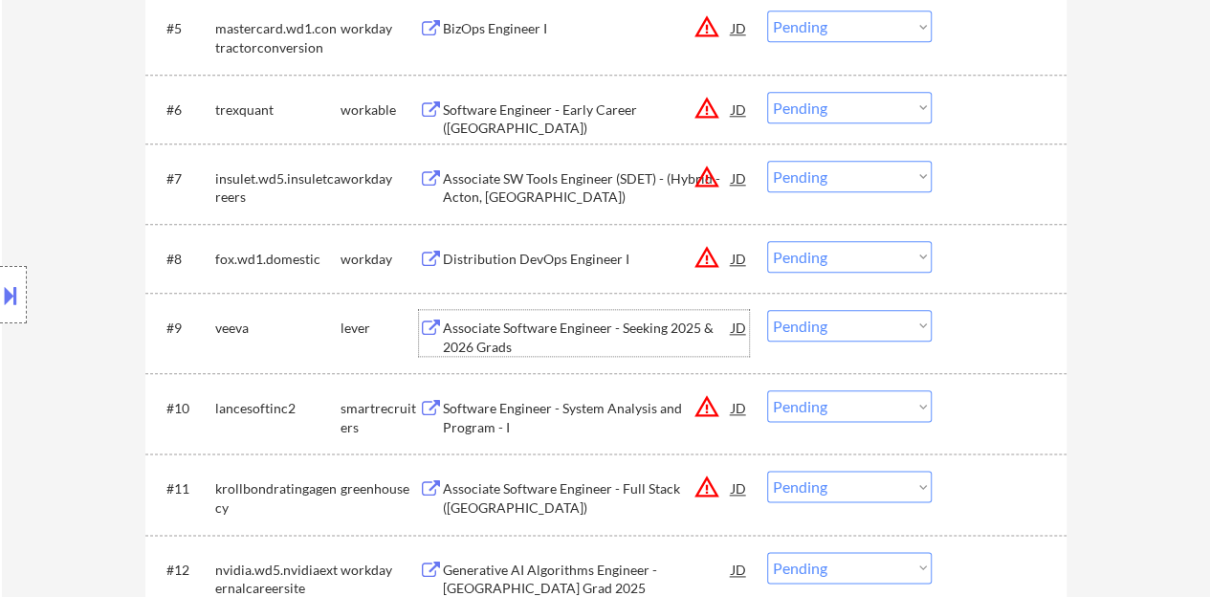
click at [567, 317] on div "Associate Software Engineer - Seeking 2025 & 2026 Grads" at bounding box center [587, 333] width 289 height 46
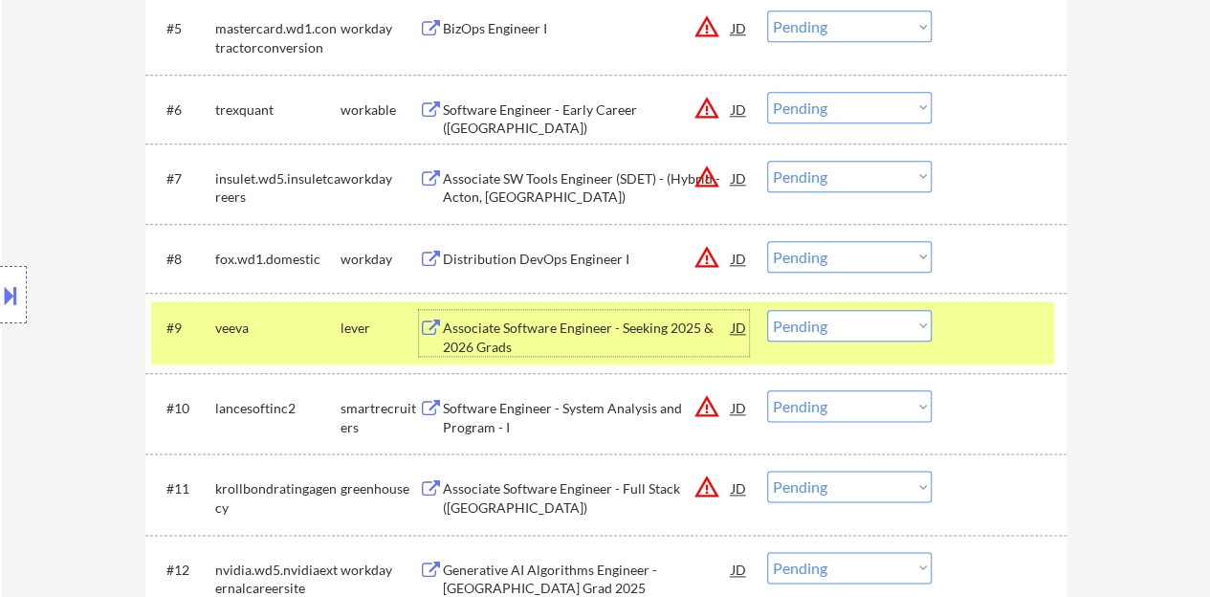
click at [833, 332] on select "Choose an option... Pending Applied Excluded (Questions) Excluded (Expired) Exc…" at bounding box center [849, 326] width 164 height 32
click at [767, 310] on select "Choose an option... Pending Applied Excluded (Questions) Excluded (Expired) Exc…" at bounding box center [849, 326] width 164 height 32
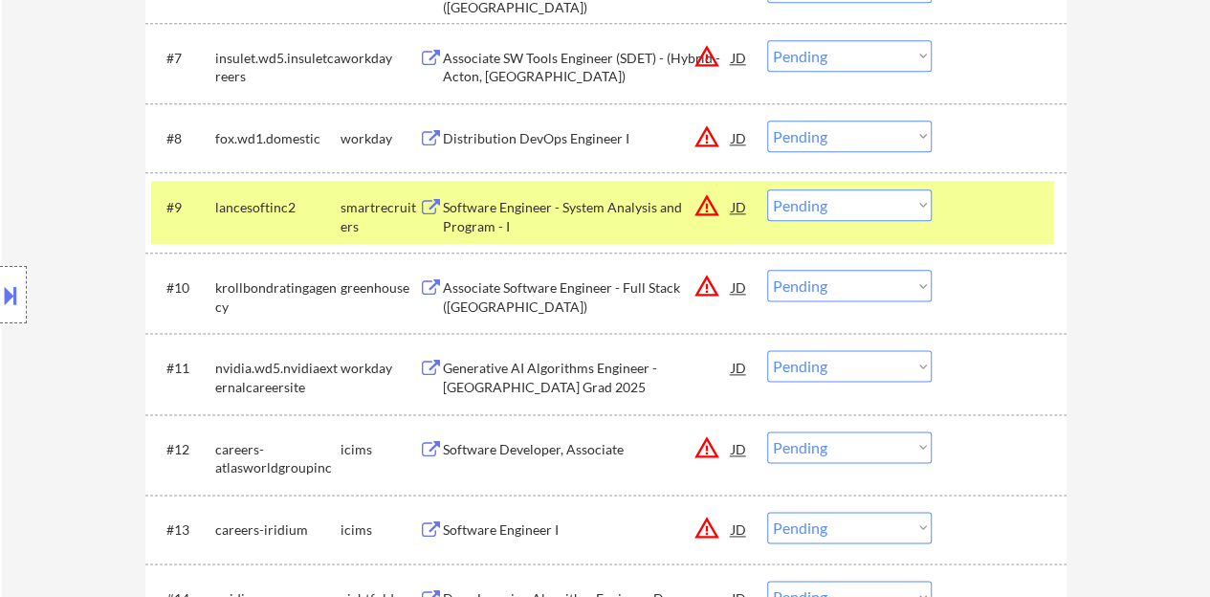
scroll to position [1052, 0]
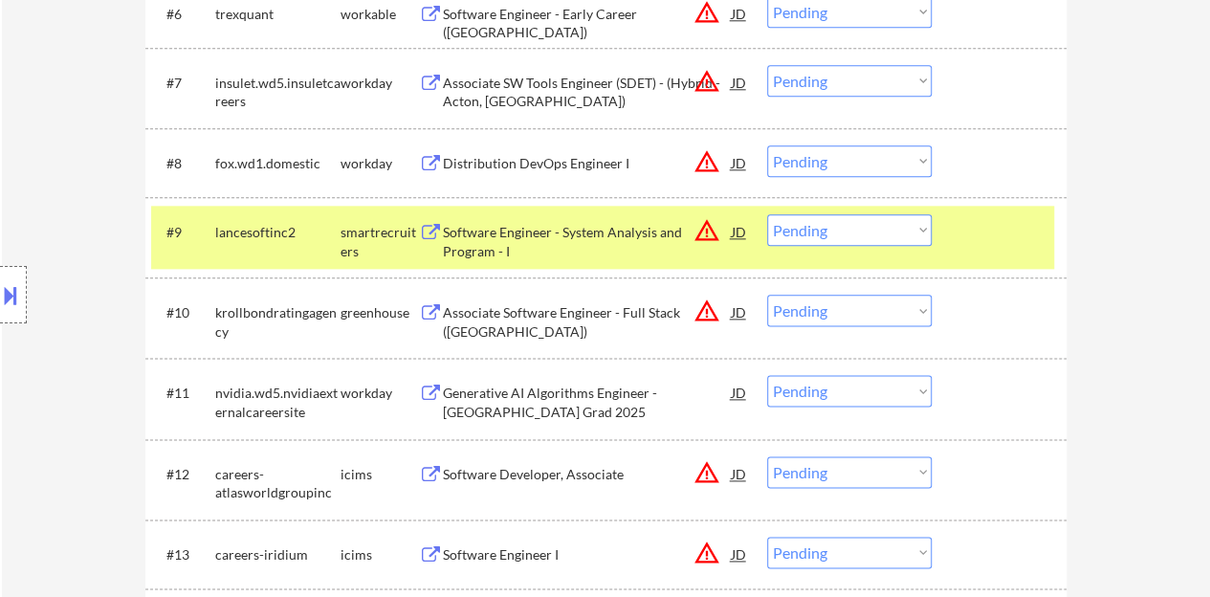
click at [593, 229] on div "Software Engineer - System Analysis and Program - I" at bounding box center [587, 241] width 289 height 37
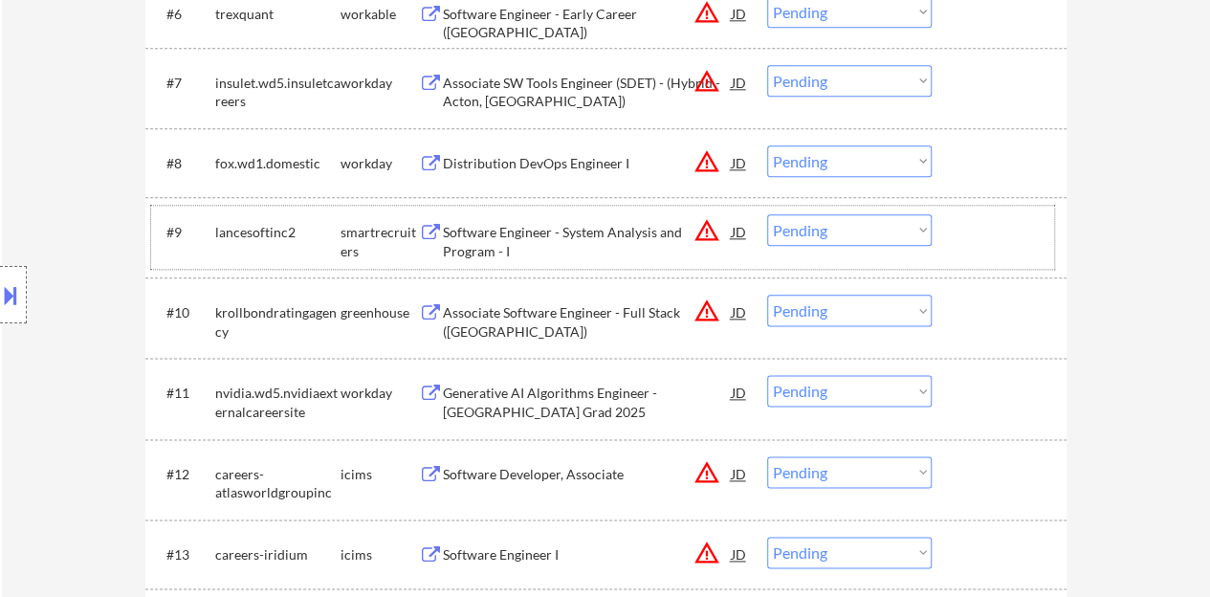
click at [981, 232] on div at bounding box center [1001, 231] width 84 height 34
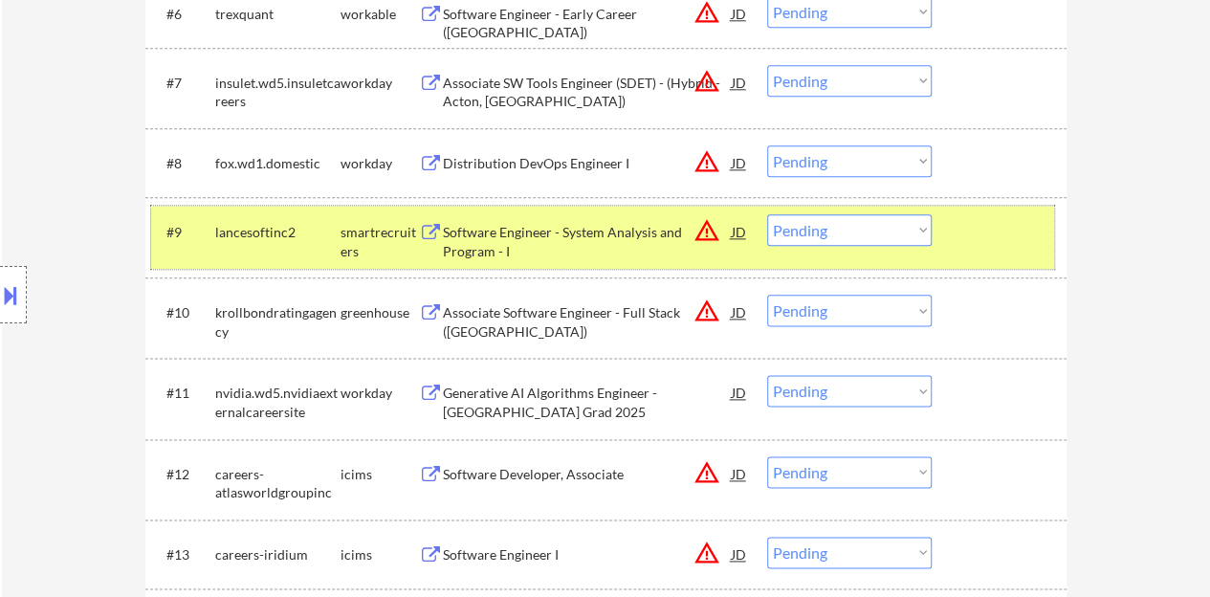
drag, startPoint x: 864, startPoint y: 229, endPoint x: 864, endPoint y: 242, distance: 13.4
click at [864, 229] on select "Choose an option... Pending Applied Excluded (Questions) Excluded (Expired) Exc…" at bounding box center [849, 230] width 164 height 32
click at [767, 214] on select "Choose an option... Pending Applied Excluded (Questions) Excluded (Expired) Exc…" at bounding box center [849, 230] width 164 height 32
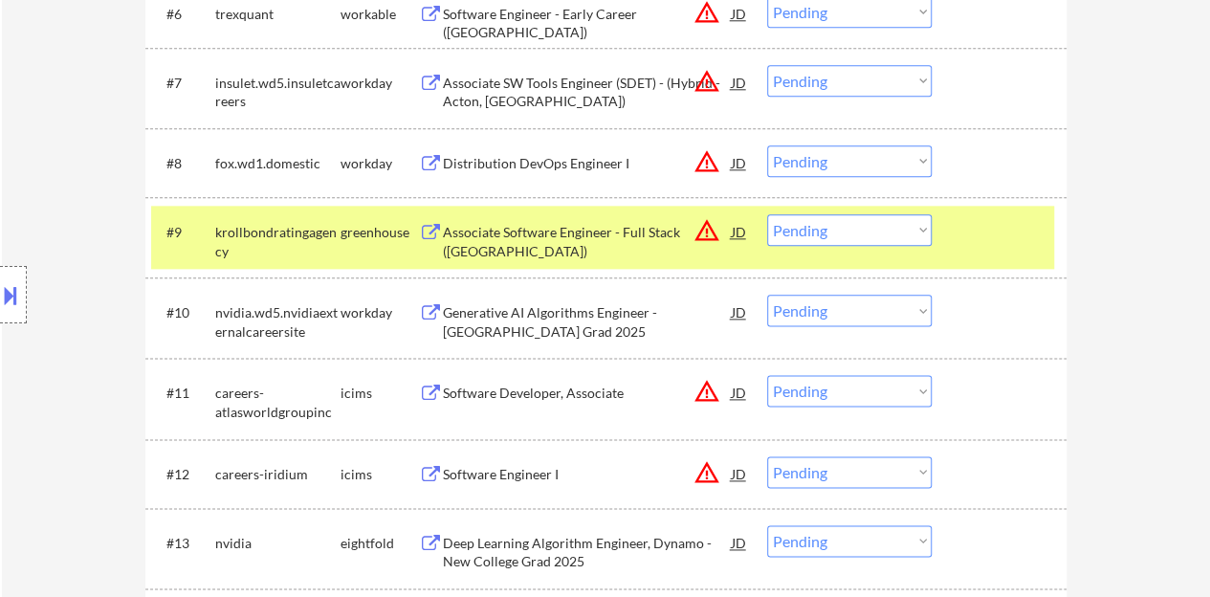
click at [558, 229] on div "Associate Software Engineer - Full Stack (PA)" at bounding box center [587, 241] width 289 height 37
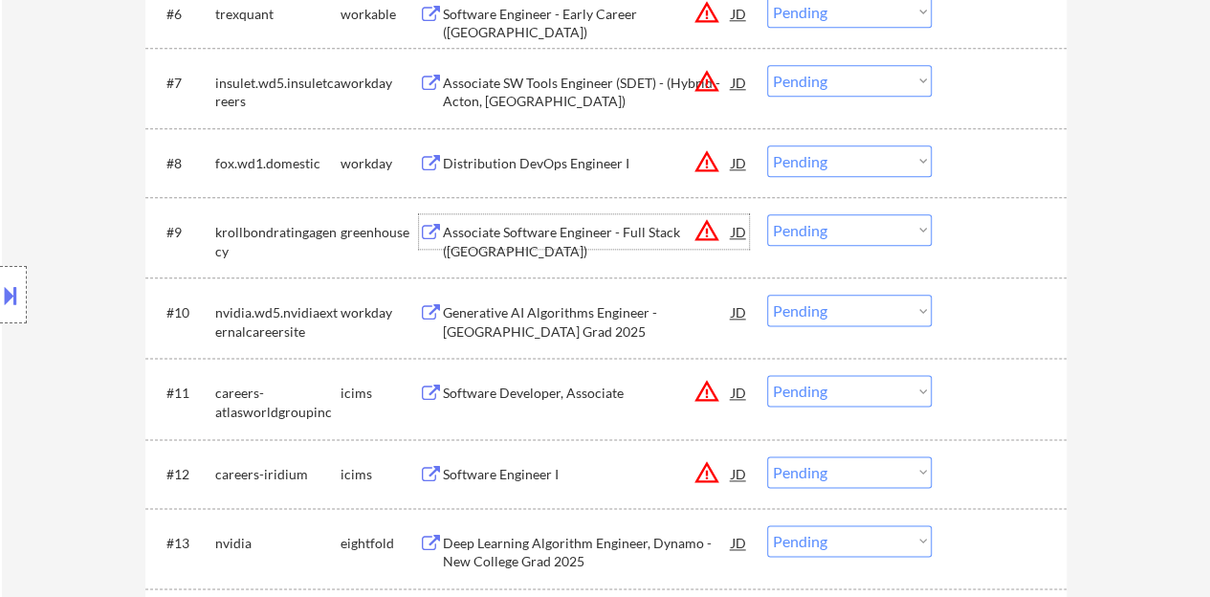
click at [1030, 214] on div at bounding box center [1001, 231] width 84 height 34
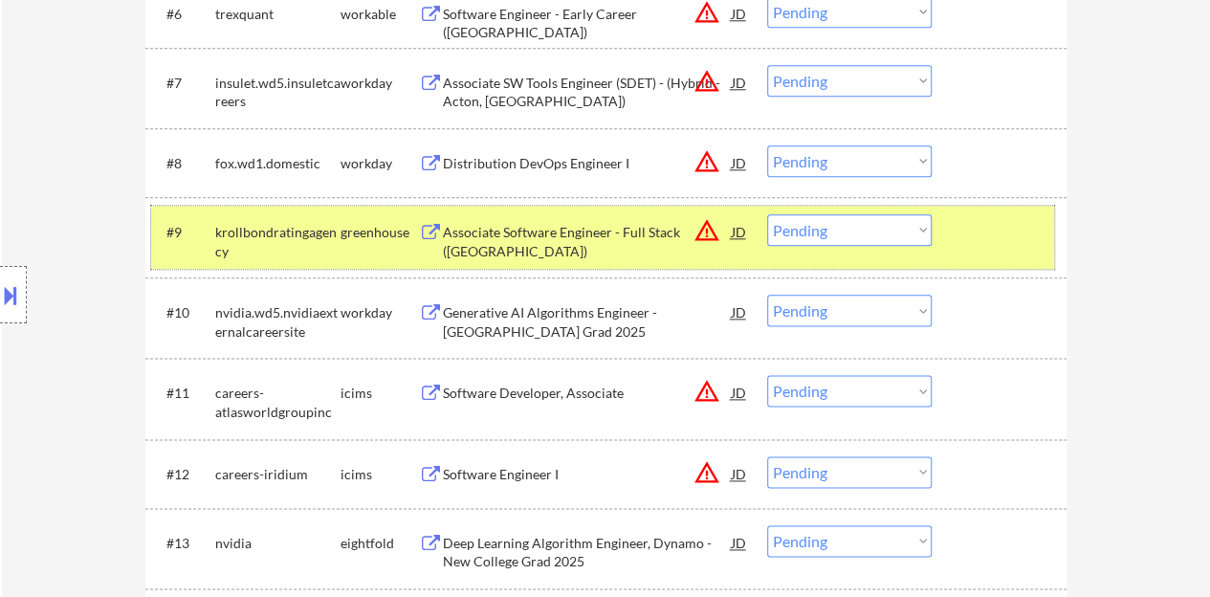
click at [823, 216] on select "Choose an option... Pending Applied Excluded (Questions) Excluded (Expired) Exc…" at bounding box center [849, 230] width 164 height 32
click at [767, 214] on select "Choose an option... Pending Applied Excluded (Questions) Excluded (Expired) Exc…" at bounding box center [849, 230] width 164 height 32
select select ""pending""
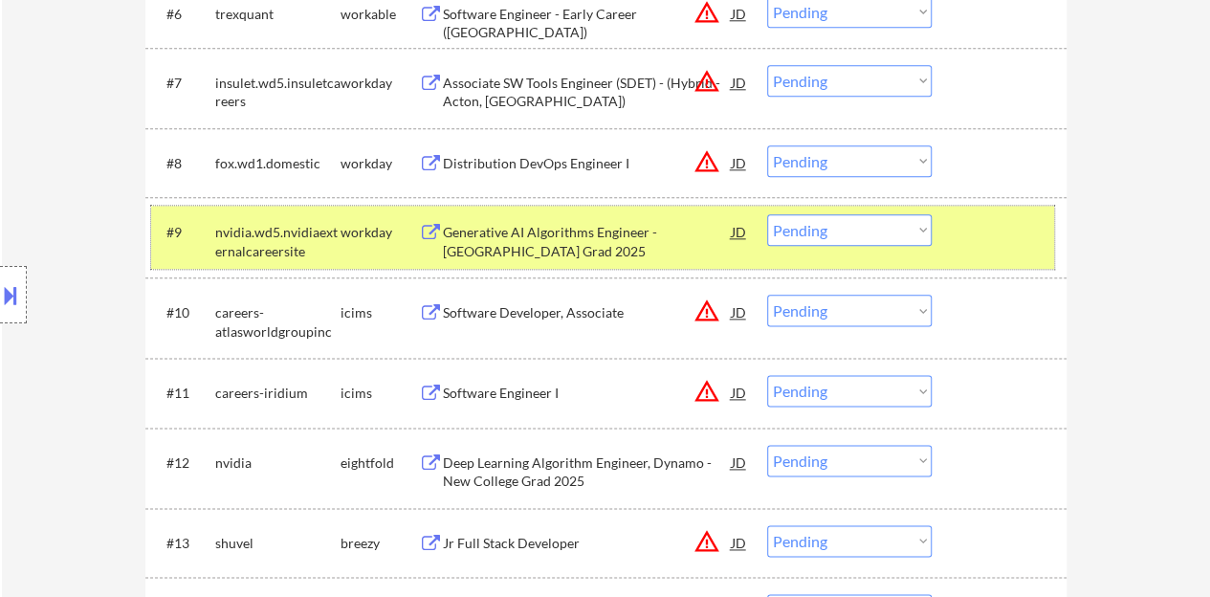
click at [968, 248] on div at bounding box center [1001, 231] width 84 height 34
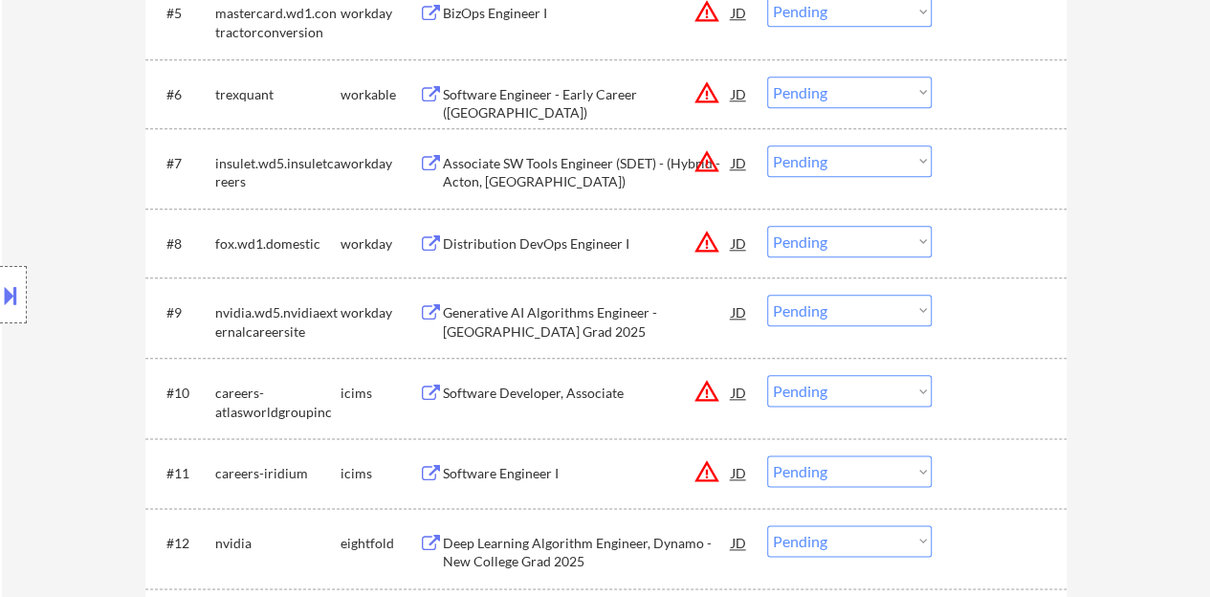
scroll to position [956, 0]
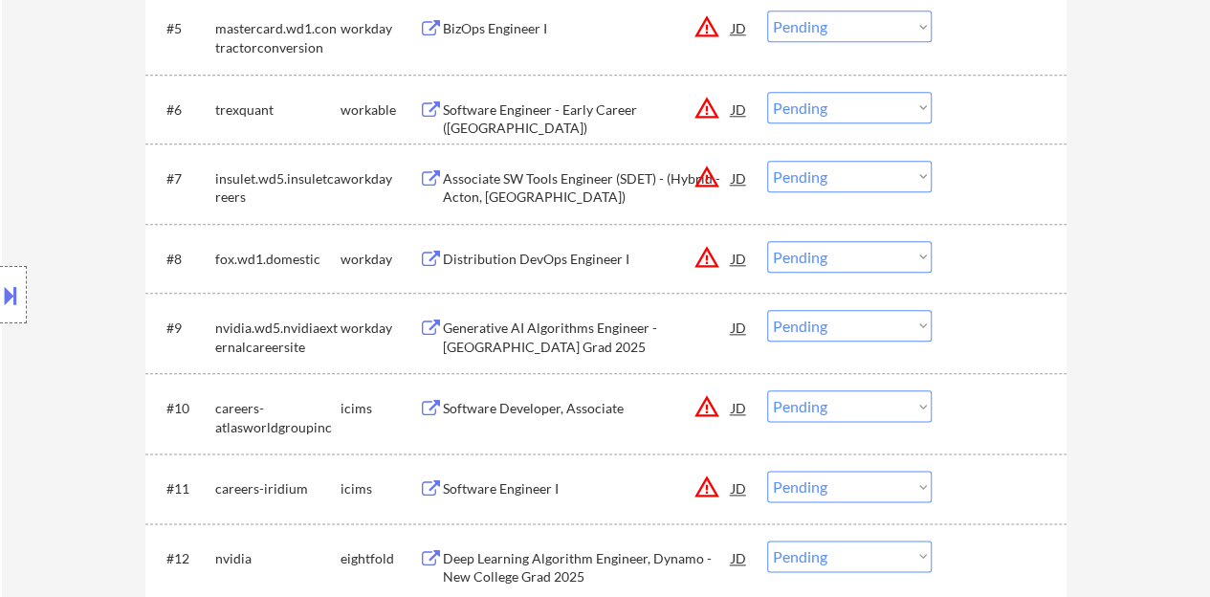
click at [608, 256] on div "Distribution DevOps Engineer I" at bounding box center [587, 259] width 289 height 19
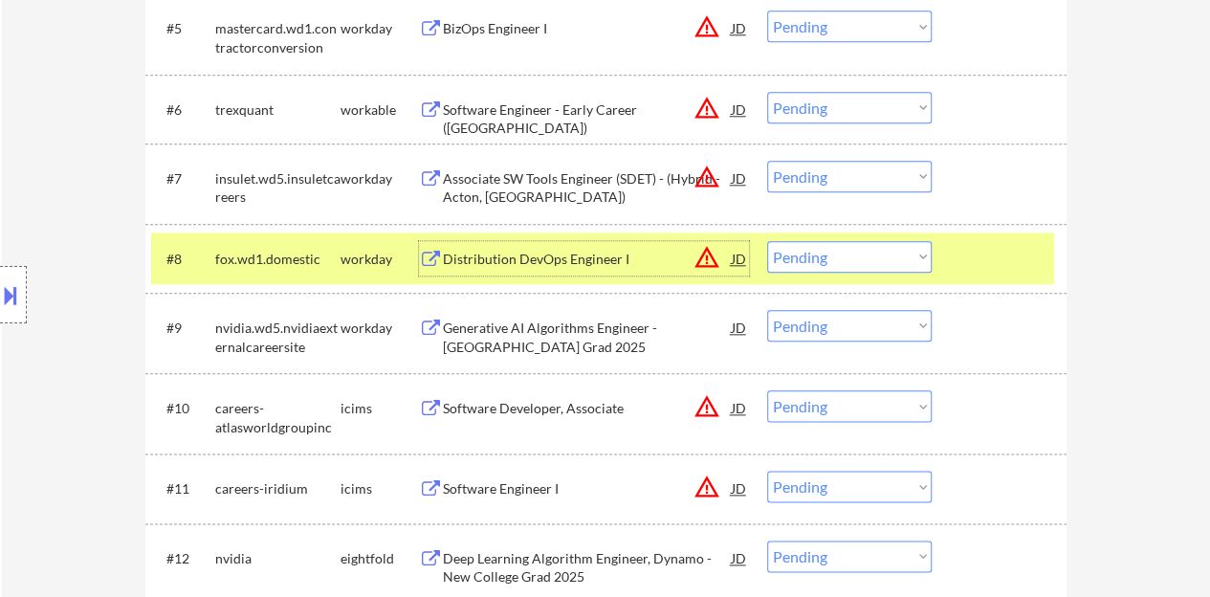
click at [823, 257] on select "Choose an option... Pending Applied Excluded (Questions) Excluded (Expired) Exc…" at bounding box center [849, 257] width 164 height 32
click at [767, 241] on select "Choose an option... Pending Applied Excluded (Questions) Excluded (Expired) Exc…" at bounding box center [849, 257] width 164 height 32
select select ""pending""
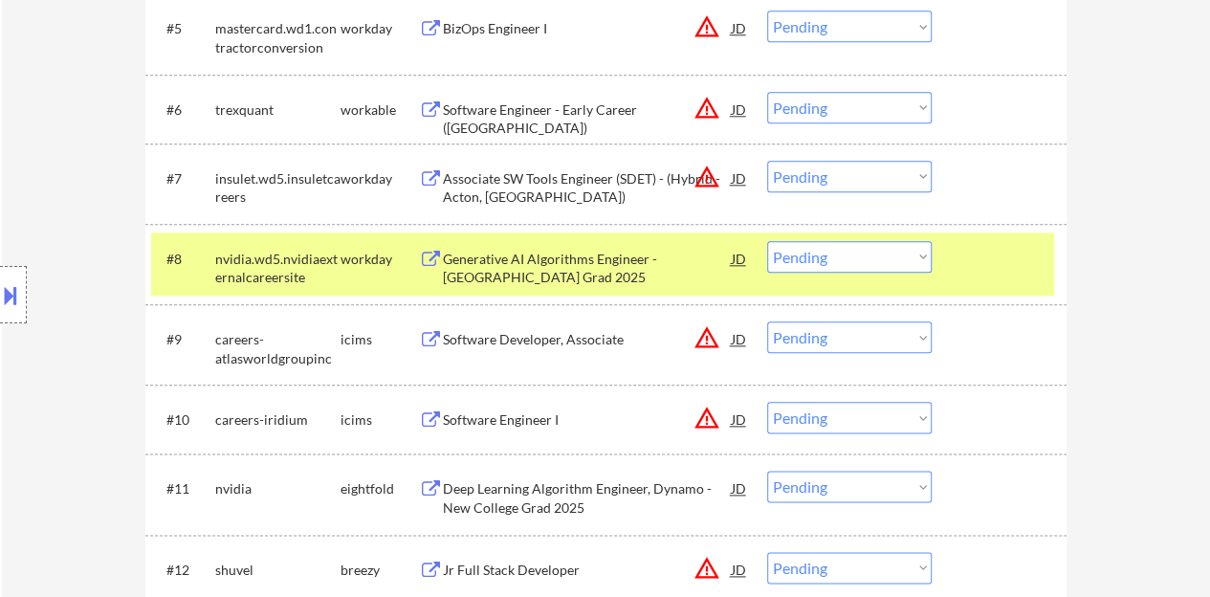
click at [1025, 255] on div at bounding box center [1001, 258] width 84 height 34
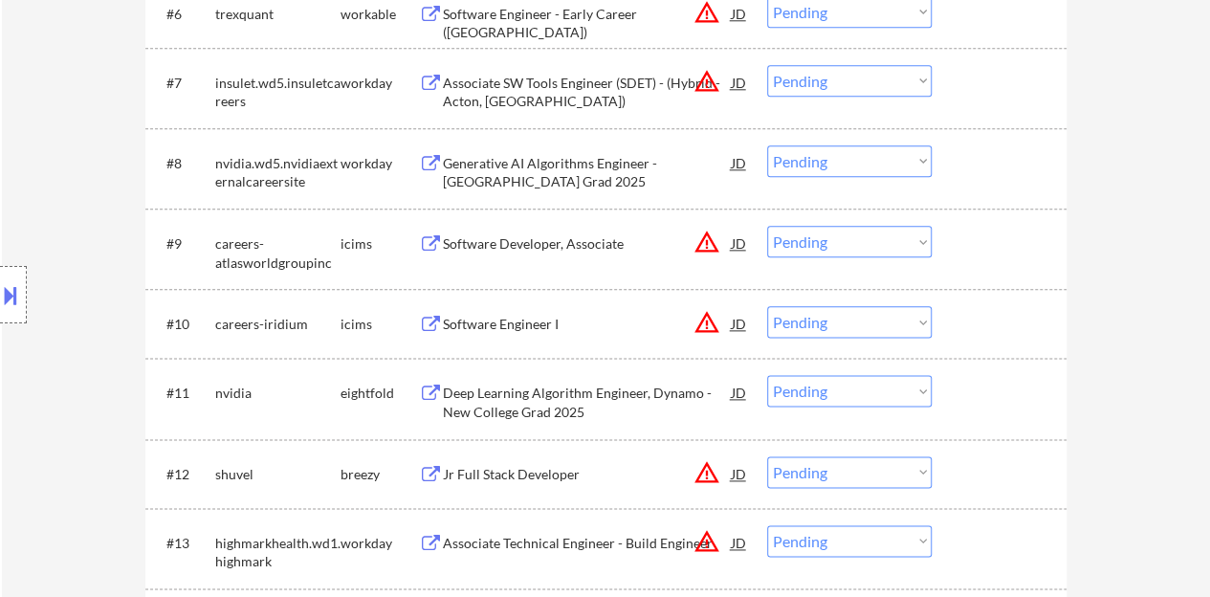
scroll to position [861, 0]
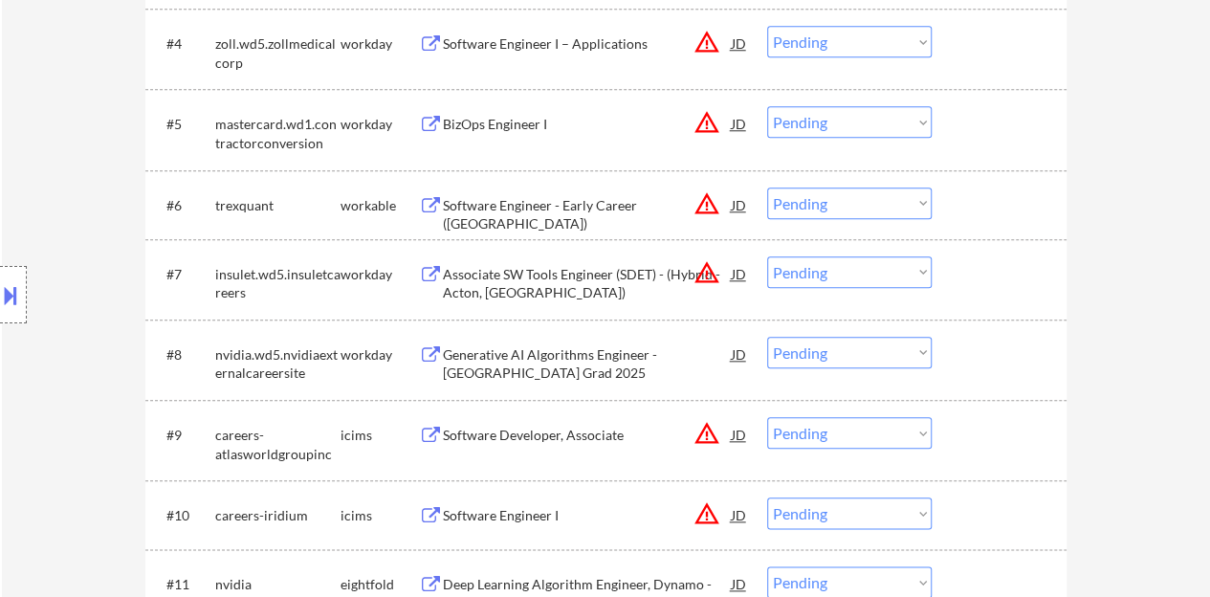
click at [537, 208] on div "Software Engineer - Early Career (USA)" at bounding box center [587, 214] width 289 height 37
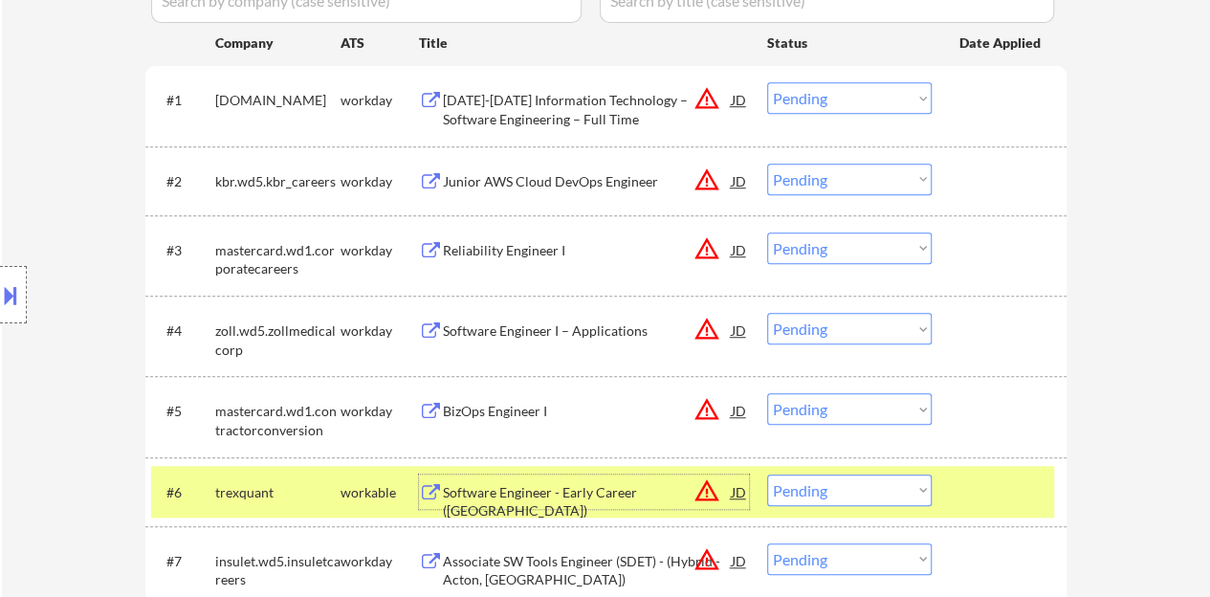
scroll to position [669, 0]
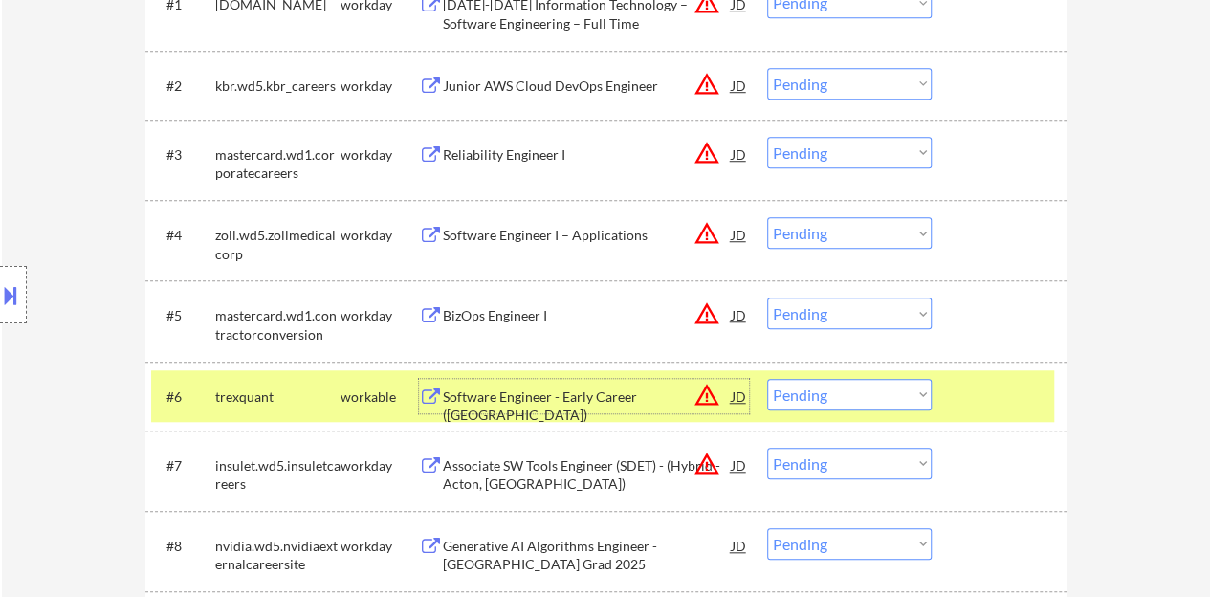
click at [897, 383] on select "Choose an option... Pending Applied Excluded (Questions) Excluded (Expired) Exc…" at bounding box center [849, 395] width 164 height 32
click at [767, 379] on select "Choose an option... Pending Applied Excluded (Questions) Excluded (Expired) Exc…" at bounding box center [849, 395] width 164 height 32
select select ""pending""
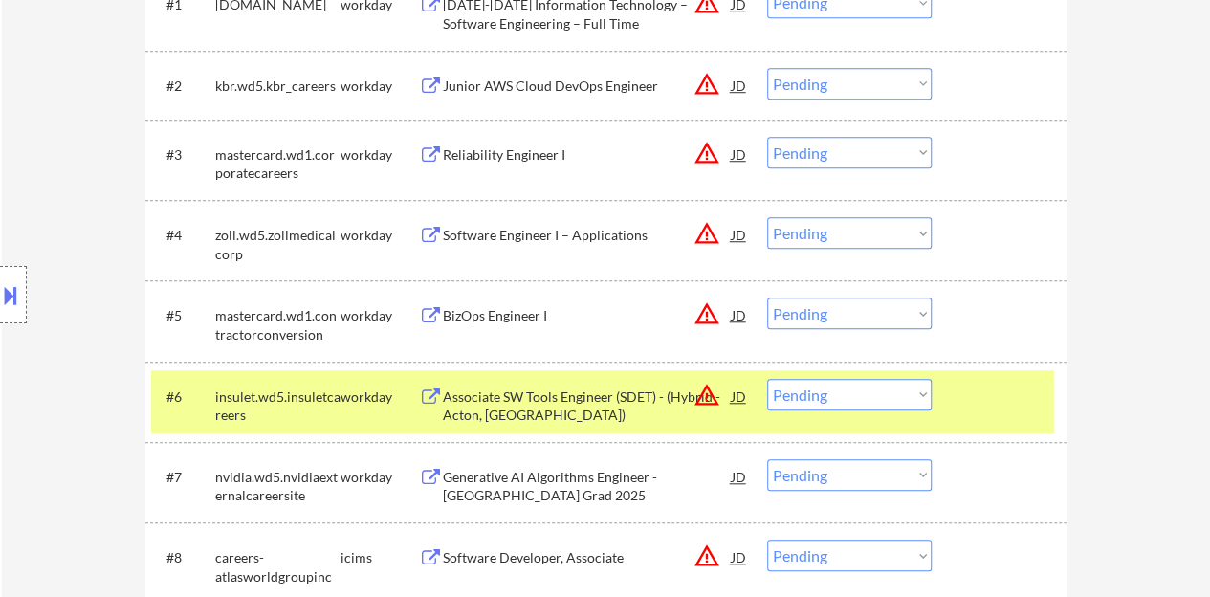
click at [982, 400] on div at bounding box center [1001, 396] width 84 height 34
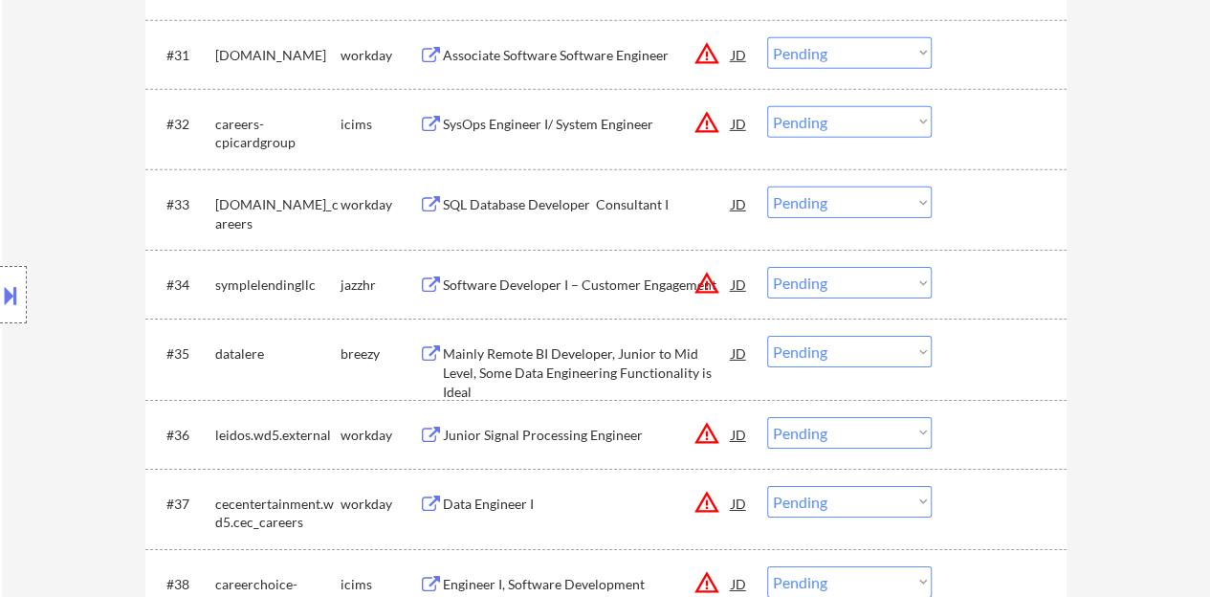
scroll to position [2964, 0]
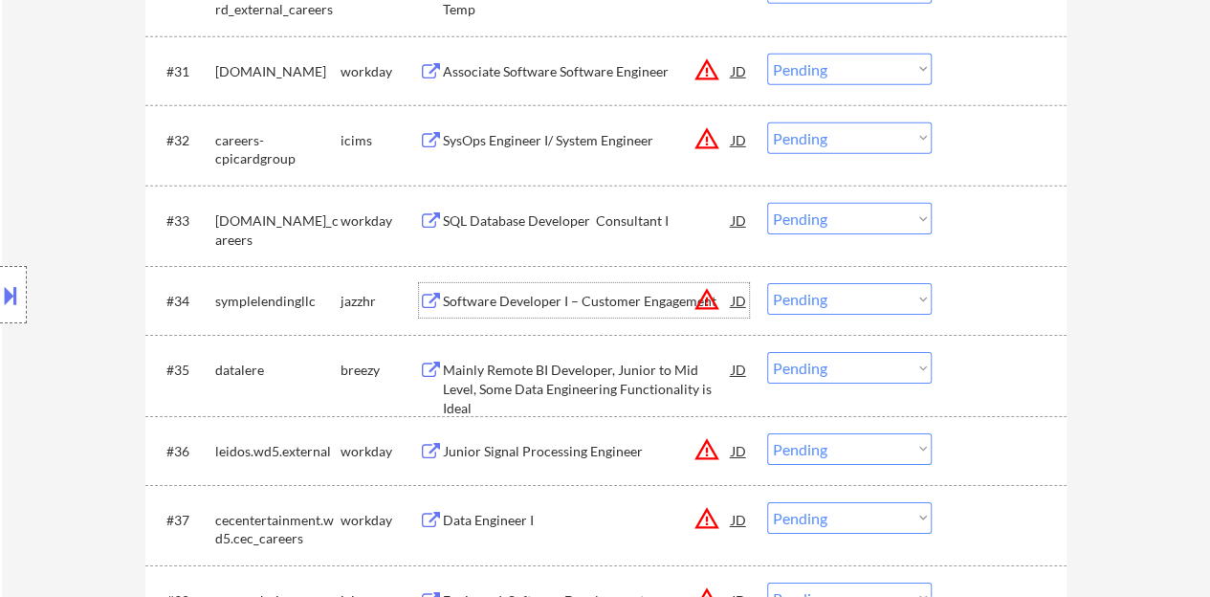
click at [543, 299] on div "Software Developer I – Customer Engagement" at bounding box center [587, 301] width 289 height 19
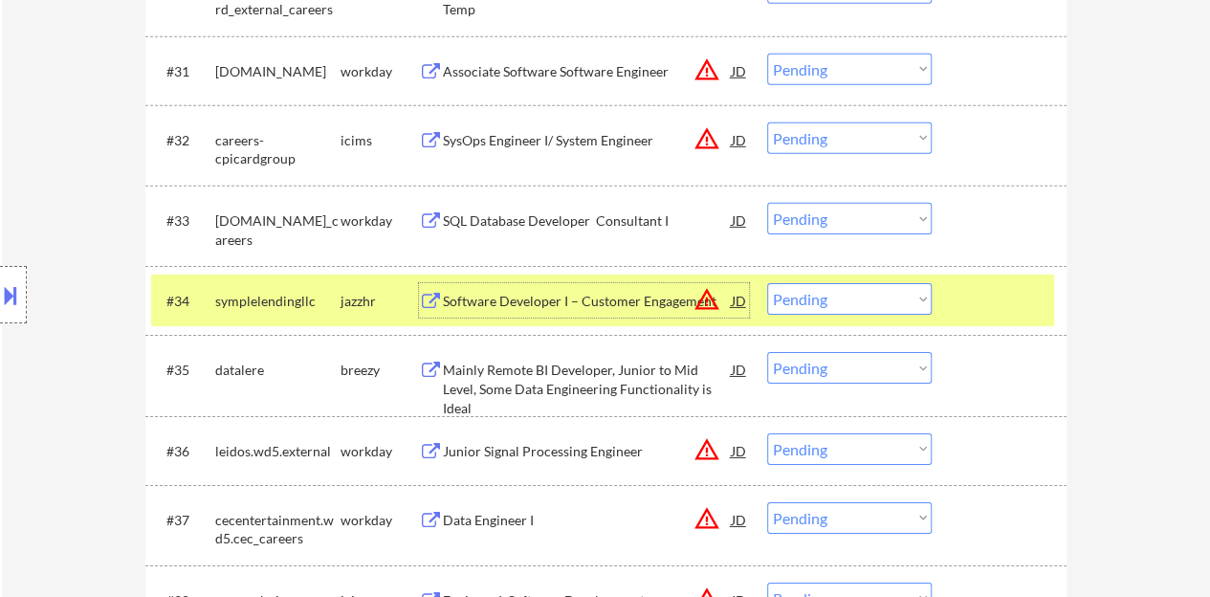
click at [824, 294] on select "Choose an option... Pending Applied Excluded (Questions) Excluded (Expired) Exc…" at bounding box center [849, 299] width 164 height 32
click at [767, 283] on select "Choose an option... Pending Applied Excluded (Questions) Excluded (Expired) Exc…" at bounding box center [849, 299] width 164 height 32
select select ""pending""
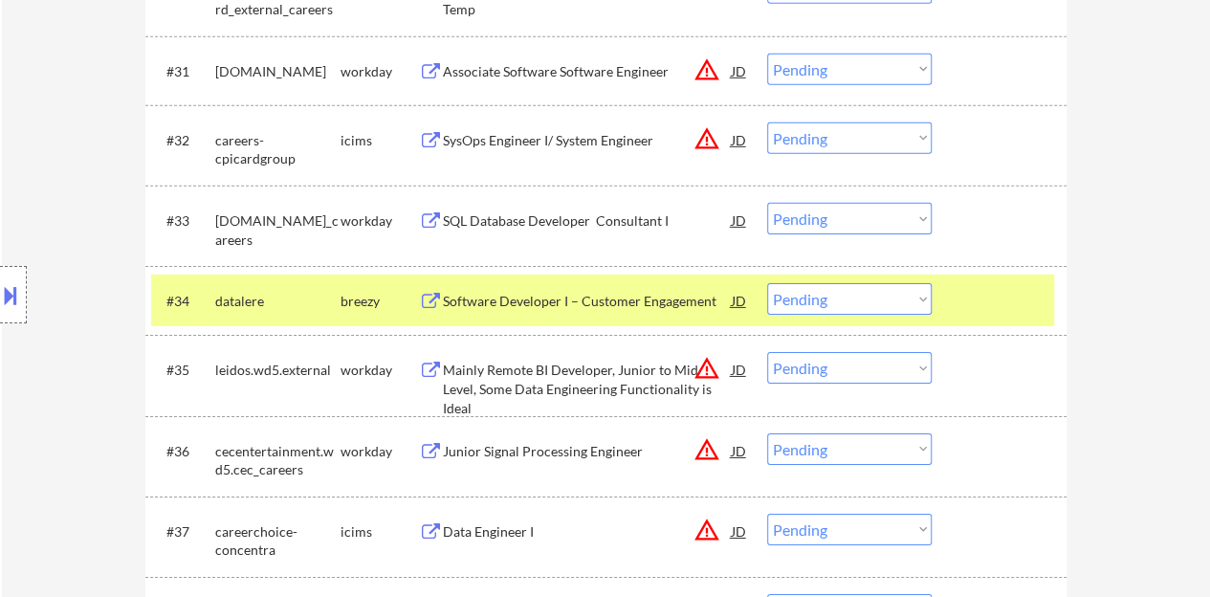
click at [99, 470] on div "Location Inclusions: country:US" at bounding box center [171, 295] width 342 height 355
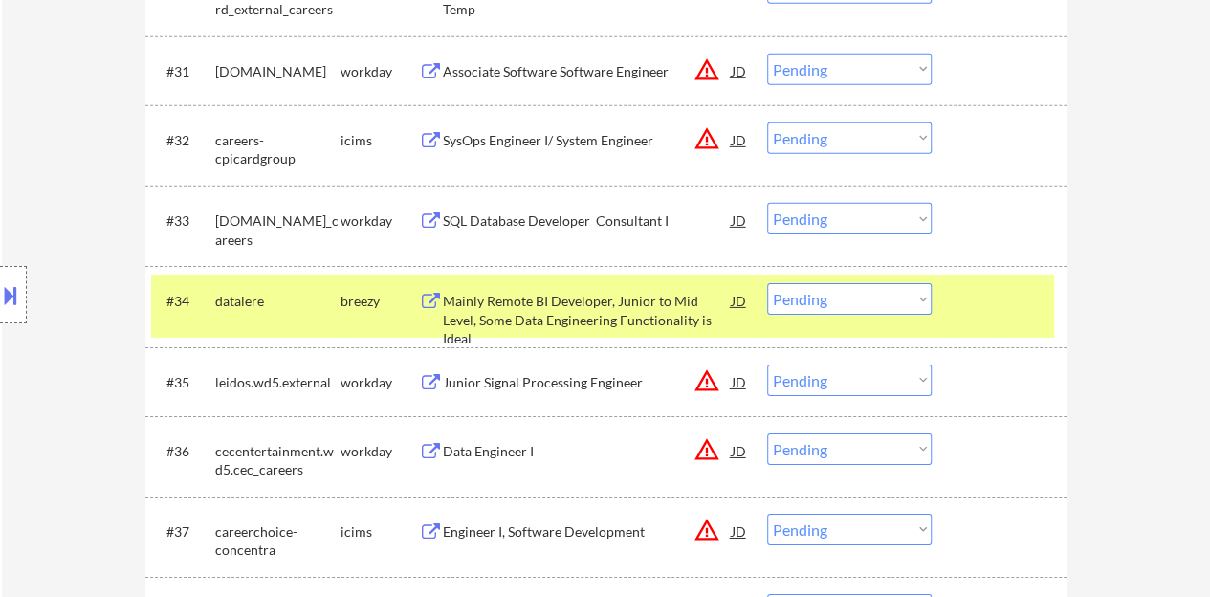
click at [971, 280] on div "#34 datalere breezy Mainly Remote BI Developer, Junior to Mid Level, Some Data …" at bounding box center [602, 305] width 903 height 63
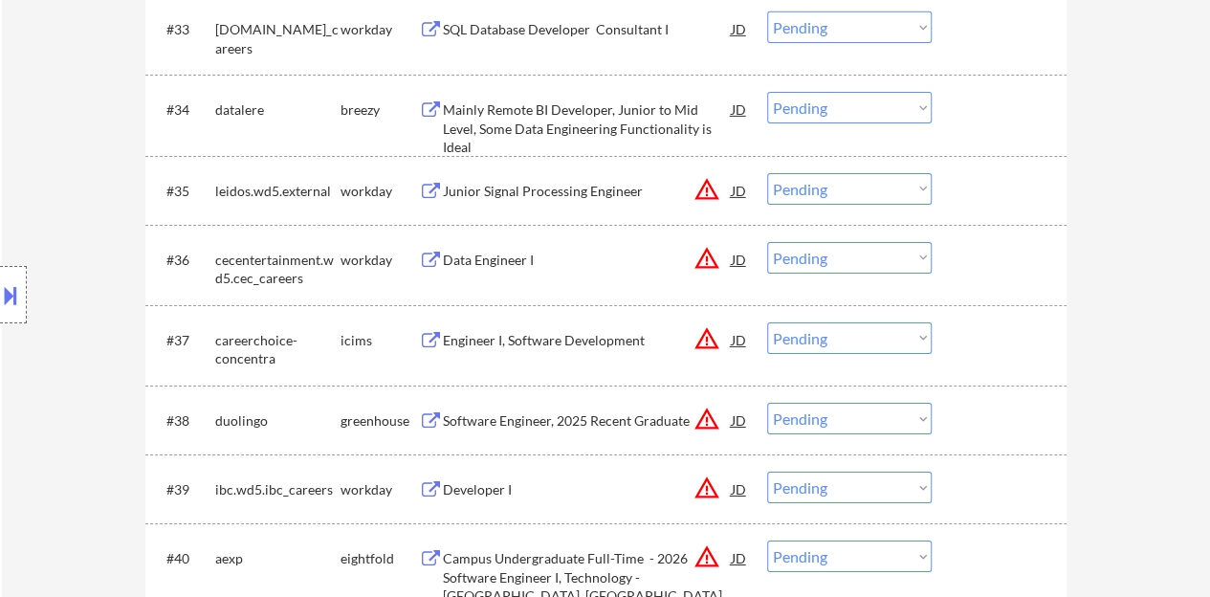
scroll to position [3251, 0]
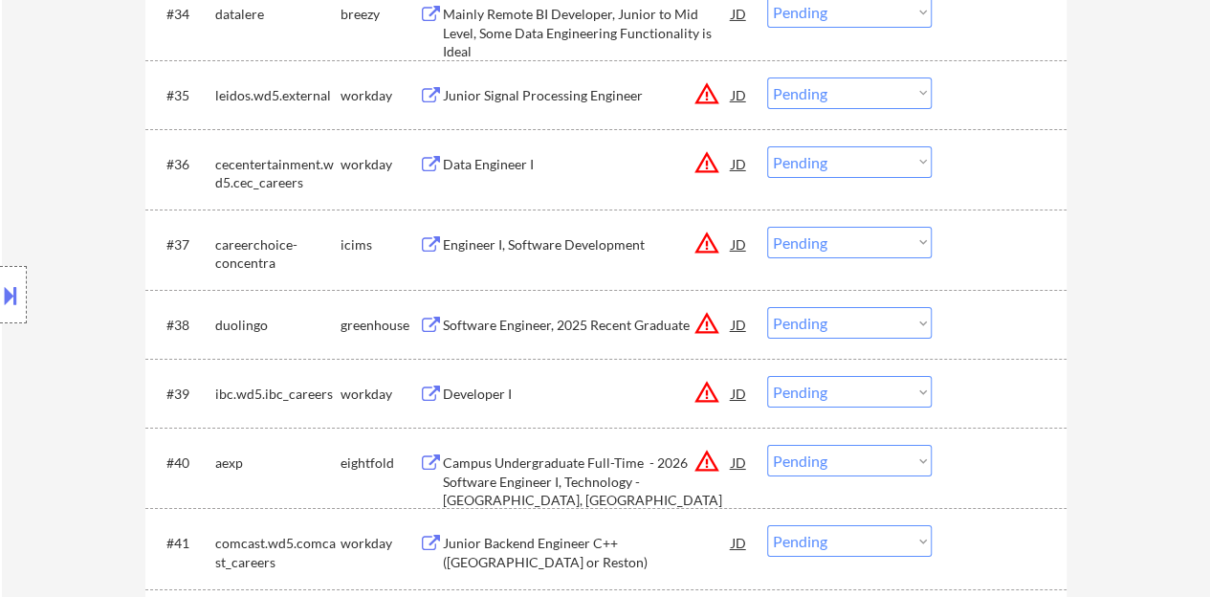
click at [560, 317] on div "Software Engineer, 2025 Recent Graduate" at bounding box center [587, 325] width 289 height 19
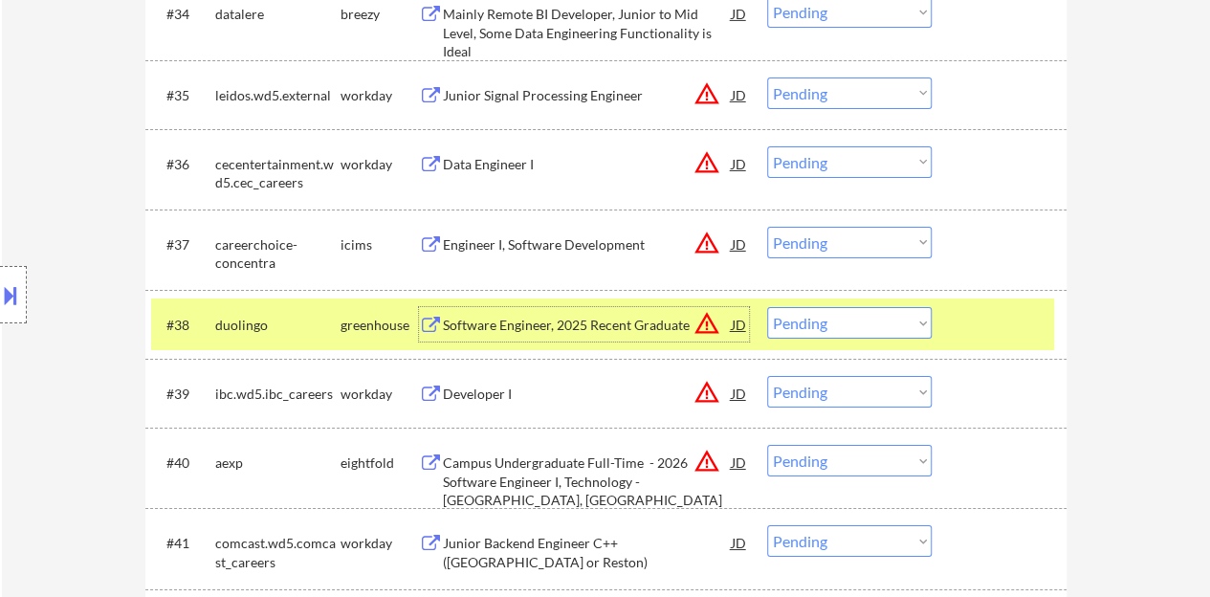
click at [840, 317] on select "Choose an option... Pending Applied Excluded (Questions) Excluded (Expired) Exc…" at bounding box center [849, 323] width 164 height 32
click at [767, 307] on select "Choose an option... Pending Applied Excluded (Questions) Excluded (Expired) Exc…" at bounding box center [849, 323] width 164 height 32
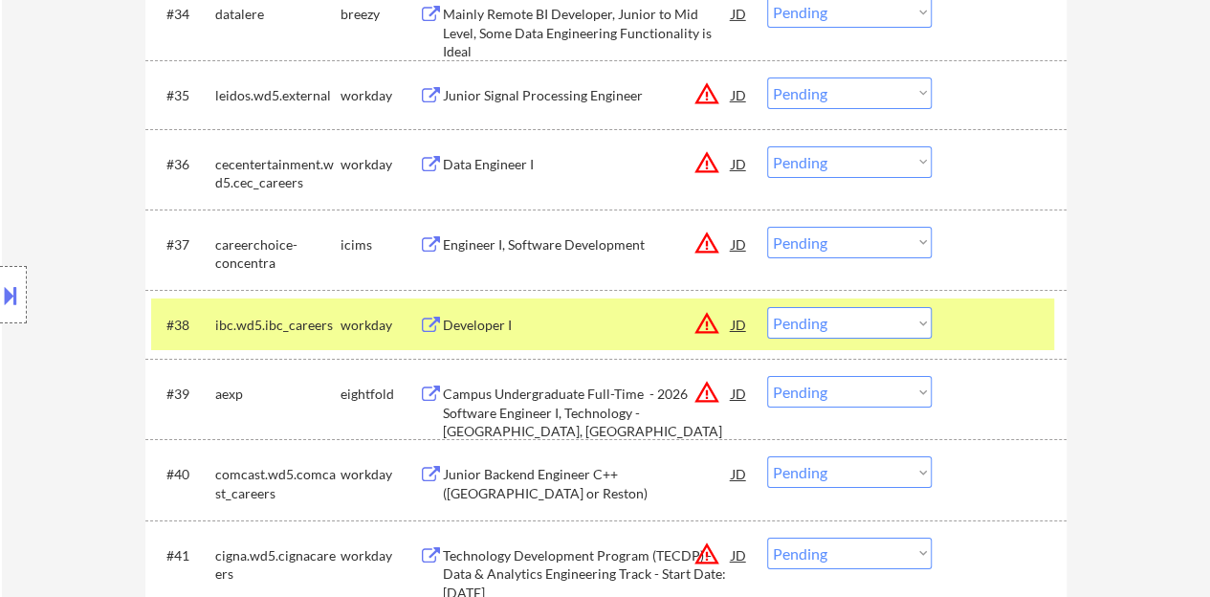
click at [520, 327] on div "Developer I" at bounding box center [587, 325] width 289 height 19
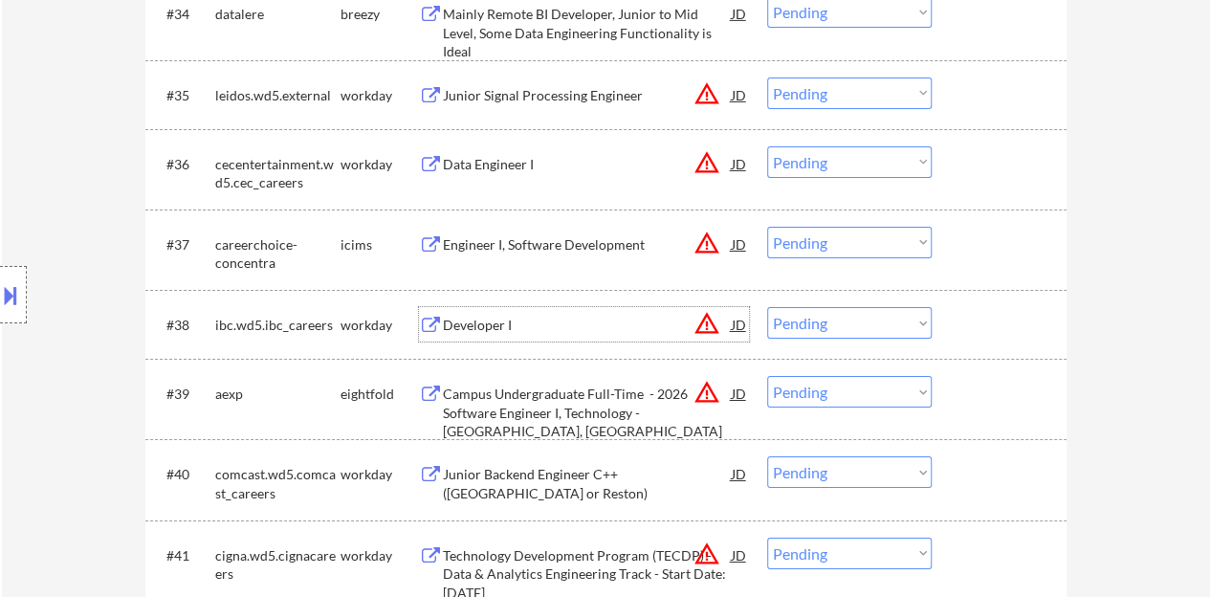
click at [1018, 331] on div at bounding box center [1001, 324] width 84 height 34
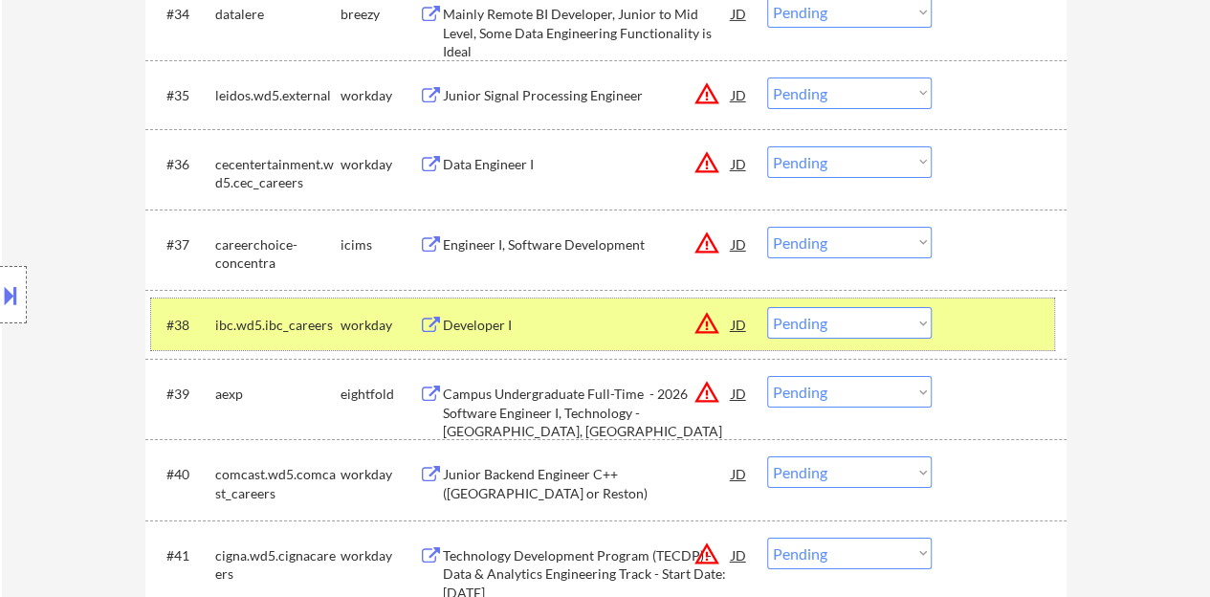
click at [855, 307] on select "Choose an option... Pending Applied Excluded (Questions) Excluded (Expired) Exc…" at bounding box center [849, 323] width 164 height 32
click at [767, 307] on select "Choose an option... Pending Applied Excluded (Questions) Excluded (Expired) Exc…" at bounding box center [849, 323] width 164 height 32
select select ""pending""
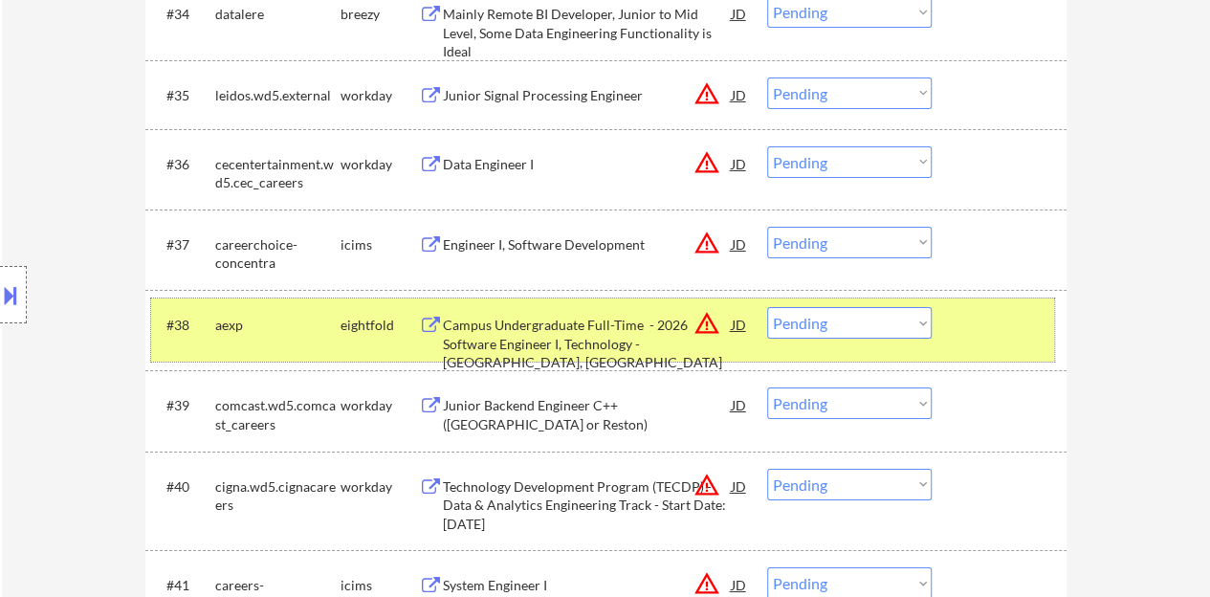
click at [964, 341] on div "#38 aexp eightfold Campus Undergraduate Full-Time - 2026 Software Engineer I, T…" at bounding box center [602, 329] width 903 height 63
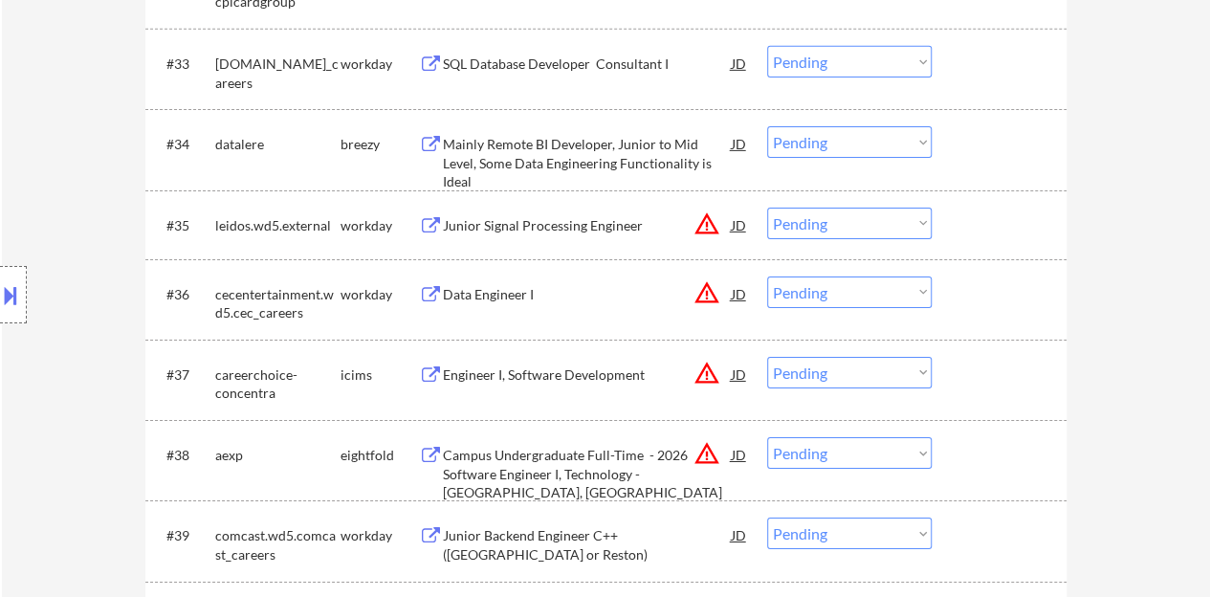
scroll to position [3060, 0]
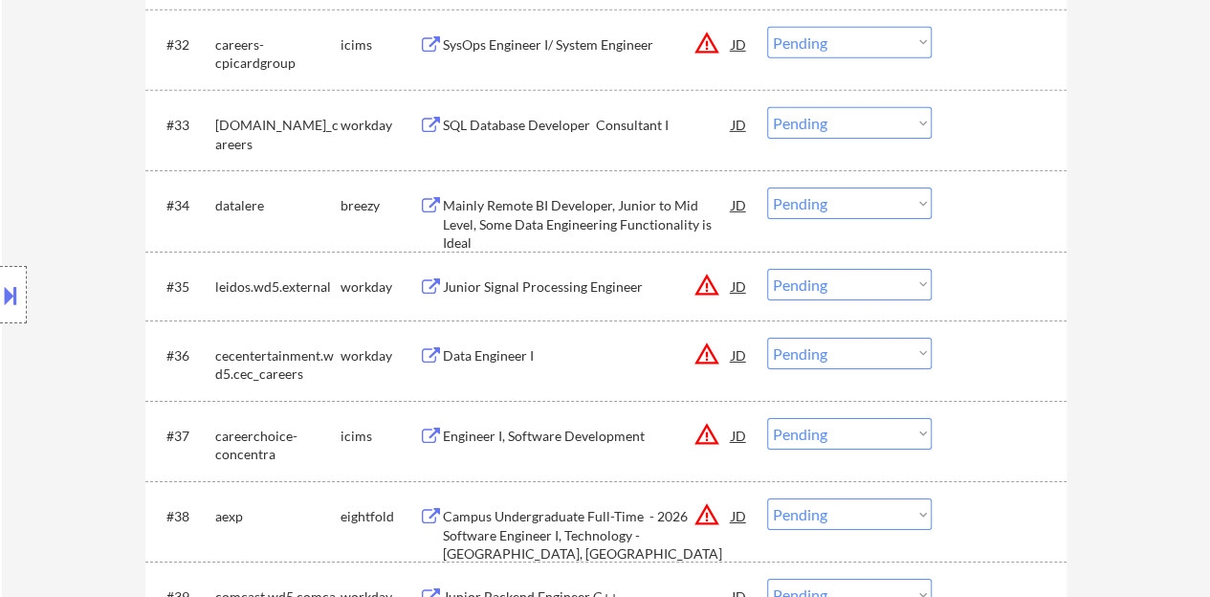
click at [487, 364] on div "Data Engineer I" at bounding box center [587, 355] width 289 height 34
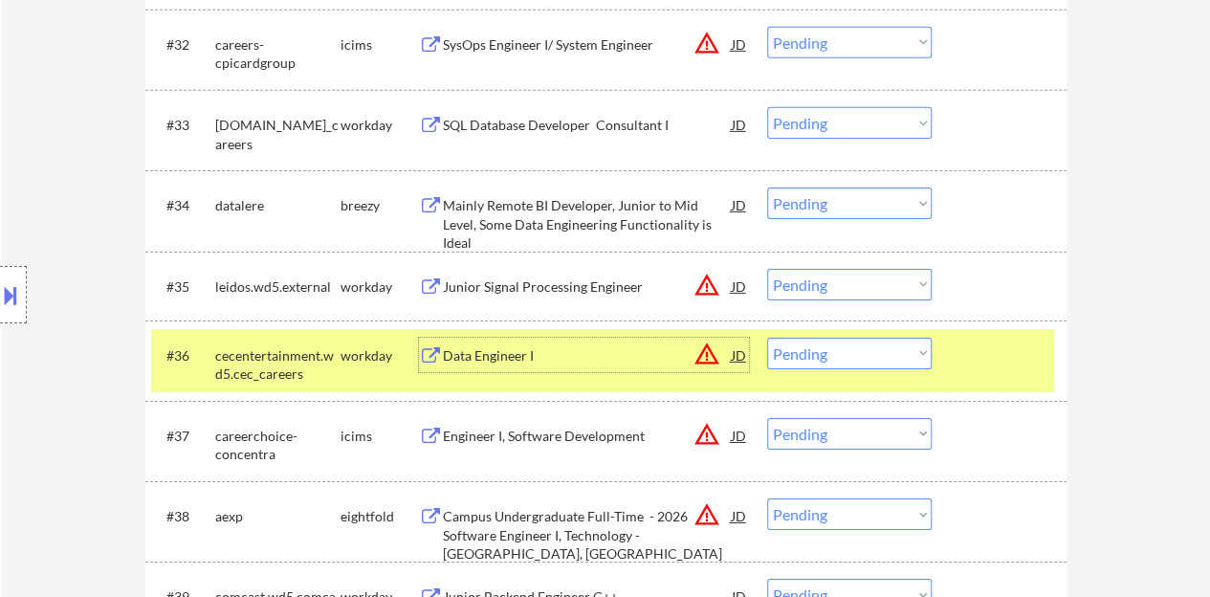
click at [880, 360] on select "Choose an option... Pending Applied Excluded (Questions) Excluded (Expired) Exc…" at bounding box center [849, 354] width 164 height 32
click at [767, 338] on select "Choose an option... Pending Applied Excluded (Questions) Excluded (Expired) Exc…" at bounding box center [849, 354] width 164 height 32
select select ""pending""
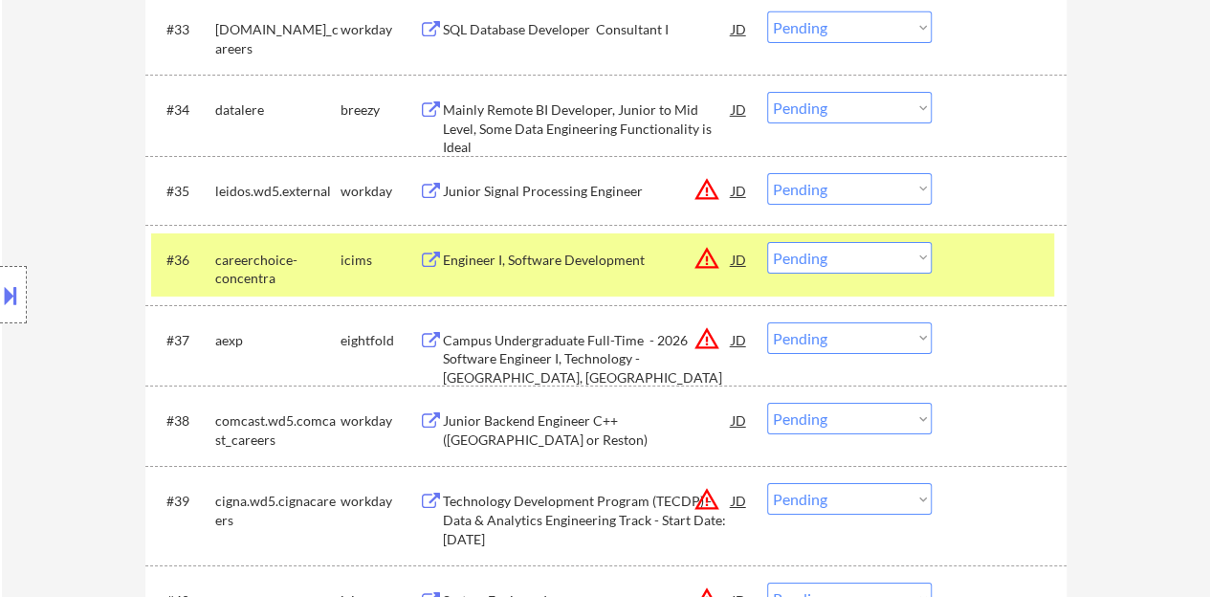
click at [981, 265] on div at bounding box center [1001, 259] width 84 height 34
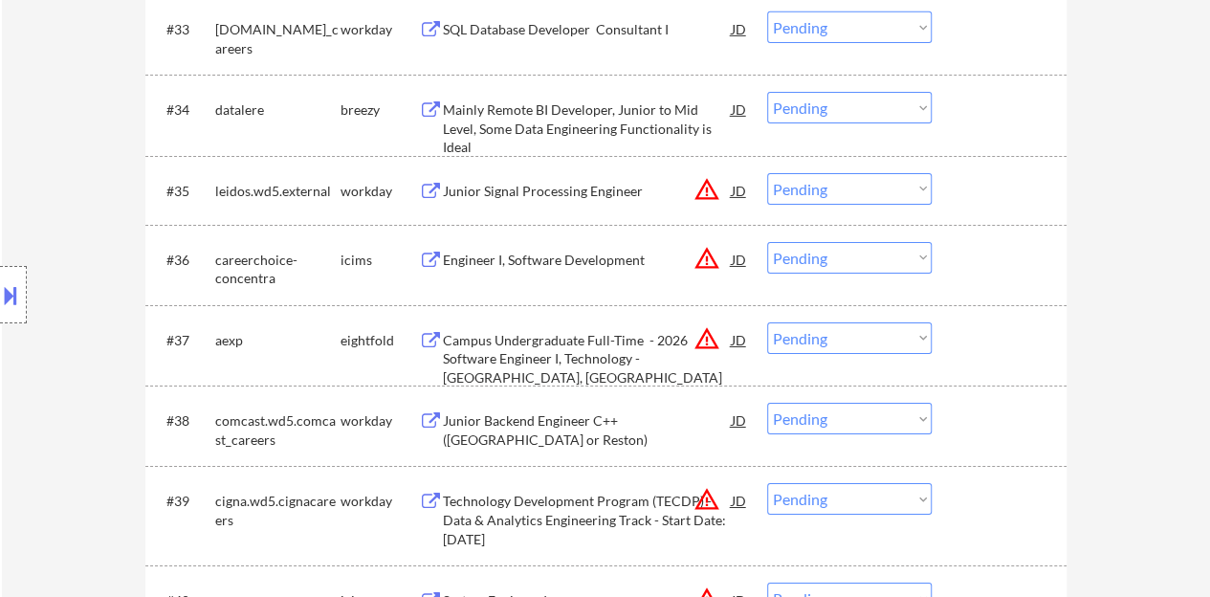
click at [472, 188] on div "Junior Signal Processing Engineer" at bounding box center [587, 191] width 289 height 19
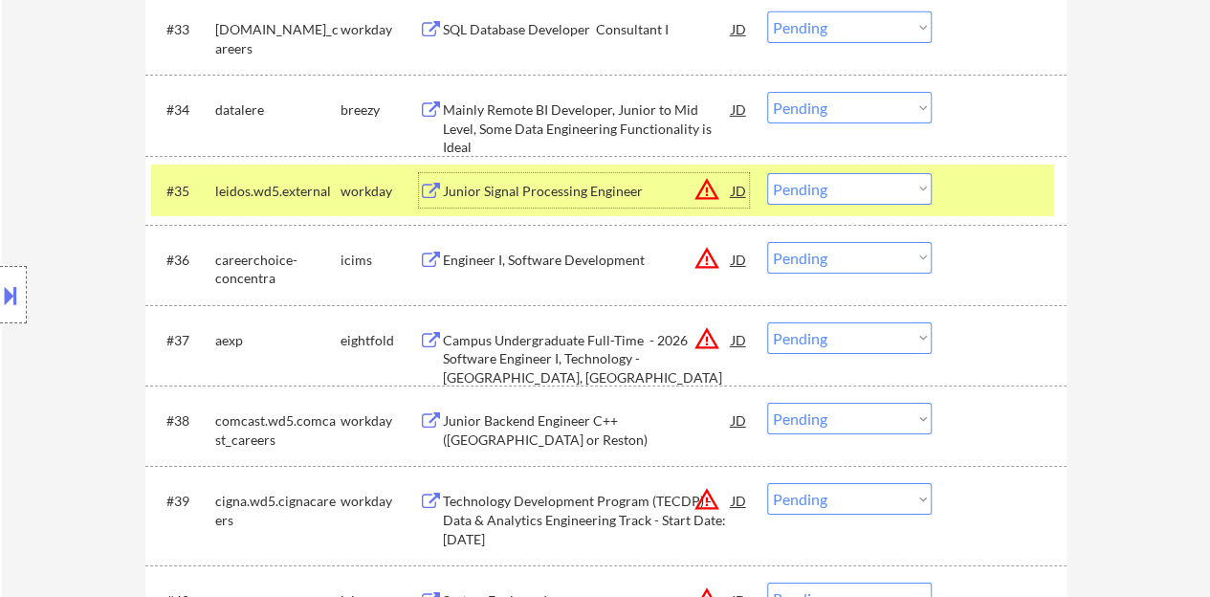
click at [776, 124] on div "#34 datalere breezy Mainly Remote BI Developer, Junior to Mid Level, Some Data …" at bounding box center [602, 114] width 903 height 63
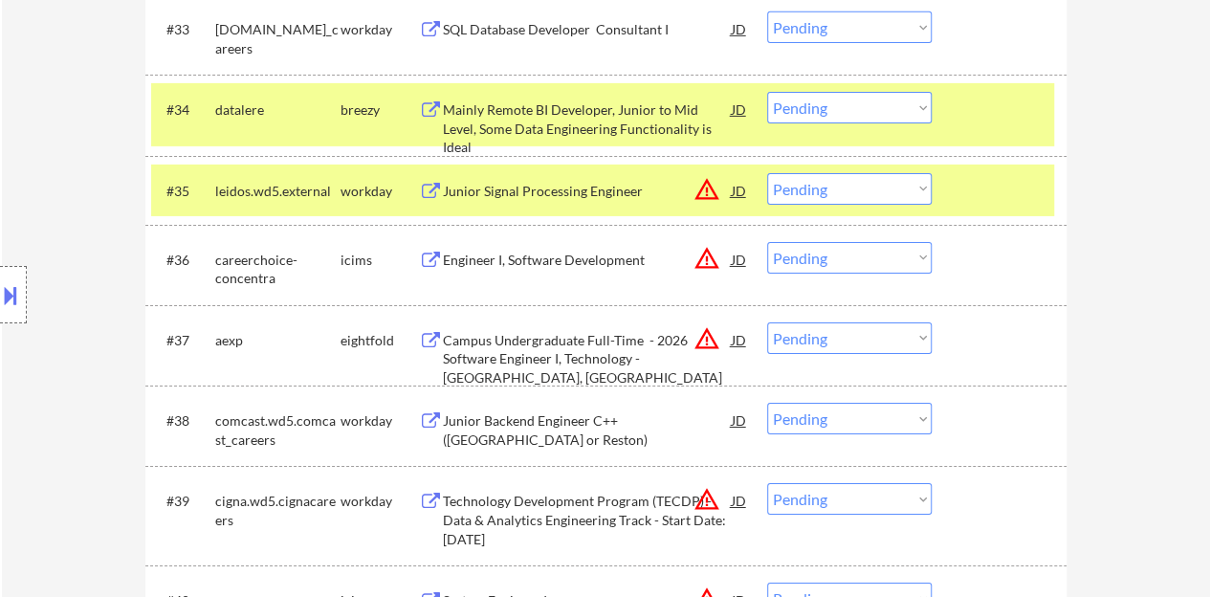
click at [820, 185] on select "Choose an option... Pending Applied Excluded (Questions) Excluded (Expired) Exc…" at bounding box center [849, 189] width 164 height 32
click at [767, 173] on select "Choose an option... Pending Applied Excluded (Questions) Excluded (Expired) Exc…" at bounding box center [849, 189] width 164 height 32
click at [1004, 123] on div at bounding box center [1001, 109] width 84 height 34
select select ""pending""
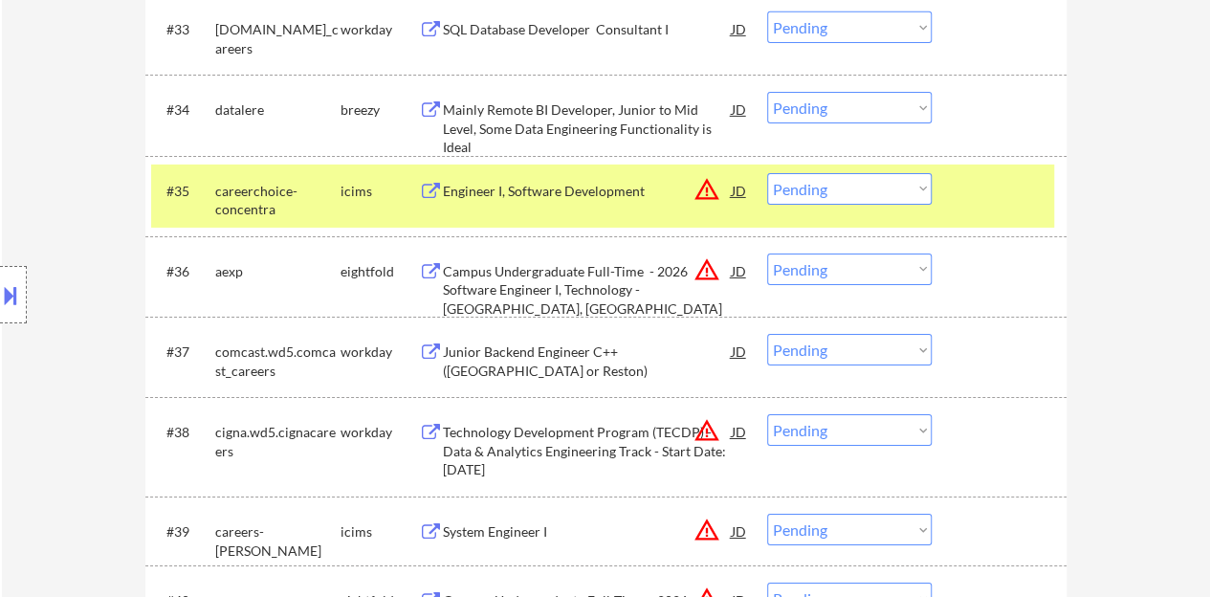
click at [977, 191] on div at bounding box center [1001, 190] width 84 height 34
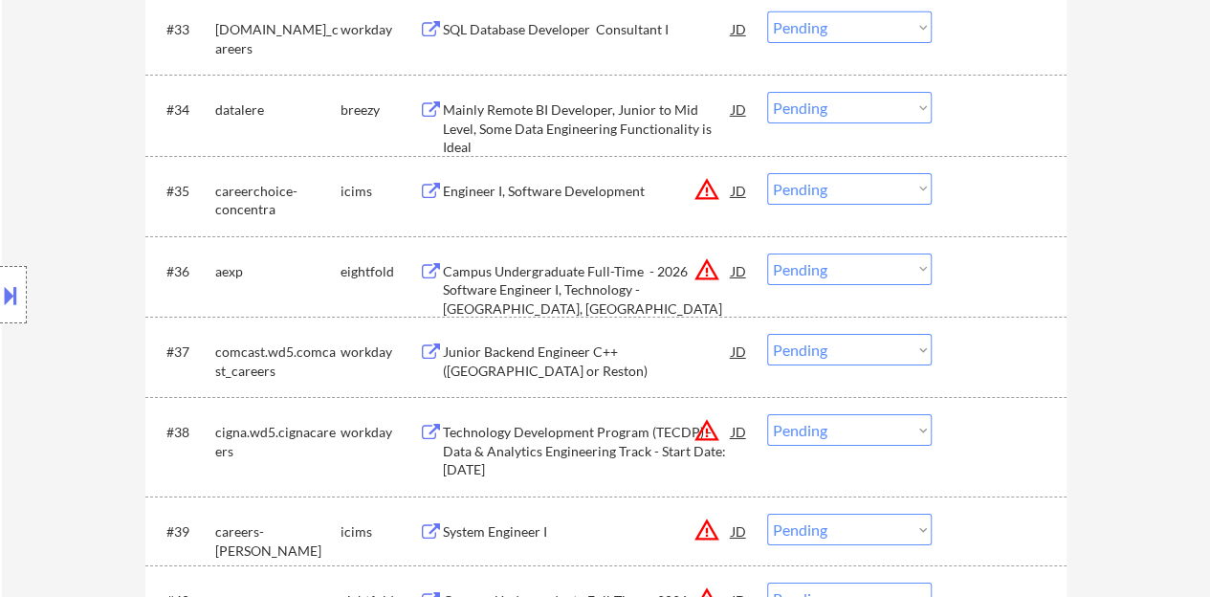
scroll to position [3251, 0]
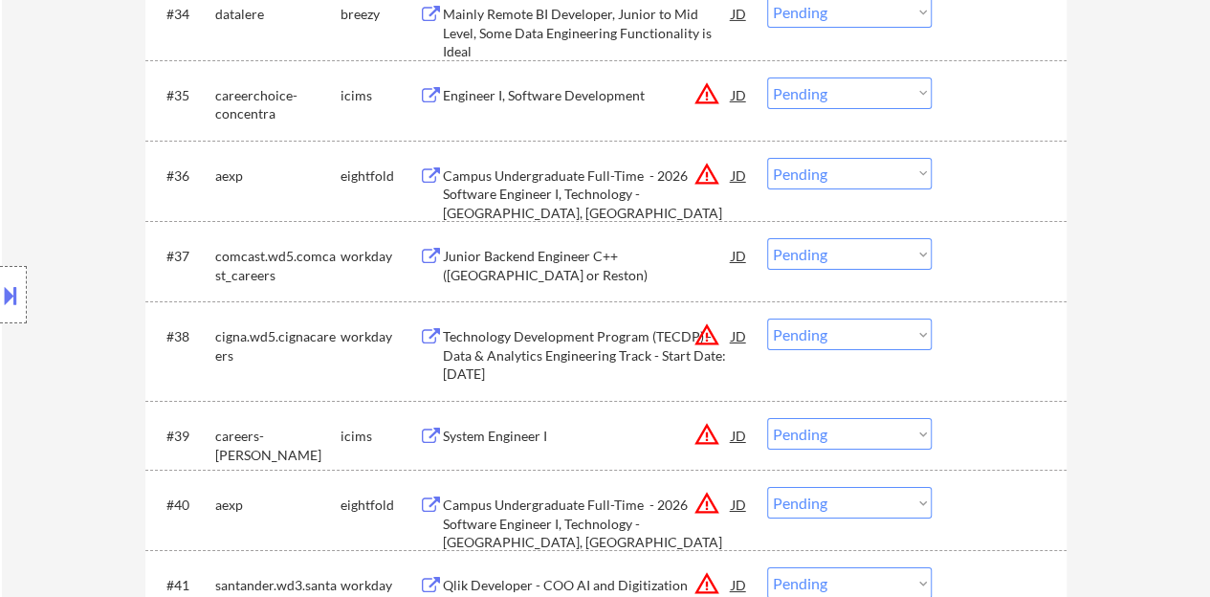
click at [572, 253] on div "Junior Backend Engineer C++ ([GEOGRAPHIC_DATA] or Reston)" at bounding box center [587, 265] width 289 height 37
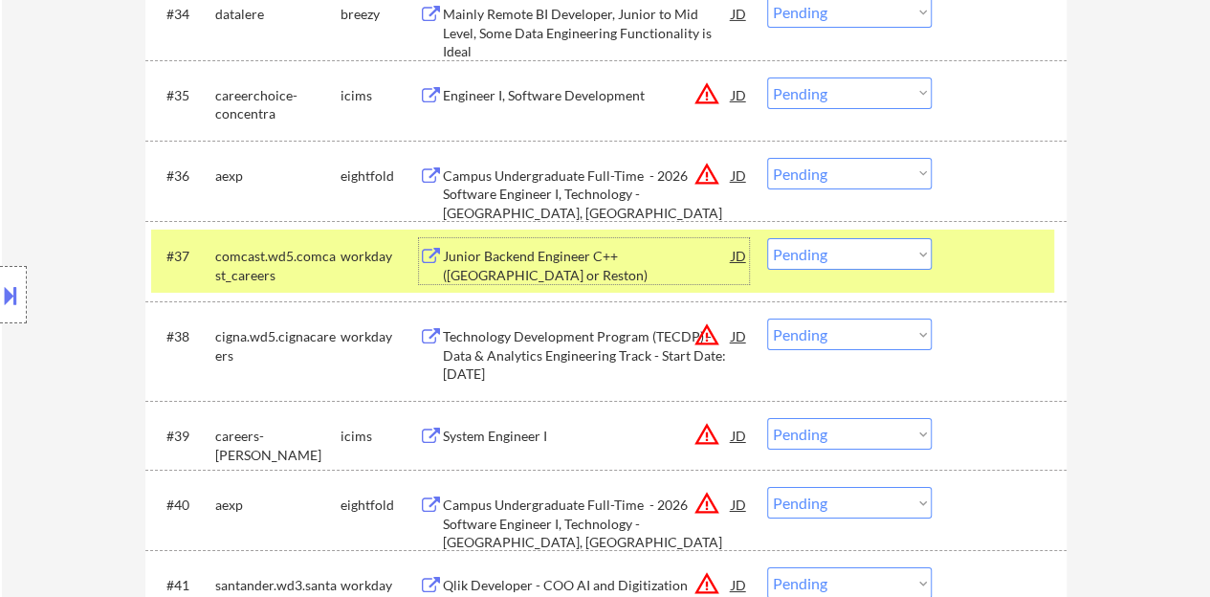
click at [798, 255] on select "Choose an option... Pending Applied Excluded (Questions) Excluded (Expired) Exc…" at bounding box center [849, 254] width 164 height 32
click at [767, 238] on select "Choose an option... Pending Applied Excluded (Questions) Excluded (Expired) Exc…" at bounding box center [849, 254] width 164 height 32
select select ""pending""
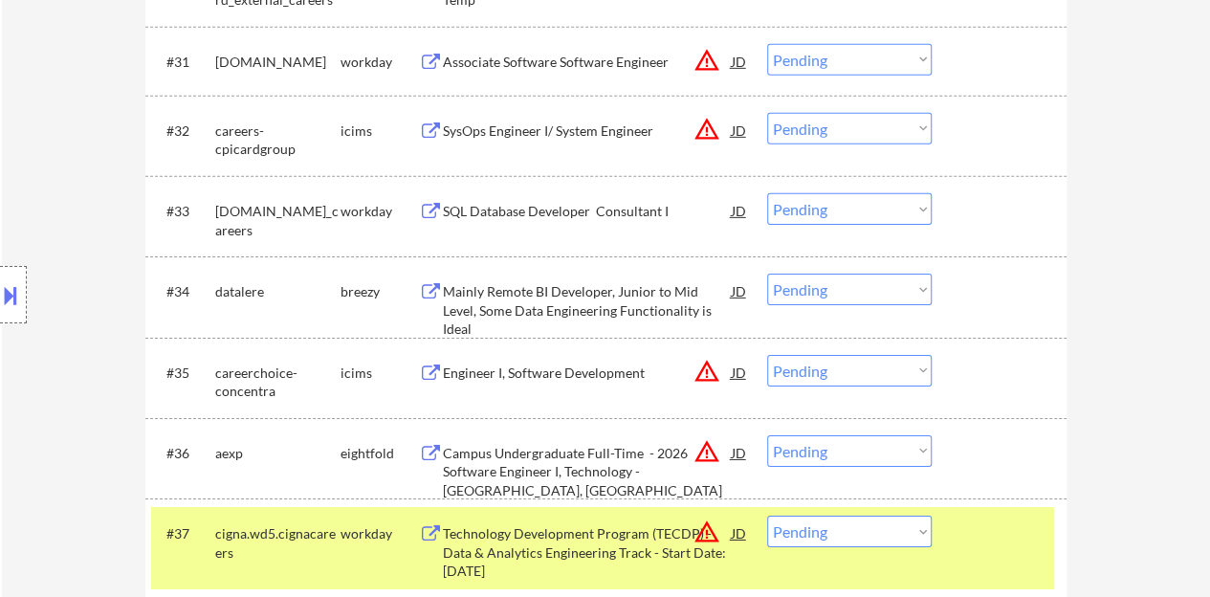
scroll to position [3060, 0]
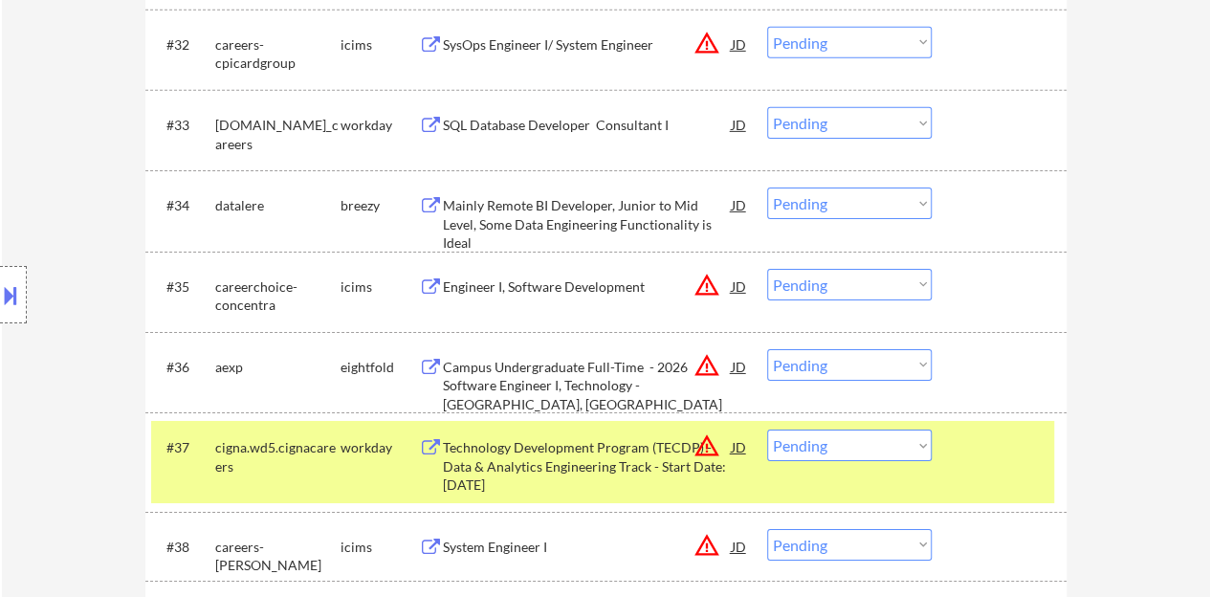
click at [978, 439] on div at bounding box center [1001, 446] width 84 height 34
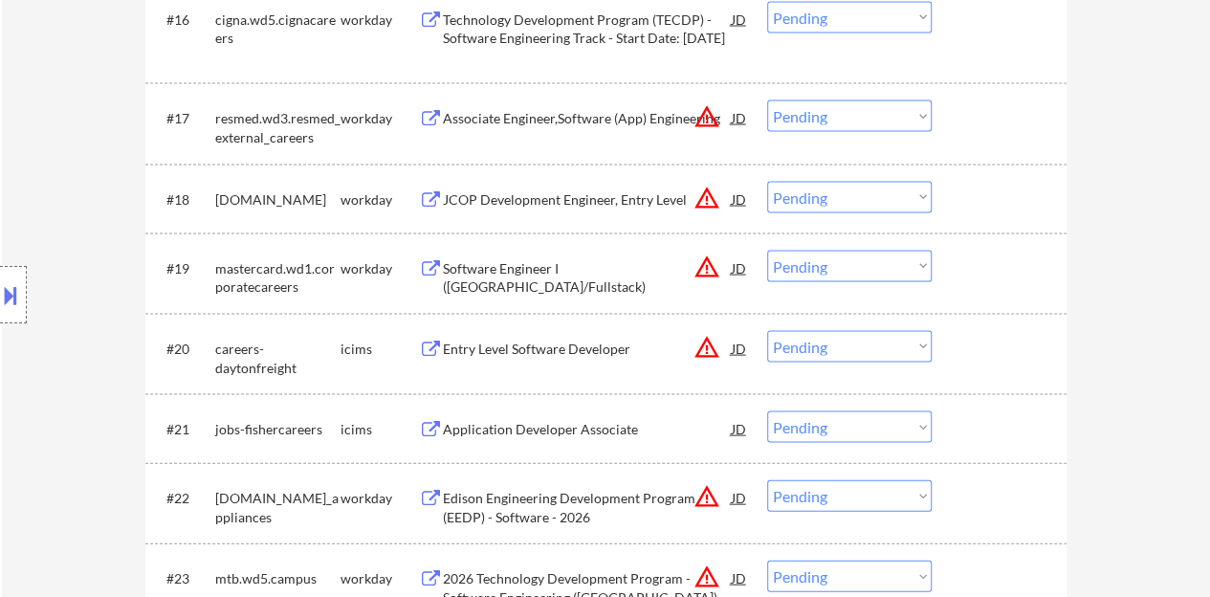
scroll to position [1626, 0]
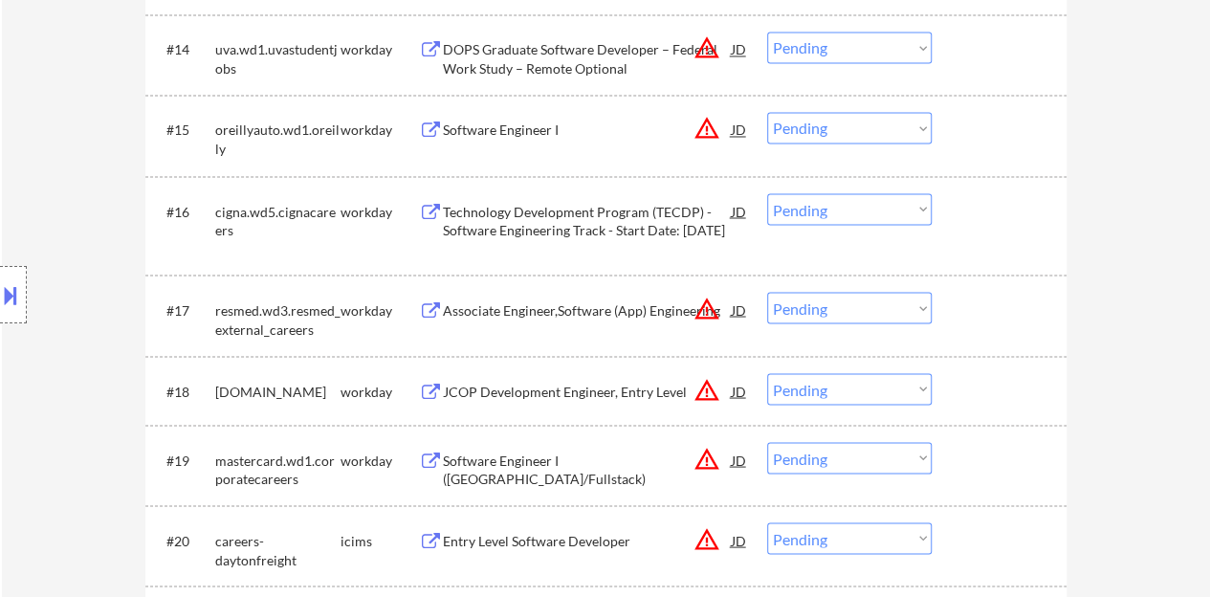
click at [514, 305] on div "Associate Engineer,Software (App) Engineering" at bounding box center [587, 309] width 289 height 19
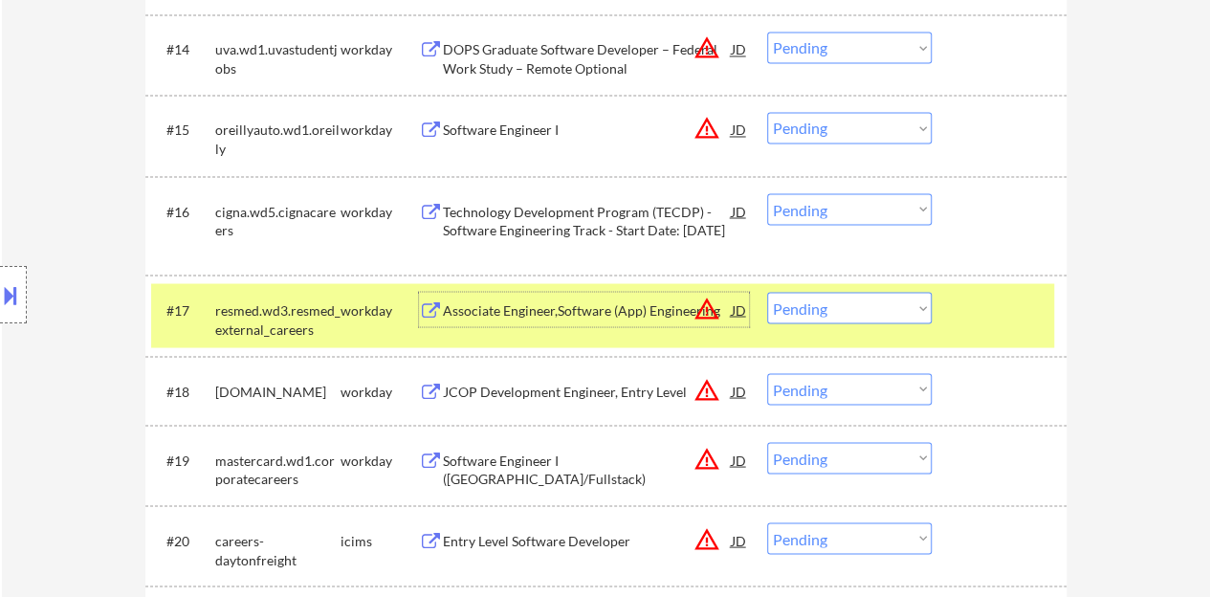
click at [855, 326] on div "#17 resmed.wd3.resmed_external_careers workday Associate Engineer,Software (App…" at bounding box center [602, 314] width 903 height 63
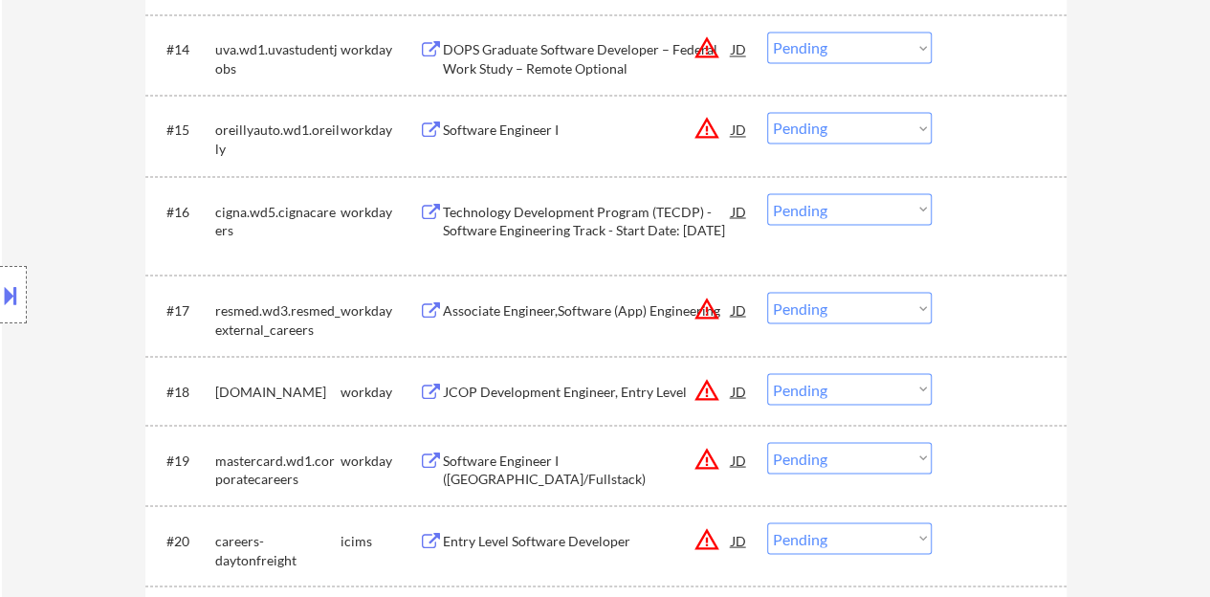
click at [838, 311] on select "Choose an option... Pending Applied Excluded (Questions) Excluded (Expired) Exc…" at bounding box center [849, 308] width 164 height 32
click at [767, 292] on select "Choose an option... Pending Applied Excluded (Questions) Excluded (Expired) Exc…" at bounding box center [849, 308] width 164 height 32
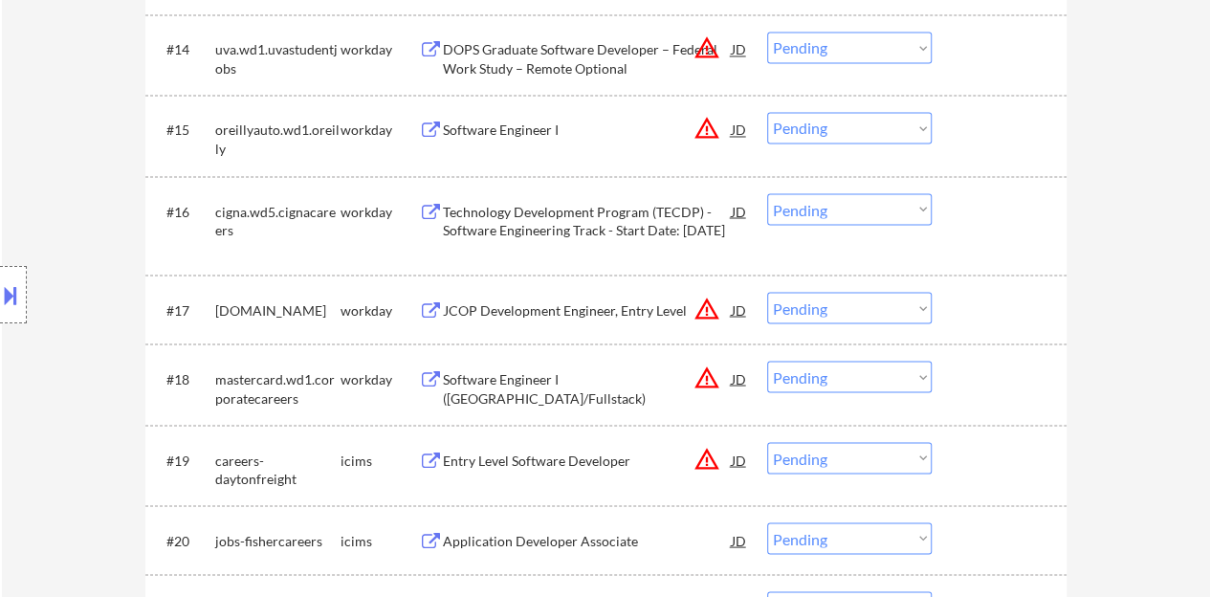
click at [561, 301] on div "JCOP Development Engineer, Entry Level" at bounding box center [587, 309] width 289 height 19
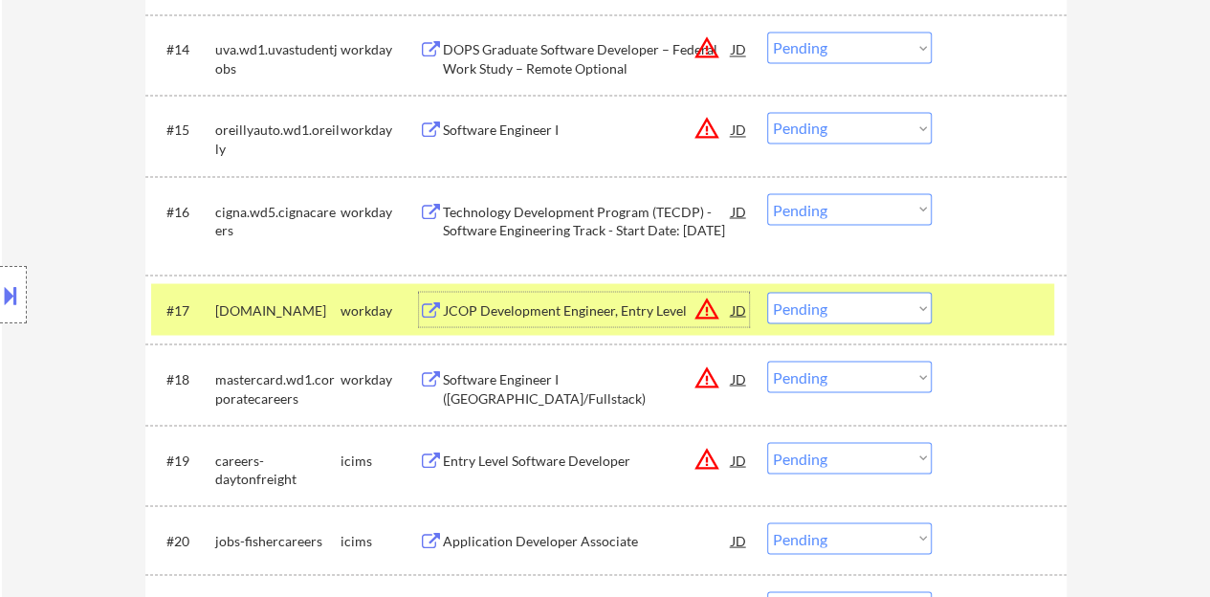
click at [884, 293] on select "Choose an option... Pending Applied Excluded (Questions) Excluded (Expired) Exc…" at bounding box center [849, 308] width 164 height 32
click at [767, 292] on select "Choose an option... Pending Applied Excluded (Questions) Excluded (Expired) Exc…" at bounding box center [849, 308] width 164 height 32
select select ""pending""
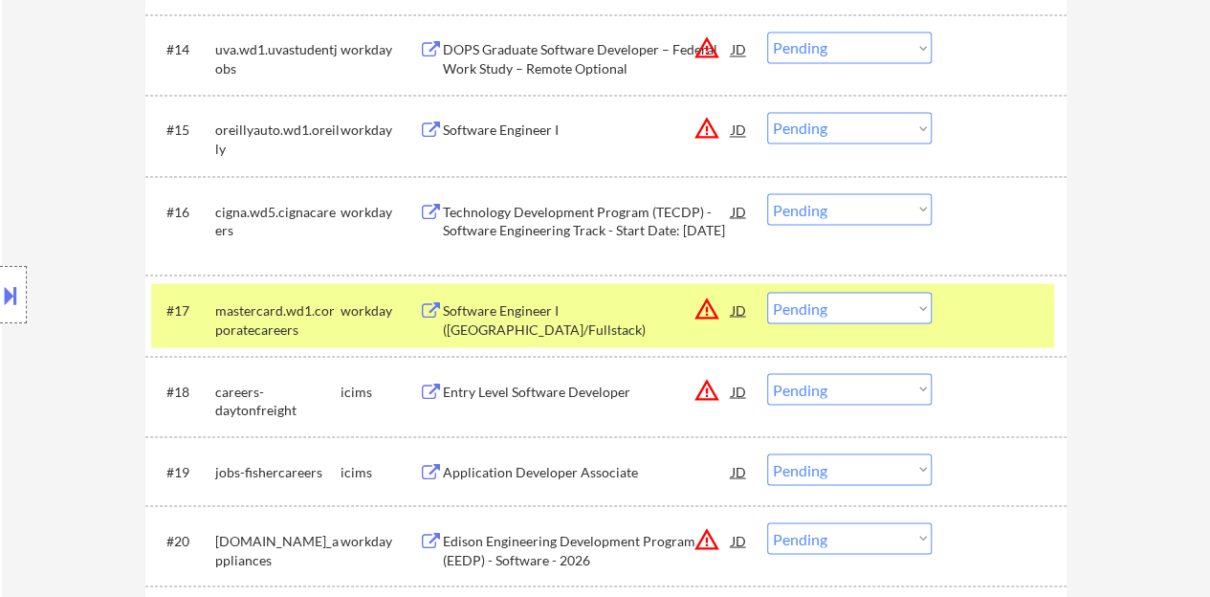
click at [608, 317] on div "Software Engineer I (Java/Fullstack)" at bounding box center [587, 318] width 289 height 37
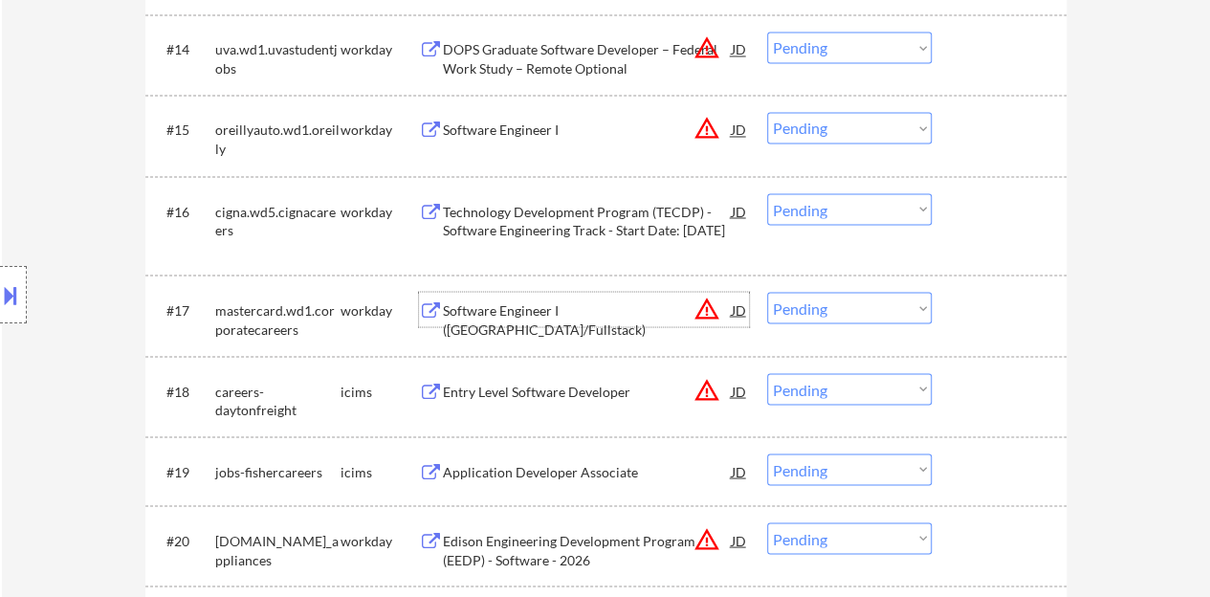
click at [991, 315] on div at bounding box center [1001, 309] width 84 height 34
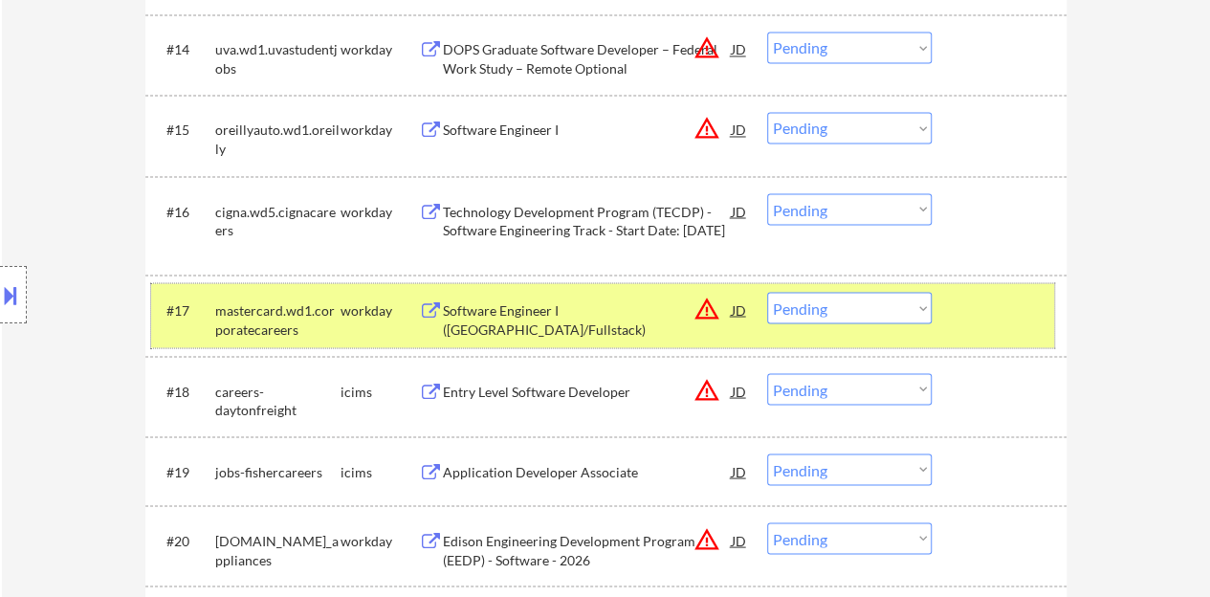
click at [1025, 309] on div at bounding box center [1001, 309] width 84 height 34
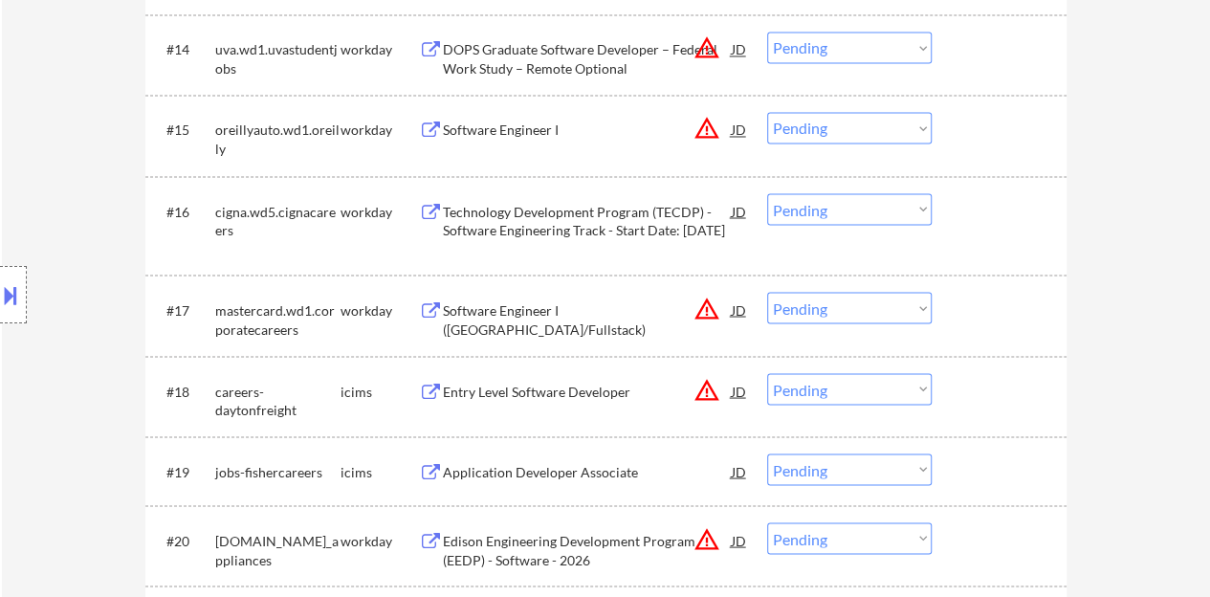
click at [588, 233] on div "Technology Development Program (TECDP) - Software Engineering Track - Start Dat…" at bounding box center [587, 220] width 289 height 37
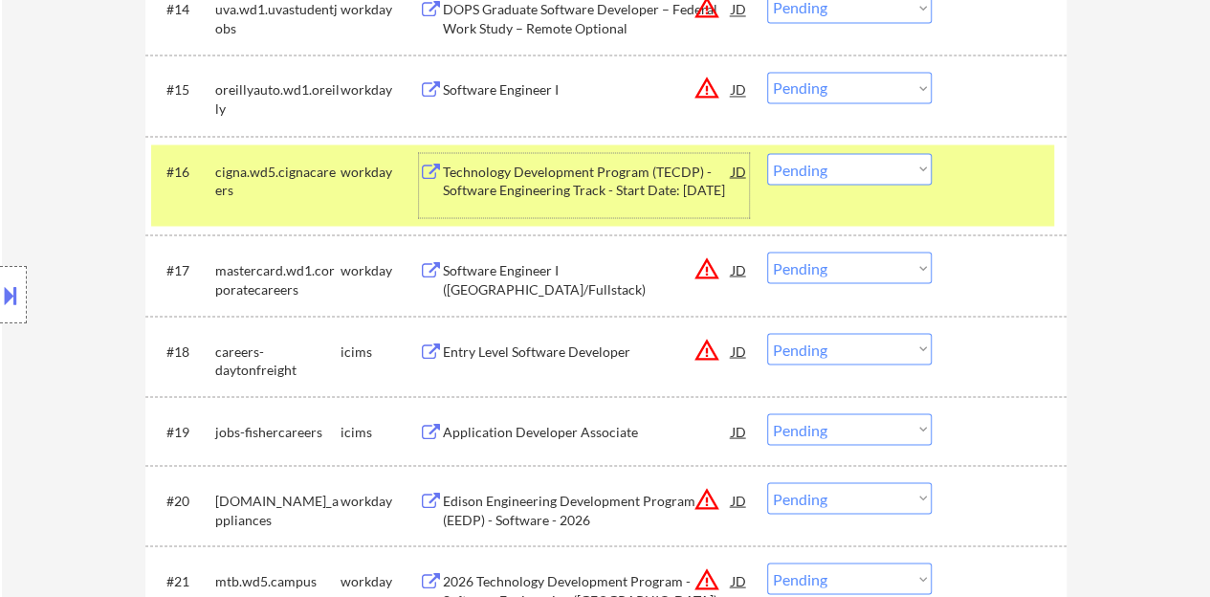
scroll to position [1695, 0]
